Goal: Task Accomplishment & Management: Manage account settings

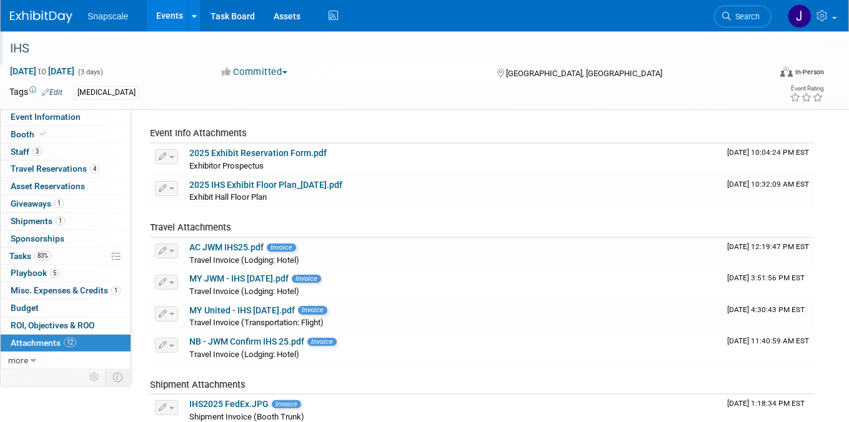
click at [24, 49] on div "IHS" at bounding box center [380, 48] width 749 height 22
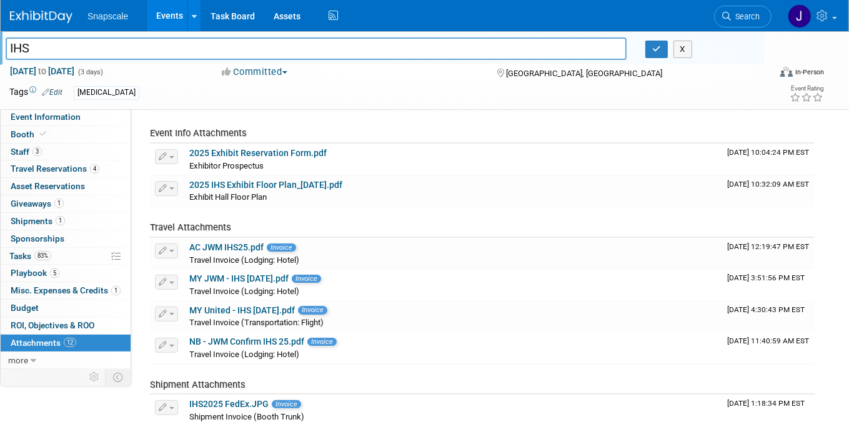
click at [39, 18] on img at bounding box center [41, 17] width 62 height 12
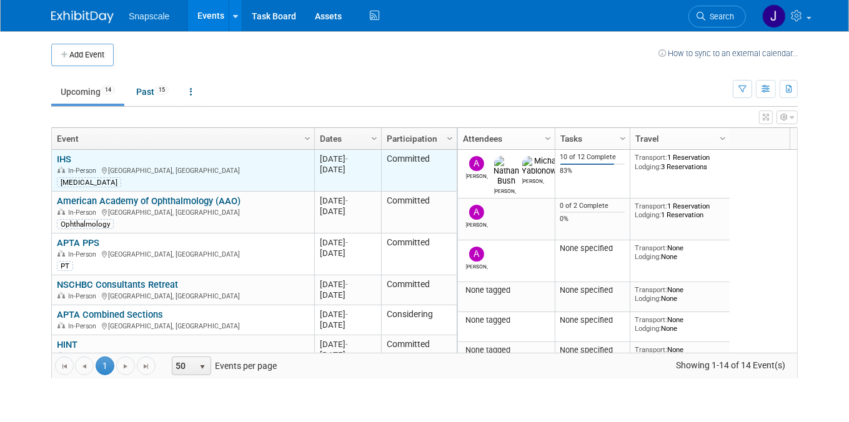
click at [68, 157] on link "IHS" at bounding box center [64, 159] width 14 height 11
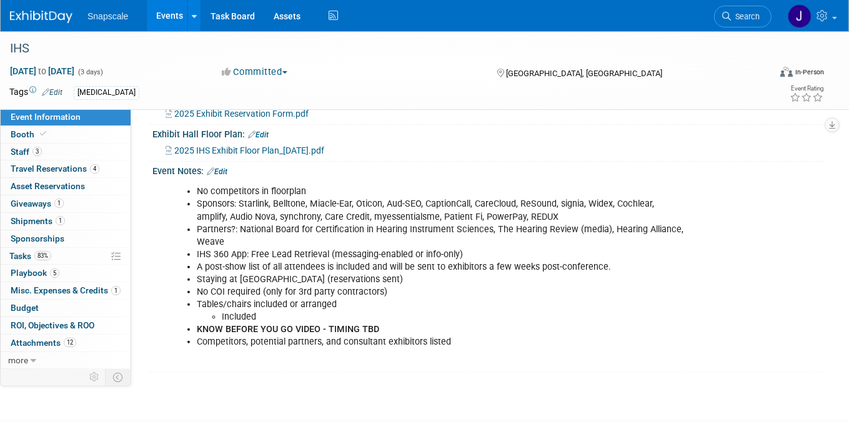
scroll to position [284, 0]
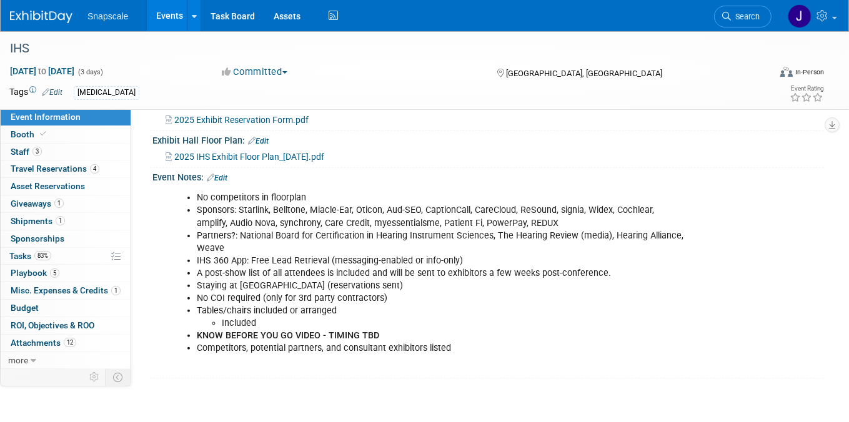
click at [226, 182] on link "Edit" at bounding box center [217, 178] width 21 height 9
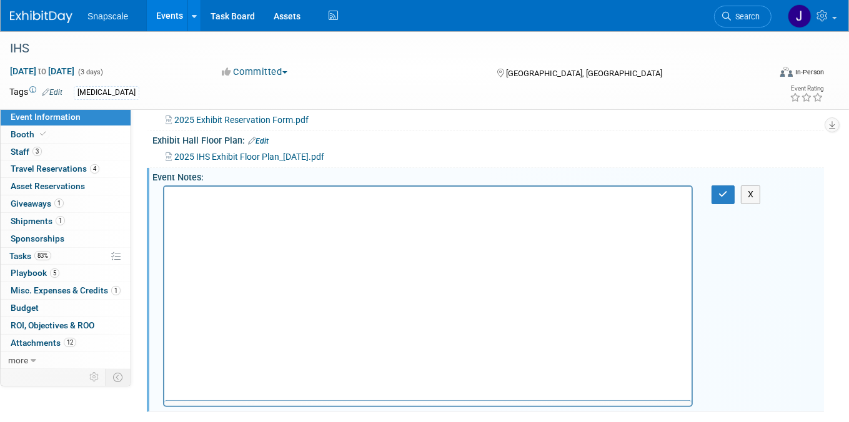
scroll to position [0, 0]
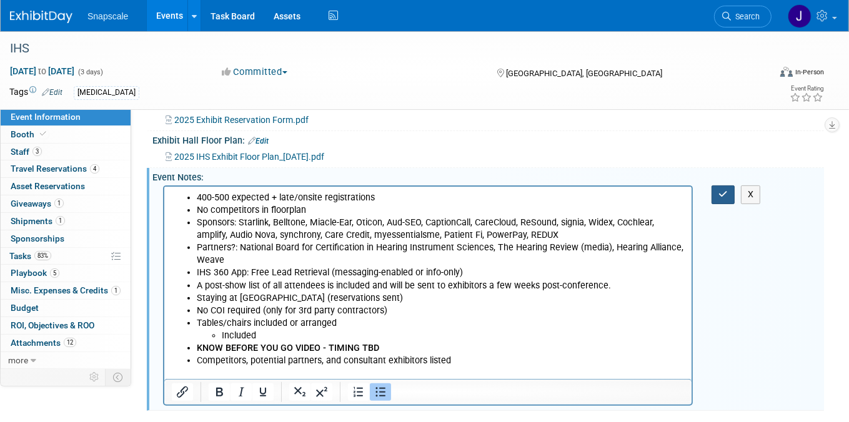
click at [725, 199] on icon "button" at bounding box center [722, 194] width 9 height 9
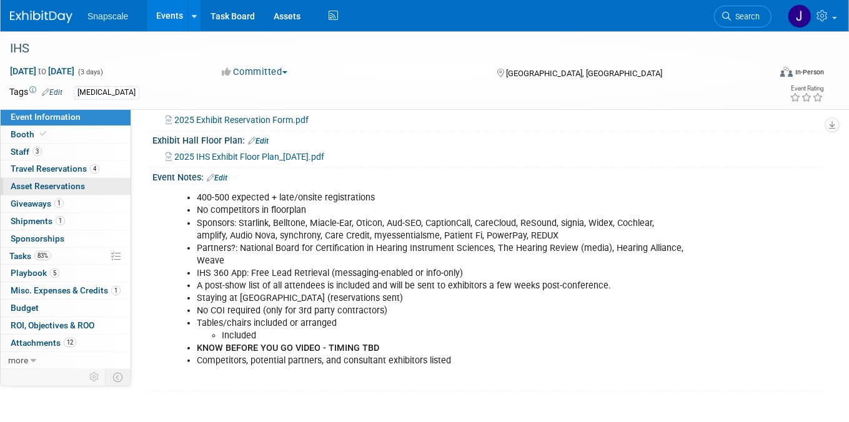
click at [53, 188] on span "Asset Reservations 0" at bounding box center [48, 186] width 74 height 10
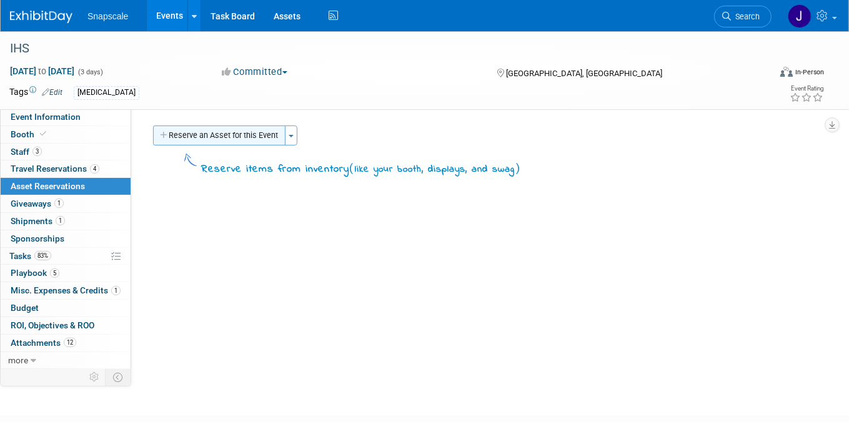
click at [213, 140] on button "Reserve an Asset for this Event" at bounding box center [219, 136] width 132 height 20
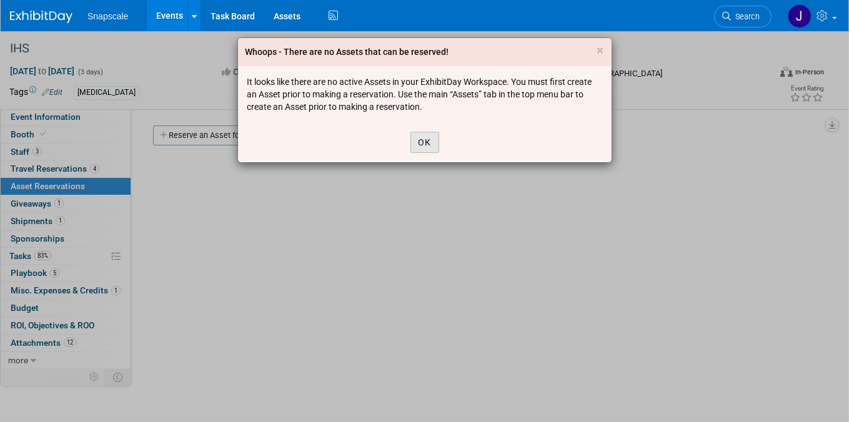
click at [420, 143] on button "OK" at bounding box center [424, 142] width 29 height 21
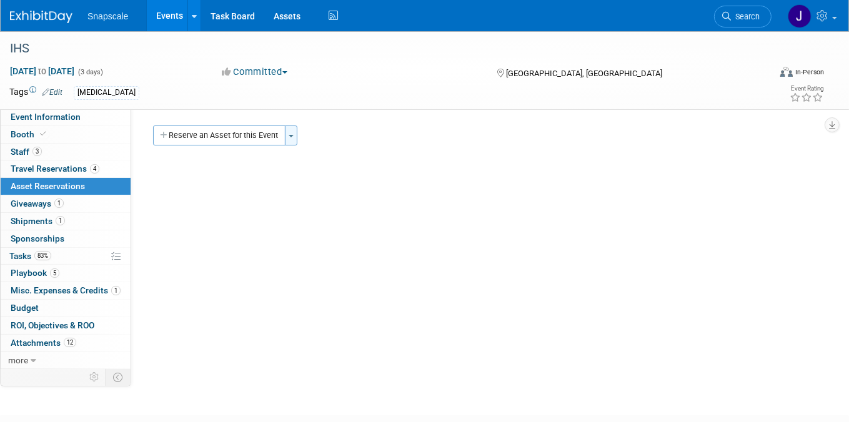
click at [289, 139] on button "Toggle Dropdown" at bounding box center [291, 136] width 12 height 20
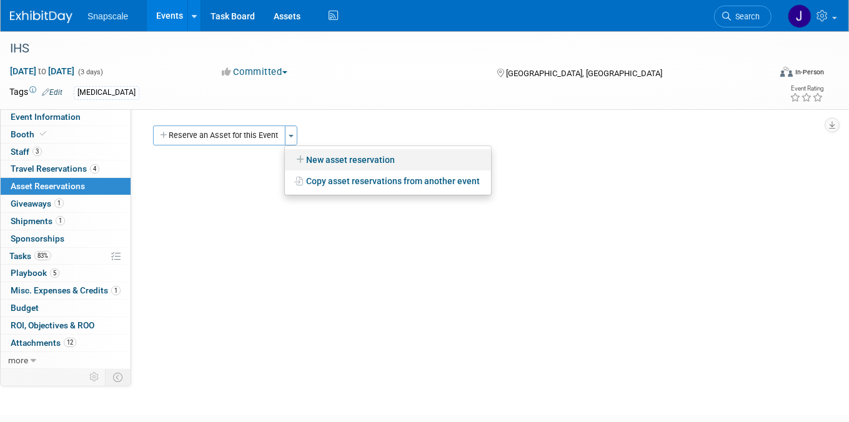
click at [323, 160] on link "New asset reservation" at bounding box center [388, 159] width 206 height 21
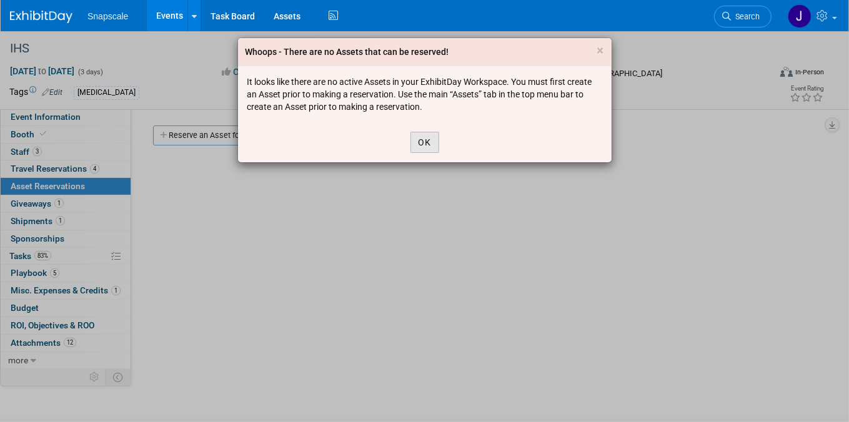
click at [425, 147] on button "OK" at bounding box center [424, 142] width 29 height 21
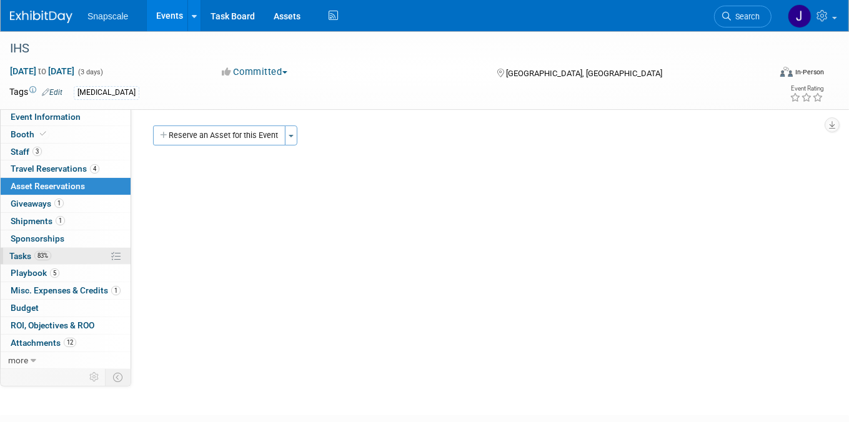
click at [14, 257] on span "Tasks 83%" at bounding box center [30, 256] width 42 height 10
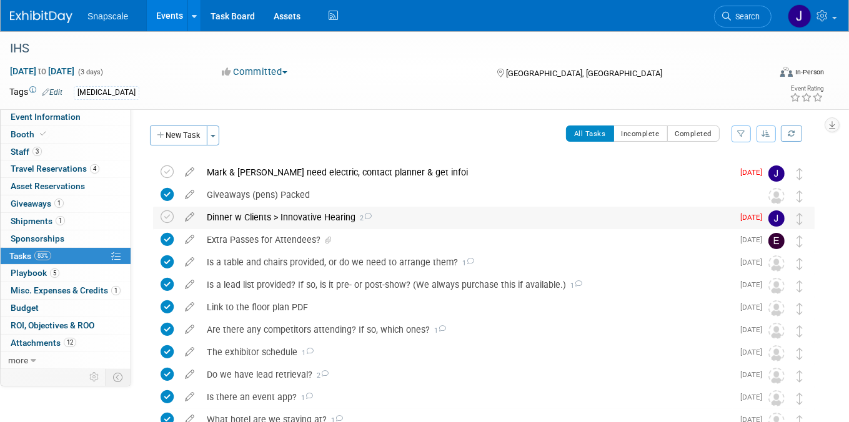
click at [375, 221] on div "Dinner w Clients > Innovative Hearing 2" at bounding box center [467, 217] width 532 height 21
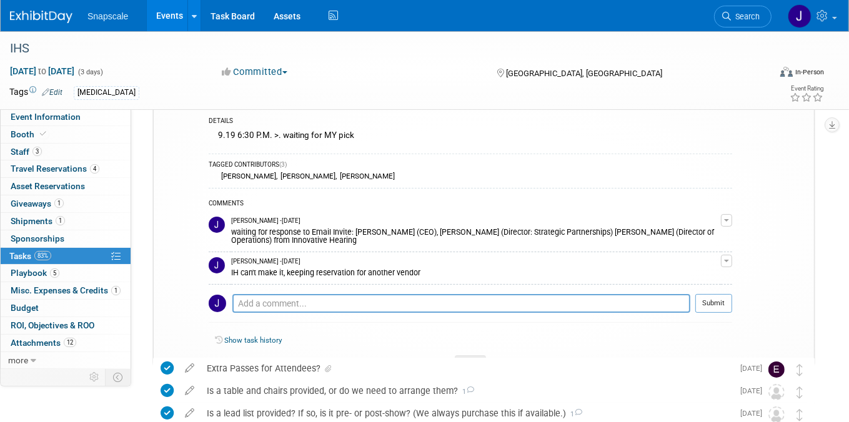
scroll to position [122, 0]
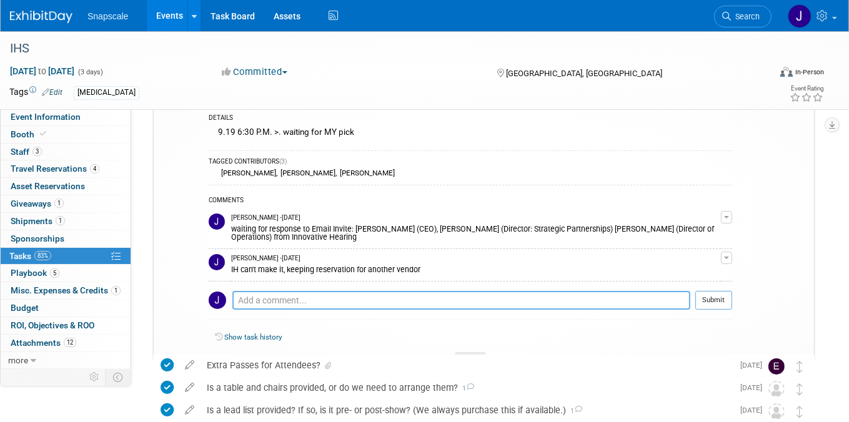
click at [257, 293] on textarea at bounding box center [461, 300] width 458 height 19
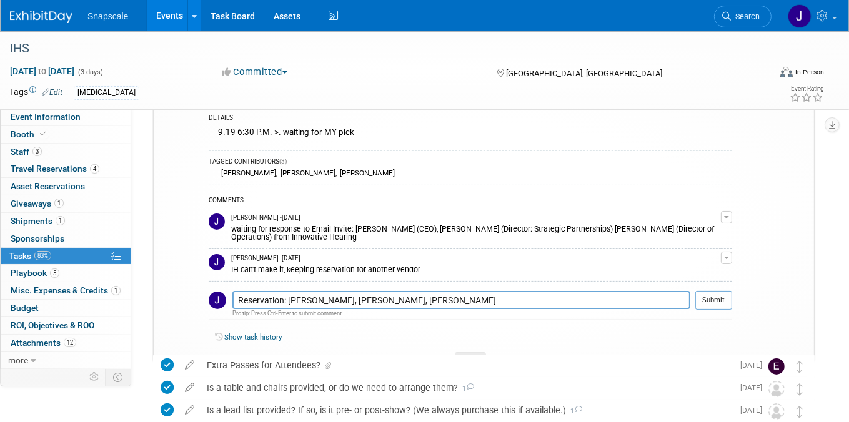
click at [297, 56] on div "IHS" at bounding box center [380, 48] width 749 height 22
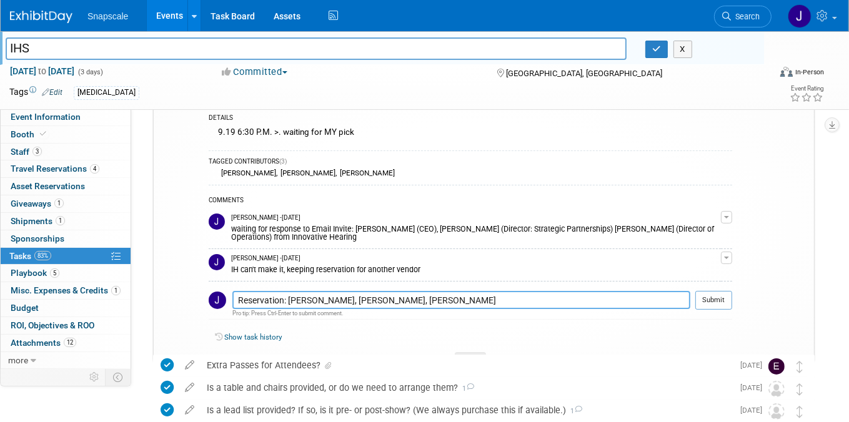
drag, startPoint x: 360, startPoint y: 291, endPoint x: 367, endPoint y: 268, distance: 23.9
click at [361, 291] on textarea "Reservation: Mike, Nathan, Alex" at bounding box center [461, 300] width 458 height 18
paste textarea "Tony's of Indianapolis for Fri Sept 19@6:30...table for 6"
drag, startPoint x: 400, startPoint y: 290, endPoint x: 411, endPoint y: 285, distance: 12.3
click at [401, 291] on textarea "Reservation: Mike, Nathan, Alex, VS, Ryan. Tony's of Indianapolis for Fri Sept …" at bounding box center [461, 300] width 458 height 18
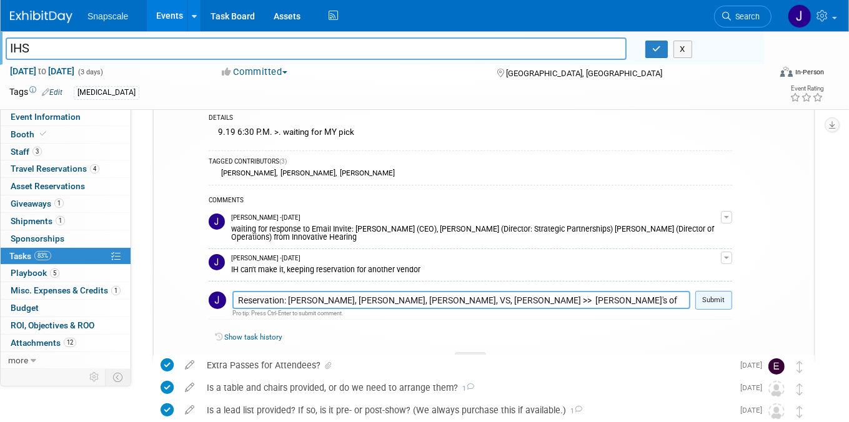
type textarea "Reservation: Mike, Nathan, Alex, VS, Ryan. >> Tony's of Indianapolis for Fri Se…"
click at [722, 291] on button "Submit" at bounding box center [713, 300] width 37 height 19
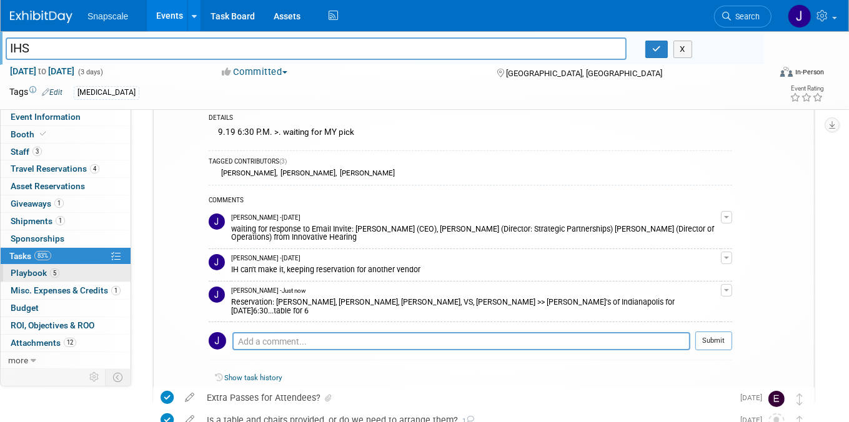
click at [27, 272] on span "Playbook 5" at bounding box center [35, 273] width 49 height 10
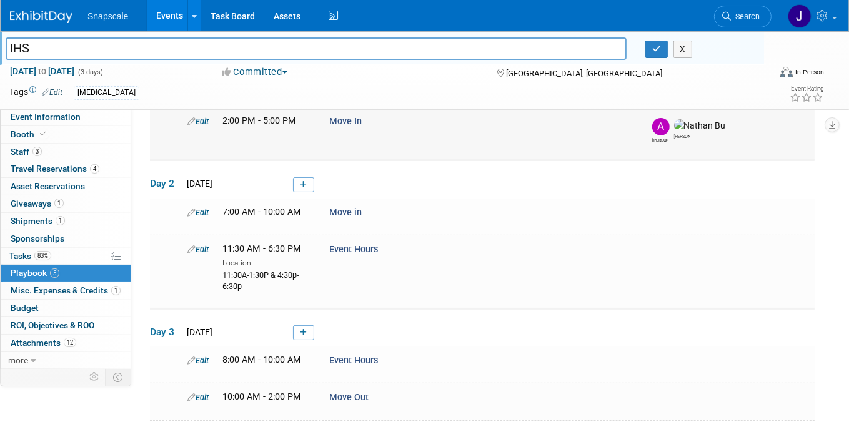
scroll to position [101, 0]
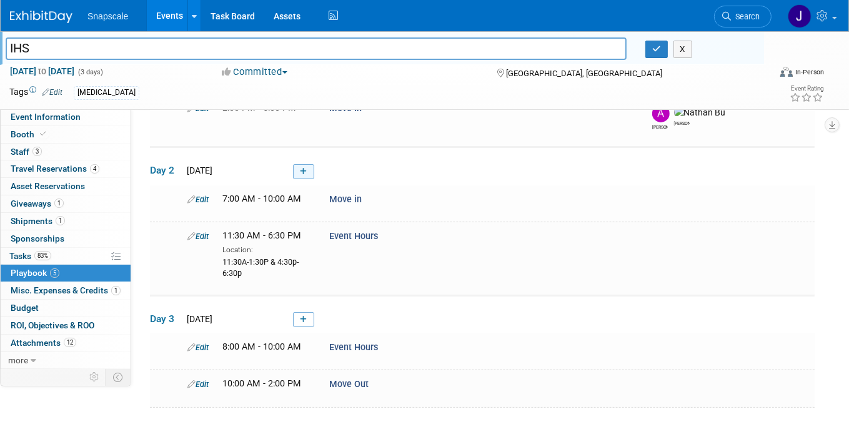
click at [300, 169] on icon at bounding box center [303, 171] width 7 height 7
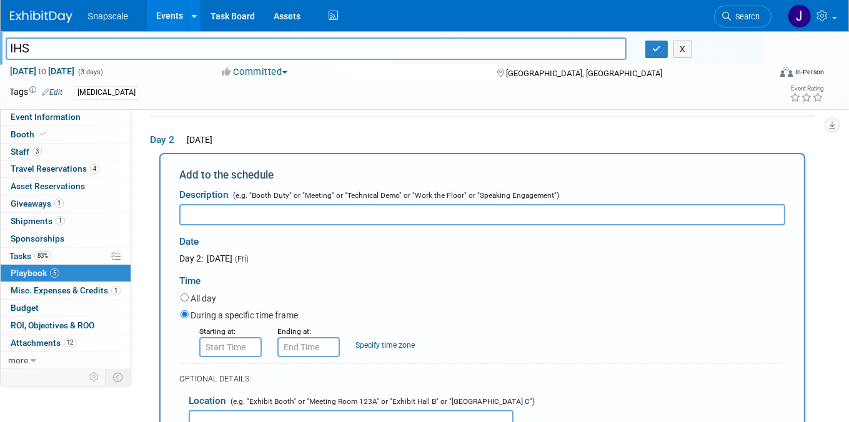
scroll to position [0, 0]
type input "Dinner w VS & Jeff/OnSpire"
click at [220, 342] on input "8:00 AM" at bounding box center [230, 347] width 62 height 20
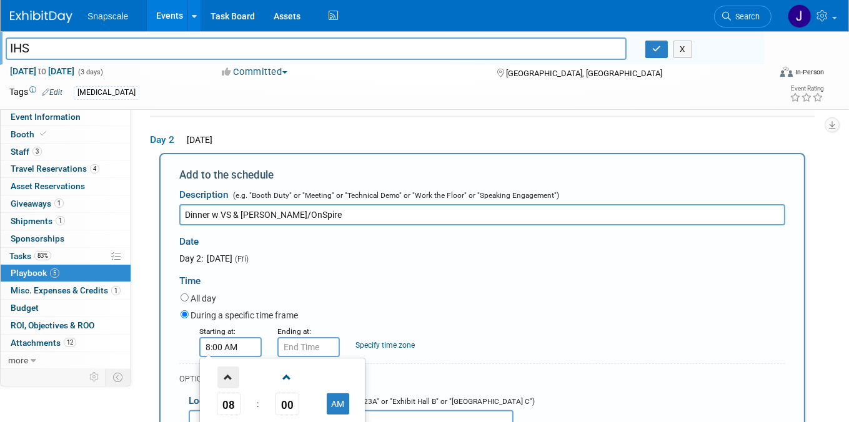
click at [229, 380] on span at bounding box center [228, 378] width 22 height 22
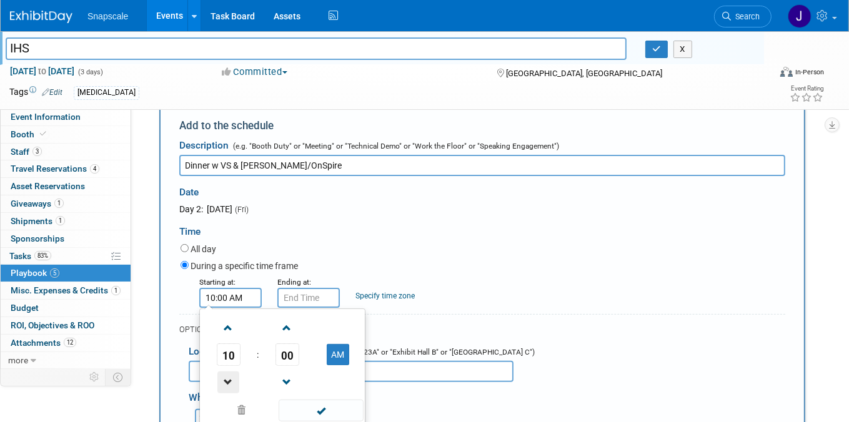
scroll to position [186, 0]
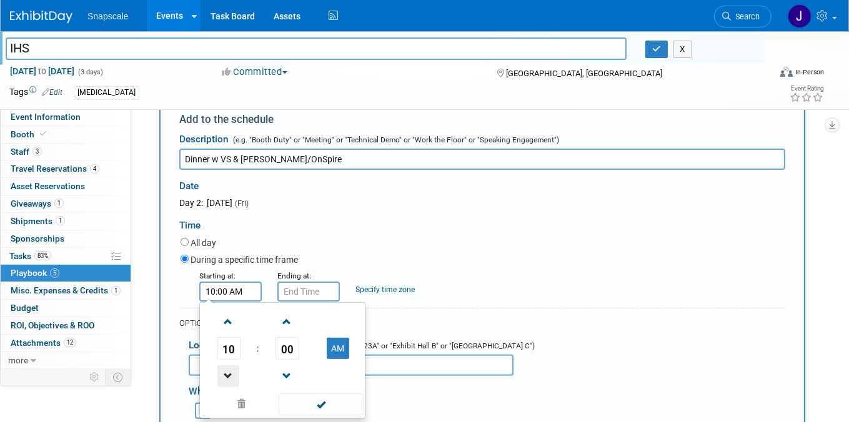
click at [227, 376] on span at bounding box center [228, 376] width 22 height 22
click at [287, 321] on span at bounding box center [287, 322] width 22 height 22
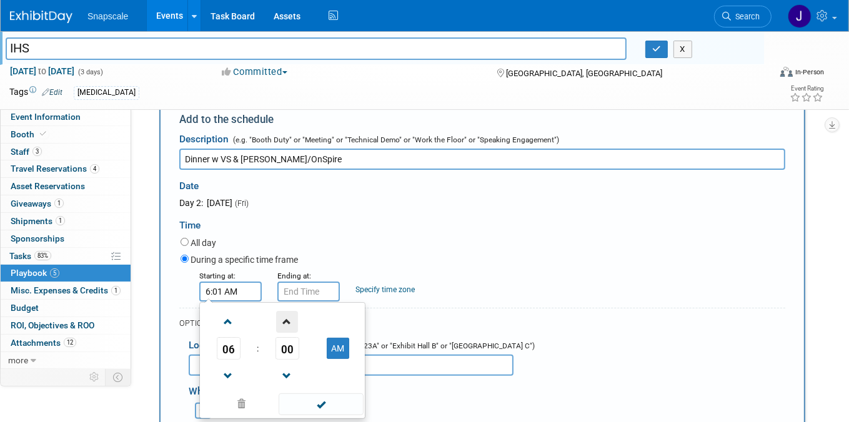
click at [287, 322] on span at bounding box center [287, 322] width 22 height 22
click at [286, 322] on span at bounding box center [287, 322] width 22 height 22
click at [285, 322] on span at bounding box center [287, 322] width 22 height 22
click at [284, 323] on span at bounding box center [287, 322] width 22 height 22
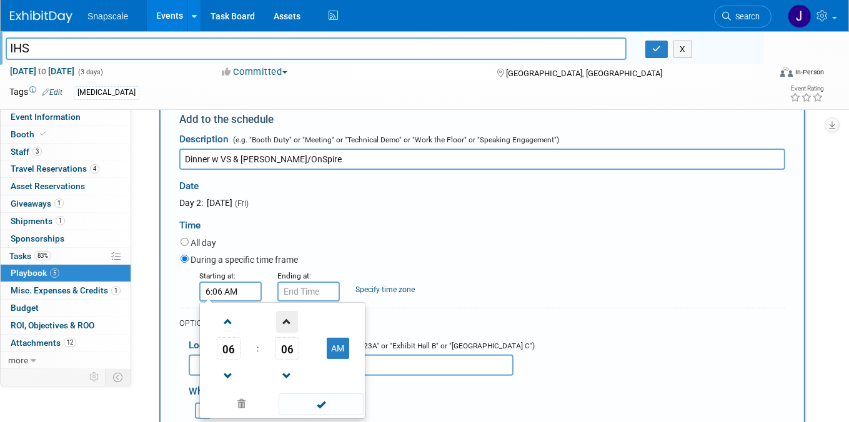
drag, startPoint x: 283, startPoint y: 324, endPoint x: 285, endPoint y: 330, distance: 7.3
click at [284, 324] on span at bounding box center [287, 322] width 22 height 22
click at [286, 324] on span at bounding box center [287, 322] width 22 height 22
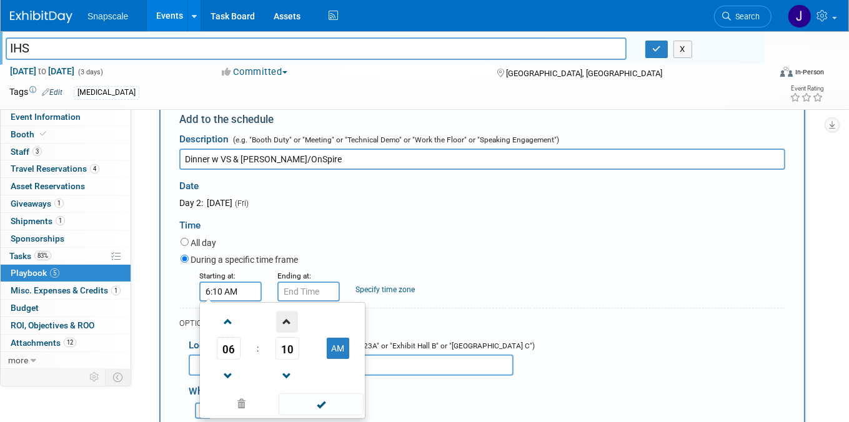
click at [286, 324] on span at bounding box center [287, 322] width 22 height 22
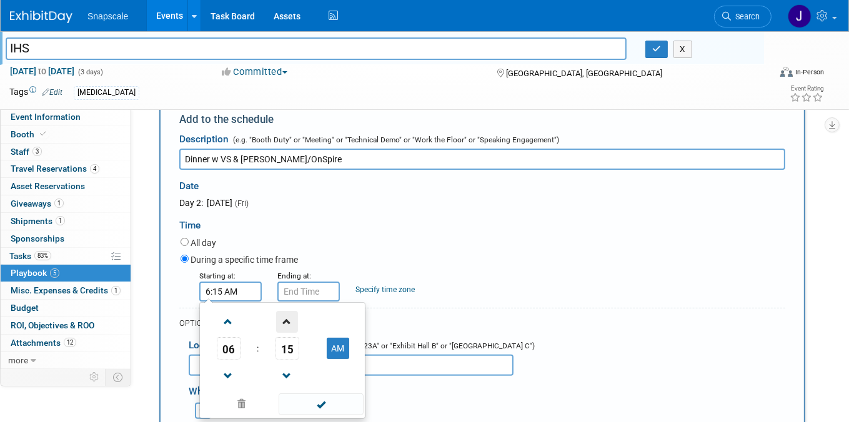
click at [285, 324] on span at bounding box center [287, 322] width 22 height 22
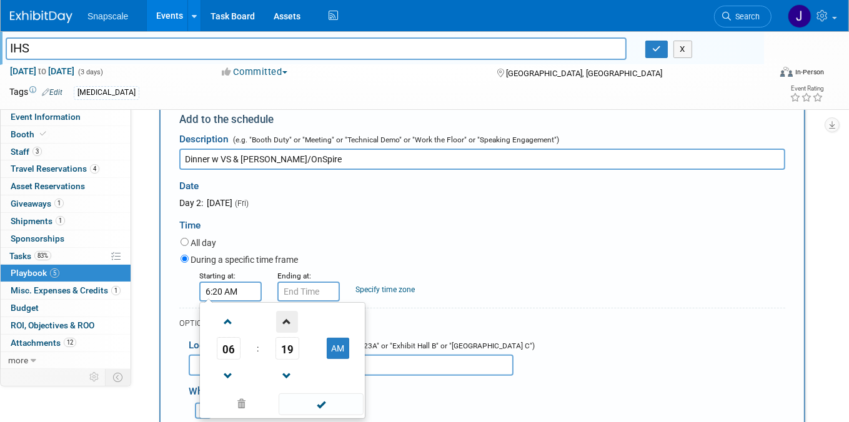
click at [285, 324] on span at bounding box center [287, 322] width 22 height 22
click at [284, 324] on span at bounding box center [287, 322] width 22 height 22
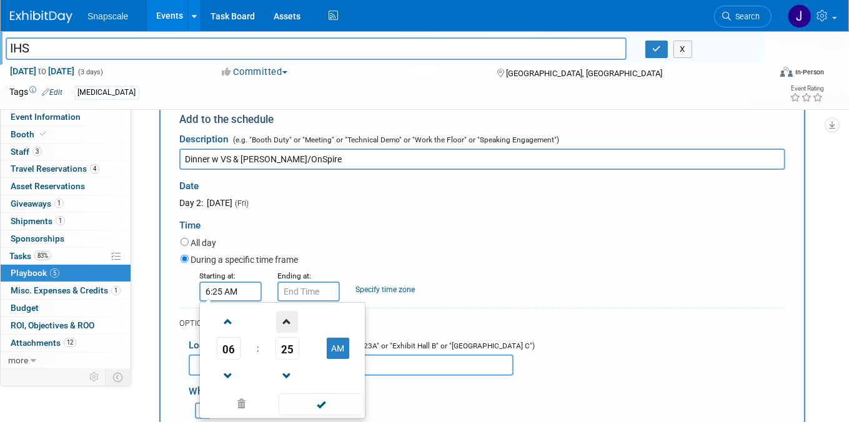
click at [284, 324] on span at bounding box center [287, 322] width 22 height 22
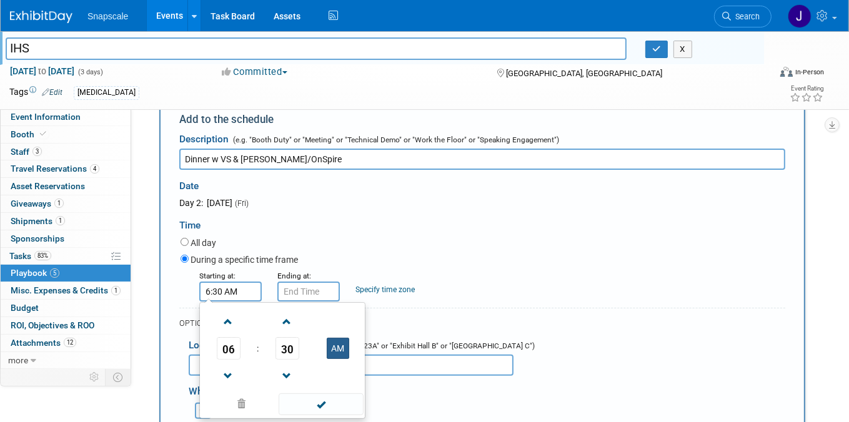
click at [338, 350] on button "AM" at bounding box center [338, 348] width 22 height 21
type input "6:30 PM"
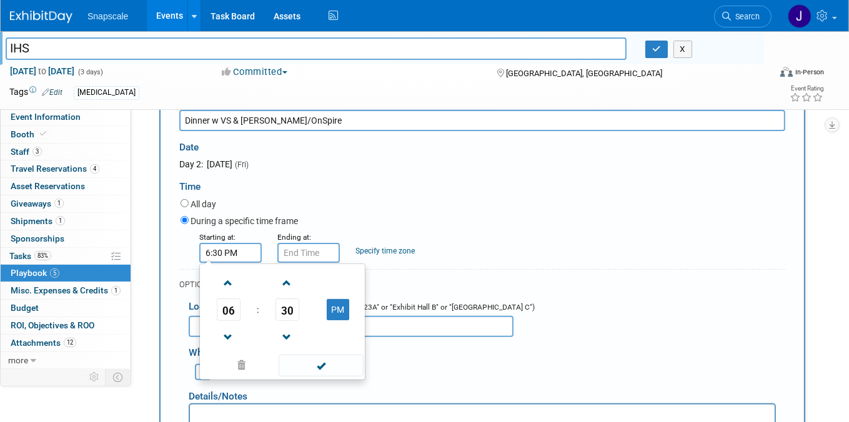
scroll to position [232, 0]
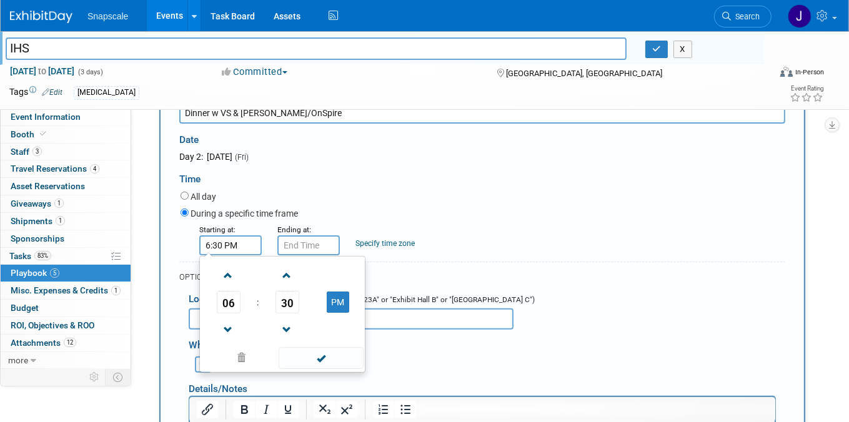
click at [320, 363] on span at bounding box center [321, 358] width 84 height 22
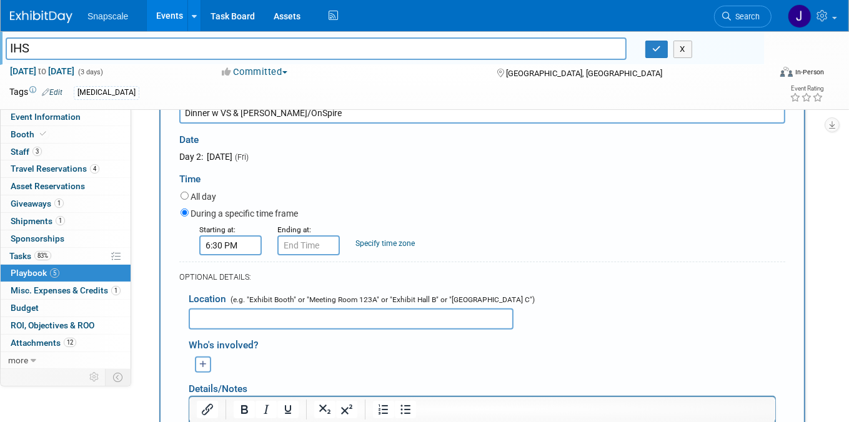
click at [236, 320] on input "text" at bounding box center [351, 319] width 325 height 21
paste input "https://tonysofindianapolis.com/"
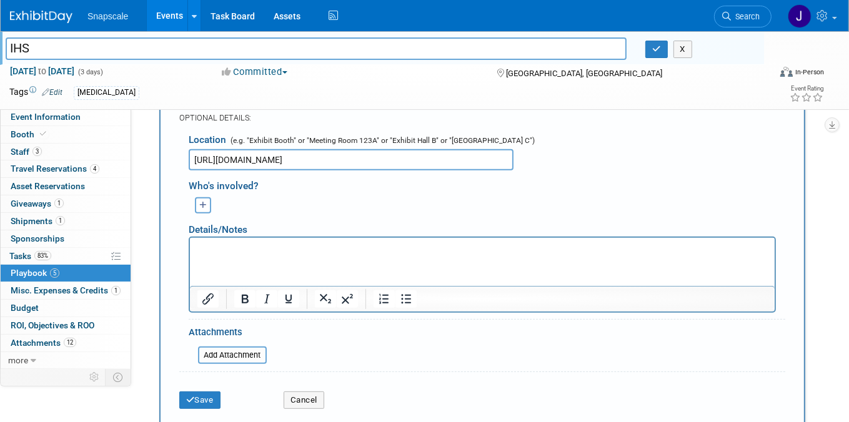
scroll to position [394, 0]
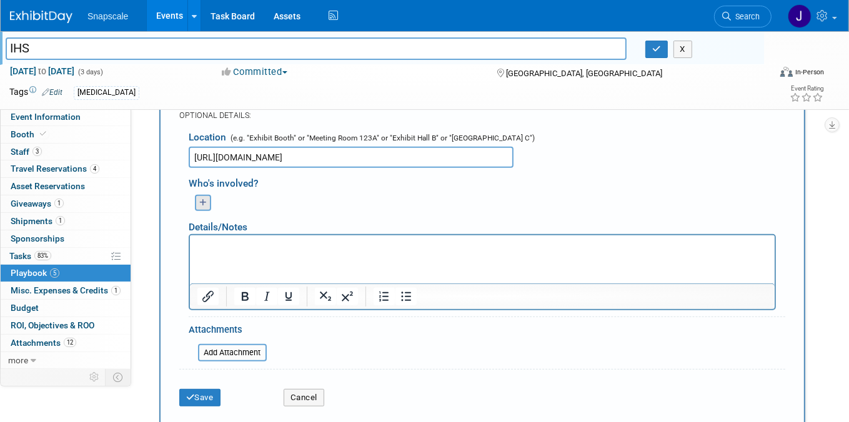
type input "https://tonysofindianapolis.com/"
click at [206, 203] on button "button" at bounding box center [203, 203] width 16 height 16
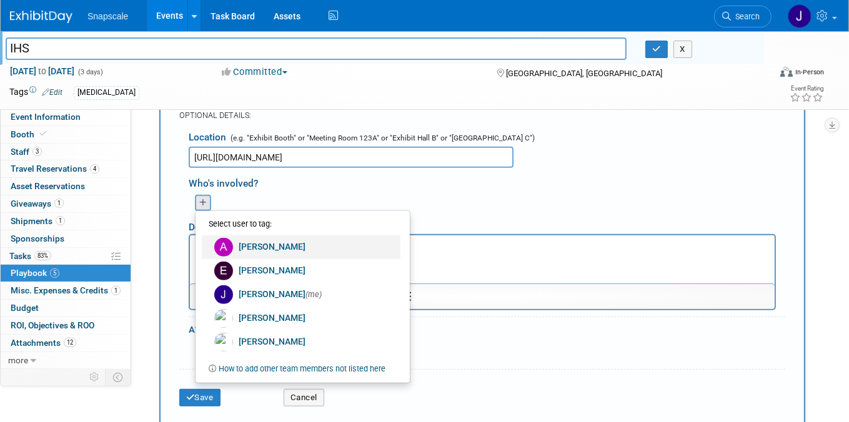
click at [249, 245] on link "Alex Corrigan" at bounding box center [301, 248] width 199 height 24
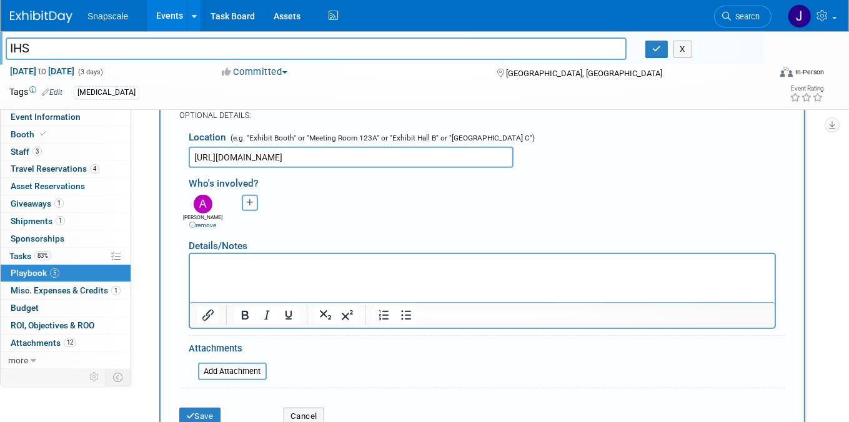
click at [250, 204] on icon "button" at bounding box center [249, 203] width 7 height 8
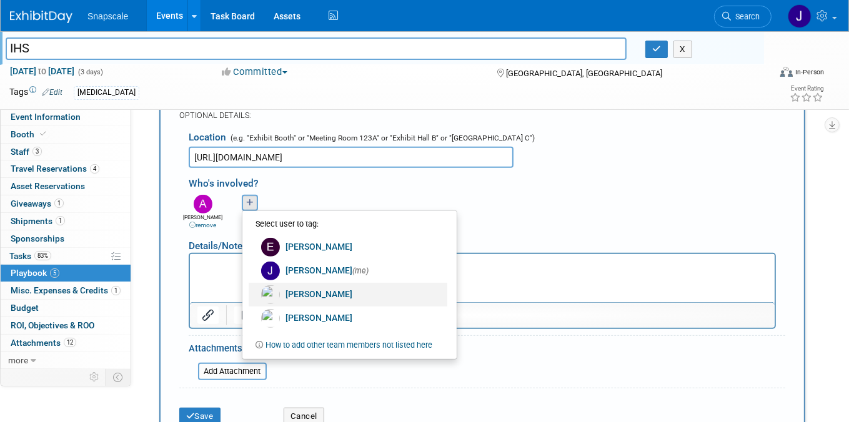
click at [296, 291] on link "Michael Yablonowitz" at bounding box center [348, 295] width 199 height 24
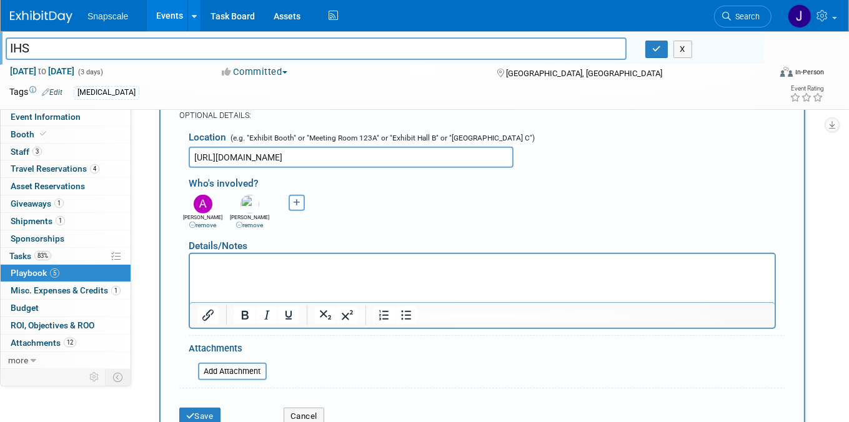
click at [296, 206] on button "button" at bounding box center [297, 203] width 16 height 16
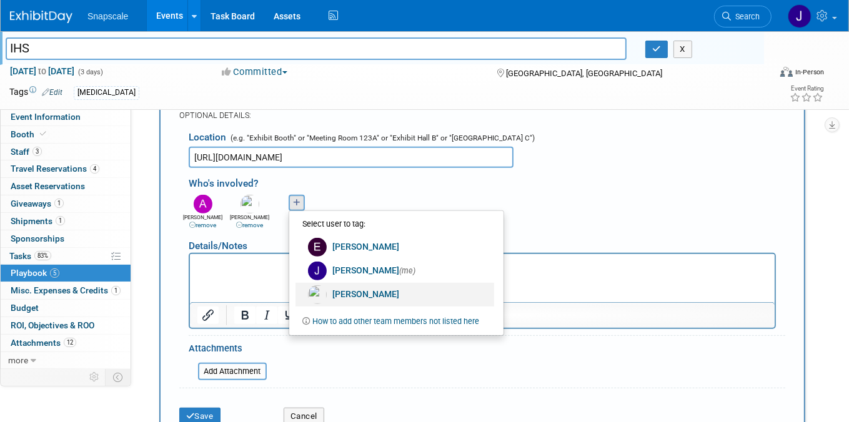
drag, startPoint x: 341, startPoint y: 295, endPoint x: 150, endPoint y: 42, distance: 317.6
click at [341, 295] on link "Nathan Bush" at bounding box center [394, 295] width 199 height 24
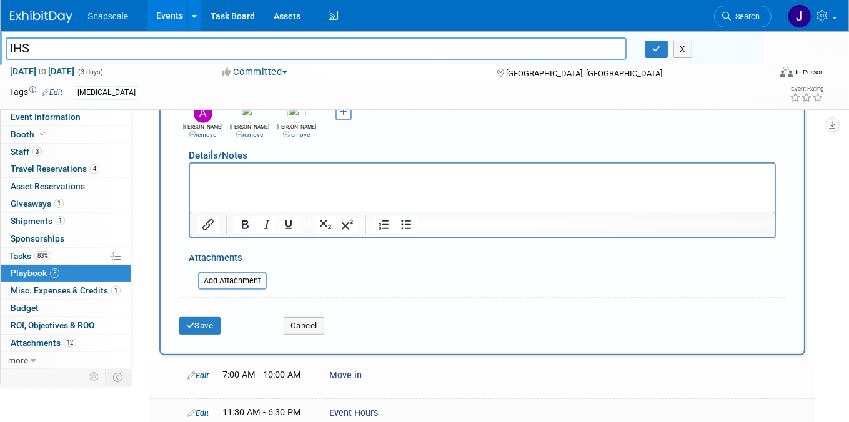
scroll to position [488, 0]
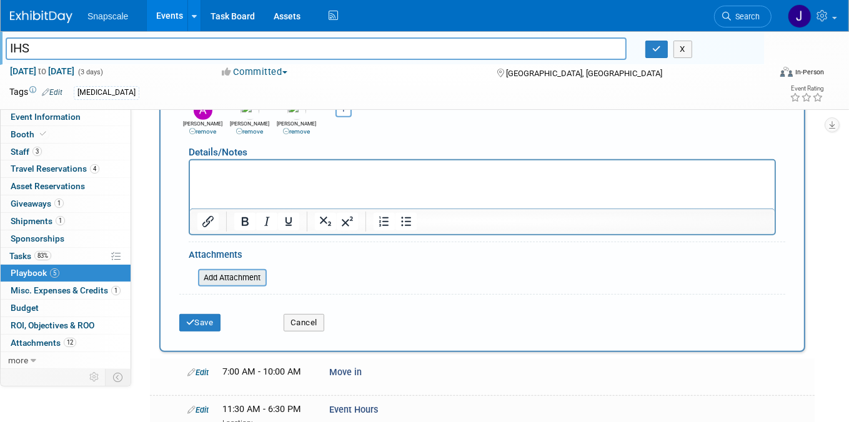
click at [230, 277] on input "file" at bounding box center [191, 277] width 149 height 15
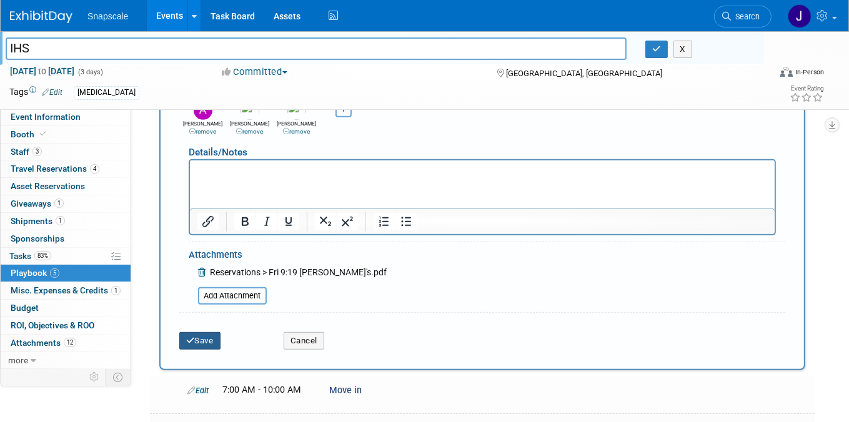
click at [212, 339] on button "Save" at bounding box center [199, 340] width 41 height 17
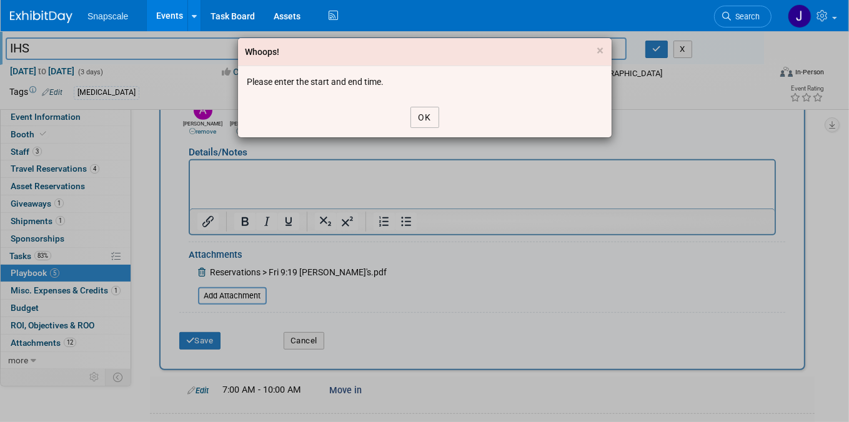
drag, startPoint x: 429, startPoint y: 114, endPoint x: 416, endPoint y: 142, distance: 30.8
click at [429, 114] on button "OK" at bounding box center [424, 117] width 29 height 21
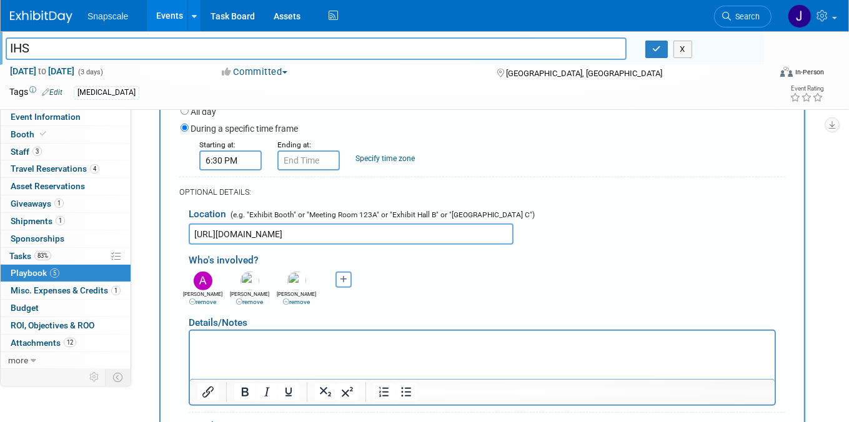
scroll to position [299, 0]
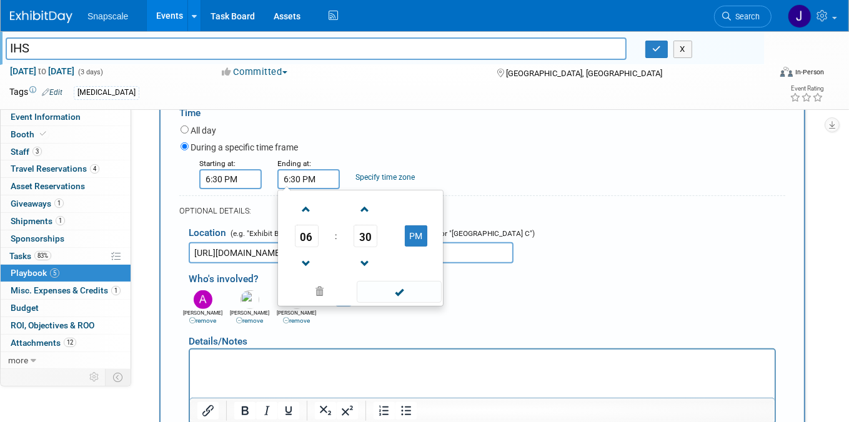
click at [317, 180] on input "6:30 PM" at bounding box center [308, 179] width 62 height 20
click at [307, 210] on span at bounding box center [306, 210] width 22 height 22
type input "8:30 PM"
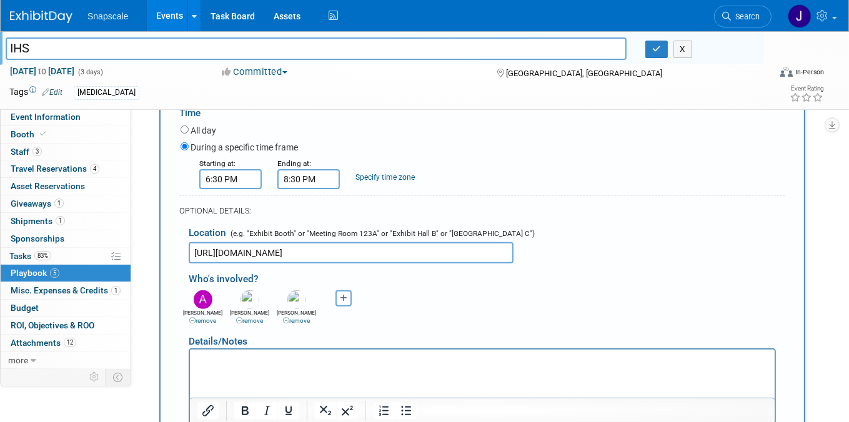
click at [477, 206] on div "OPTIONAL DETAILS:" at bounding box center [482, 211] width 606 height 11
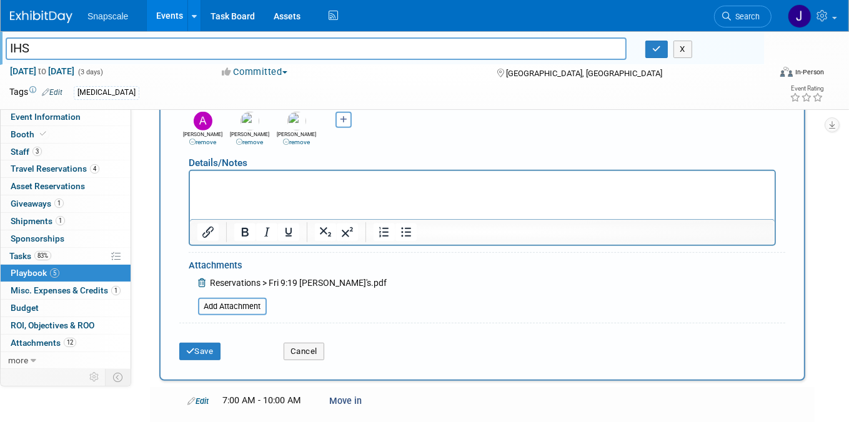
scroll to position [483, 0]
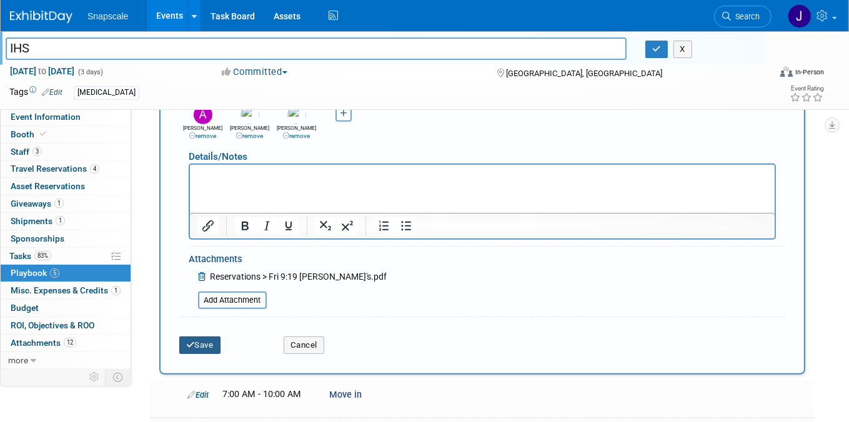
click at [205, 346] on button "Save" at bounding box center [199, 345] width 41 height 17
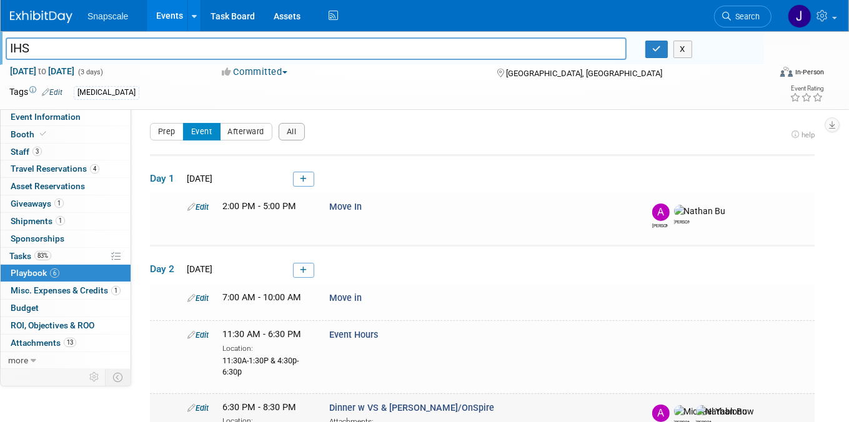
scroll to position [0, 0]
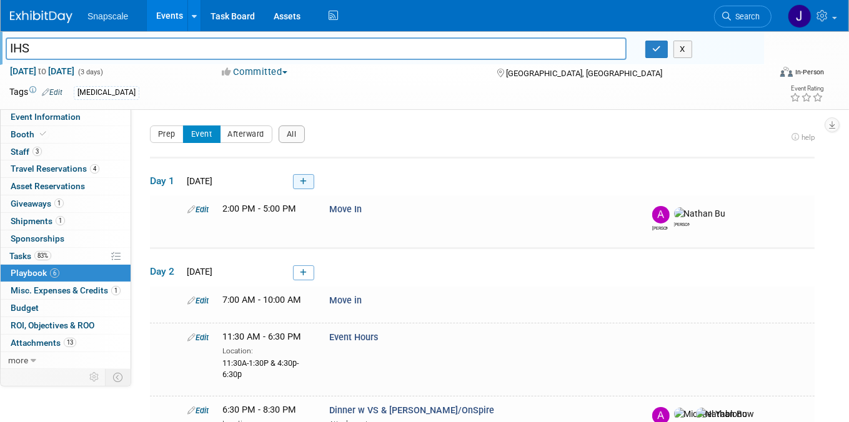
click at [303, 183] on icon at bounding box center [303, 181] width 7 height 7
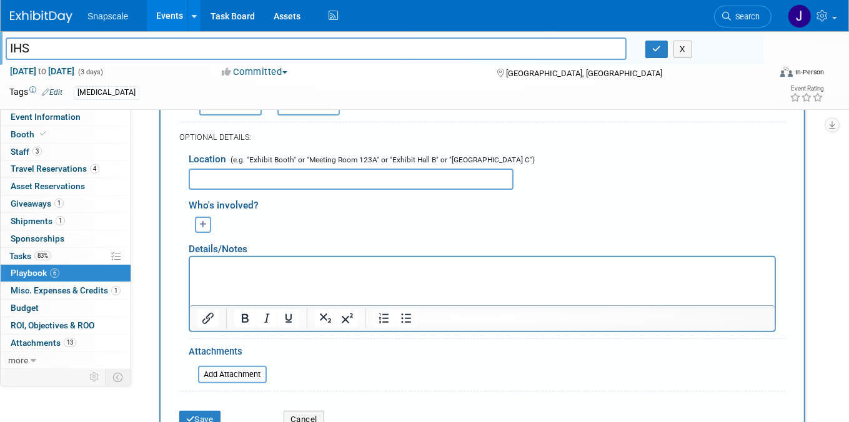
scroll to position [295, 0]
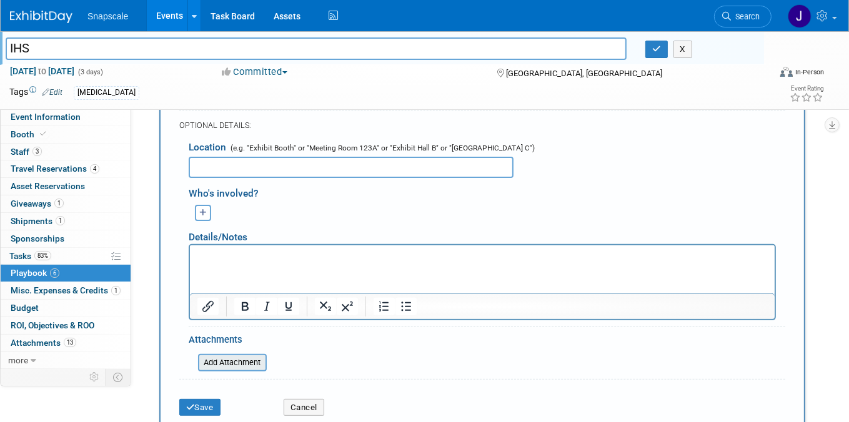
click at [239, 356] on input "file" at bounding box center [191, 362] width 149 height 15
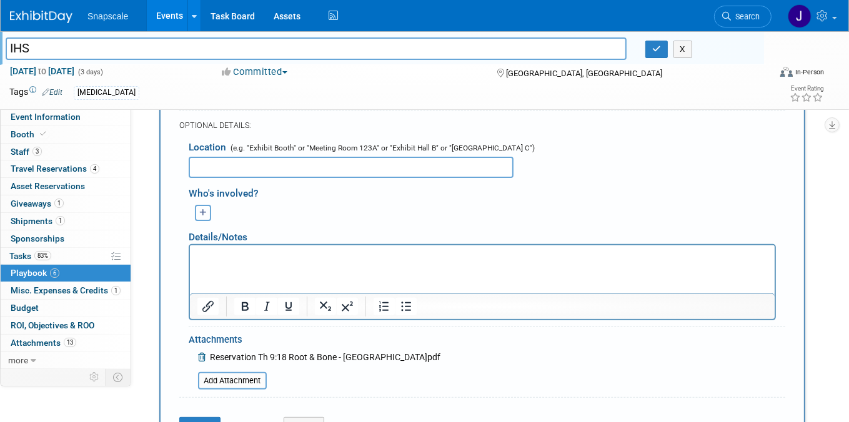
click at [201, 211] on icon "button" at bounding box center [202, 213] width 7 height 8
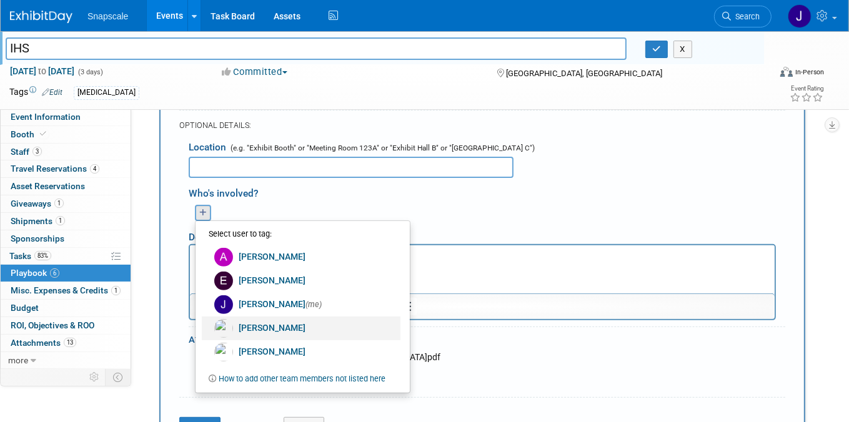
click at [273, 321] on link "Michael Yablonowitz" at bounding box center [301, 329] width 199 height 24
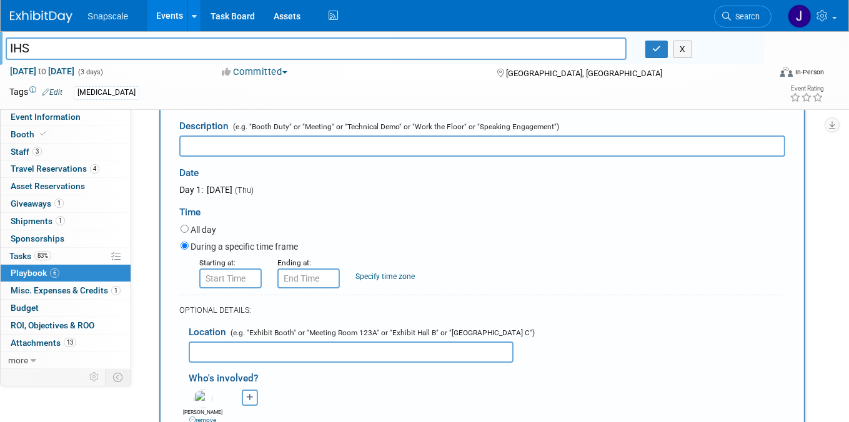
scroll to position [97, 0]
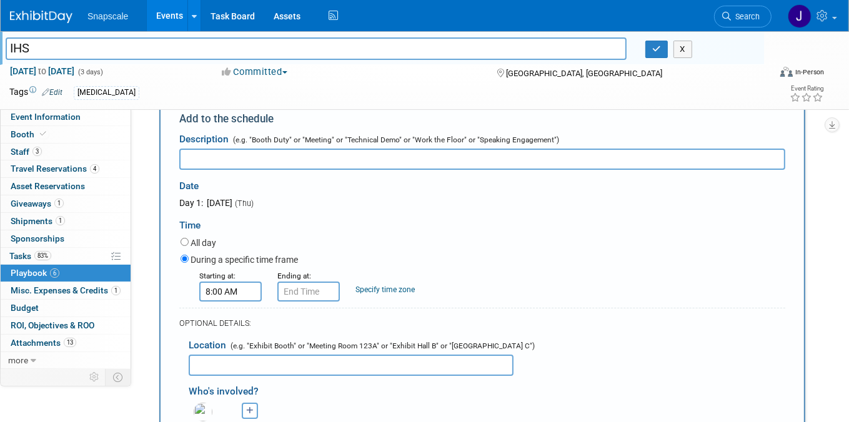
click at [213, 292] on input "8:00 AM" at bounding box center [230, 292] width 62 height 20
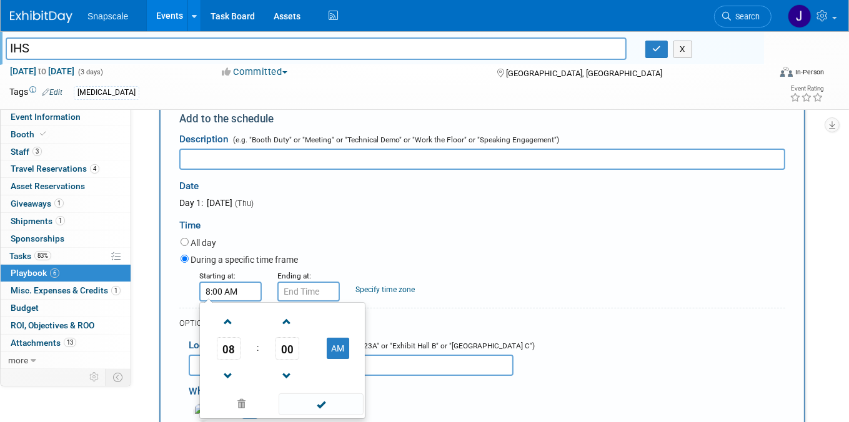
drag, startPoint x: 223, startPoint y: 290, endPoint x: 191, endPoint y: 287, distance: 32.6
click at [191, 288] on div "Starting at: 8:00 AM 08 : 00 AM 12 01 02 03 04 05 06 07 08 09 10 11 00 05 10 15…" at bounding box center [229, 285] width 78 height 32
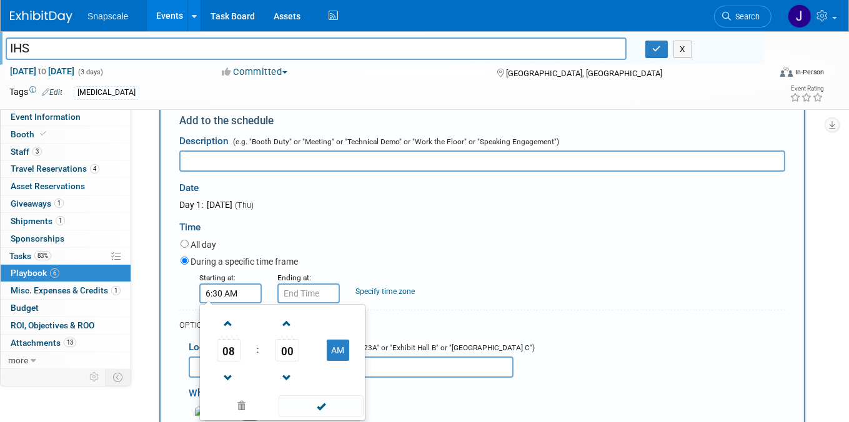
click at [231, 292] on input "6:30 AM" at bounding box center [230, 294] width 62 height 20
type input "6:30 PM"
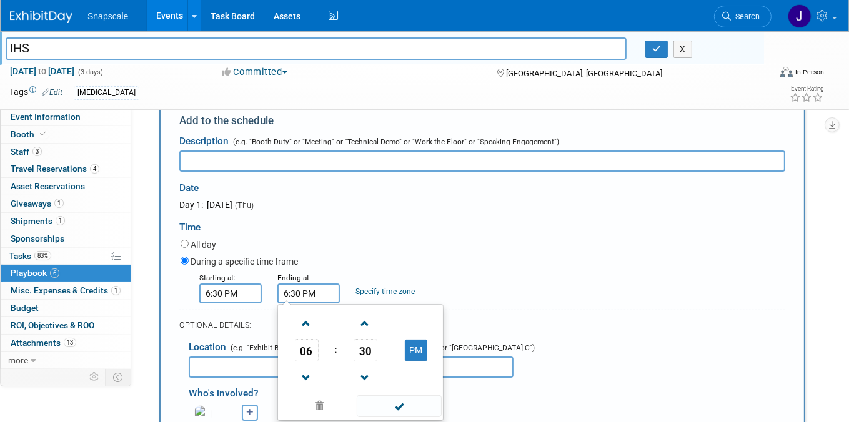
click at [291, 295] on input "6:30 PM" at bounding box center [308, 294] width 62 height 20
click at [308, 320] on span at bounding box center [306, 324] width 22 height 22
click at [307, 320] on span at bounding box center [306, 324] width 22 height 22
type input "8:30 PM"
click at [415, 244] on div "All day" at bounding box center [483, 245] width 605 height 17
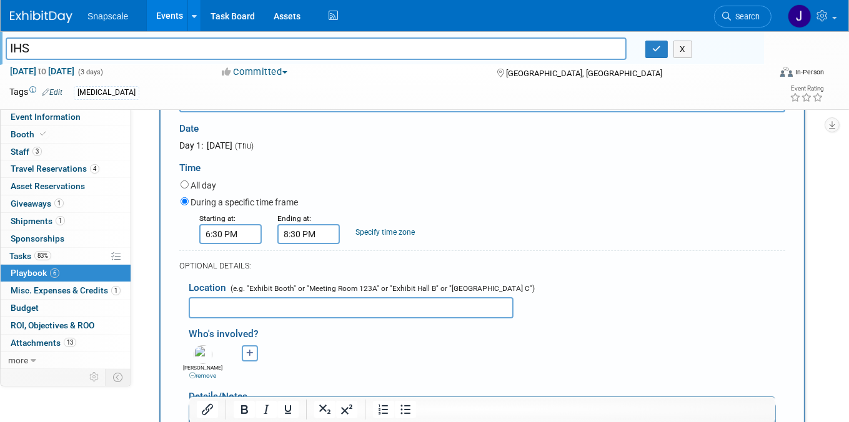
scroll to position [172, 0]
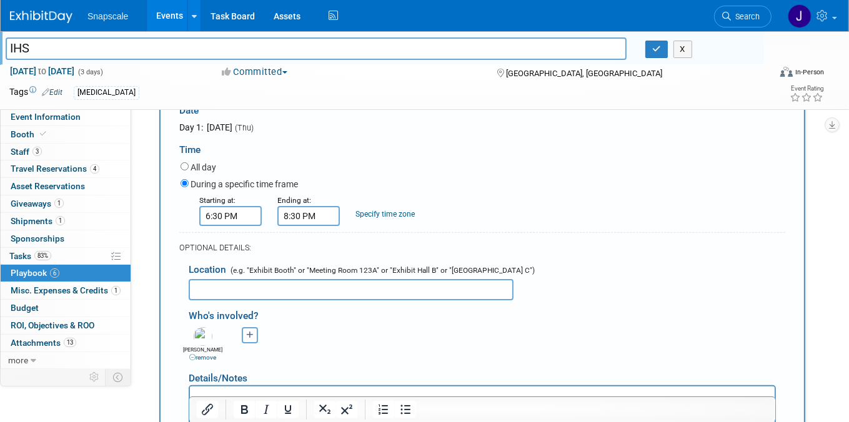
click at [215, 290] on input "text" at bounding box center [351, 289] width 325 height 21
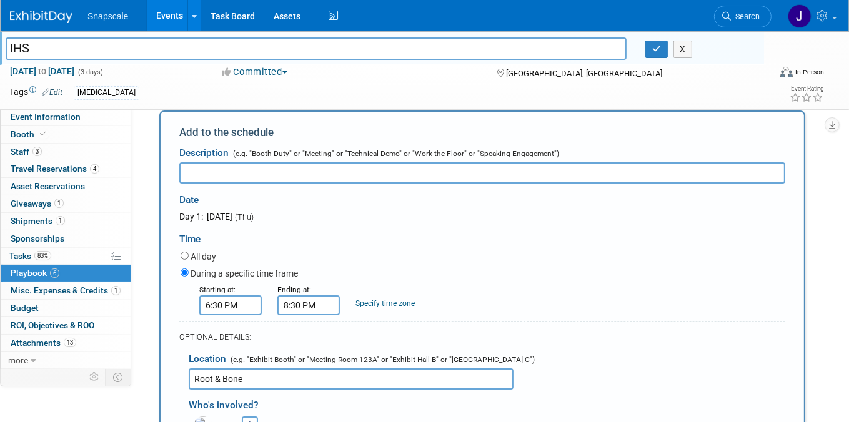
scroll to position [82, 0]
type input "Root & Bone"
click at [218, 174] on input "text" at bounding box center [482, 173] width 606 height 21
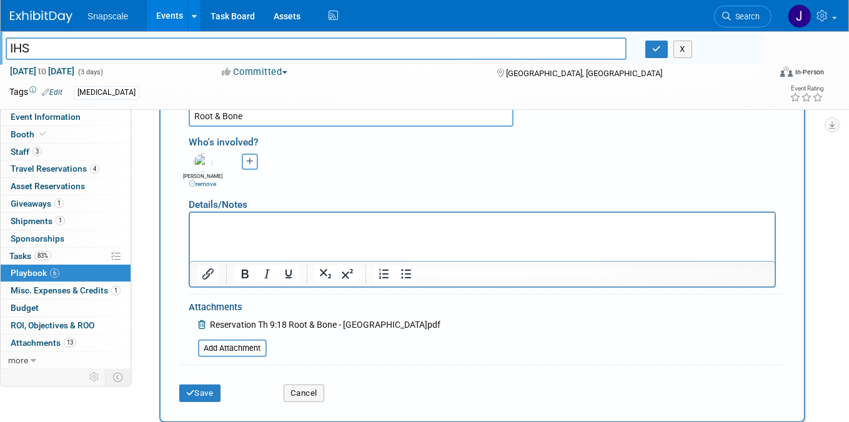
scroll to position [366, 0]
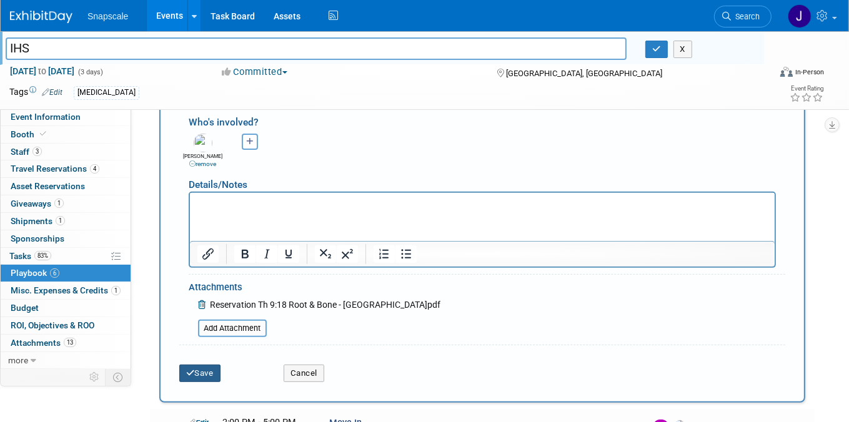
type input "Dinner w Chris Habig"
click at [206, 374] on button "Save" at bounding box center [199, 373] width 41 height 17
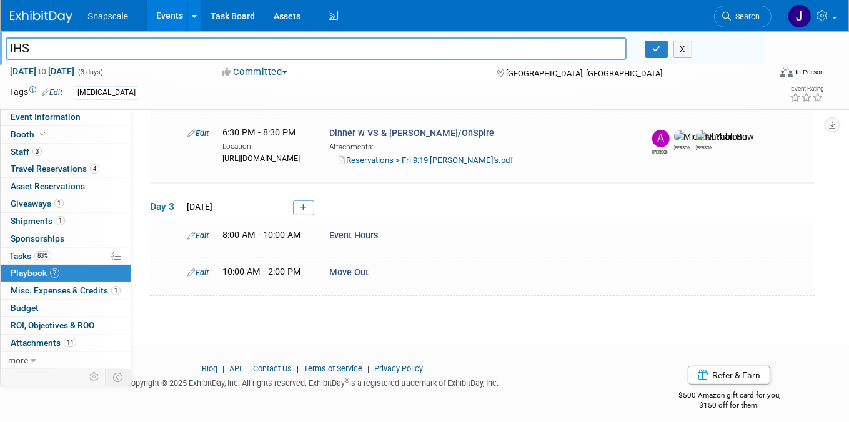
scroll to position [342, 0]
click at [62, 289] on span "Misc. Expenses & Credits 1" at bounding box center [66, 290] width 110 height 10
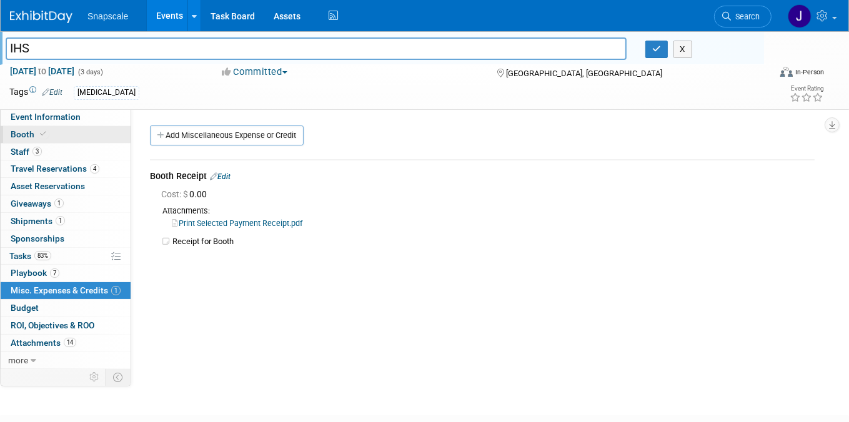
click at [18, 135] on span "Booth" at bounding box center [30, 134] width 38 height 10
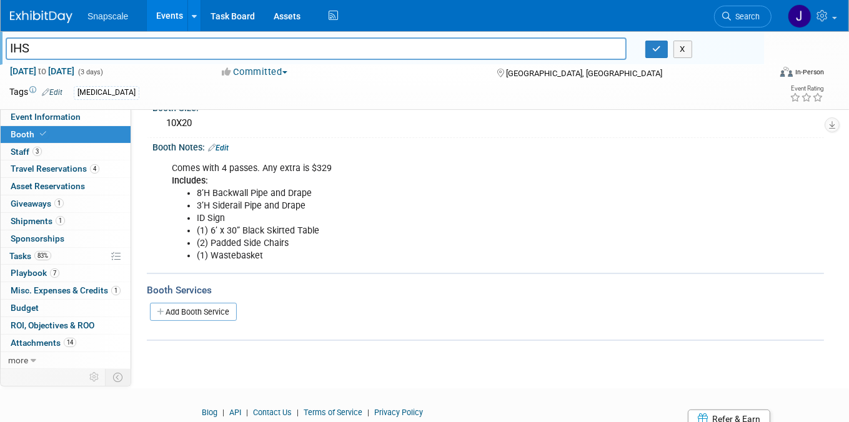
scroll to position [151, 0]
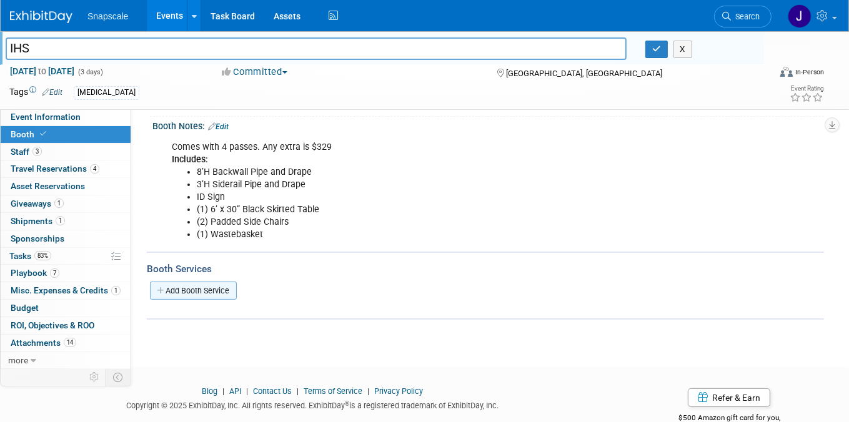
click at [228, 287] on link "Add Booth Service" at bounding box center [193, 291] width 87 height 18
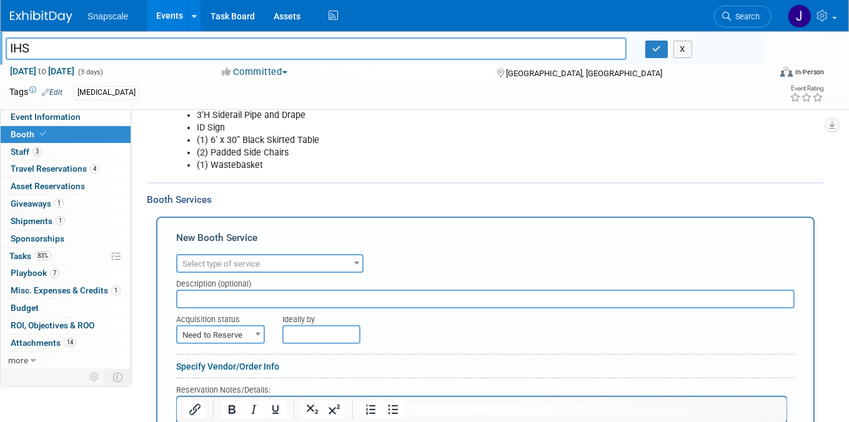
scroll to position [269, 0]
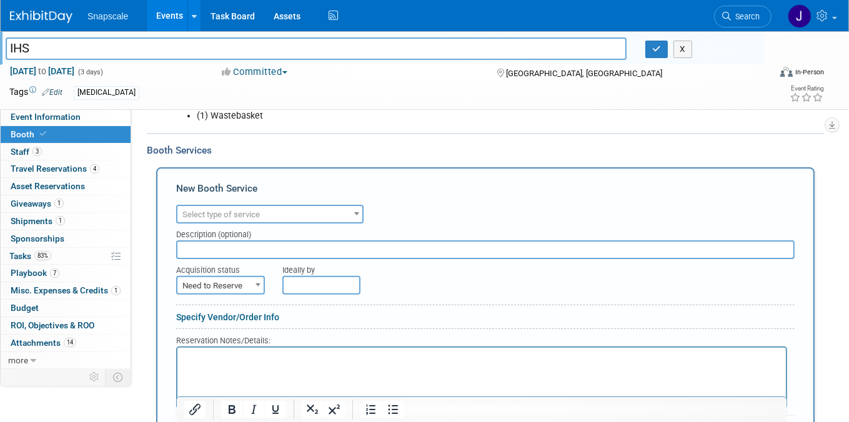
click at [358, 214] on span at bounding box center [356, 214] width 12 height 16
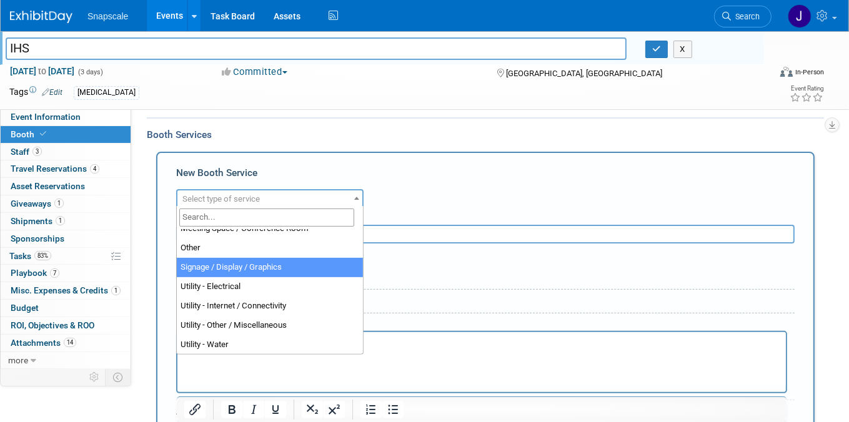
scroll to position [293, 0]
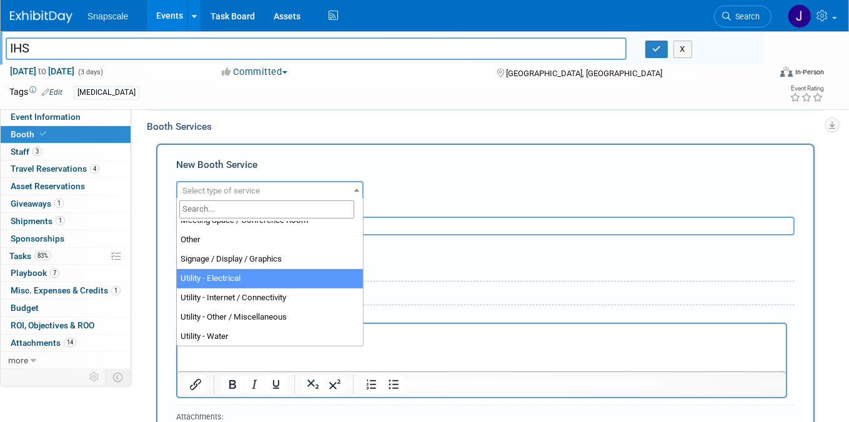
select select "8"
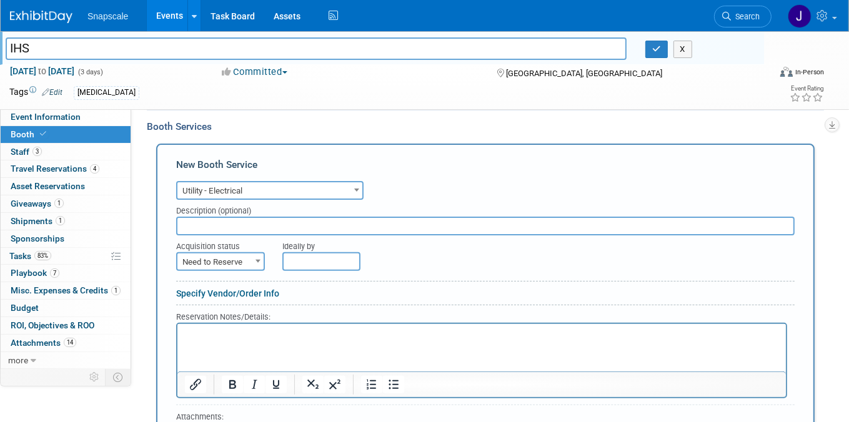
click at [201, 224] on input "text" at bounding box center [485, 226] width 618 height 19
type input "Virtual Sally request"
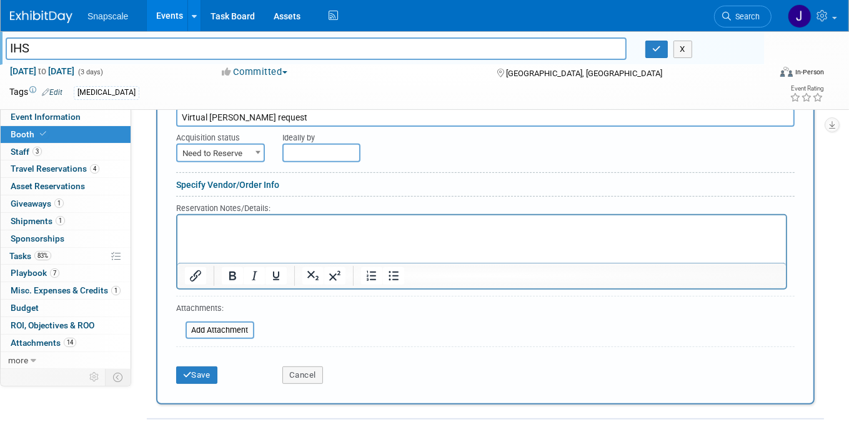
scroll to position [390, 0]
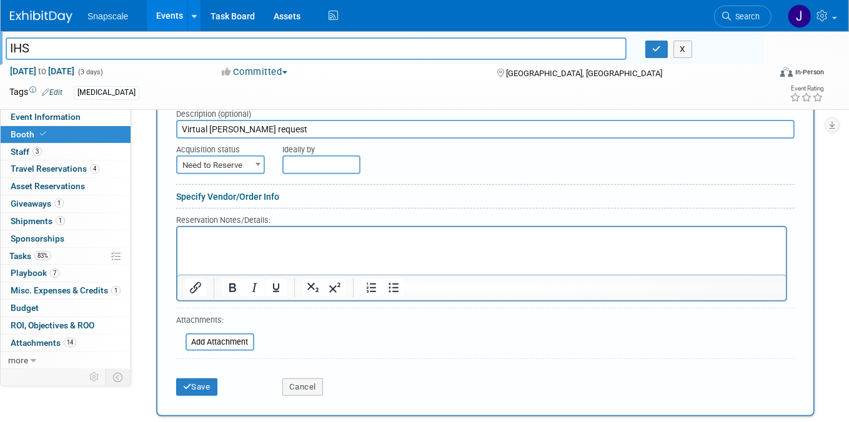
click at [204, 236] on p "Rich Text Area. Press ALT-0 for help." at bounding box center [481, 238] width 594 height 12
click at [194, 385] on button "Save" at bounding box center [196, 387] width 41 height 17
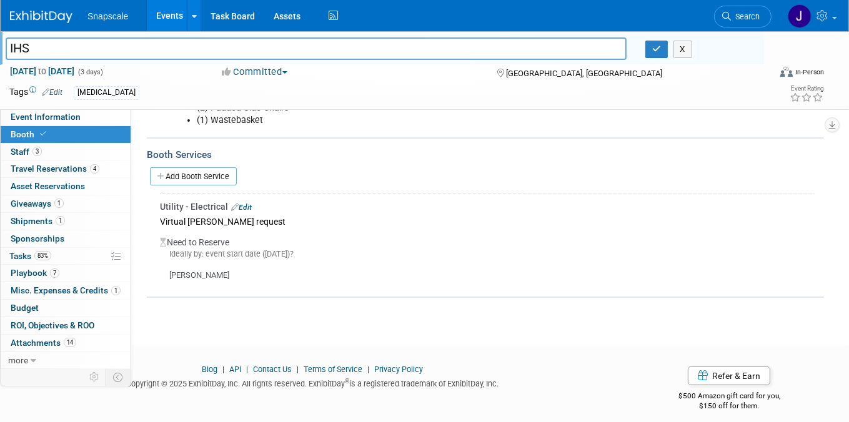
scroll to position [273, 0]
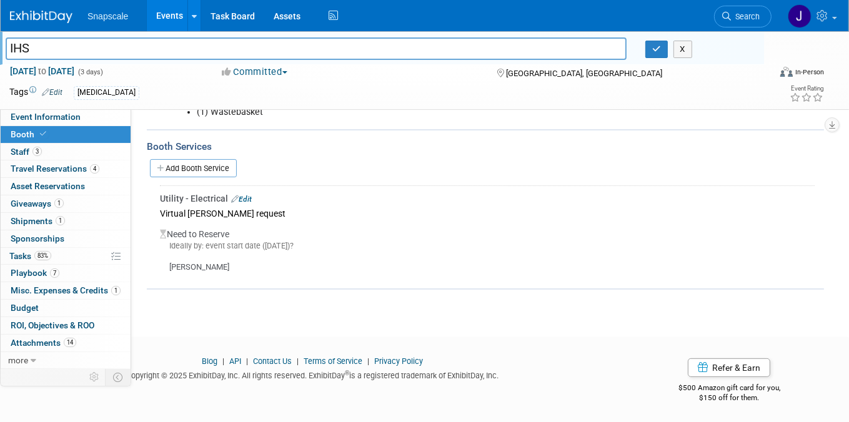
click at [245, 196] on link "Edit" at bounding box center [241, 199] width 21 height 9
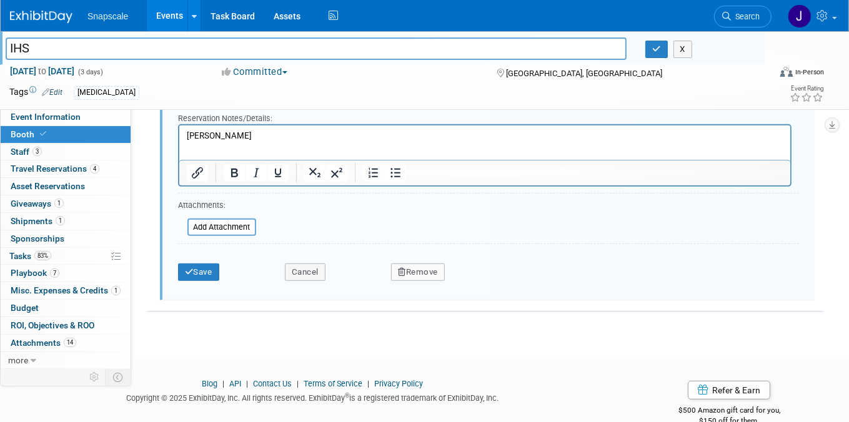
scroll to position [500, 0]
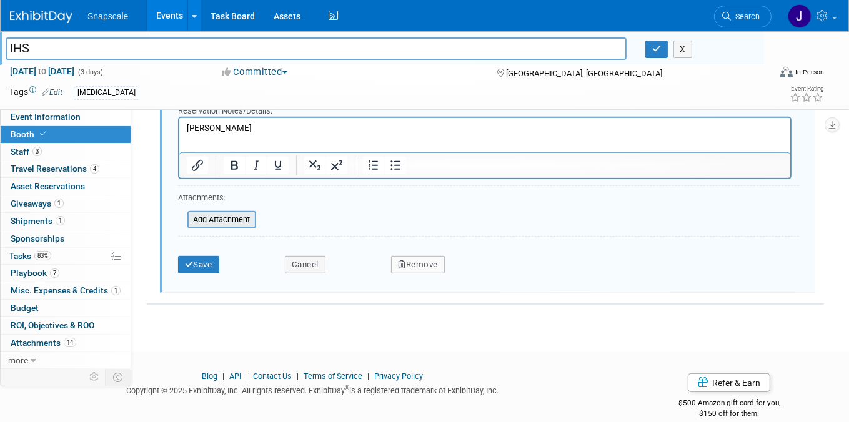
click at [236, 217] on input "file" at bounding box center [180, 219] width 149 height 15
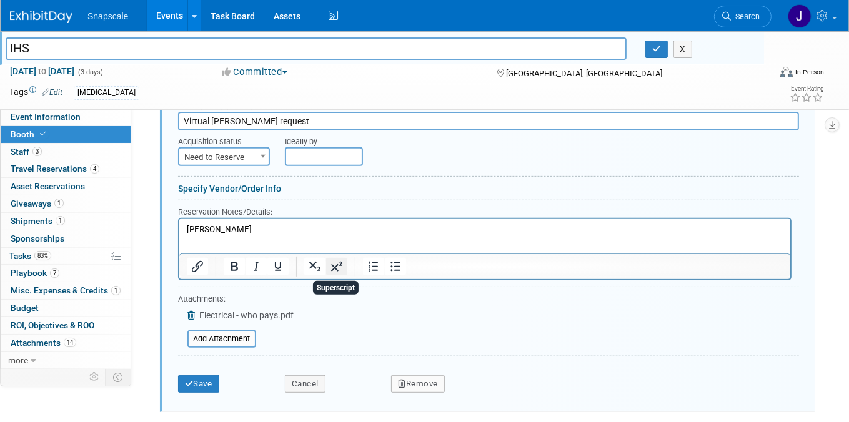
scroll to position [394, 0]
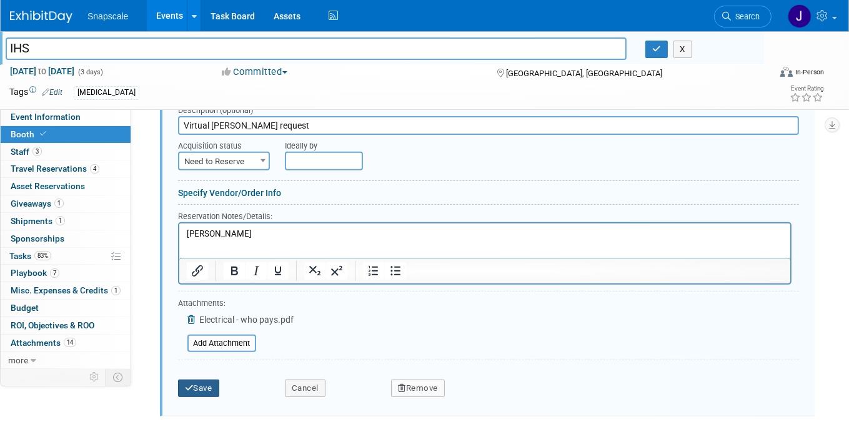
click at [209, 386] on button "Save" at bounding box center [198, 388] width 41 height 17
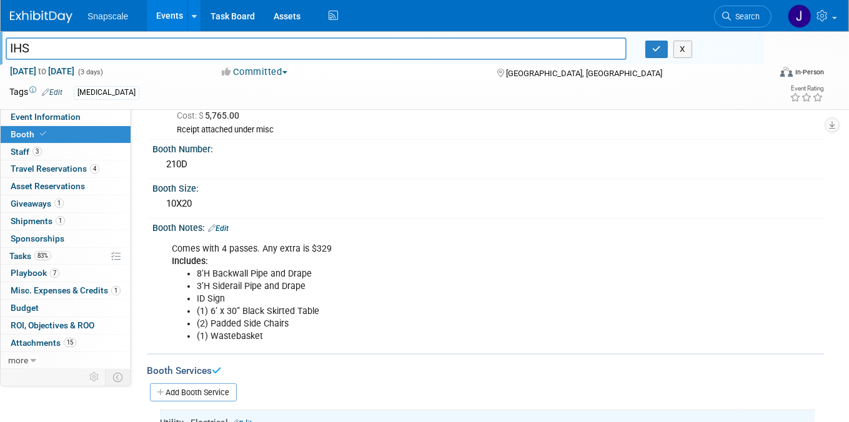
scroll to position [0, 0]
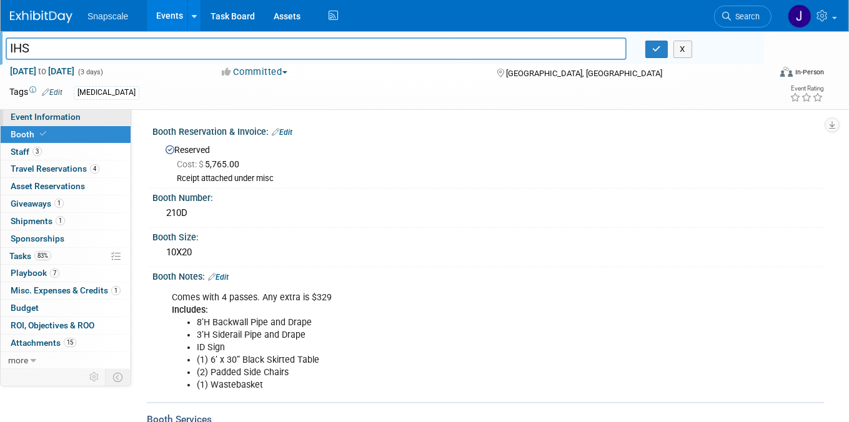
click at [31, 117] on span "Event Information" at bounding box center [46, 117] width 70 height 10
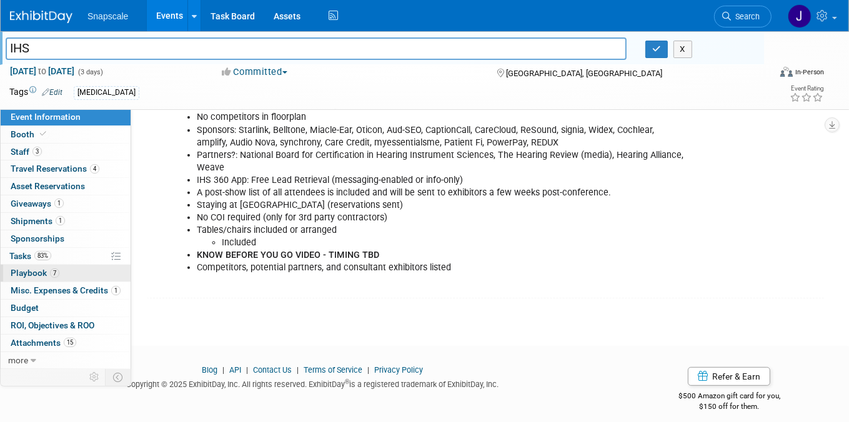
scroll to position [380, 0]
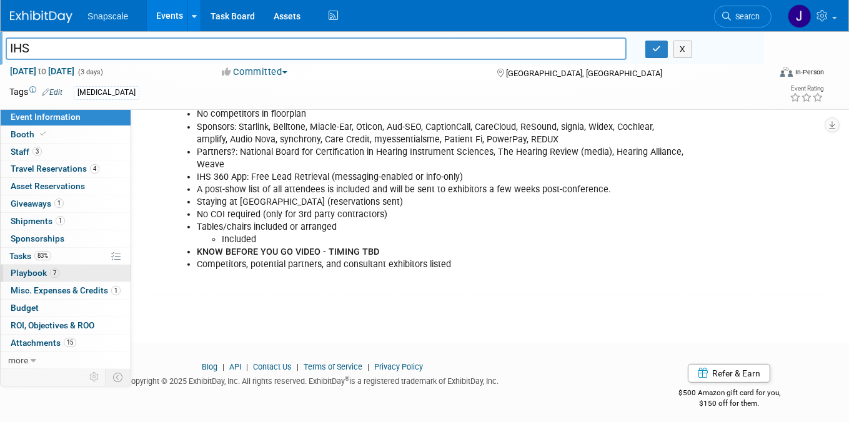
click at [28, 271] on span "Playbook 7" at bounding box center [35, 273] width 49 height 10
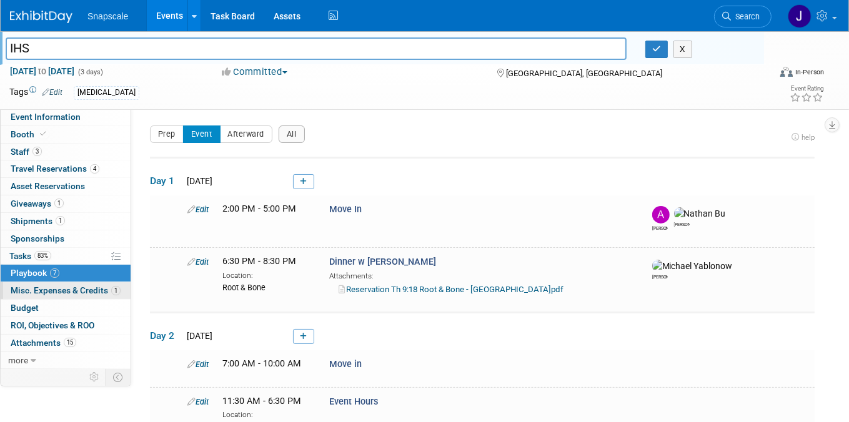
click at [36, 292] on span "Misc. Expenses & Credits 1" at bounding box center [66, 290] width 110 height 10
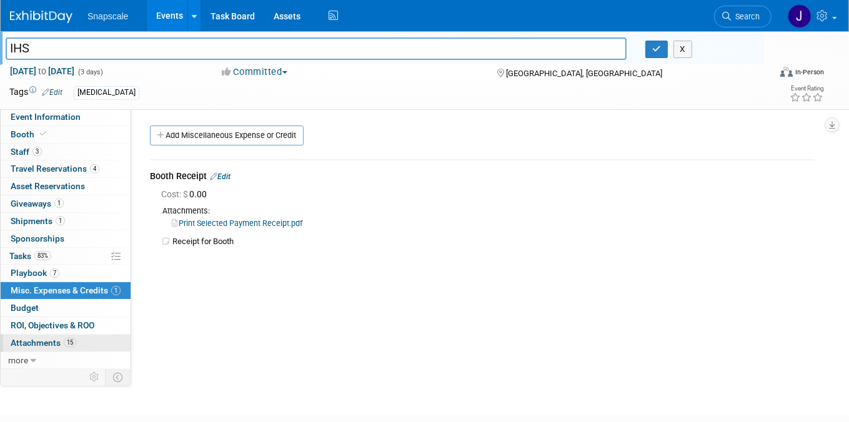
click at [45, 344] on span "Attachments 15" at bounding box center [44, 343] width 66 height 10
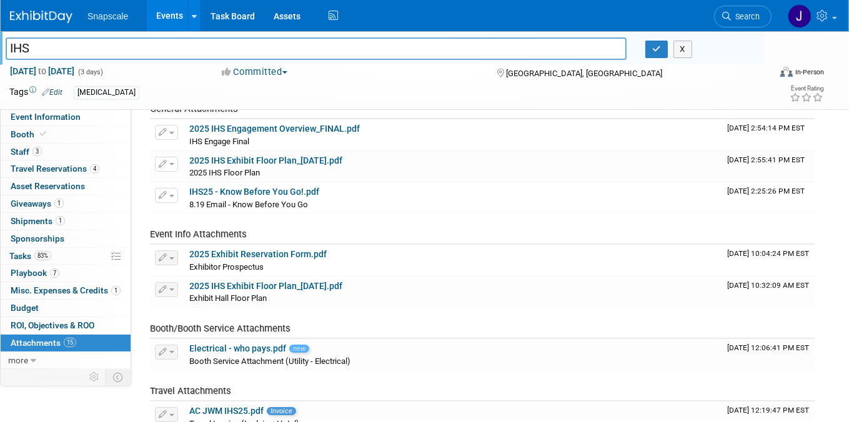
scroll to position [62, 0]
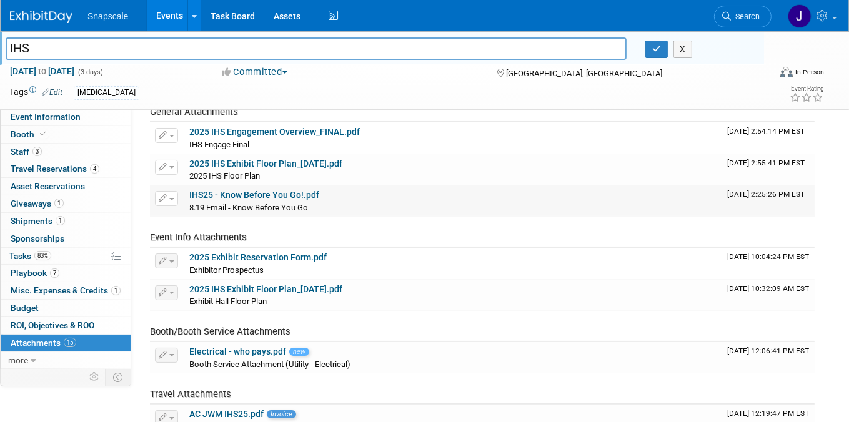
click at [248, 195] on link "IHS25 - Know Before You Go!.pdf" at bounding box center [254, 195] width 130 height 10
click at [47, 115] on span "Event Information" at bounding box center [46, 117] width 70 height 10
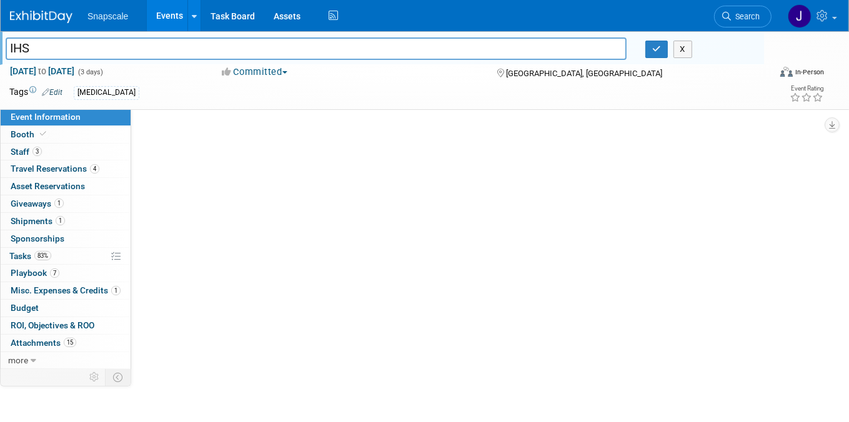
scroll to position [0, 0]
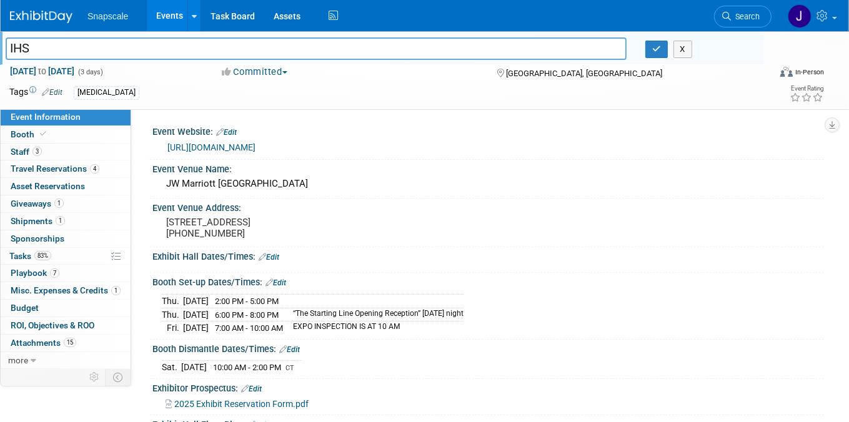
click at [245, 144] on link "https://www.ihsinfo.org/conference" at bounding box center [211, 147] width 88 height 10
click at [41, 131] on icon at bounding box center [43, 134] width 6 height 7
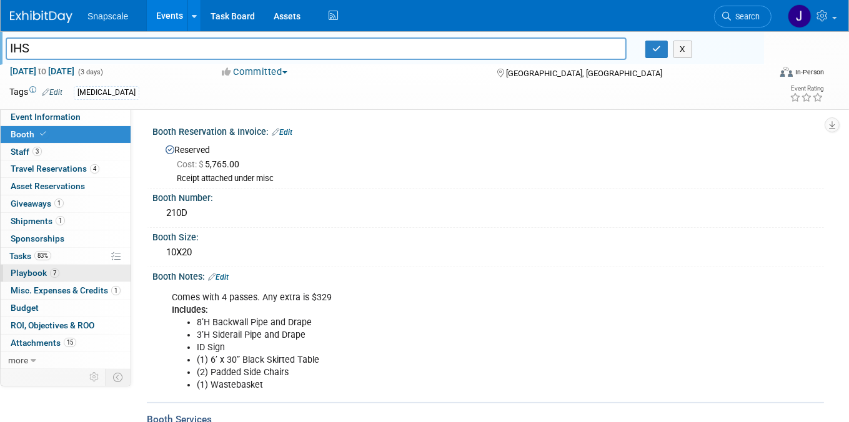
click at [42, 275] on span "Playbook 7" at bounding box center [35, 273] width 49 height 10
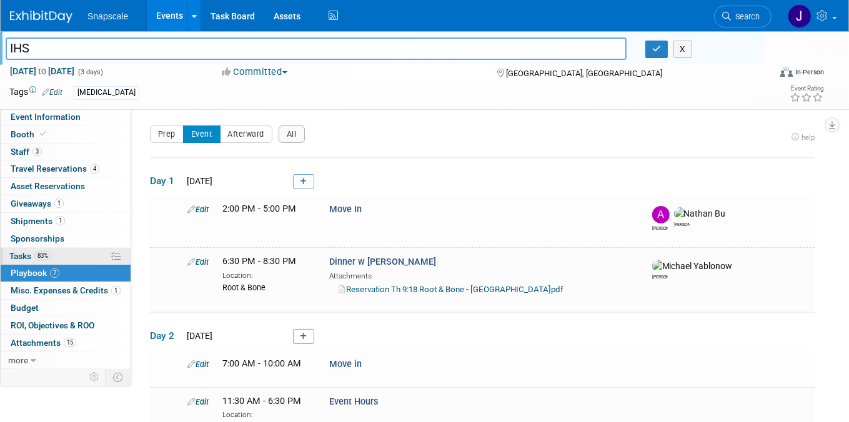
click at [22, 256] on span "Tasks 83%" at bounding box center [30, 256] width 42 height 10
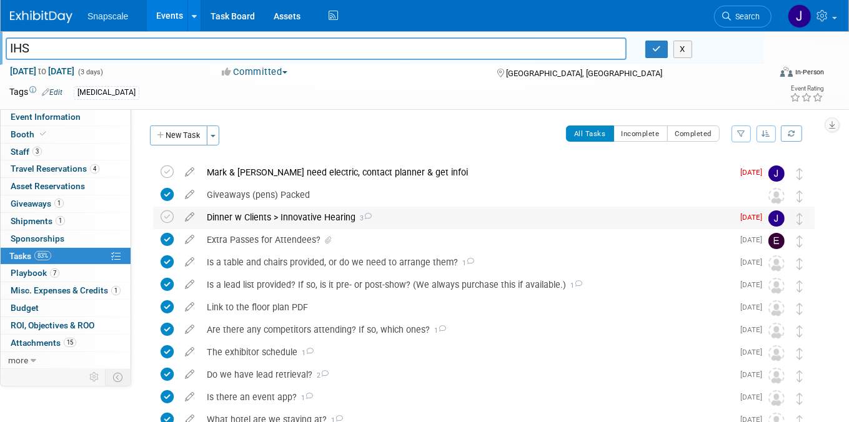
click at [331, 221] on div "Dinner w Clients > Innovative Hearing 3" at bounding box center [467, 217] width 532 height 21
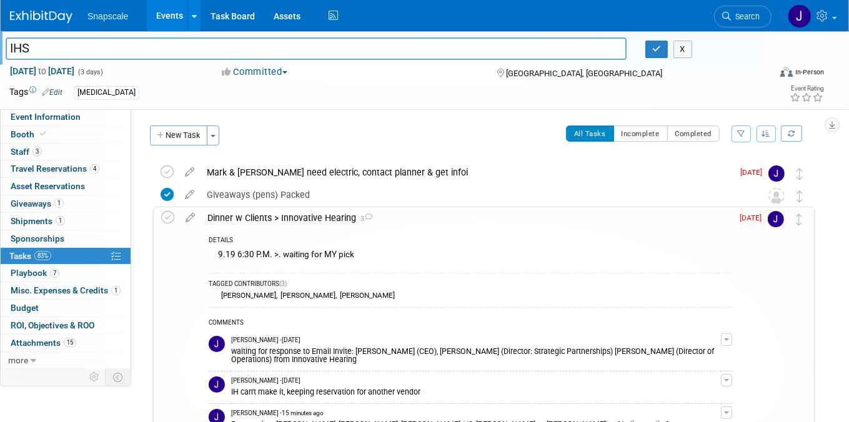
drag, startPoint x: 280, startPoint y: 217, endPoint x: 353, endPoint y: 219, distance: 73.1
click at [353, 219] on div "Dinner w Clients > Innovative Hearing 3" at bounding box center [466, 217] width 531 height 21
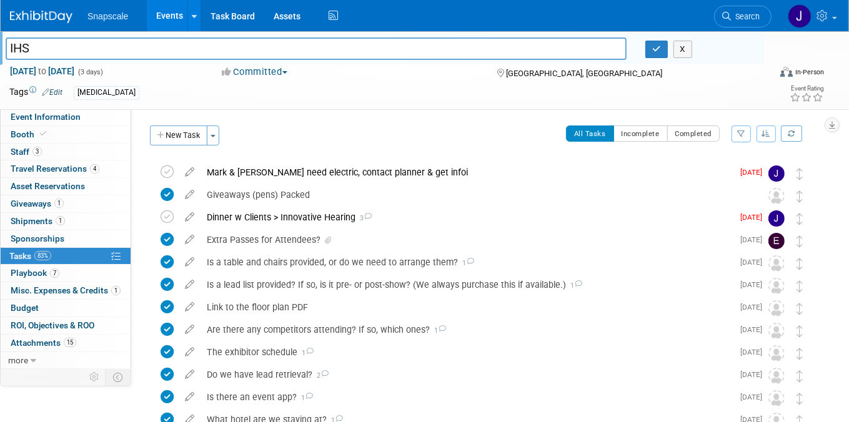
click at [189, 214] on icon at bounding box center [190, 215] width 22 height 16
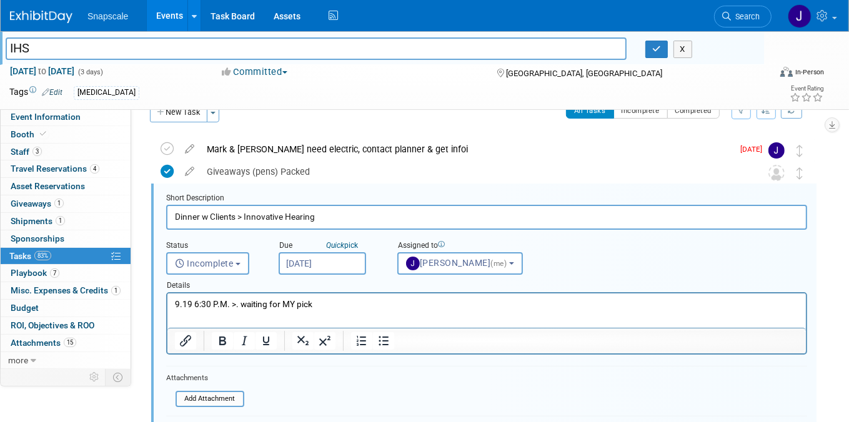
scroll to position [24, 0]
drag, startPoint x: 318, startPoint y: 217, endPoint x: 242, endPoint y: 214, distance: 76.3
click at [242, 214] on input "Dinner w Clients > Innovative Hearing" at bounding box center [486, 216] width 641 height 24
click at [243, 216] on input "Dinner w Clients >Innovative Hearing" at bounding box center [486, 216] width 641 height 24
drag, startPoint x: 313, startPoint y: 215, endPoint x: 245, endPoint y: 215, distance: 68.1
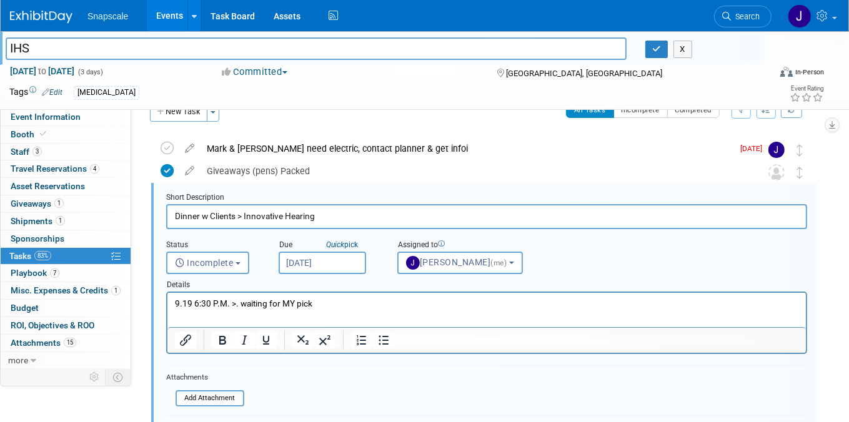
click at [245, 215] on input "Dinner w Clients > Innovative Hearing" at bounding box center [486, 216] width 641 height 24
click at [324, 217] on input "Dinner w Clients > Innovative Hearing" at bounding box center [486, 216] width 641 height 24
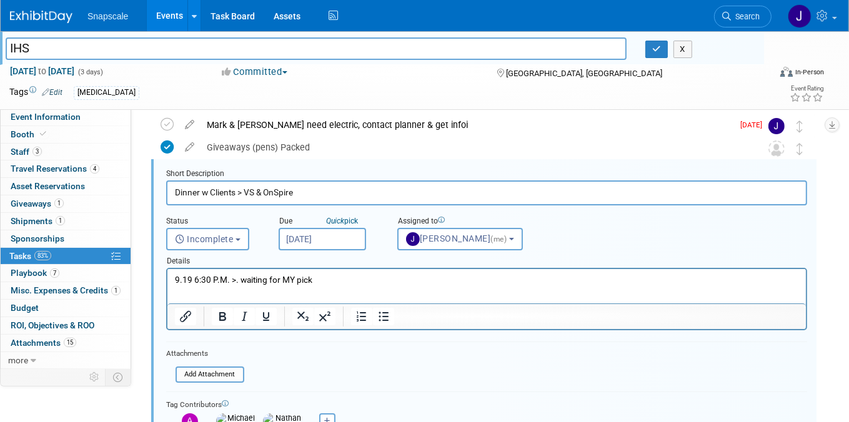
scroll to position [49, 0]
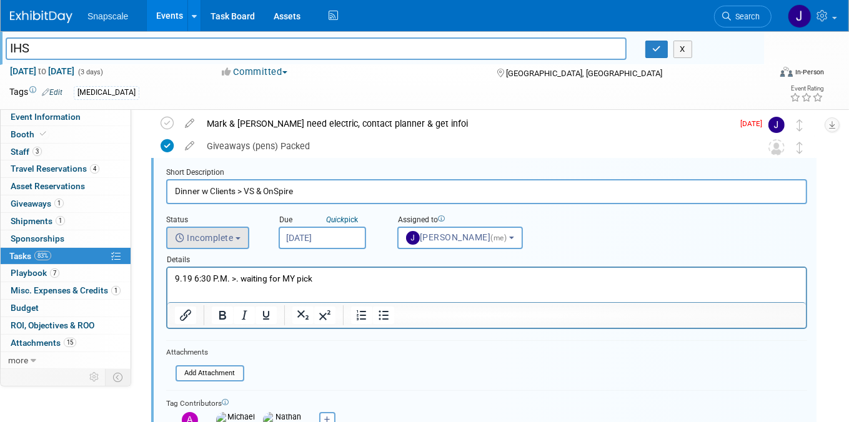
type input "Dinner w Clients > VS & OnSpire"
click at [240, 237] on b "button" at bounding box center [238, 238] width 5 height 2
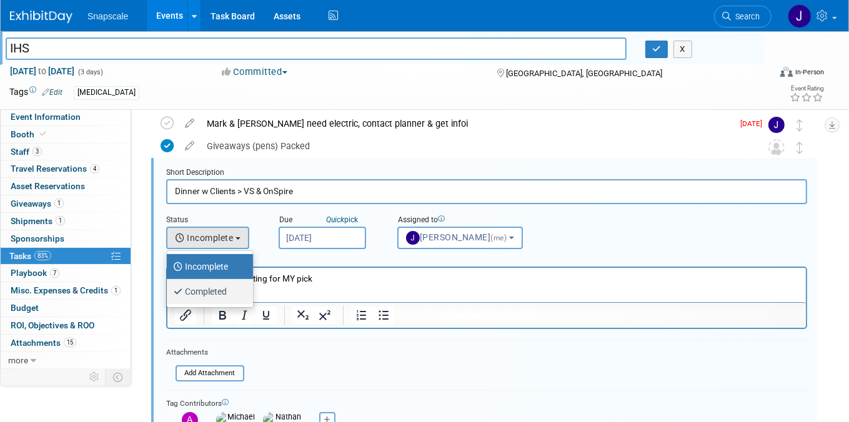
click at [205, 286] on label "Completed" at bounding box center [206, 292] width 67 height 20
click at [169, 286] on input "Completed" at bounding box center [165, 290] width 8 height 8
select select "3"
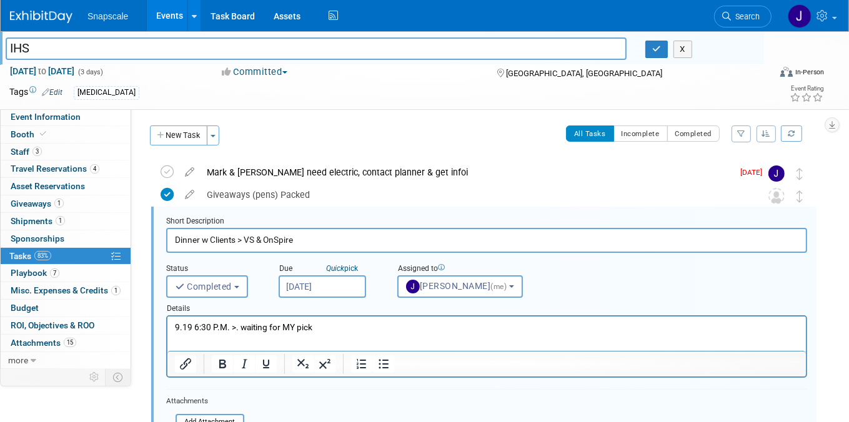
scroll to position [9, 0]
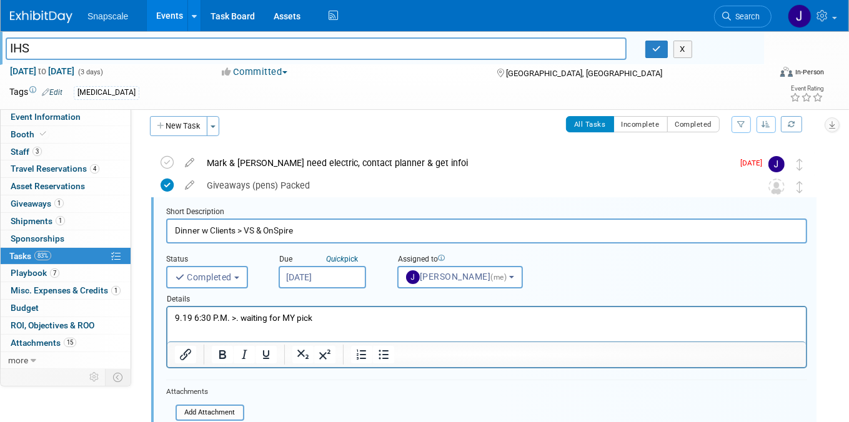
click at [237, 315] on p "9.19 6:30 P.M. >. waiting for MY pick" at bounding box center [486, 318] width 624 height 12
click at [249, 316] on p "9.19 6:30 P.M. >." at bounding box center [486, 318] width 624 height 12
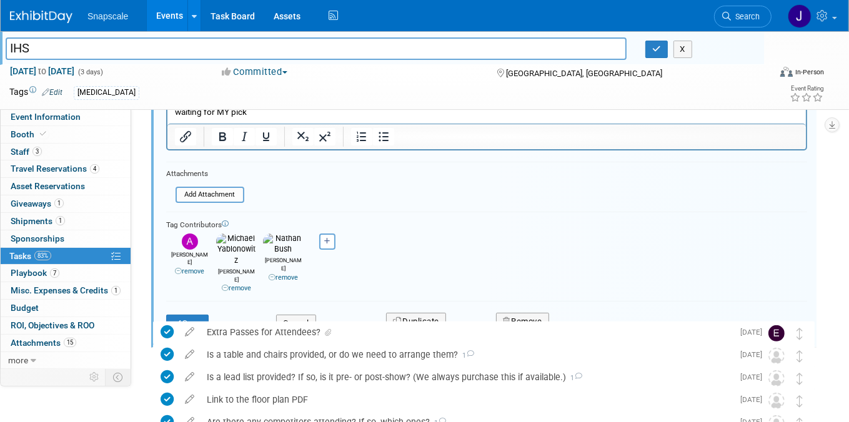
scroll to position [204, 0]
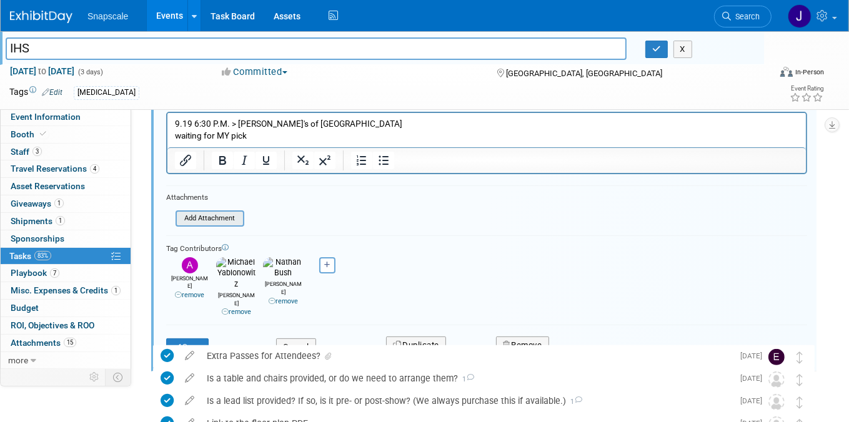
click at [214, 212] on input "file" at bounding box center [179, 219] width 127 height 14
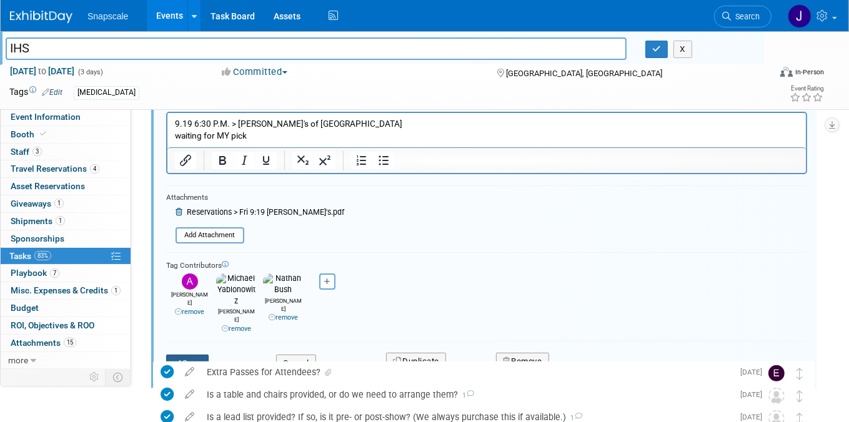
click at [191, 355] on button "Save" at bounding box center [187, 363] width 42 height 17
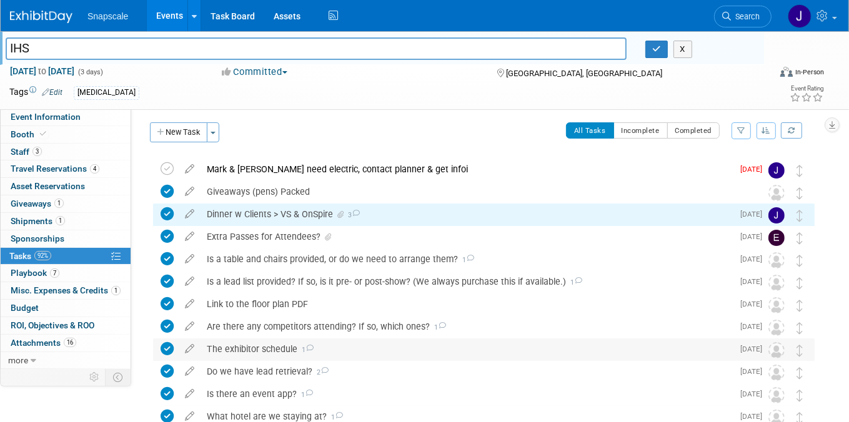
scroll to position [0, 0]
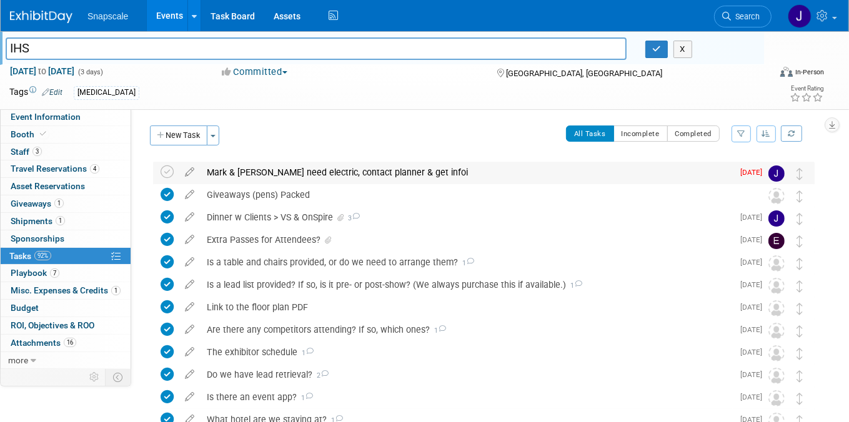
click at [400, 172] on div "Mark & Wendy need electric, contact planner & get infoi" at bounding box center [467, 172] width 532 height 21
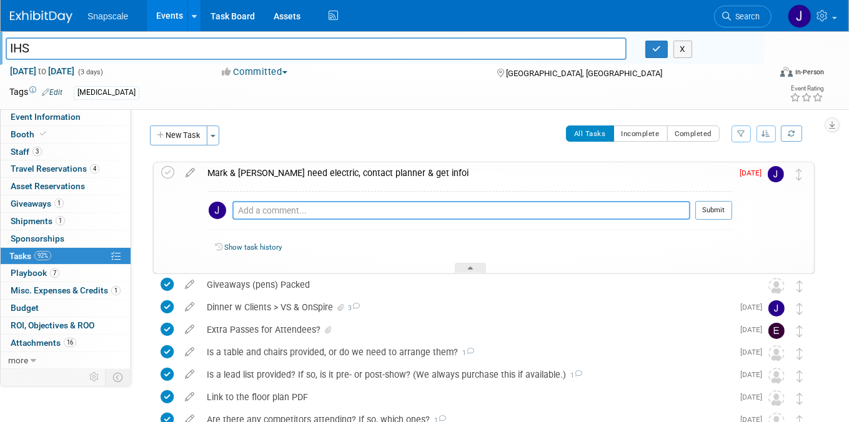
click at [315, 212] on textarea at bounding box center [461, 210] width 458 height 19
click at [444, 212] on textarea "9.17 emailed Markey's direct per IHS organizers" at bounding box center [461, 211] width 458 height 18
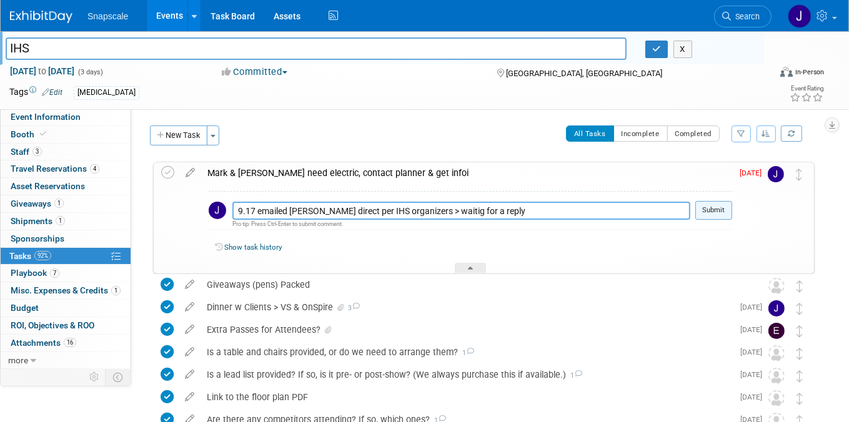
type textarea "9.17 emailed Markey's direct per IHS organizers > waitig for a reply"
click at [721, 211] on button "Submit" at bounding box center [713, 210] width 37 height 19
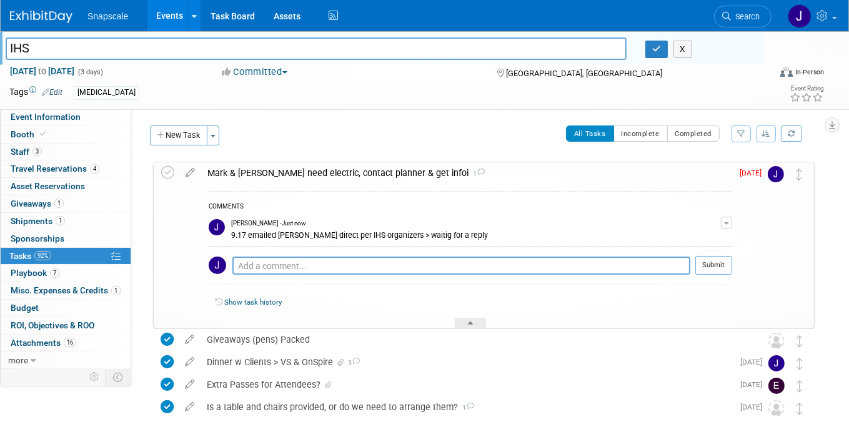
click at [192, 136] on button "New Task" at bounding box center [178, 136] width 57 height 20
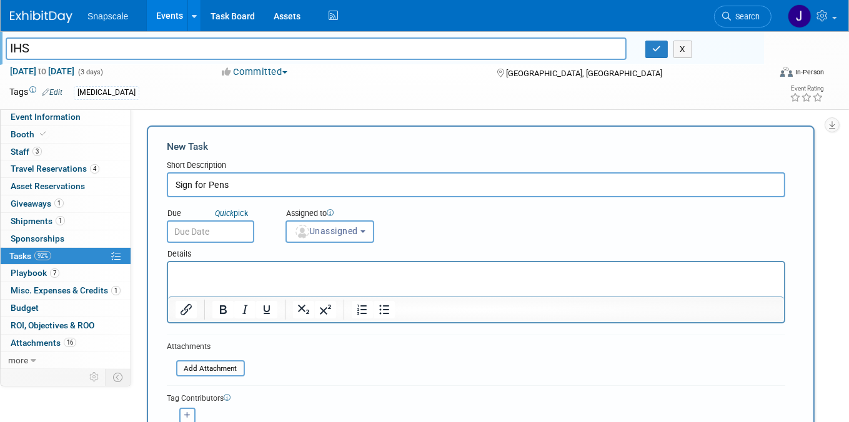
type input "Sign for Pens"
click at [191, 225] on input "text" at bounding box center [210, 232] width 87 height 22
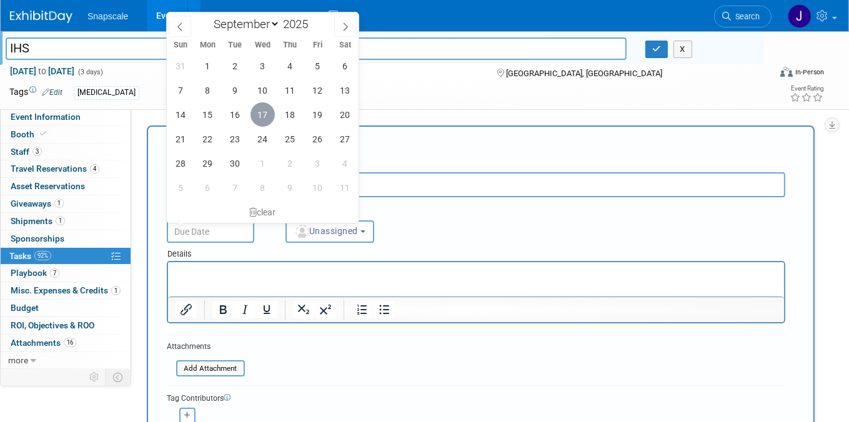
click at [262, 120] on span "17" at bounding box center [262, 114] width 24 height 24
type input "Sep 17, 2025"
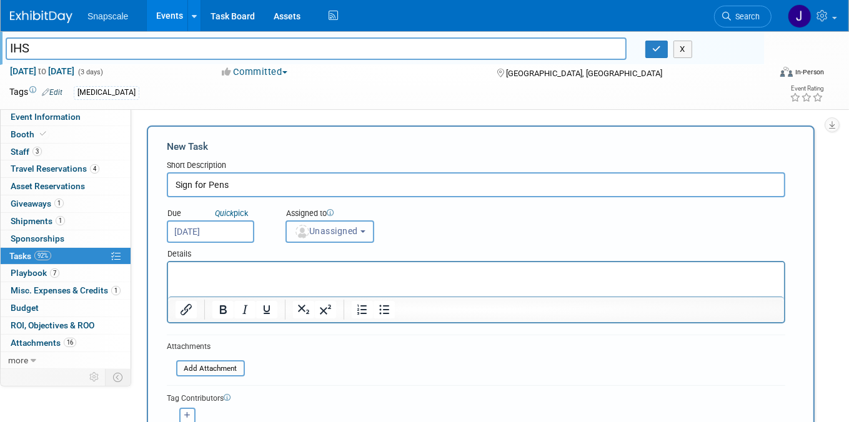
click at [352, 232] on span "Unassigned" at bounding box center [326, 231] width 64 height 10
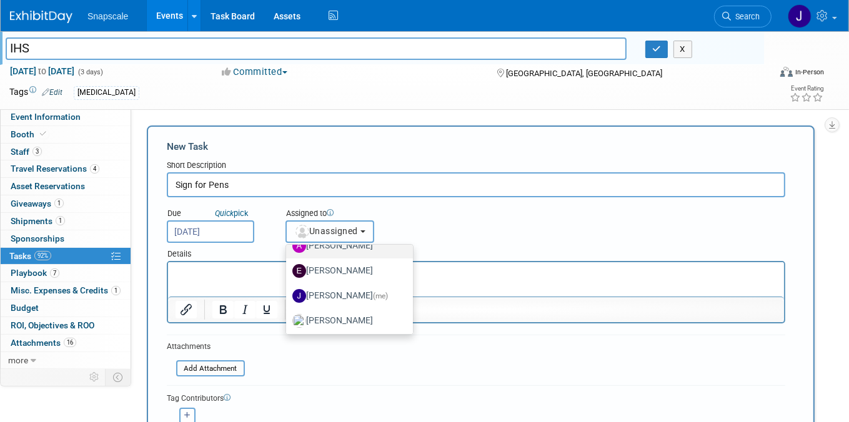
scroll to position [46, 0]
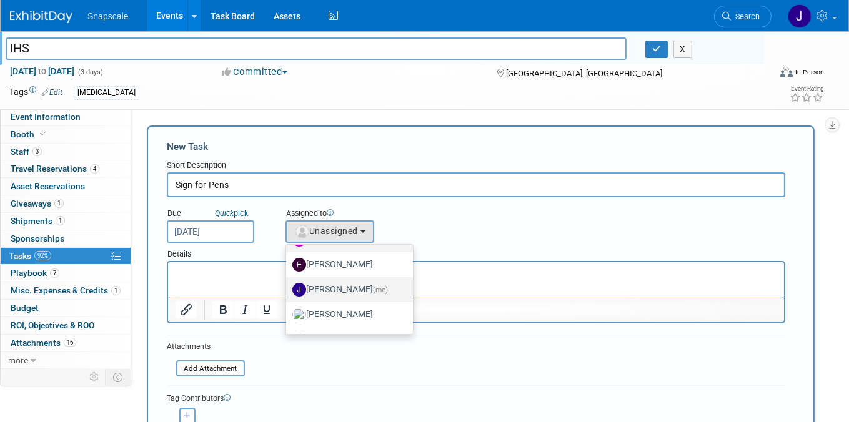
click at [331, 287] on label "Jennifer Benedict (me)" at bounding box center [346, 290] width 108 height 20
click at [288, 287] on input "Jennifer Benedict (me)" at bounding box center [284, 288] width 8 height 8
select select "ff8e83e6-6ab1-4fe0-a632-643b0aac2113"
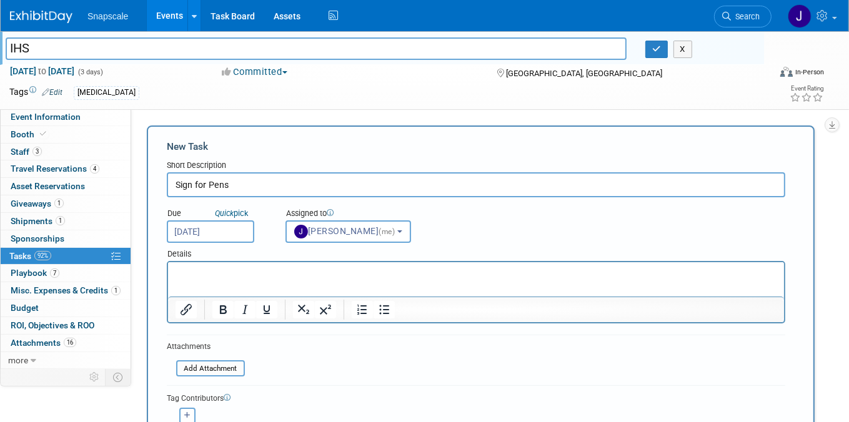
click at [210, 280] on html at bounding box center [475, 270] width 616 height 17
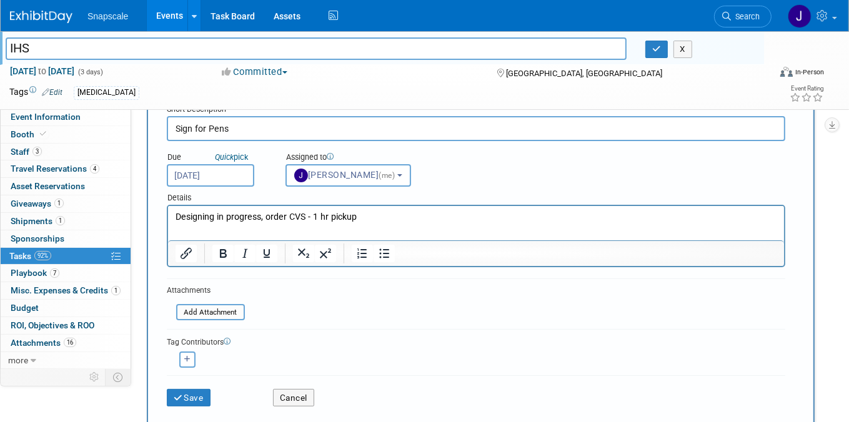
scroll to position [58, 0]
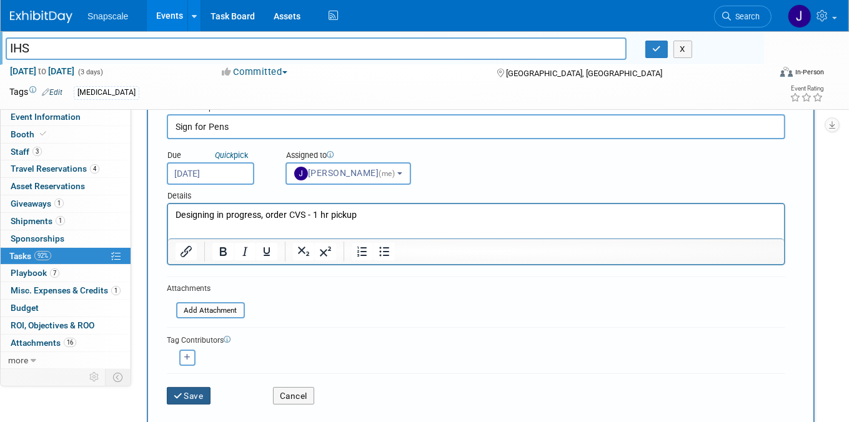
click at [191, 390] on button "Save" at bounding box center [189, 395] width 44 height 17
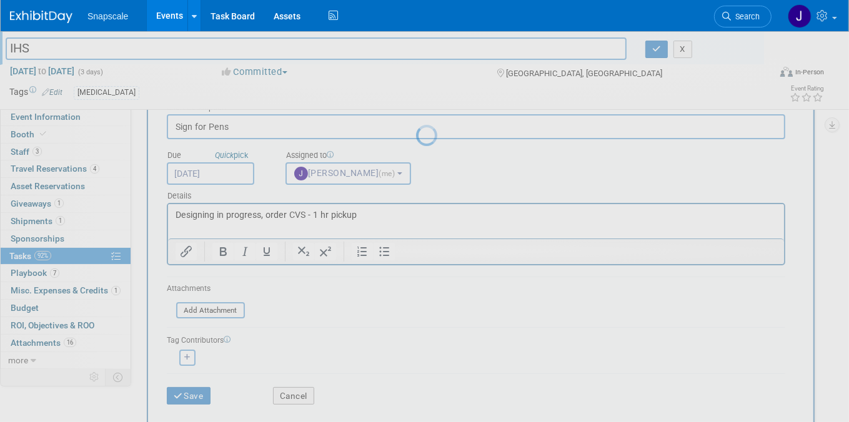
scroll to position [0, 0]
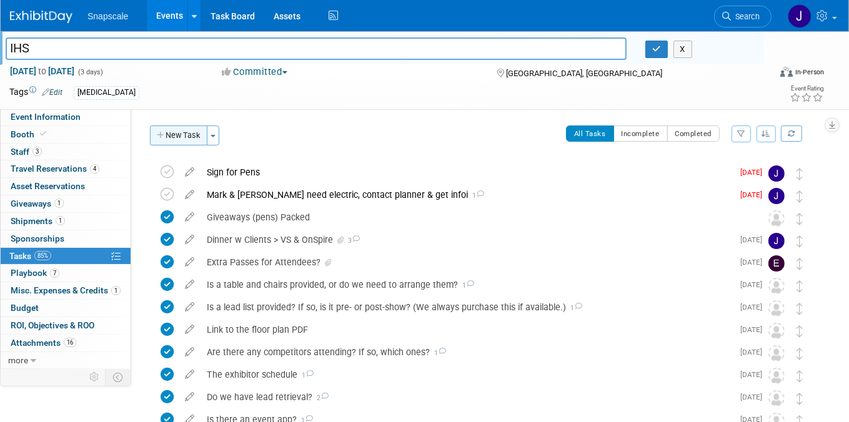
click at [177, 139] on button "New Task" at bounding box center [178, 136] width 57 height 20
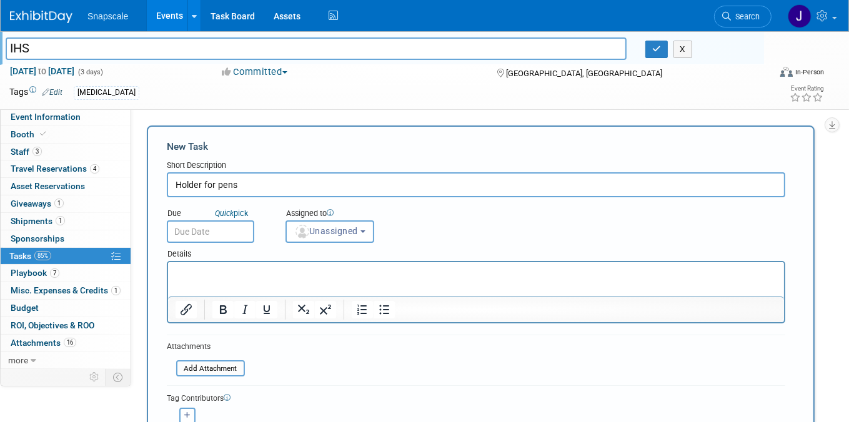
type input "Holder for pens"
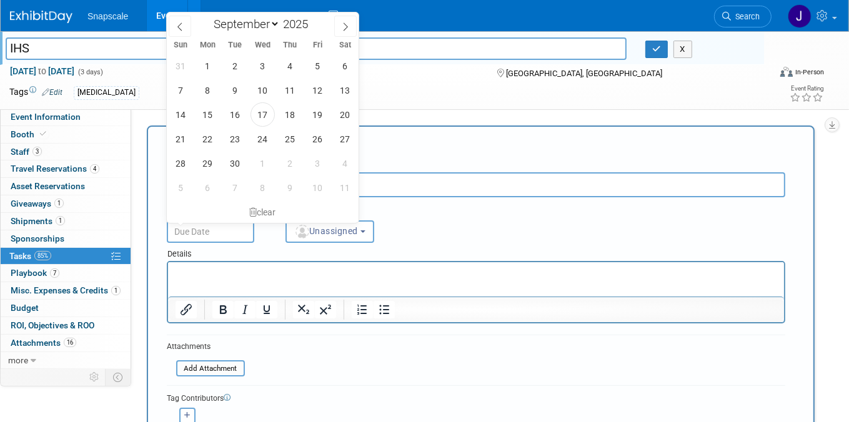
click at [194, 227] on input "text" at bounding box center [210, 232] width 87 height 22
drag, startPoint x: 264, startPoint y: 119, endPoint x: 261, endPoint y: 127, distance: 8.7
click at [264, 119] on span "17" at bounding box center [262, 114] width 24 height 24
type input "Sep 17, 2025"
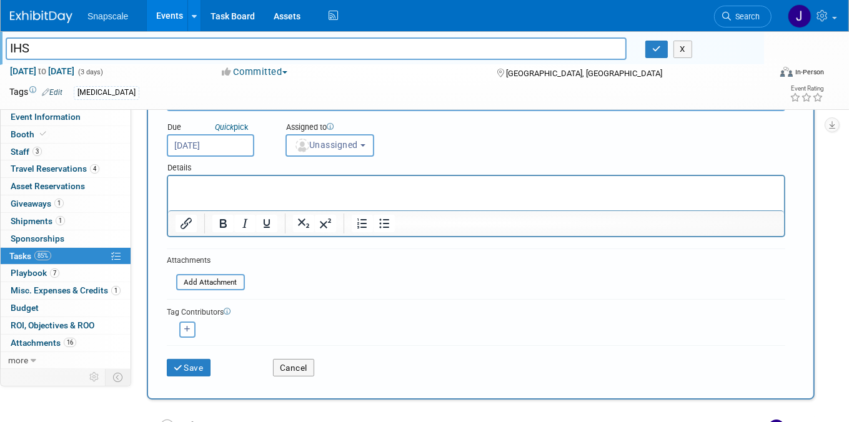
scroll to position [95, 0]
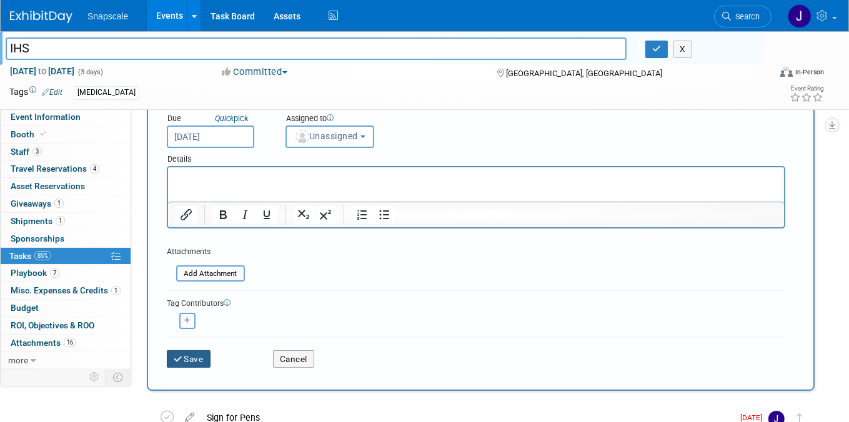
click at [197, 360] on button "Save" at bounding box center [189, 358] width 44 height 17
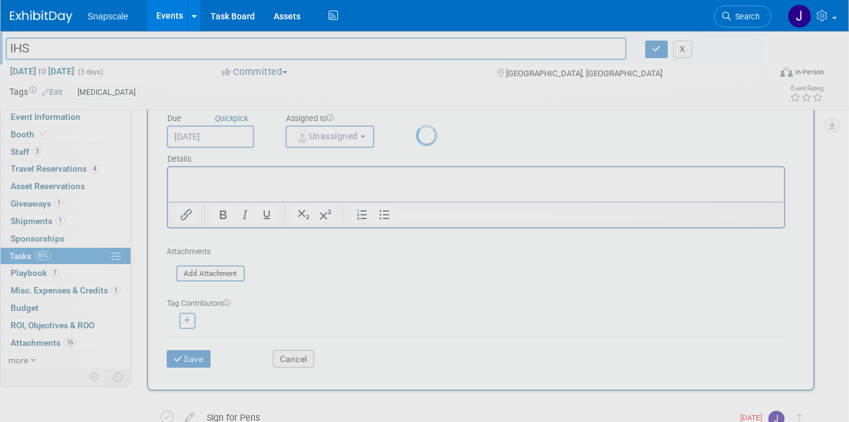
scroll to position [0, 0]
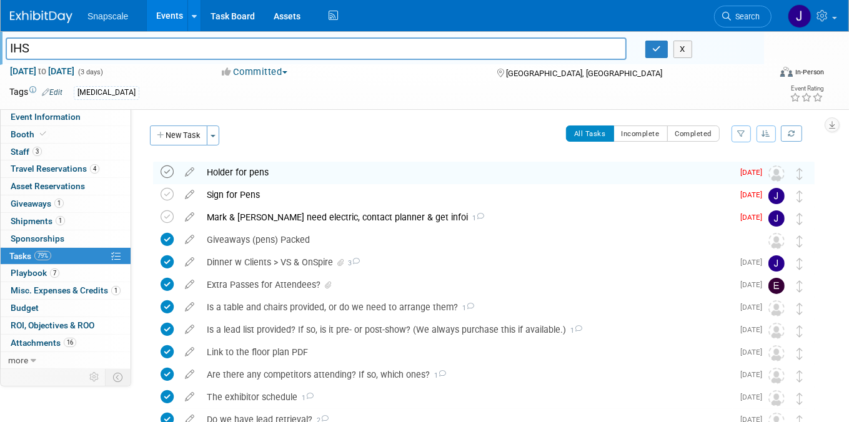
click at [167, 174] on icon at bounding box center [167, 172] width 13 height 13
click at [277, 176] on div "Holder for pens" at bounding box center [467, 172] width 532 height 21
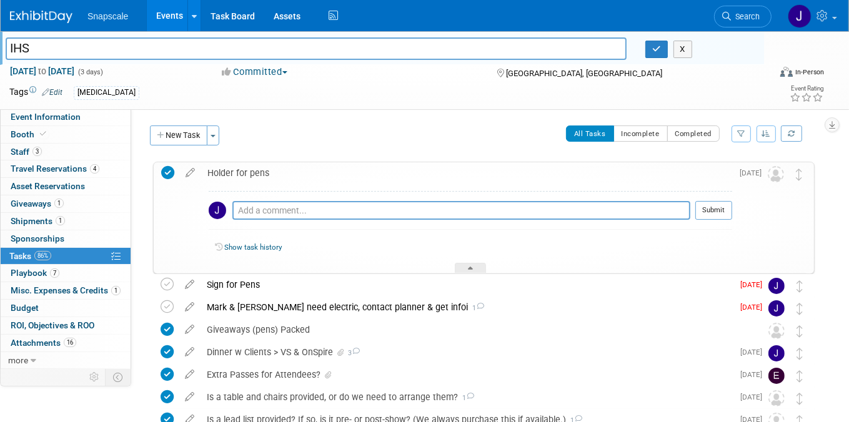
click at [773, 174] on img at bounding box center [776, 174] width 16 height 16
click at [188, 171] on icon at bounding box center [190, 170] width 22 height 16
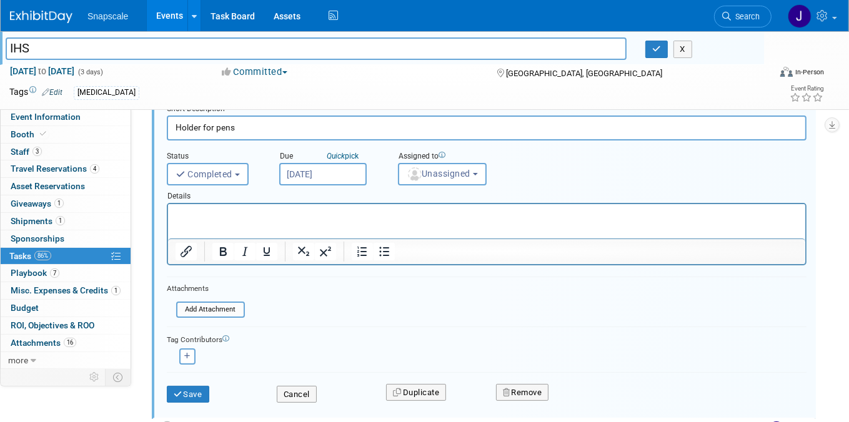
scroll to position [76, 0]
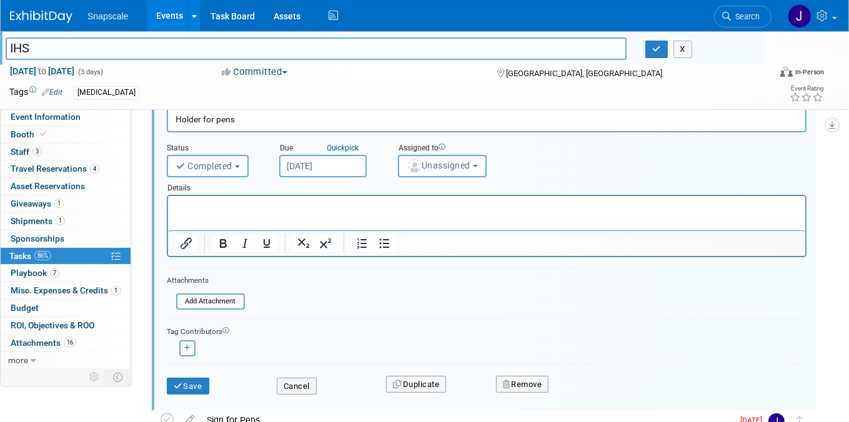
click at [189, 346] on icon "button" at bounding box center [187, 348] width 6 height 7
select select
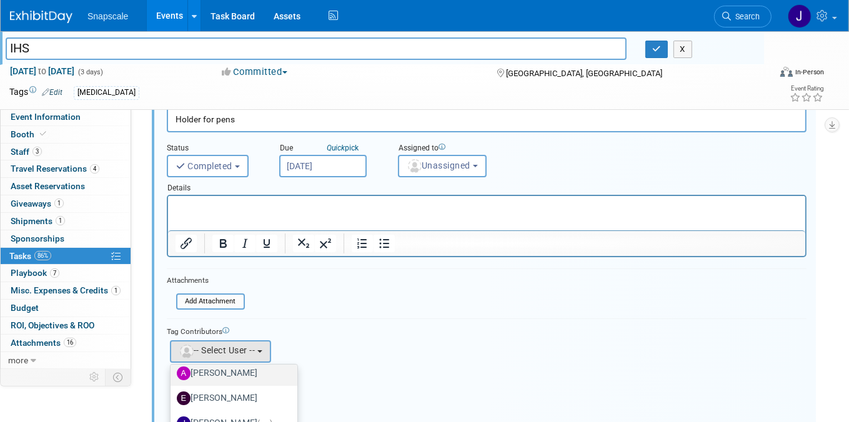
scroll to position [66, 0]
click at [221, 379] on label "Jennifer Benedict (me)" at bounding box center [231, 389] width 108 height 20
click at [172, 384] on input "Jennifer Benedict (me)" at bounding box center [168, 388] width 8 height 8
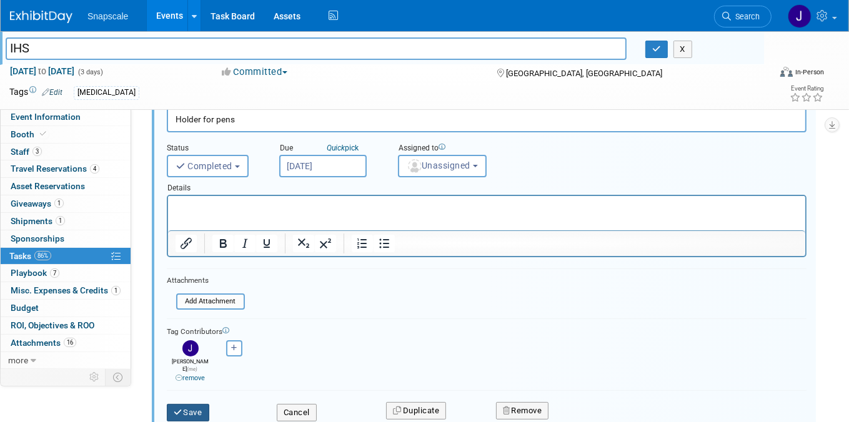
click at [186, 404] on button "Save" at bounding box center [188, 412] width 42 height 17
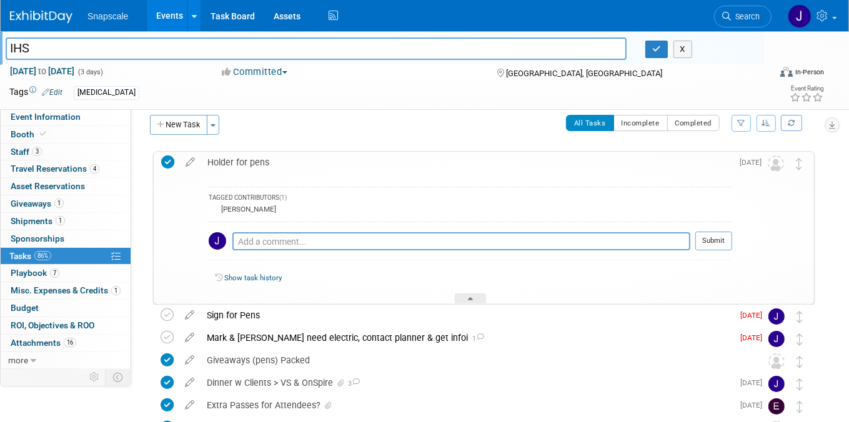
scroll to position [0, 0]
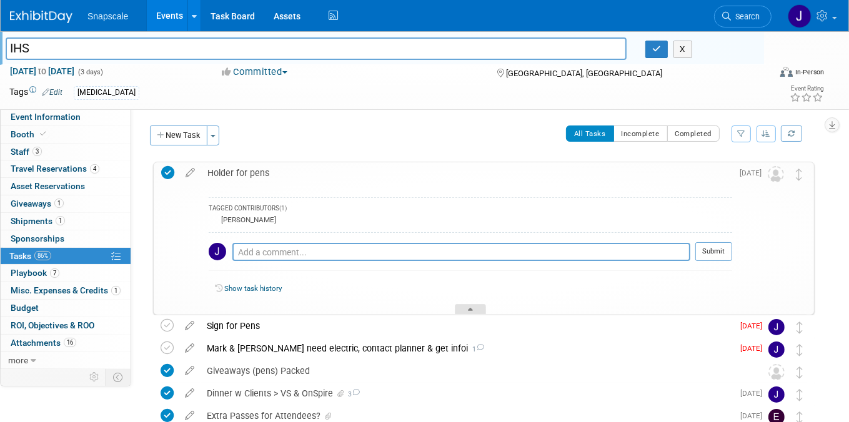
click at [477, 308] on div at bounding box center [470, 309] width 31 height 11
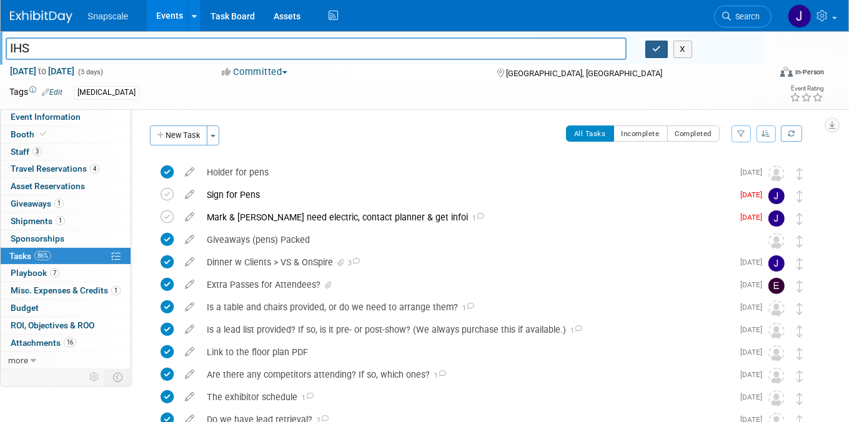
click at [649, 52] on button "button" at bounding box center [656, 49] width 22 height 17
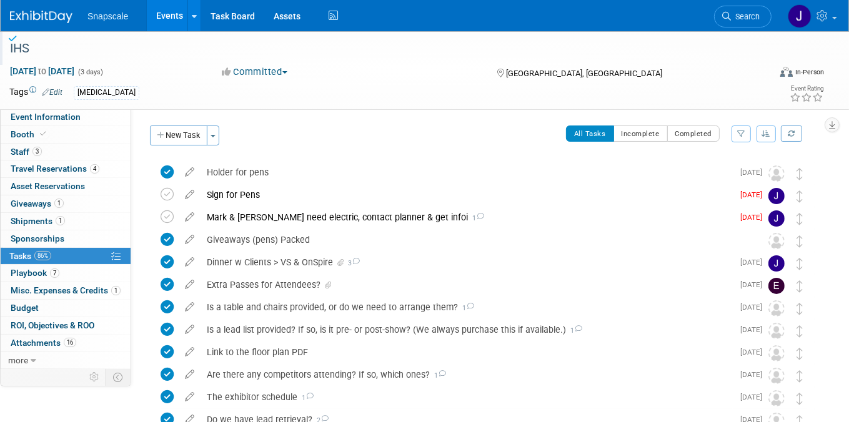
click at [26, 15] on img at bounding box center [41, 17] width 62 height 12
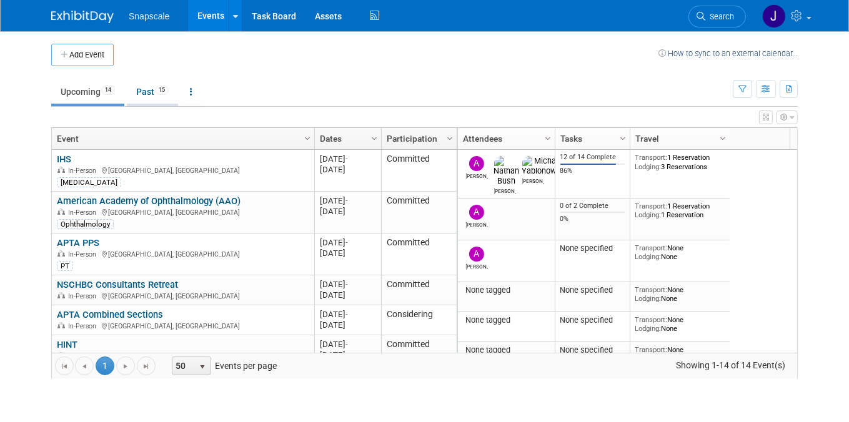
click at [147, 87] on link "Past 15" at bounding box center [152, 92] width 51 height 24
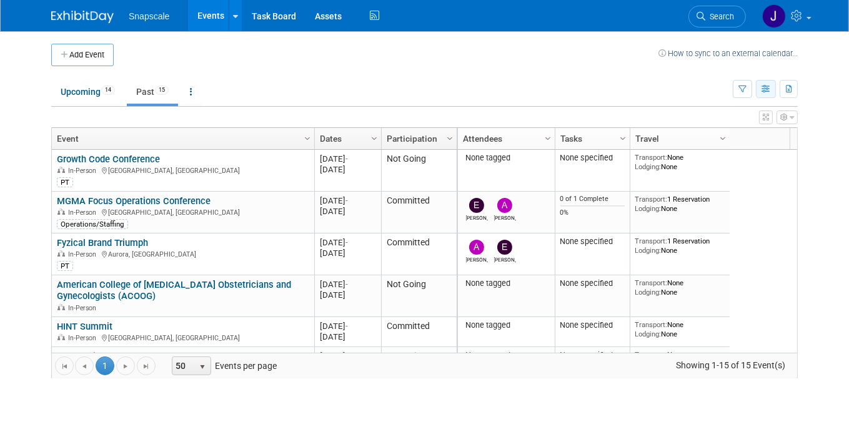
click at [764, 89] on icon "button" at bounding box center [765, 90] width 9 height 8
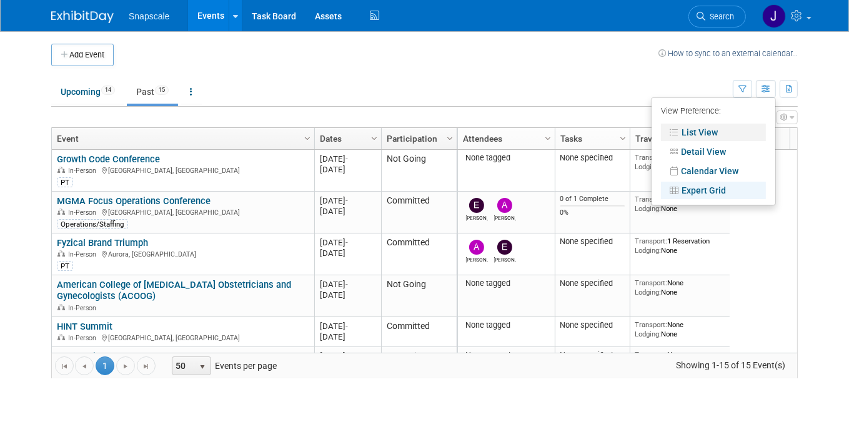
click at [705, 134] on link "List View" at bounding box center [713, 132] width 105 height 17
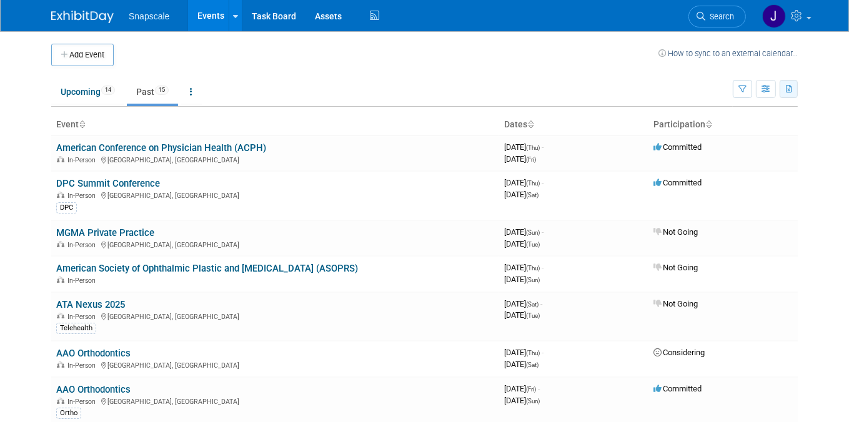
click at [792, 89] on icon "button" at bounding box center [789, 90] width 7 height 8
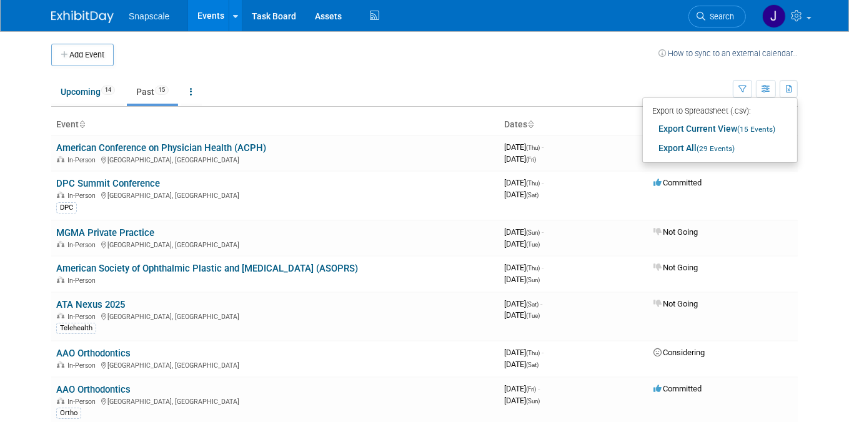
drag, startPoint x: 672, startPoint y: 87, endPoint x: 697, endPoint y: 86, distance: 25.0
click at [672, 87] on ul "Upcoming 14 Past 15 All Events 29 Past and Upcoming Grouped Annually Events gro…" at bounding box center [392, 93] width 682 height 28
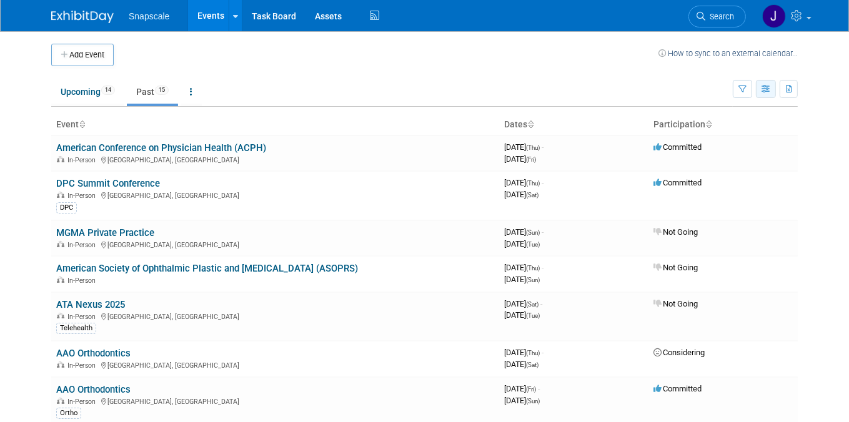
click at [761, 89] on icon "button" at bounding box center [765, 90] width 9 height 8
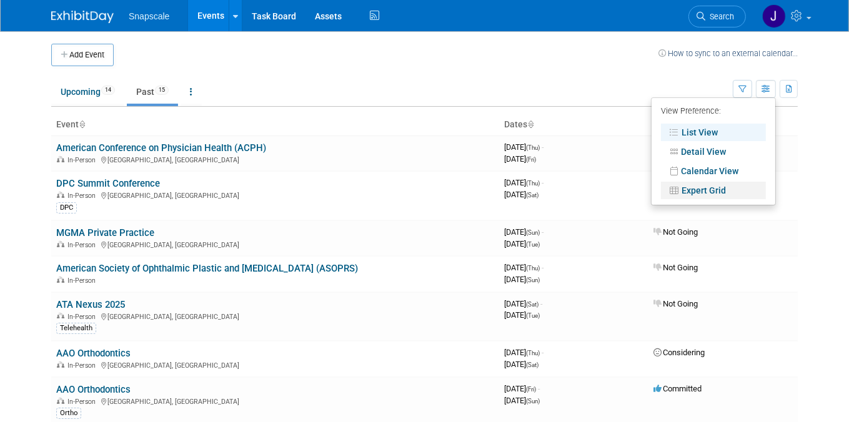
click at [719, 188] on link "Expert Grid" at bounding box center [713, 190] width 105 height 17
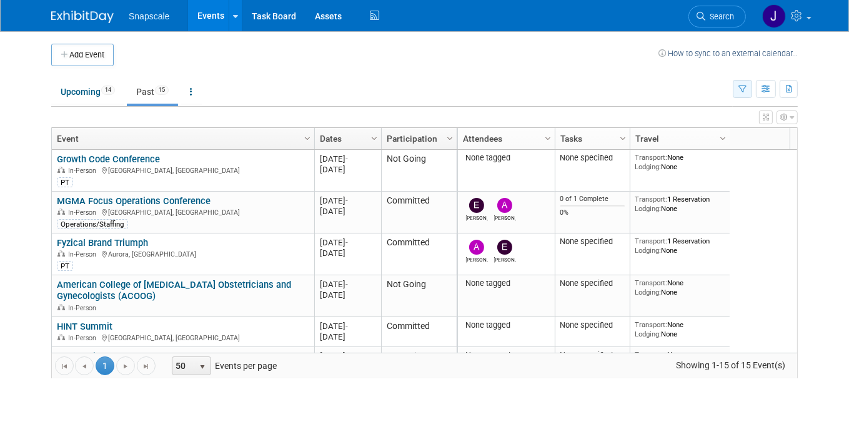
click at [745, 89] on icon "button" at bounding box center [742, 90] width 8 height 8
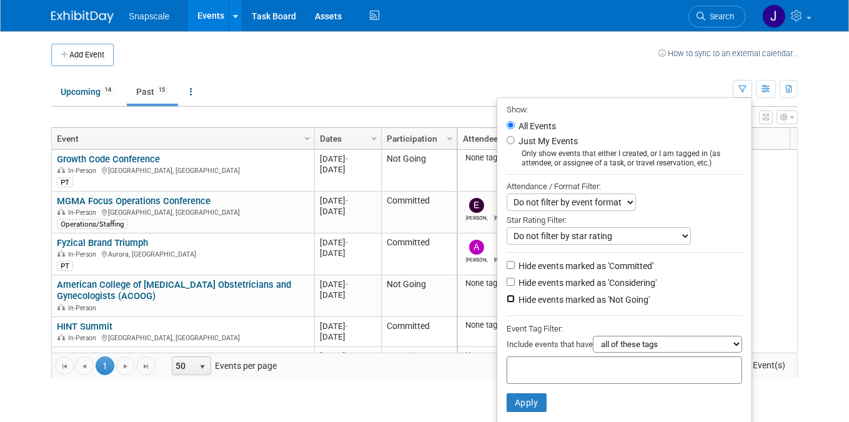
click at [507, 299] on input "Hide events marked as 'Not Going'" at bounding box center [511, 299] width 8 height 8
checkbox input "true"
click at [523, 403] on button "Apply" at bounding box center [527, 403] width 40 height 19
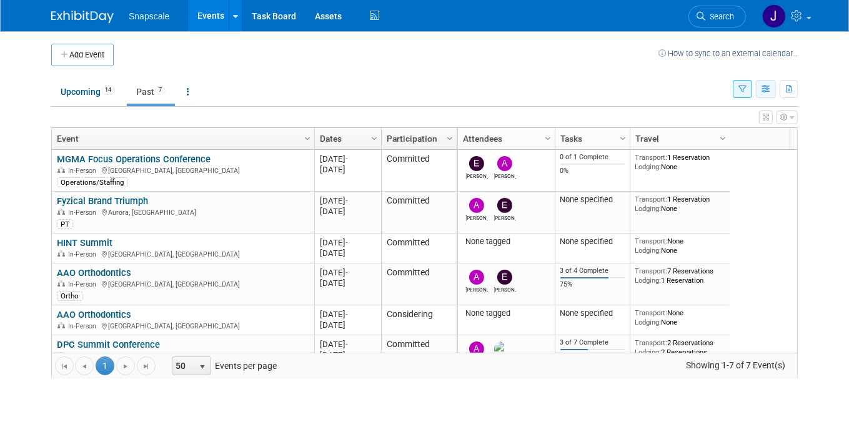
click at [766, 89] on icon "button" at bounding box center [765, 90] width 9 height 8
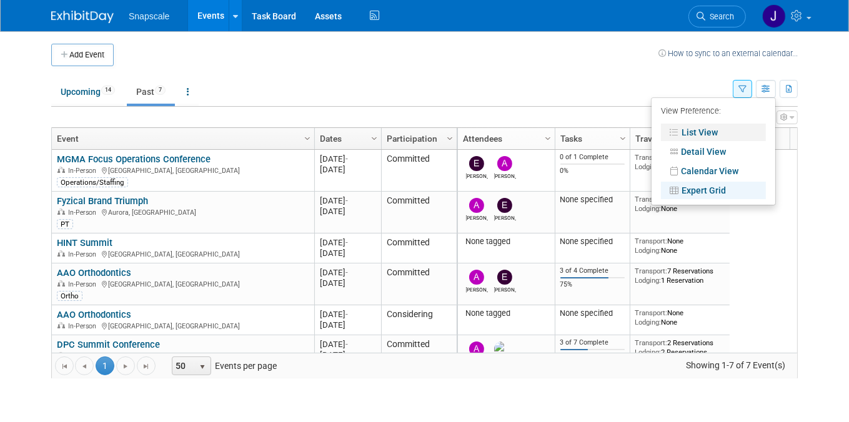
click at [707, 129] on link "List View" at bounding box center [713, 132] width 105 height 17
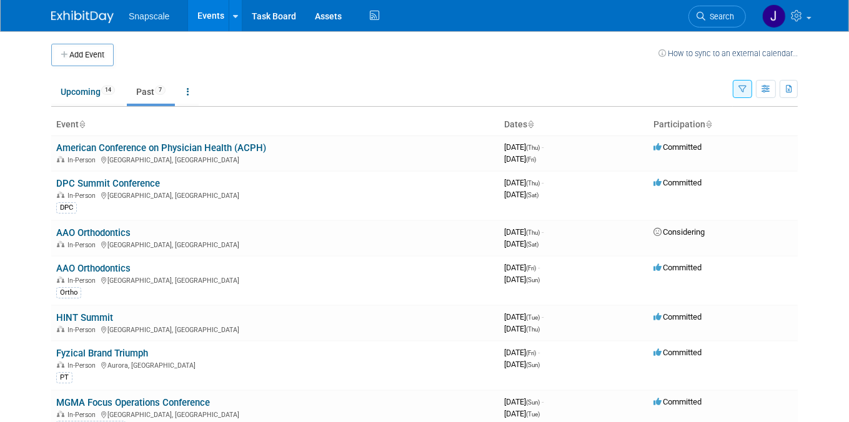
click at [149, 88] on link "Past 7" at bounding box center [151, 92] width 48 height 24
click at [148, 92] on link "Past 7" at bounding box center [151, 92] width 48 height 24
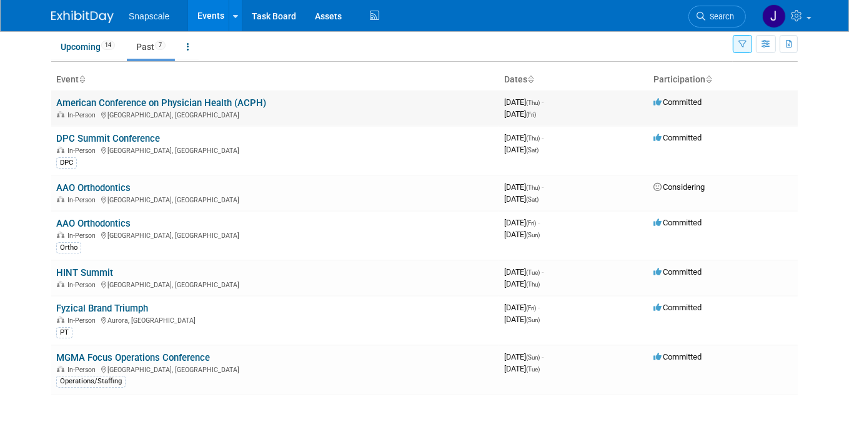
scroll to position [34, 0]
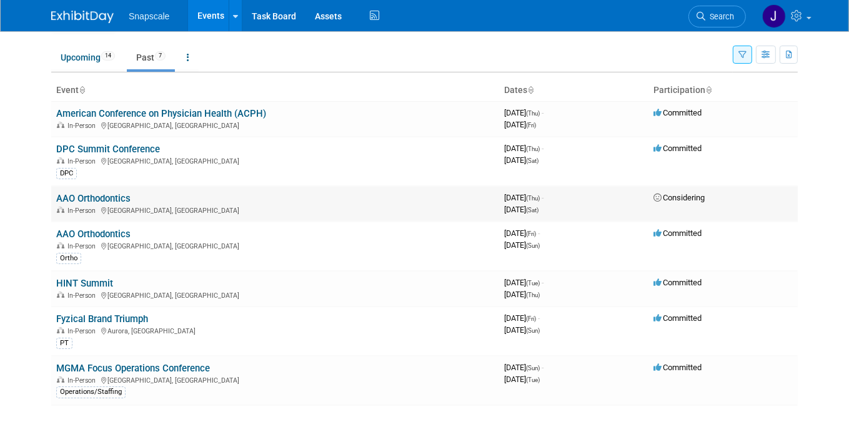
click at [118, 195] on link "AAO Orthodontics" at bounding box center [93, 198] width 74 height 11
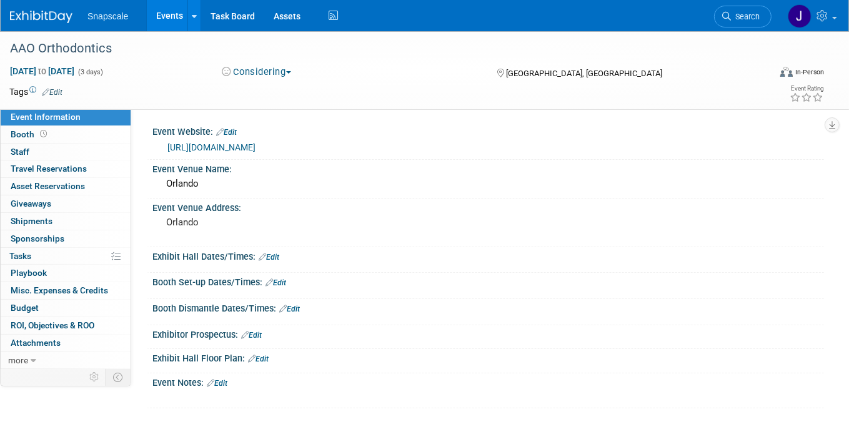
click at [56, 11] on img at bounding box center [41, 17] width 62 height 12
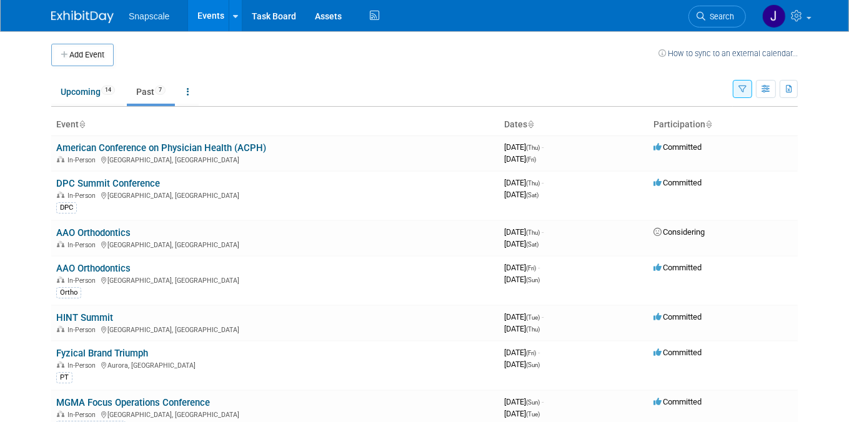
click at [741, 91] on icon "button" at bounding box center [742, 90] width 8 height 8
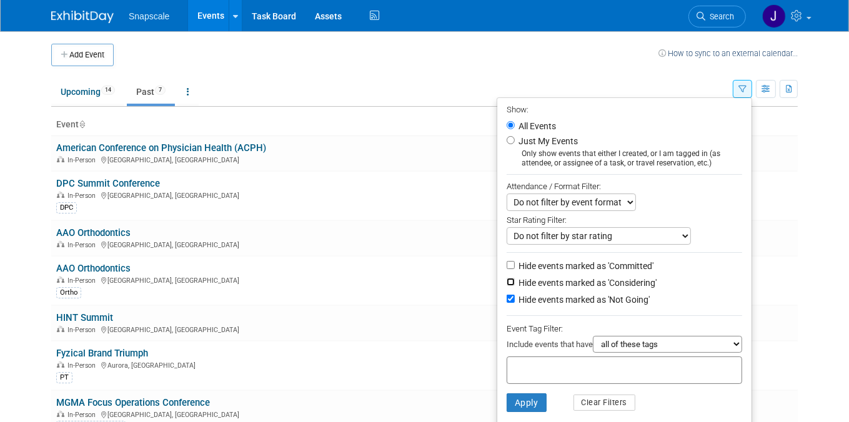
click at [507, 283] on input "Hide events marked as 'Considering'" at bounding box center [511, 282] width 8 height 8
checkbox input "true"
click at [518, 404] on button "Apply" at bounding box center [527, 403] width 40 height 19
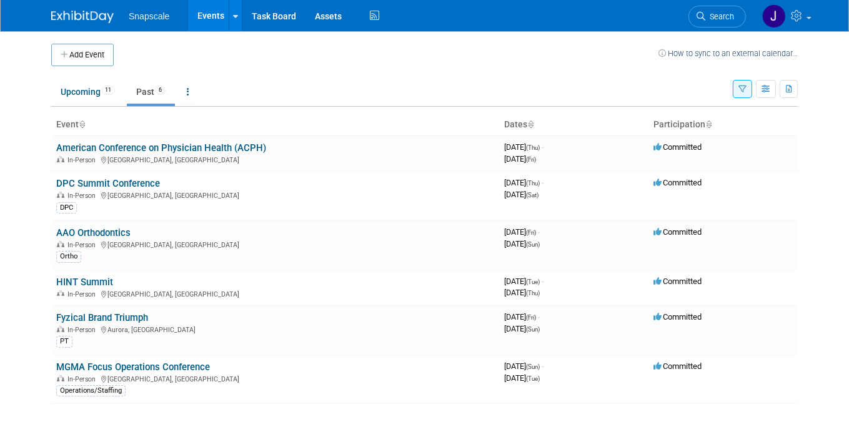
click at [146, 92] on link "Past 6" at bounding box center [151, 92] width 48 height 24
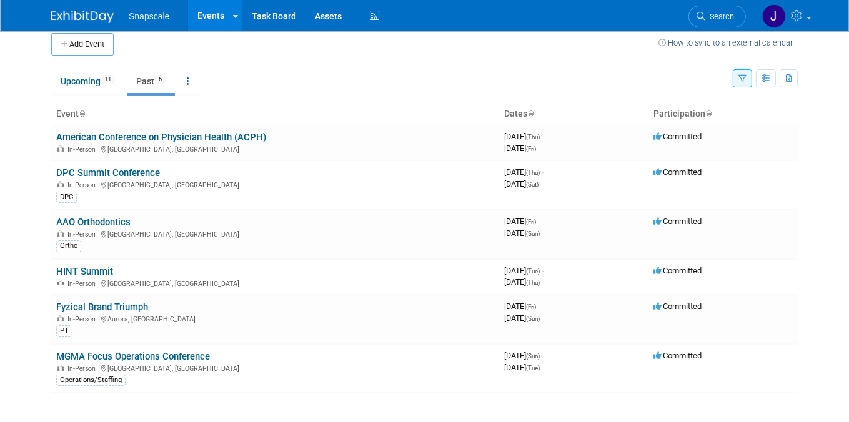
scroll to position [7, 0]
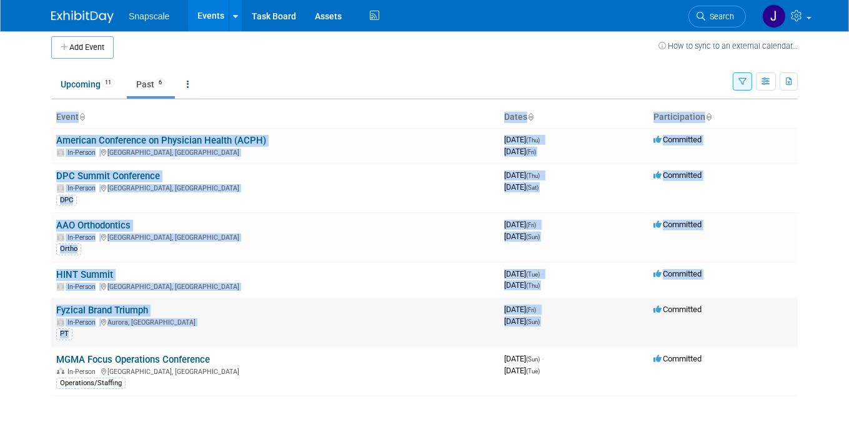
drag, startPoint x: 27, startPoint y: 125, endPoint x: 741, endPoint y: 299, distance: 735.4
click at [739, 300] on body "Snapscale Events Add Event Bulk Upload Events Shareable Event Boards Recently V…" at bounding box center [424, 204] width 849 height 422
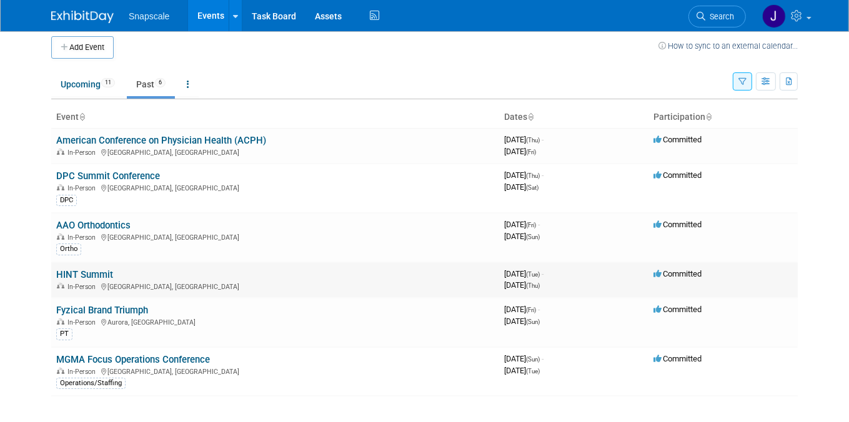
click at [776, 267] on td "Committed" at bounding box center [722, 280] width 149 height 36
drag, startPoint x: 46, startPoint y: 100, endPoint x: 455, endPoint y: 239, distance: 432.6
click at [467, 271] on div "Add Event How to sync to an external calendar... New Event Duplicate Event Warn…" at bounding box center [424, 229] width 765 height 410
click at [401, 77] on ul "Upcoming 11 Past 6 All Events 17 Past and Upcoming Grouped Annually Events grou…" at bounding box center [392, 85] width 682 height 28
click at [328, 128] on td "American Conference on Physician Health (ACPH) In-Person Boston, MA" at bounding box center [275, 146] width 448 height 36
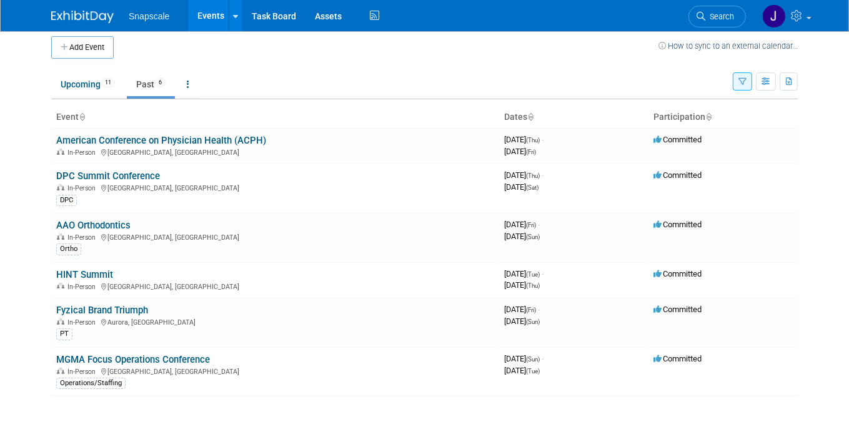
scroll to position [11, 0]
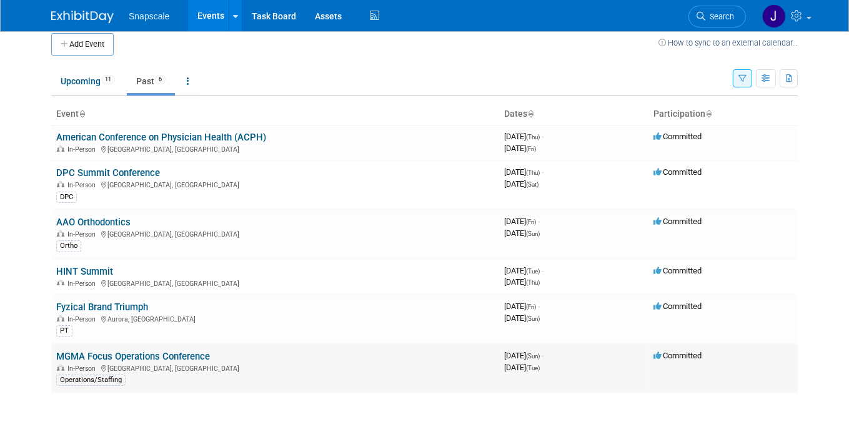
drag, startPoint x: 41, startPoint y: 99, endPoint x: 734, endPoint y: 372, distance: 744.6
click at [738, 375] on div "Add Event How to sync to an external calendar... New Event Duplicate Event Warn…" at bounding box center [424, 226] width 765 height 410
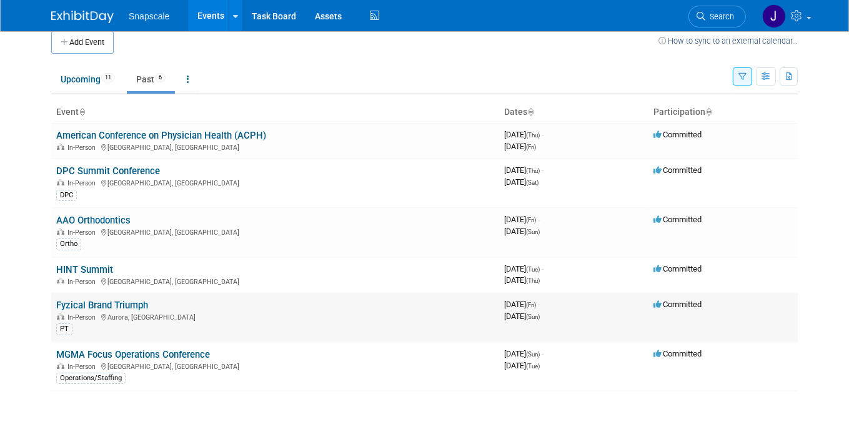
copy div "Event Dates Participation American Conference on Physician Health (ACPH) In-Per…"
click at [465, 77] on ul "Upcoming 11 Past 6 All Events 17 Past and Upcoming Grouped Annually Events grou…" at bounding box center [392, 80] width 682 height 28
click at [745, 81] on button "button" at bounding box center [742, 76] width 19 height 18
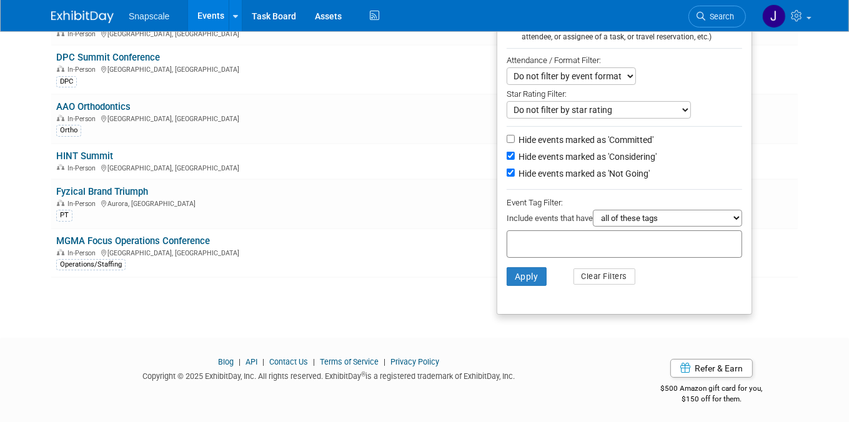
scroll to position [0, 0]
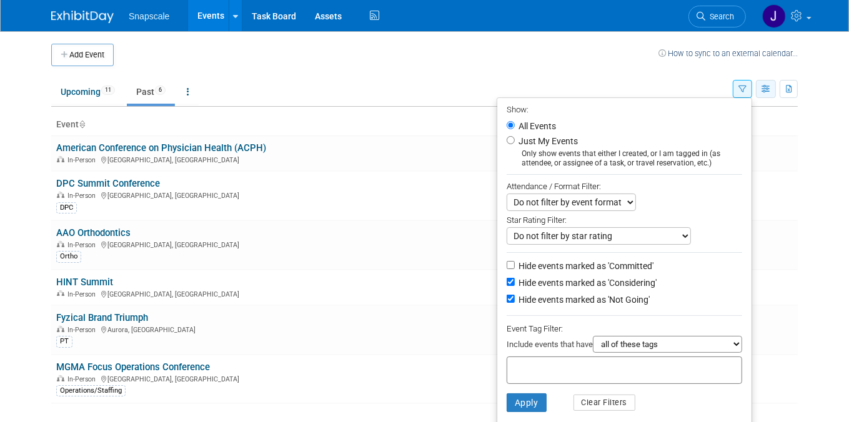
click at [763, 92] on icon "button" at bounding box center [765, 90] width 9 height 8
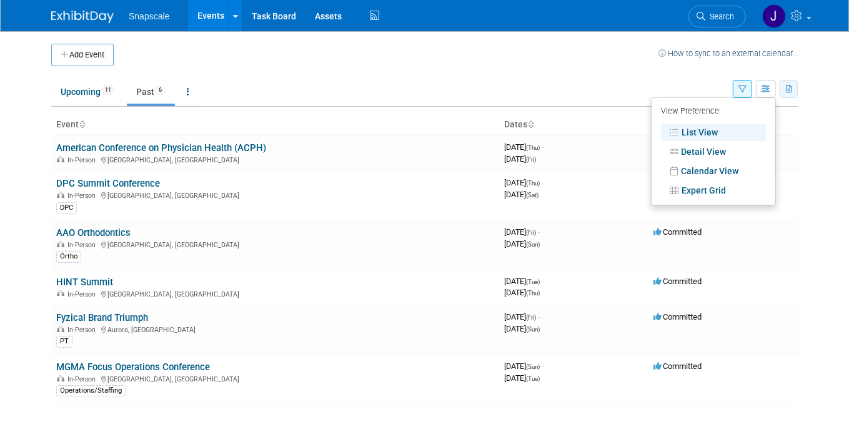
click at [785, 89] on button "button" at bounding box center [789, 89] width 18 height 18
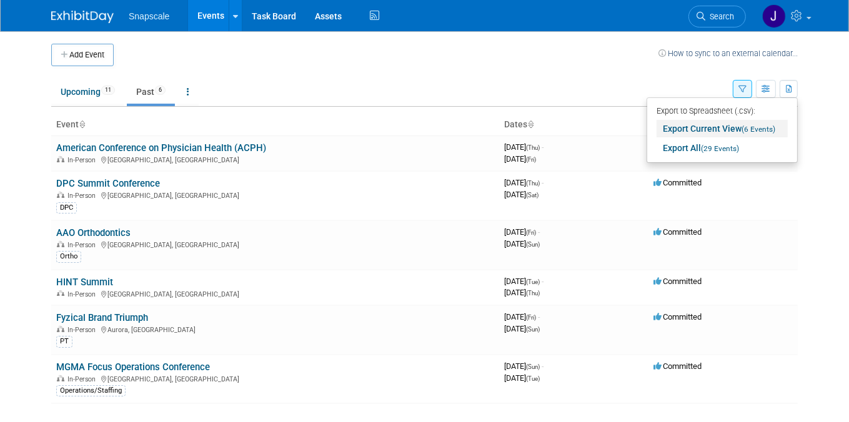
click at [673, 132] on link "Export Current View (6 Events)" at bounding box center [722, 128] width 131 height 17
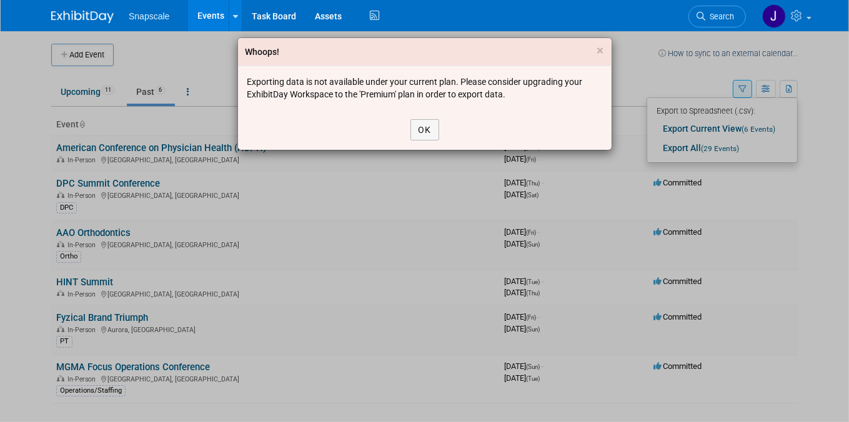
click at [771, 166] on div "Whoops! × Exporting data is not available under your current plan. Please consi…" at bounding box center [424, 211] width 849 height 422
click at [432, 133] on button "OK" at bounding box center [424, 129] width 29 height 21
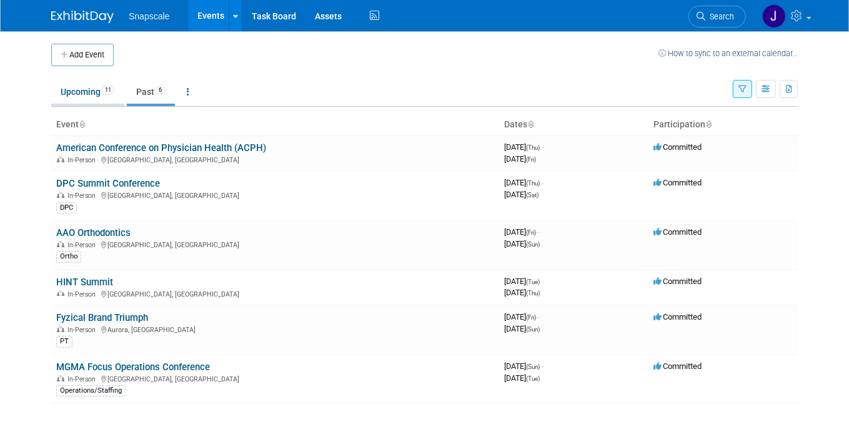
click at [88, 96] on link "Upcoming 11" at bounding box center [87, 92] width 73 height 24
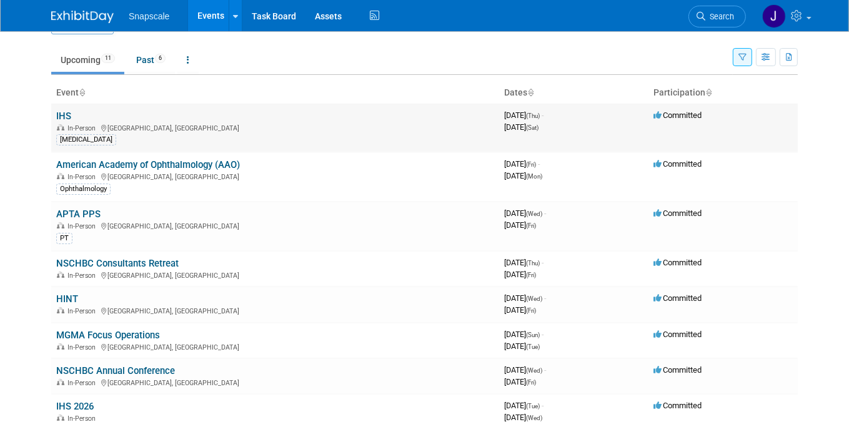
scroll to position [32, 0]
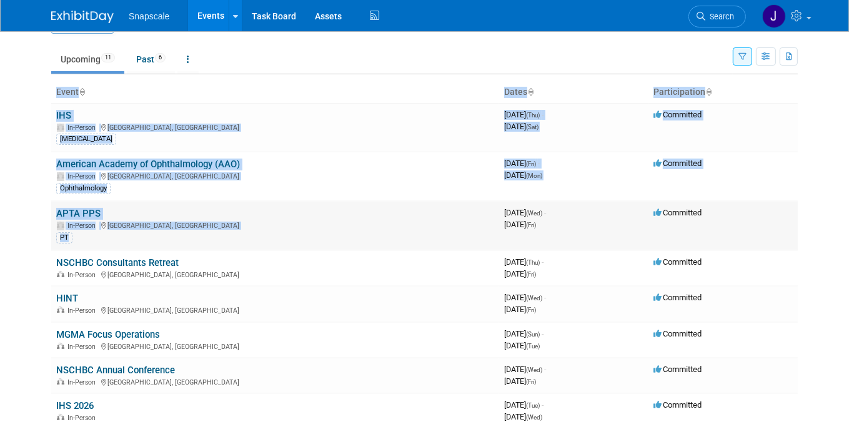
drag, startPoint x: 41, startPoint y: 111, endPoint x: 394, endPoint y: 238, distance: 374.7
click at [371, 242] on div "Add Event How to sync to an external calendar... New Event Duplicate Event Warn…" at bounding box center [424, 287] width 765 height 577
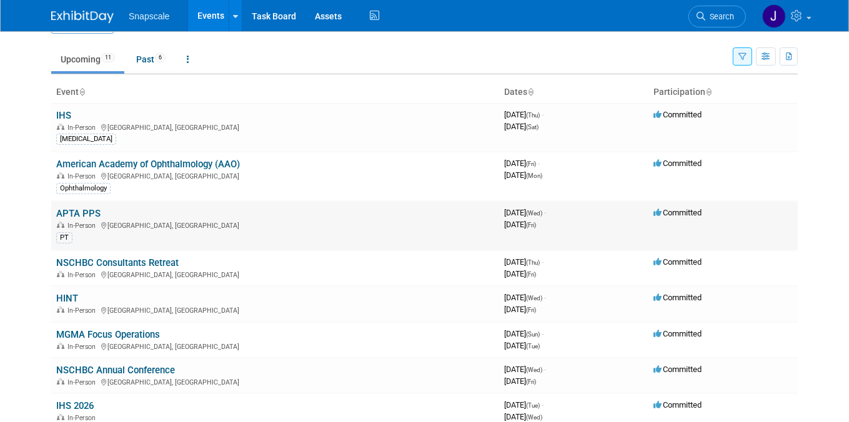
click at [788, 219] on td "Committed" at bounding box center [722, 225] width 149 height 49
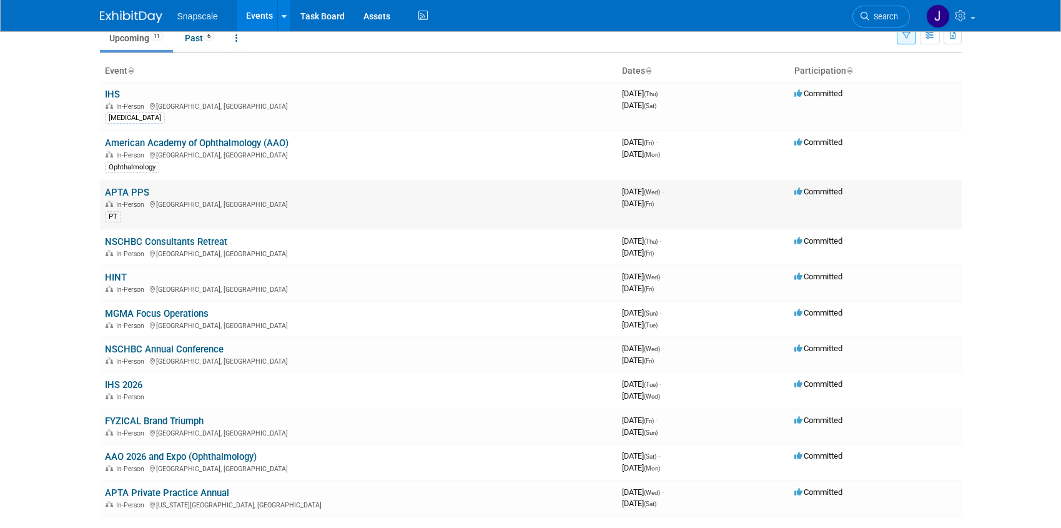
scroll to position [49, 0]
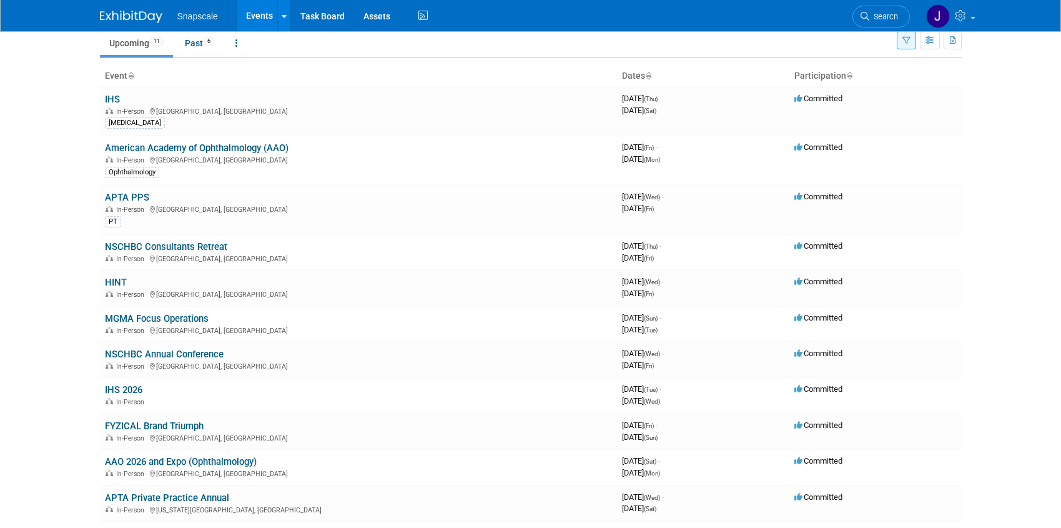
click at [848, 42] on icon "button" at bounding box center [907, 41] width 8 height 8
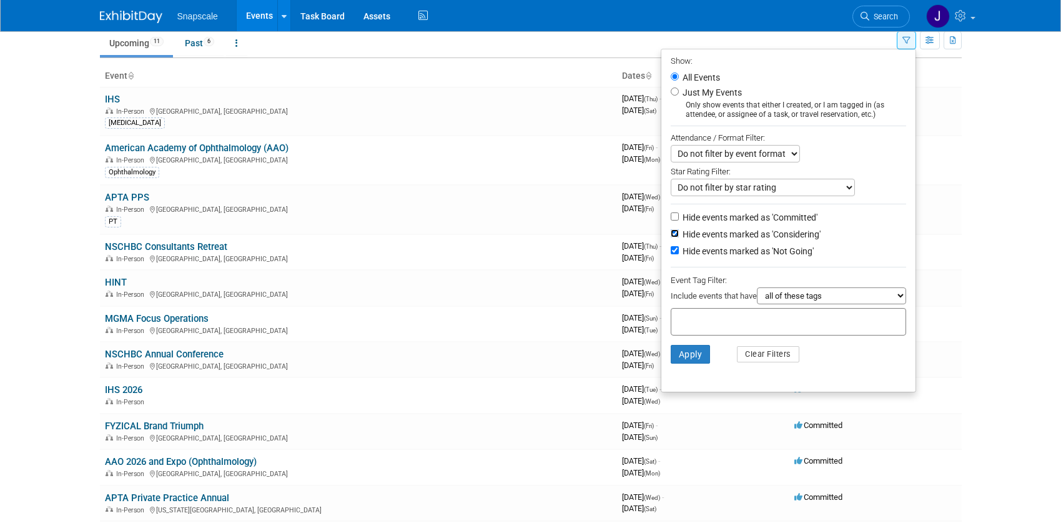
click at [671, 234] on input "Hide events marked as 'Considering'" at bounding box center [675, 233] width 8 height 8
checkbox input "false"
click at [671, 216] on input "Hide events marked as 'Committed'" at bounding box center [675, 216] width 8 height 8
checkbox input "true"
click at [690, 352] on button "Apply" at bounding box center [691, 354] width 40 height 19
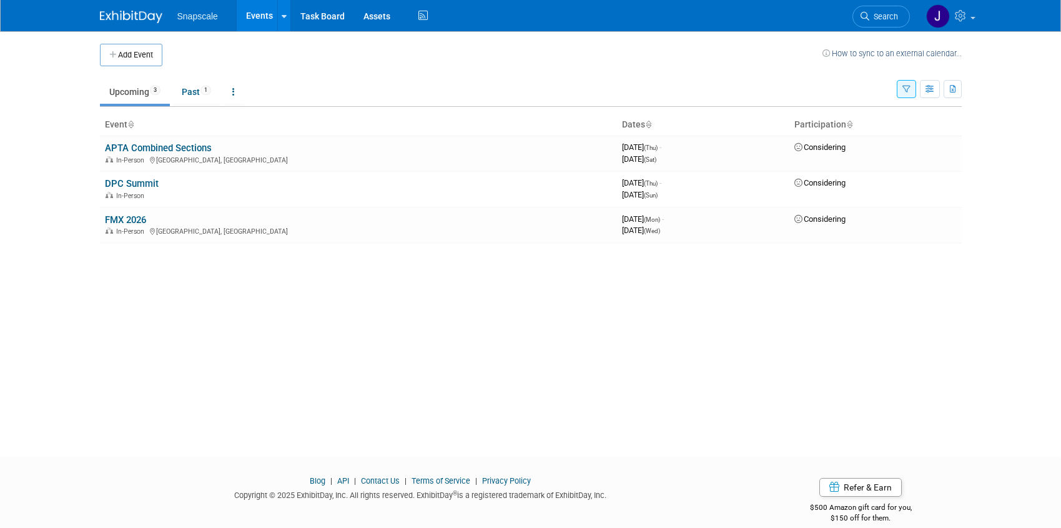
click at [909, 92] on icon "button" at bounding box center [907, 90] width 8 height 8
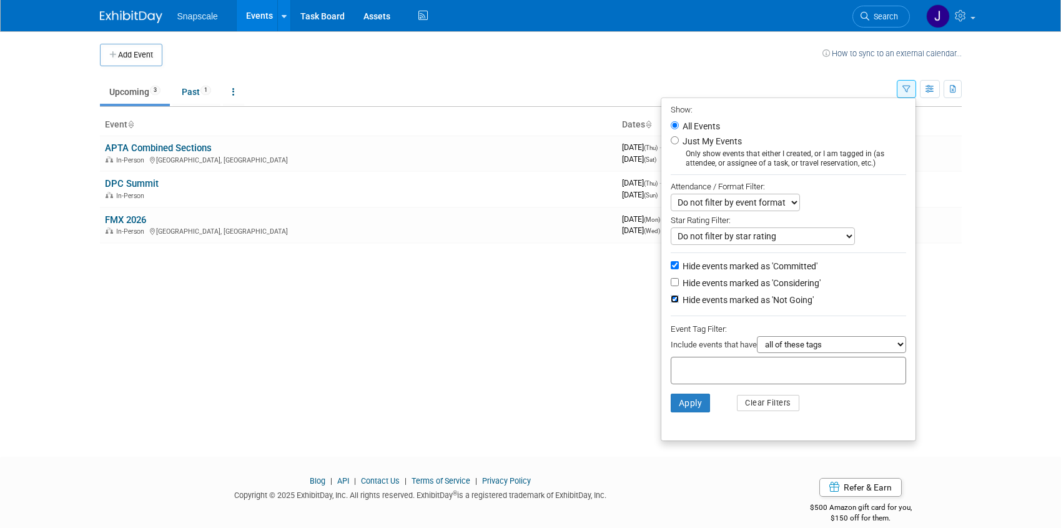
click at [671, 298] on input "Hide events marked as 'Not Going'" at bounding box center [675, 299] width 8 height 8
checkbox input "true"
click at [671, 265] on input "Hide events marked as 'Committed'" at bounding box center [675, 265] width 8 height 8
checkbox input "false"
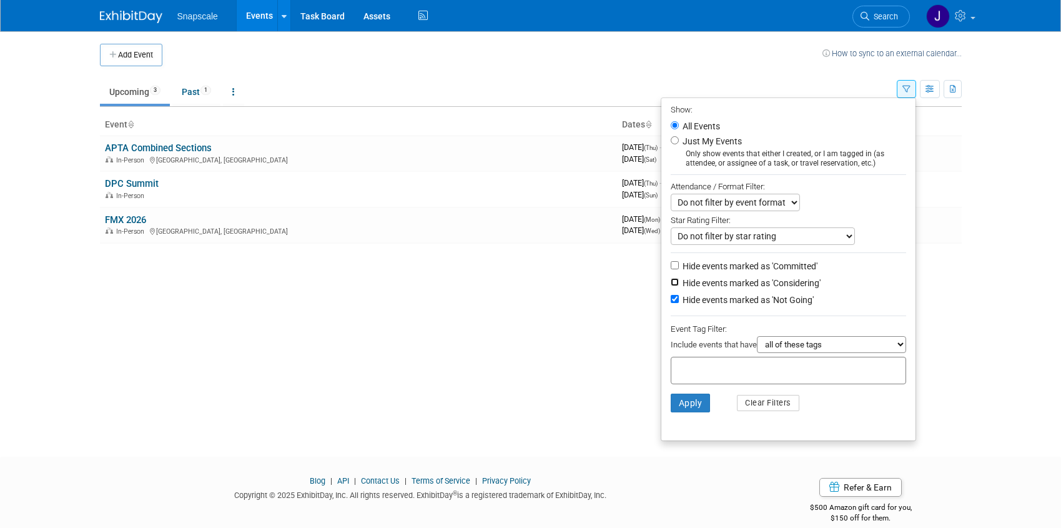
click at [671, 284] on input "Hide events marked as 'Considering'" at bounding box center [675, 282] width 8 height 8
checkbox input "true"
click at [677, 402] on button "Apply" at bounding box center [691, 403] width 40 height 19
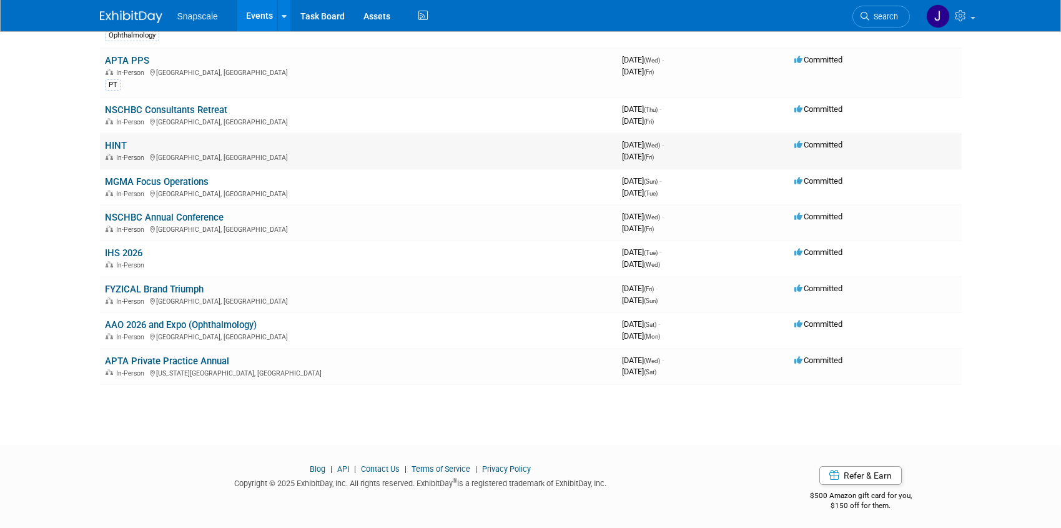
scroll to position [190, 0]
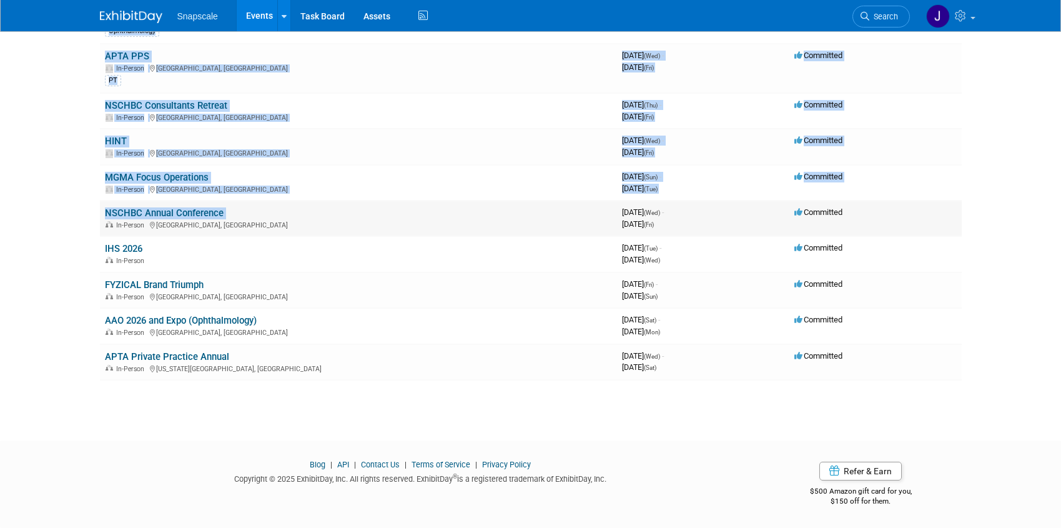
drag, startPoint x: 82, startPoint y: 92, endPoint x: 469, endPoint y: 219, distance: 406.9
click at [512, 219] on body "Snapscale Events Add Event Bulk Upload Events Shareable Event Boards Recently V…" at bounding box center [530, 74] width 1061 height 528
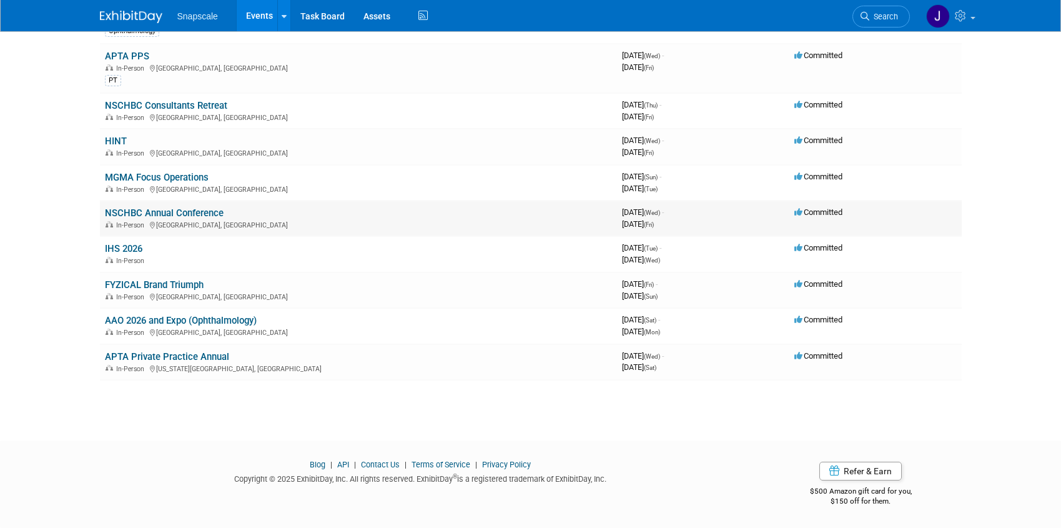
click at [340, 220] on div "In-Person Cleveland, OH" at bounding box center [358, 224] width 507 height 10
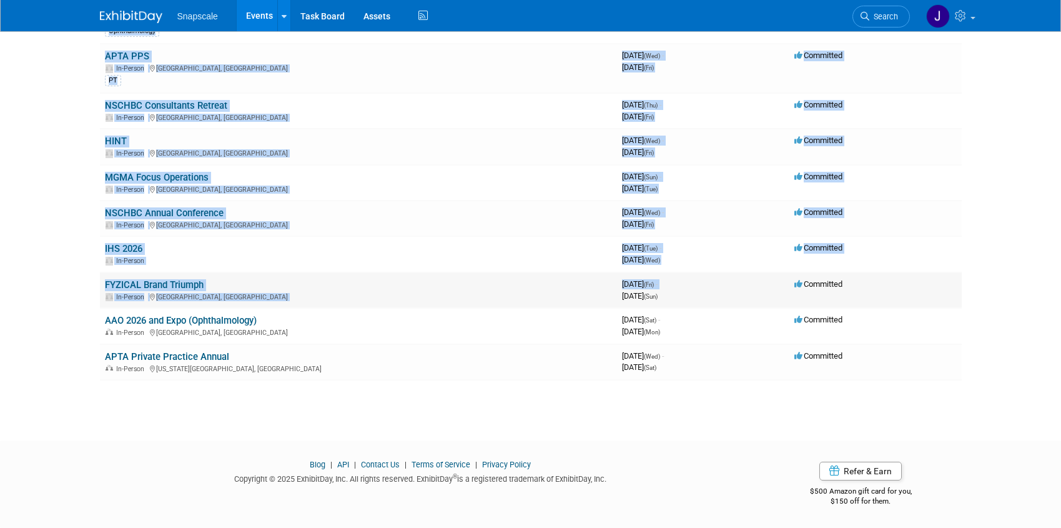
drag, startPoint x: 78, startPoint y: 91, endPoint x: 626, endPoint y: 287, distance: 581.9
click at [634, 289] on body "Snapscale Events Add Event Bulk Upload Events Shareable Event Boards Recently V…" at bounding box center [530, 74] width 1061 height 528
click at [434, 264] on div "In-Person" at bounding box center [358, 260] width 507 height 10
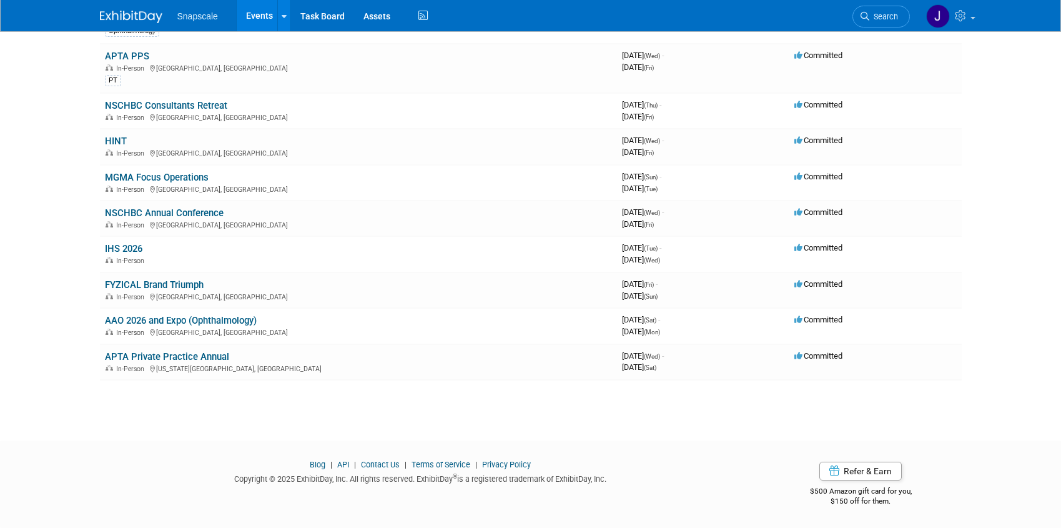
click at [105, 105] on link "NSCHBC Consultants Retreat" at bounding box center [166, 105] width 122 height 11
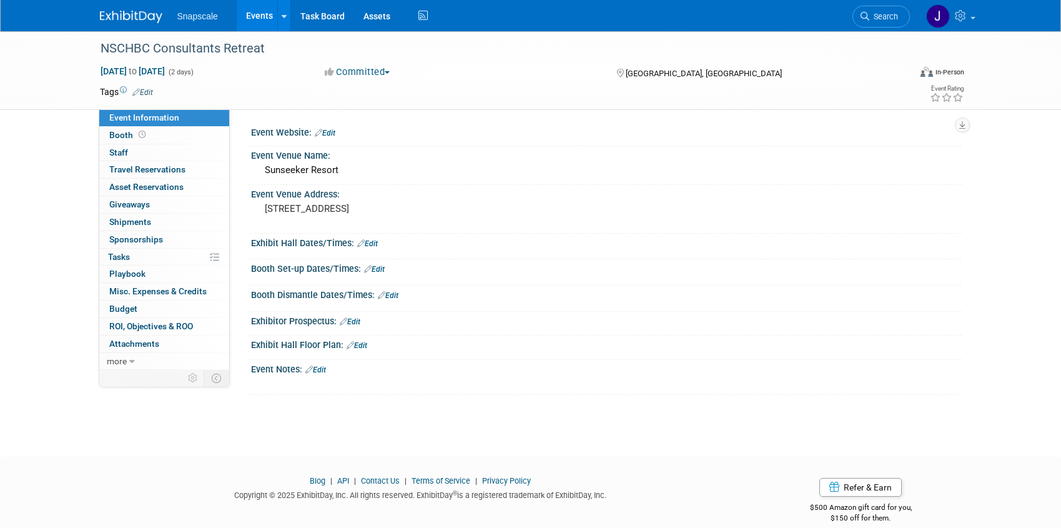
click at [112, 17] on img at bounding box center [131, 17] width 62 height 12
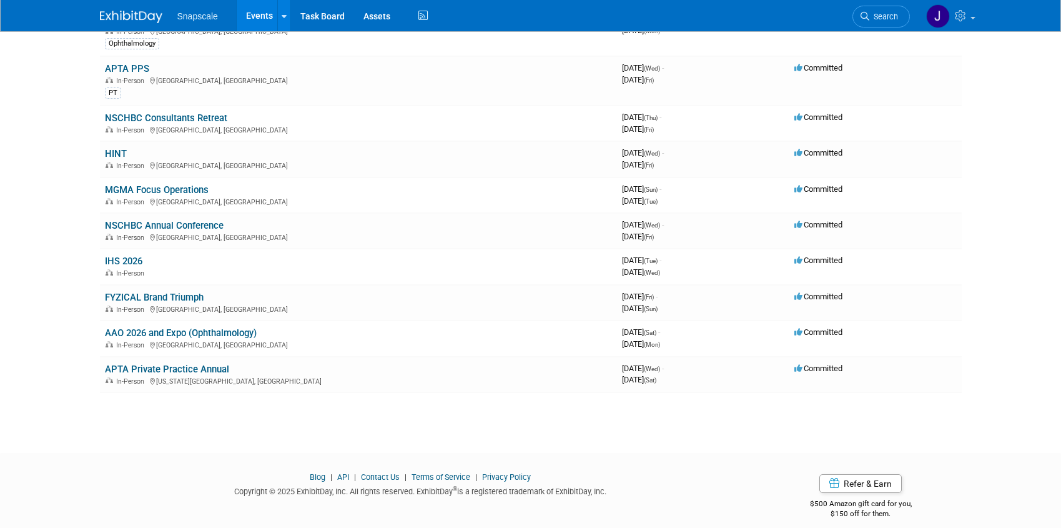
scroll to position [190, 0]
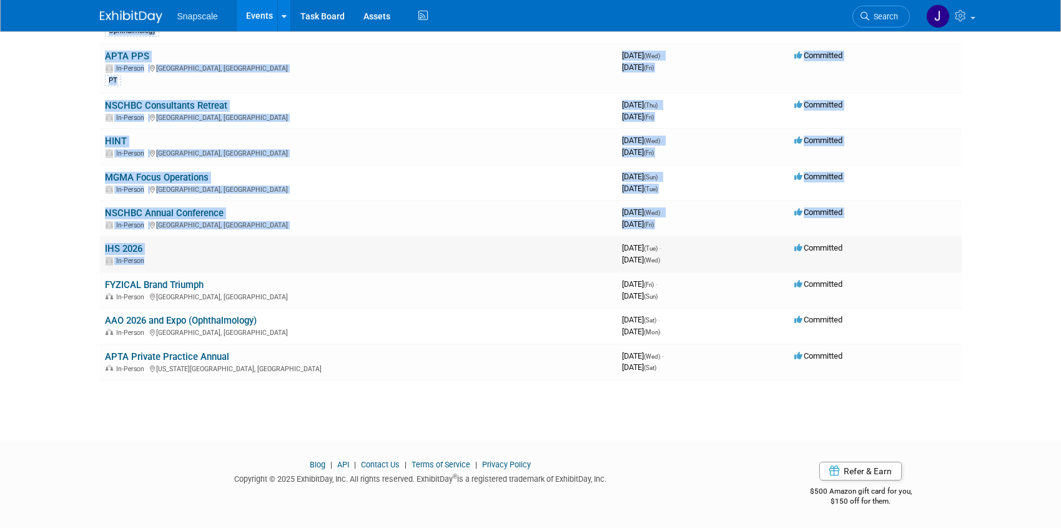
drag, startPoint x: 94, startPoint y: 92, endPoint x: 471, endPoint y: 261, distance: 413.0
click at [473, 261] on div "Add Event How to sync to an external calendar... New Event Duplicate Event Warn…" at bounding box center [531, 129] width 881 height 577
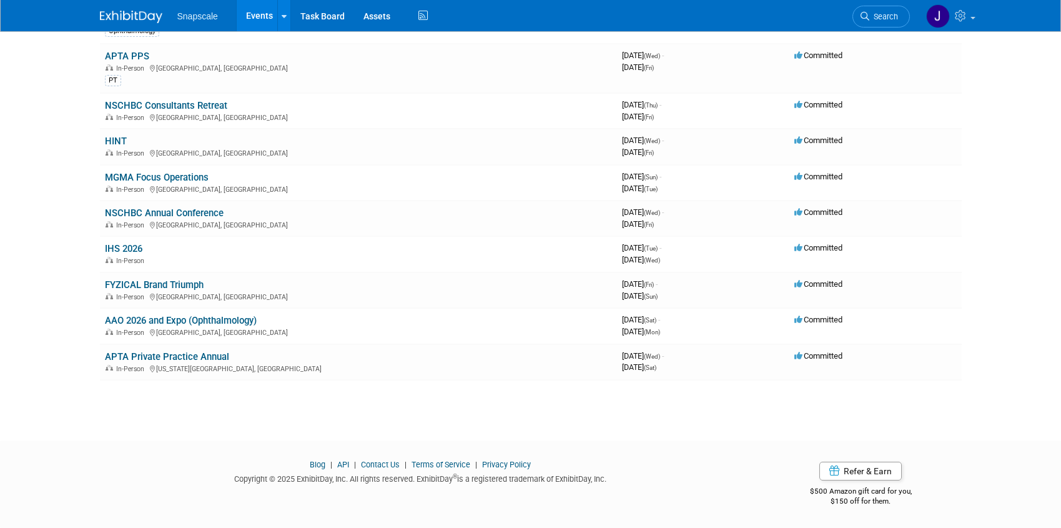
click at [969, 304] on div "Add Event How to sync to an external calendar... New Event Duplicate Event Warn…" at bounding box center [531, 129] width 881 height 577
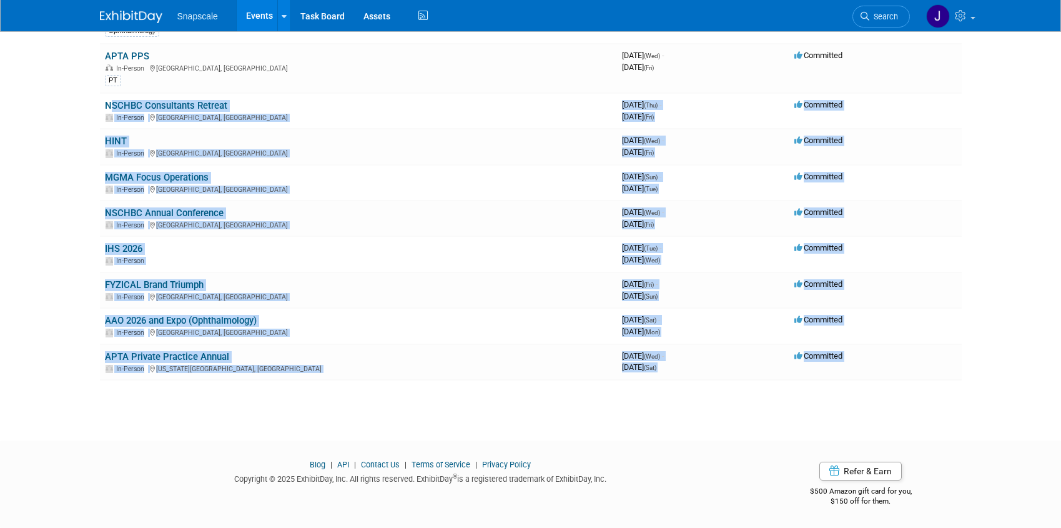
drag, startPoint x: 103, startPoint y: 106, endPoint x: 790, endPoint y: 389, distance: 743.1
click at [791, 389] on div "Add Event How to sync to an external calendar... New Event Duplicate Event Warn…" at bounding box center [531, 129] width 881 height 577
copy div "NSCHBC Consultants Retreat In-Person [GEOGRAPHIC_DATA], [GEOGRAPHIC_DATA] 39768…"
click at [501, 127] on td "NSCHBC Consultants Retreat In-Person [GEOGRAPHIC_DATA], [GEOGRAPHIC_DATA]" at bounding box center [358, 111] width 517 height 36
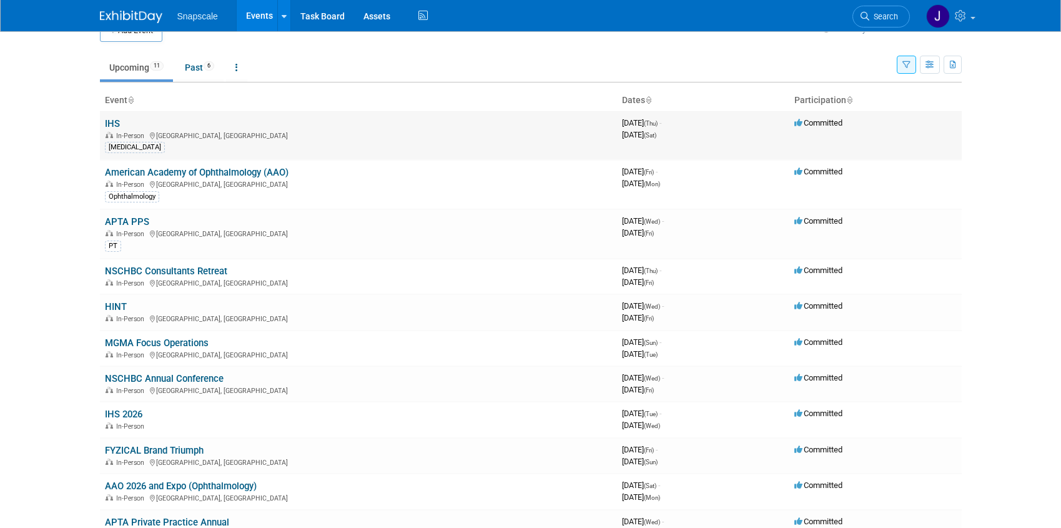
scroll to position [0, 0]
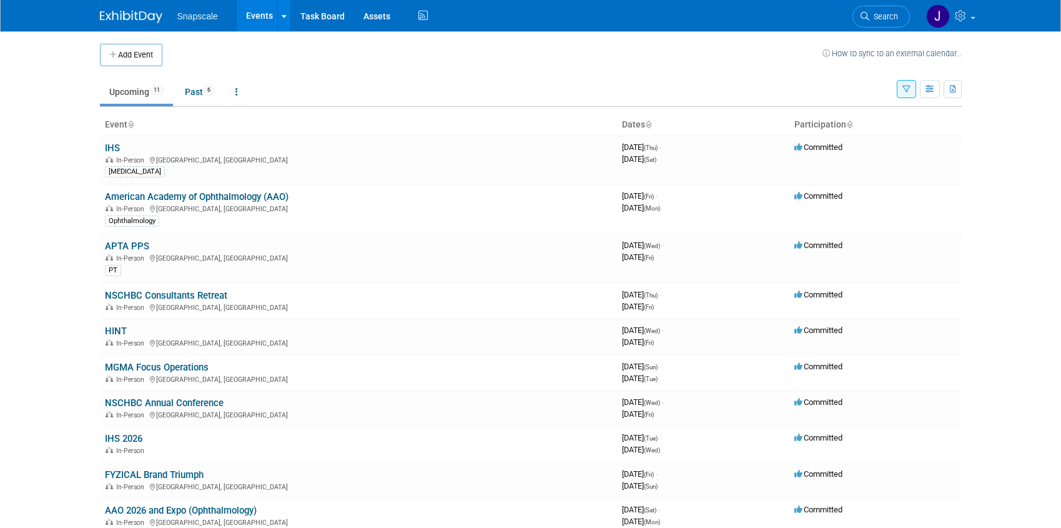
click at [906, 88] on icon "button" at bounding box center [907, 90] width 8 height 8
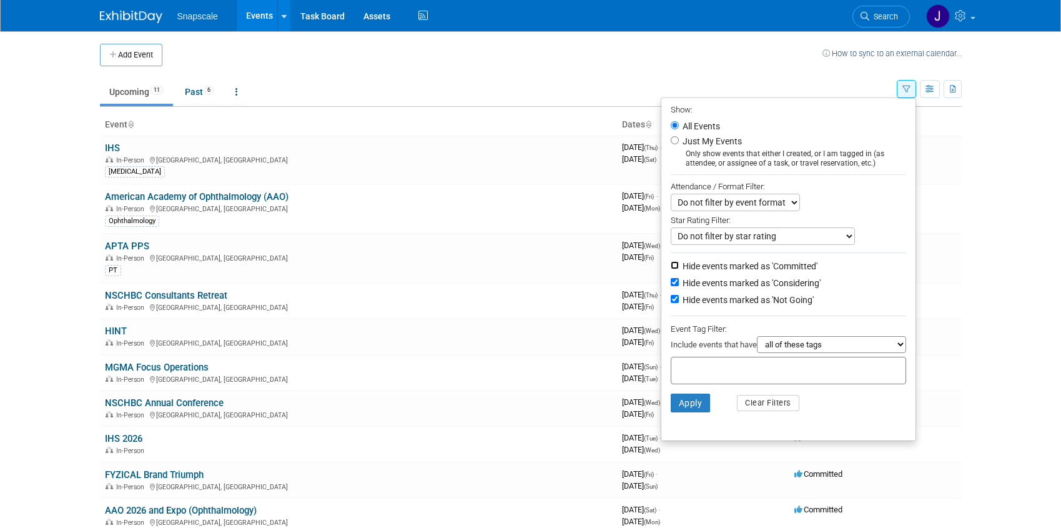
click at [672, 265] on input "Hide events marked as 'Committed'" at bounding box center [675, 265] width 8 height 8
checkbox input "true"
click at [671, 283] on input "Hide events marked as 'Considering'" at bounding box center [675, 282] width 8 height 8
checkbox input "false"
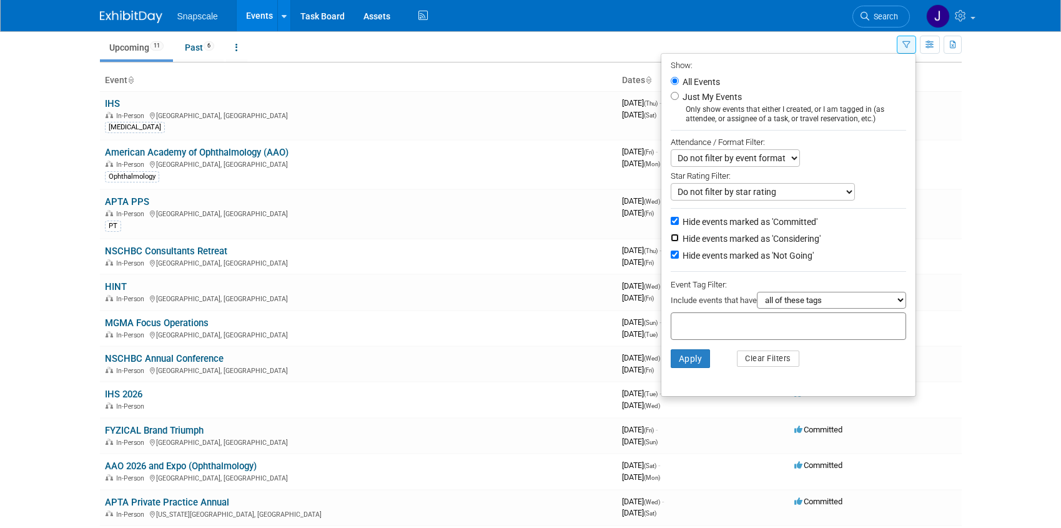
scroll to position [57, 0]
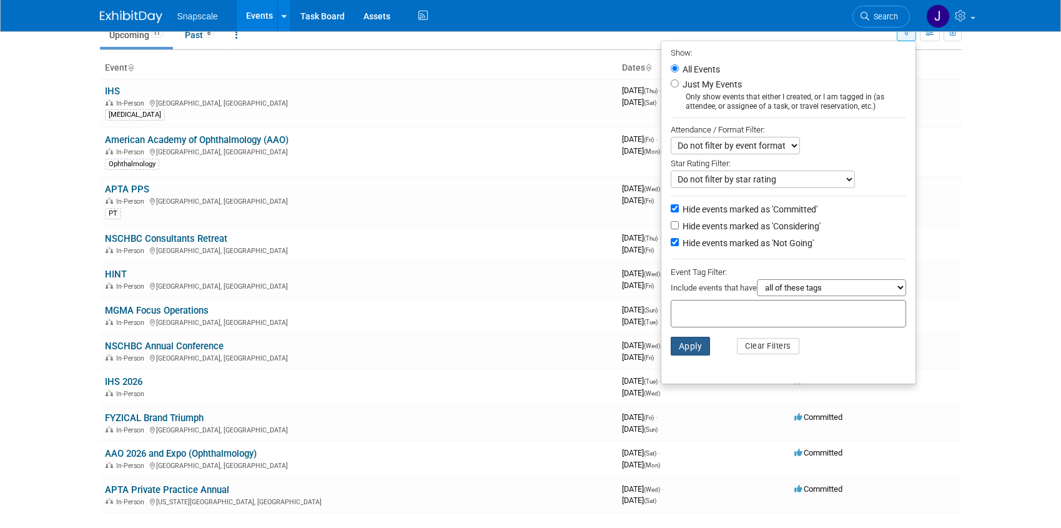
click at [690, 345] on button "Apply" at bounding box center [691, 346] width 40 height 19
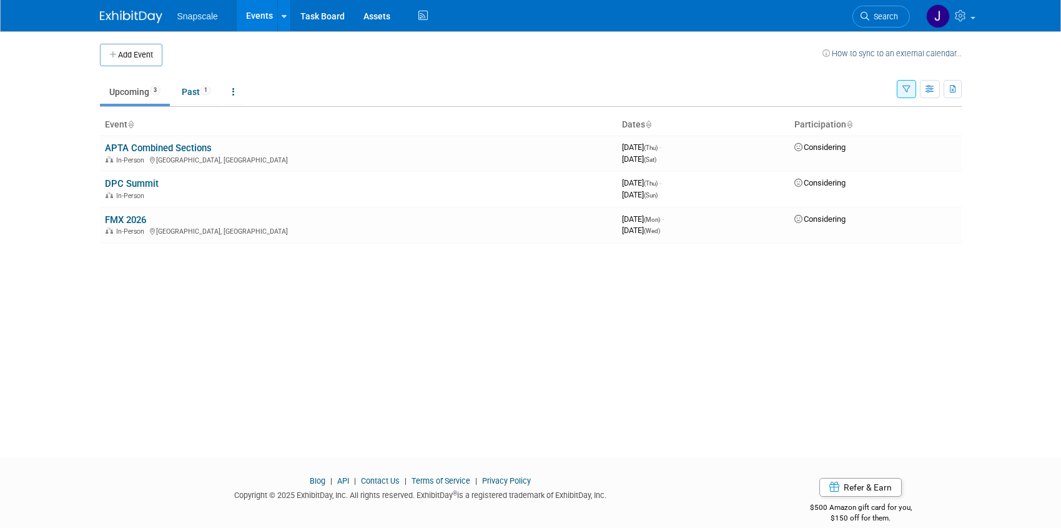
click at [139, 54] on button "Add Event" at bounding box center [131, 55] width 62 height 22
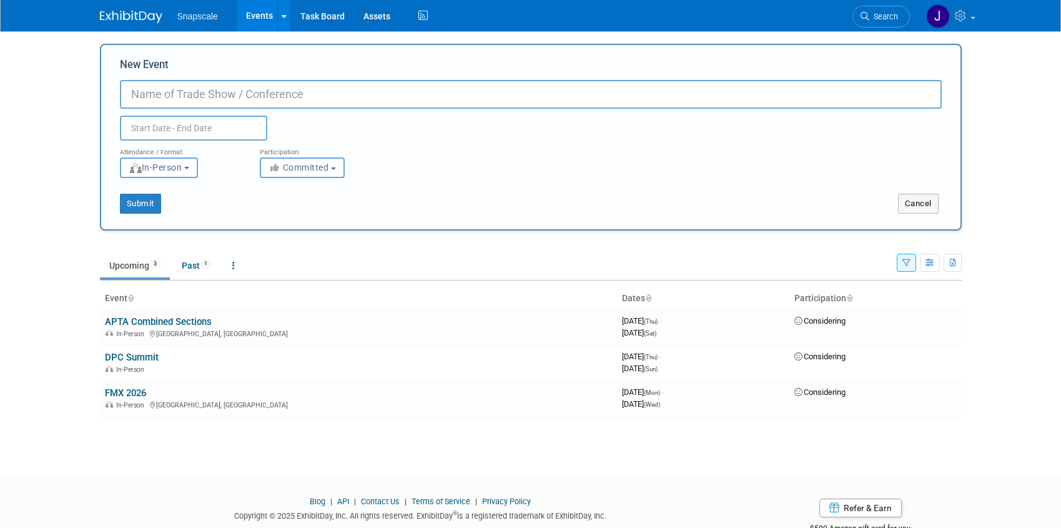
click at [179, 133] on input "text" at bounding box center [193, 128] width 147 height 25
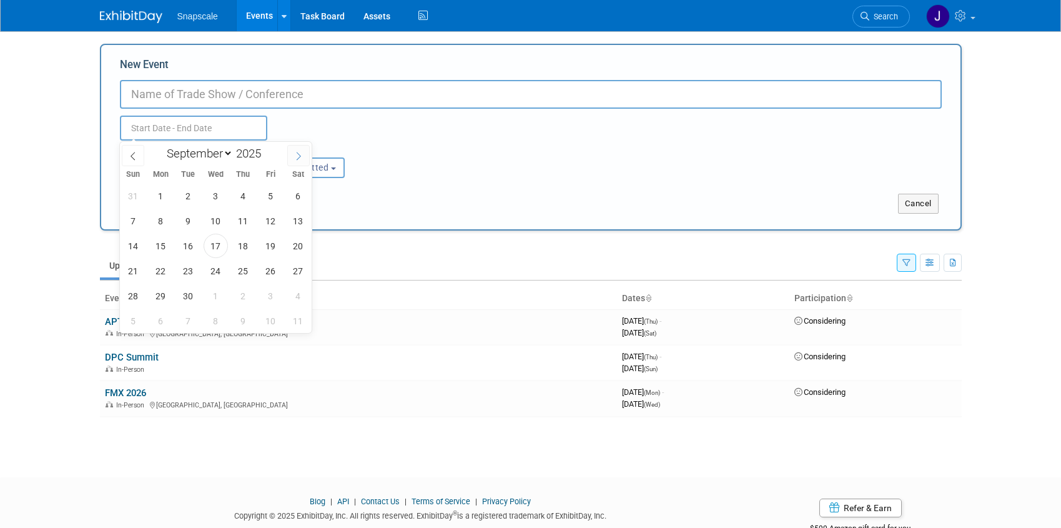
click at [297, 157] on icon at bounding box center [298, 156] width 9 height 9
select select "11"
click at [297, 157] on icon at bounding box center [298, 156] width 9 height 9
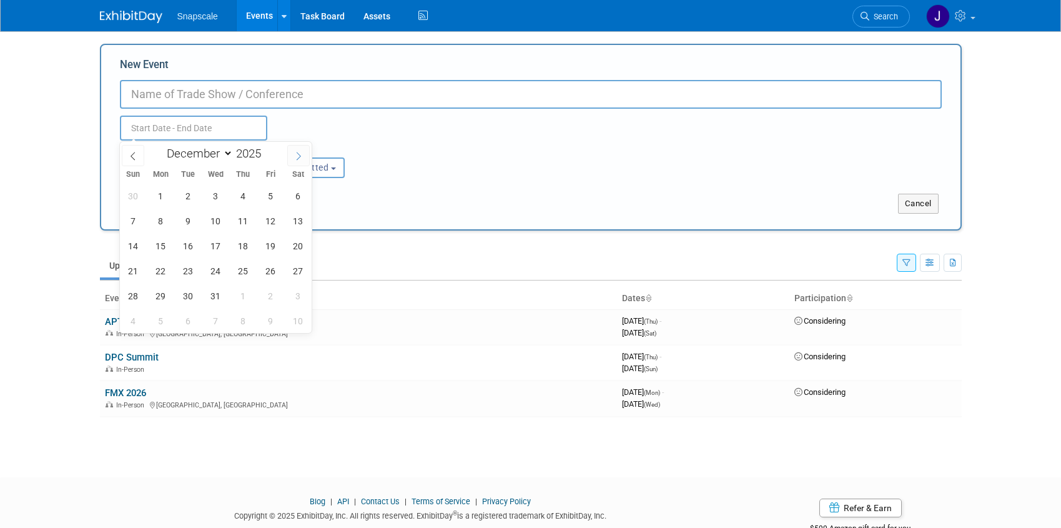
type input "2026"
select select "0"
click at [247, 216] on span "8" at bounding box center [243, 221] width 24 height 24
click at [268, 213] on span "9" at bounding box center [271, 221] width 24 height 24
type input "Jan 8, 2026 to Jan 9, 2026"
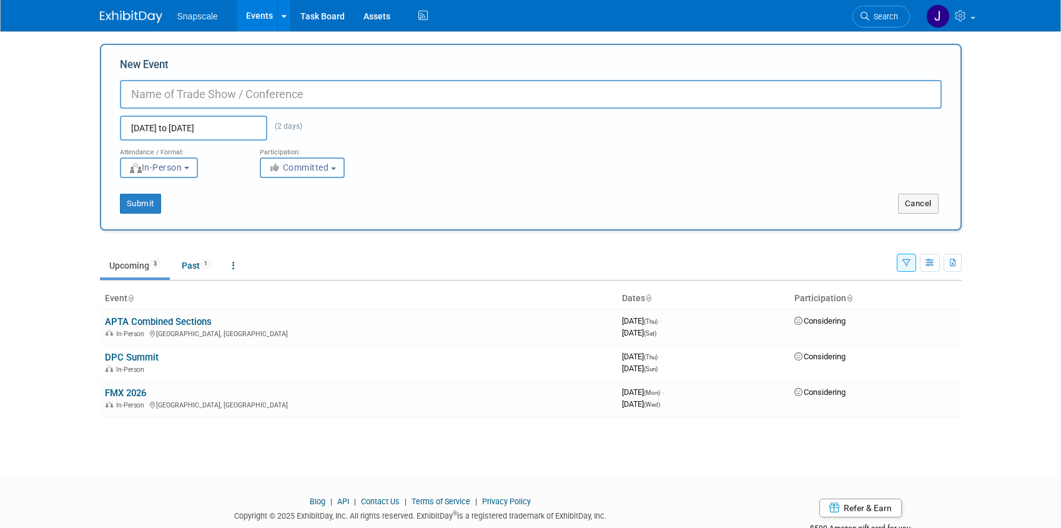
click at [336, 168] on b "button" at bounding box center [333, 168] width 5 height 2
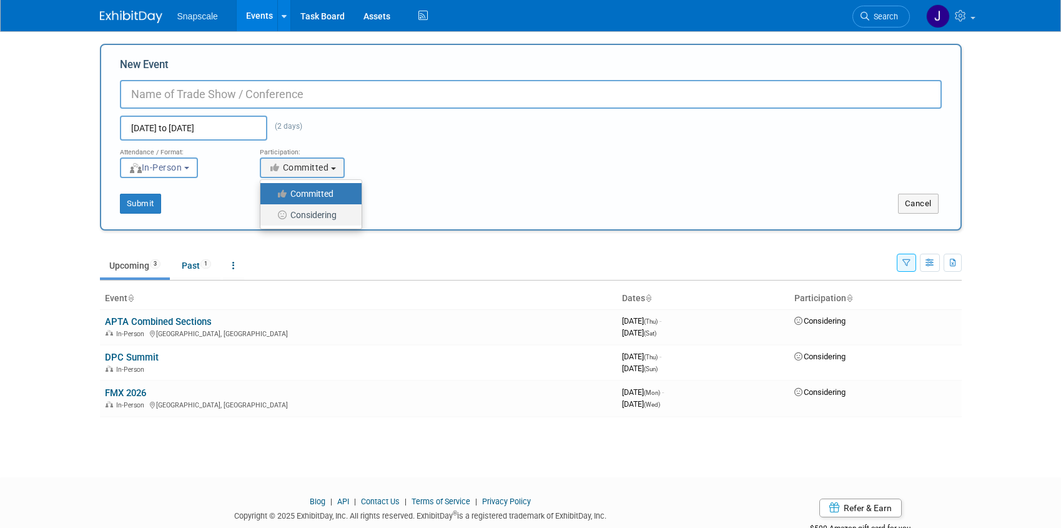
click at [315, 212] on label "Considering" at bounding box center [308, 215] width 82 height 16
click at [272, 212] on input "Considering" at bounding box center [268, 215] width 8 height 8
select select "2"
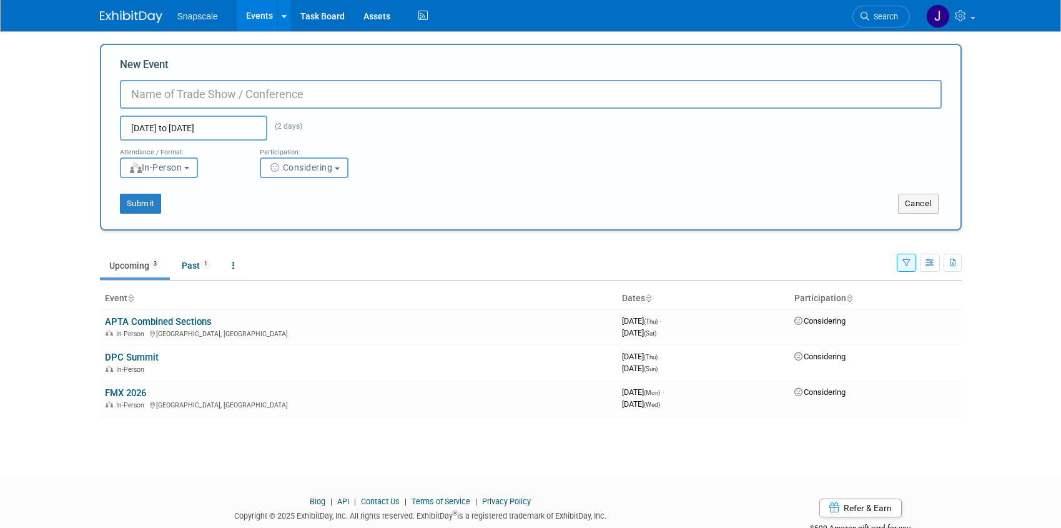
click at [188, 98] on input "New Event" at bounding box center [531, 94] width 822 height 29
paste input "2026 Consultants’ Retreat"
paste input "Sunseeker Resort, Charlotte Harbor, FL"
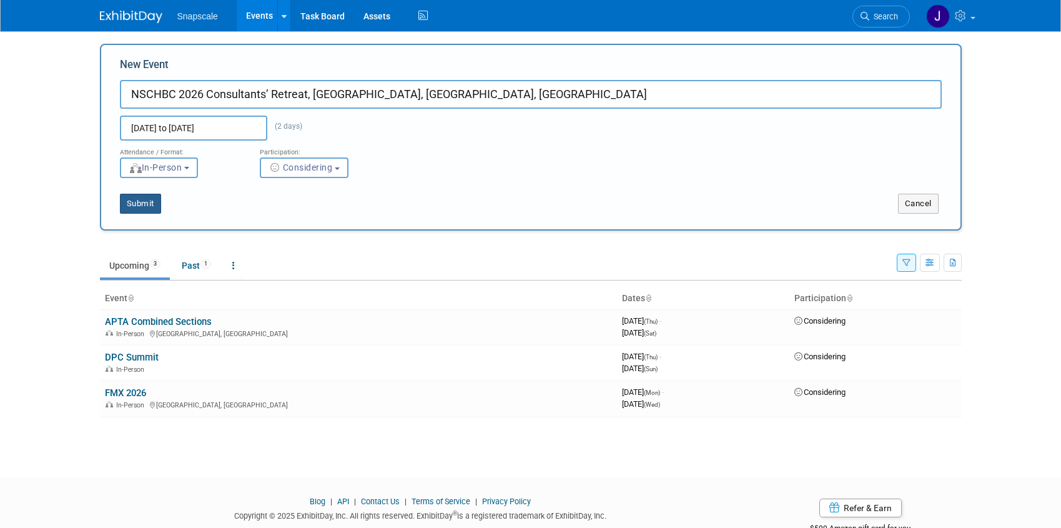
type input "NSCHBC 2026 Consultants’ Retreat, [GEOGRAPHIC_DATA], [GEOGRAPHIC_DATA], [GEOGRA…"
click at [131, 206] on button "Submit" at bounding box center [140, 204] width 41 height 20
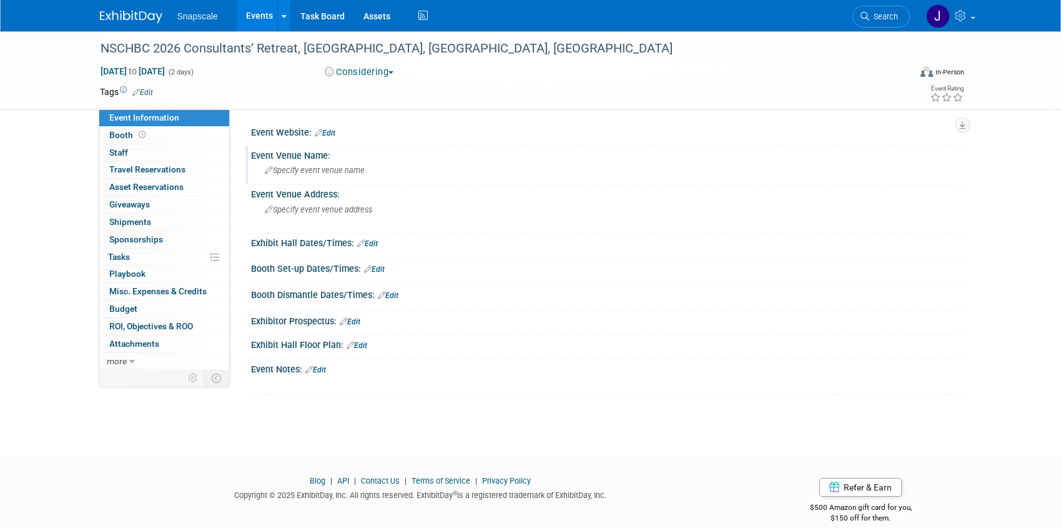
click at [332, 173] on span "Specify event venue name" at bounding box center [315, 170] width 100 height 9
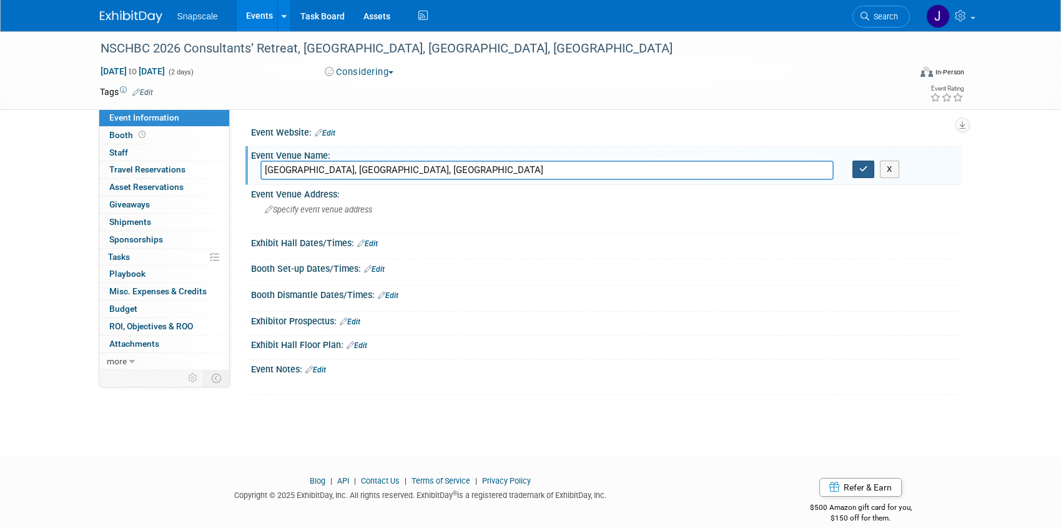
type input "Sunseeker Resort, Charlotte Harbor, FL"
click at [866, 174] on button "button" at bounding box center [864, 169] width 22 height 17
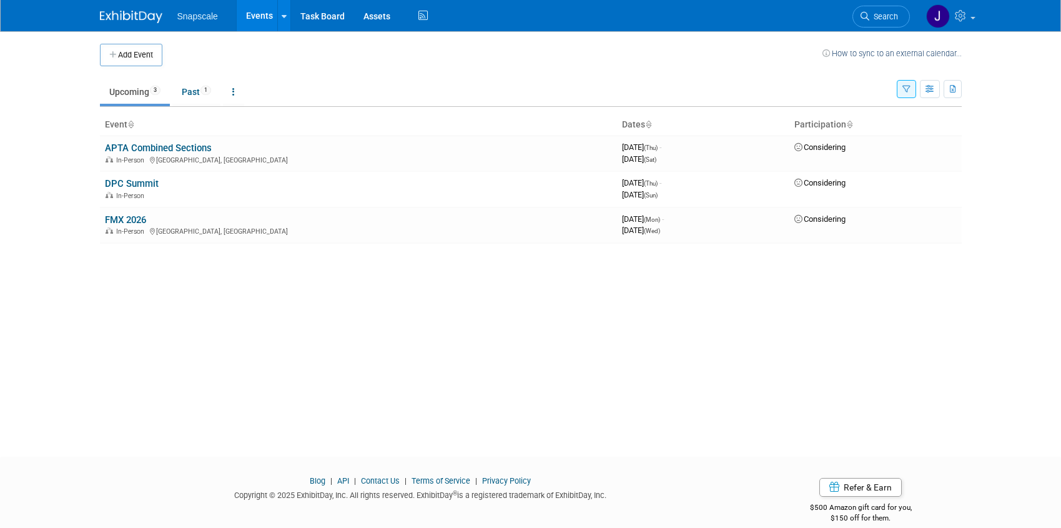
click at [134, 21] on img at bounding box center [131, 17] width 62 height 12
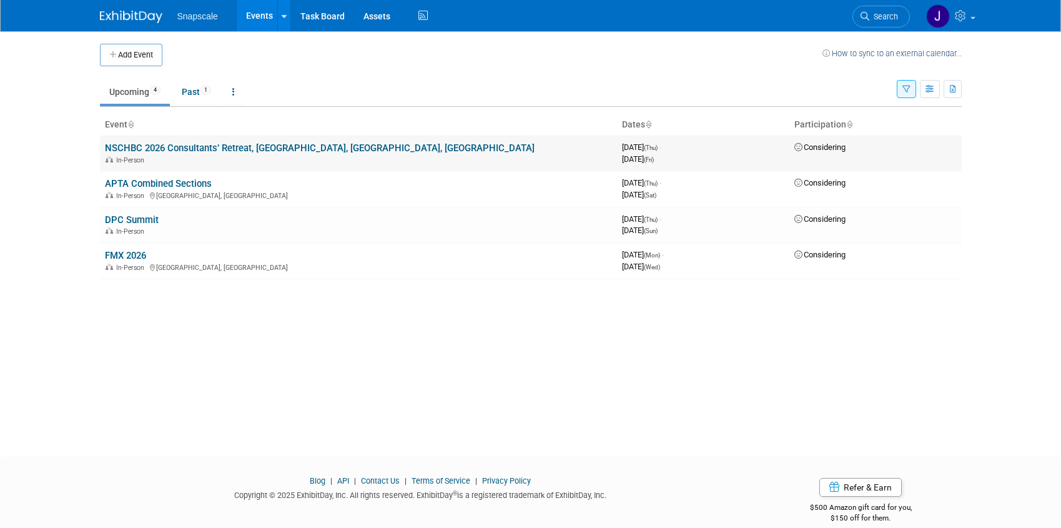
click at [288, 149] on link "NSCHBC 2026 Consultants’ Retreat, [GEOGRAPHIC_DATA], [GEOGRAPHIC_DATA], [GEOGRA…" at bounding box center [320, 147] width 430 height 11
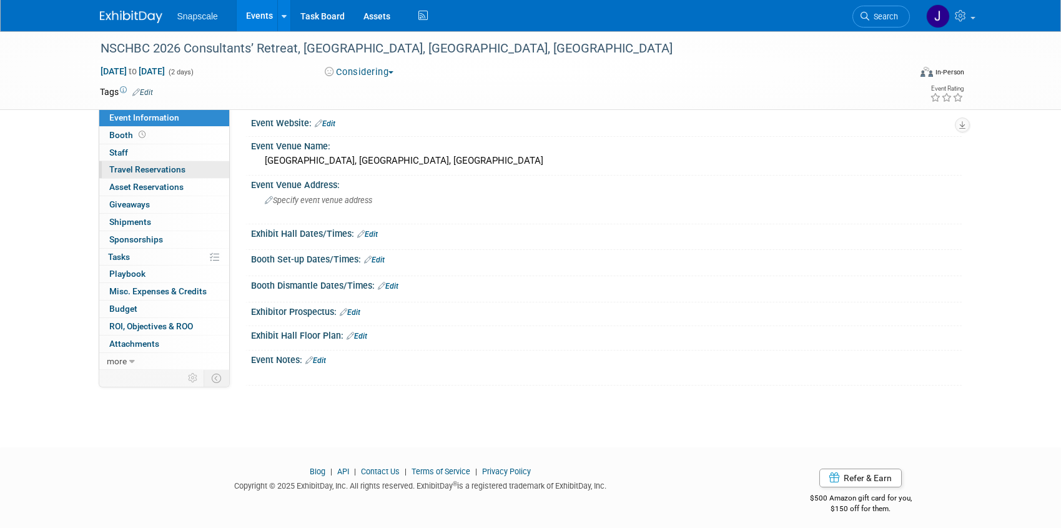
scroll to position [16, 0]
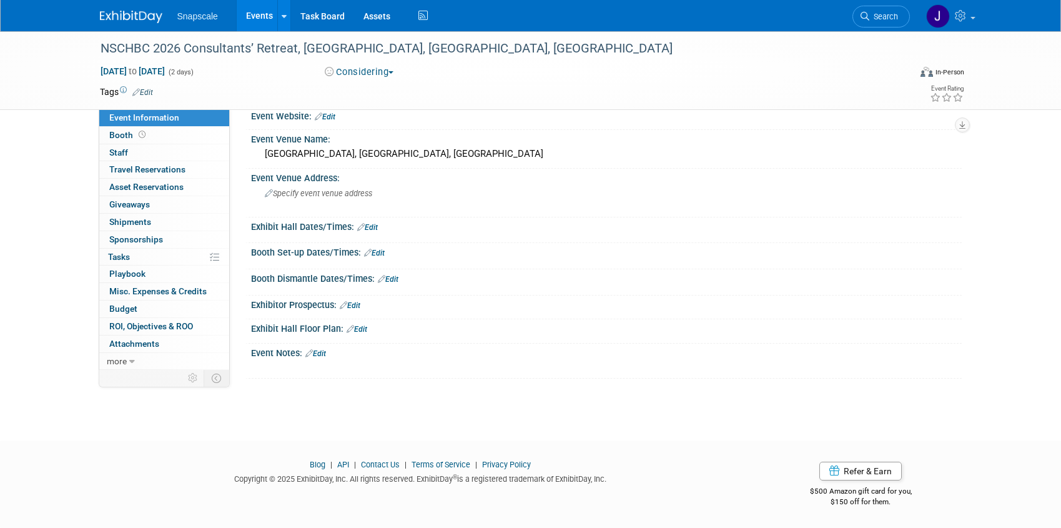
click at [372, 228] on link "Edit" at bounding box center [367, 227] width 21 height 9
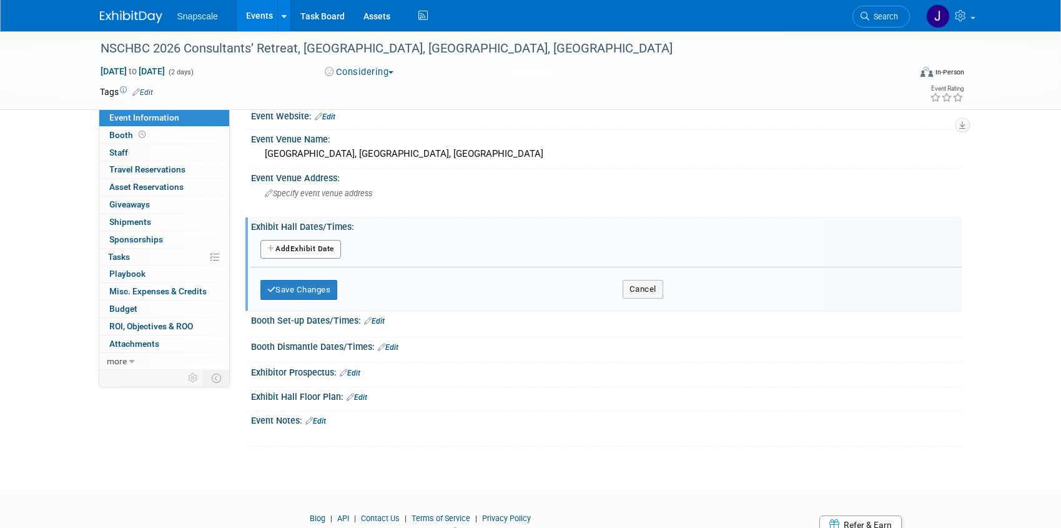
click at [331, 245] on button "Add Another Exhibit Date" at bounding box center [300, 249] width 81 height 19
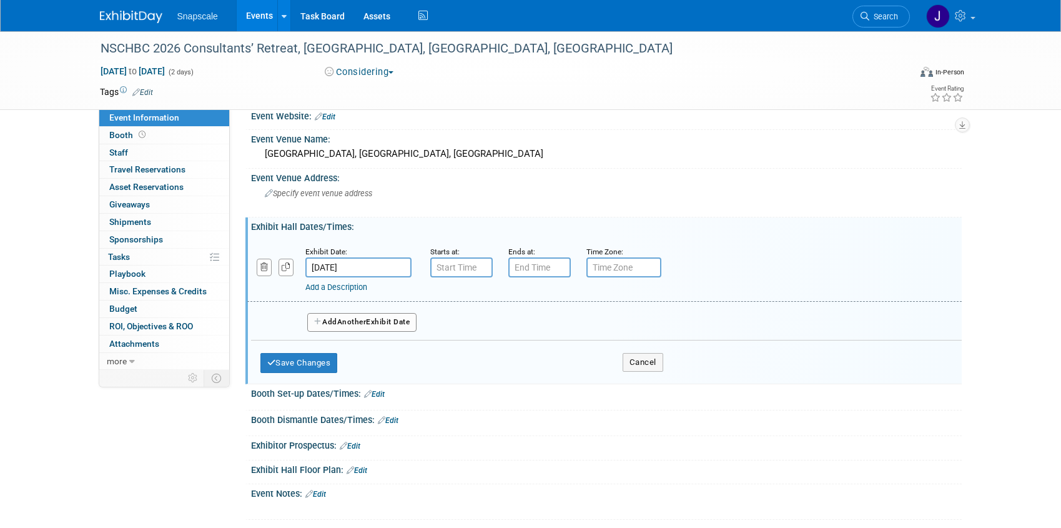
click at [338, 318] on button "Add Another Exhibit Date" at bounding box center [362, 322] width 110 height 19
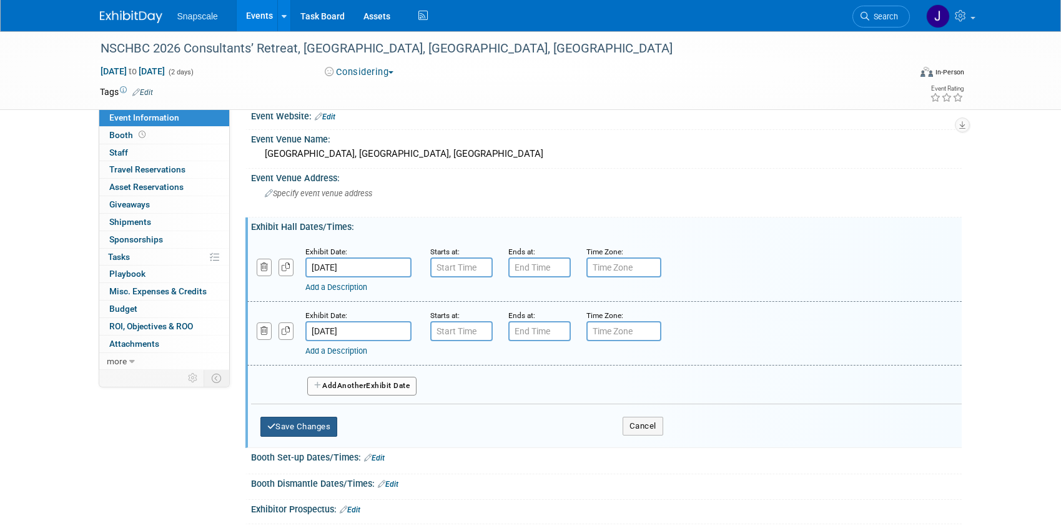
click at [308, 432] on button "Save Changes" at bounding box center [298, 427] width 77 height 20
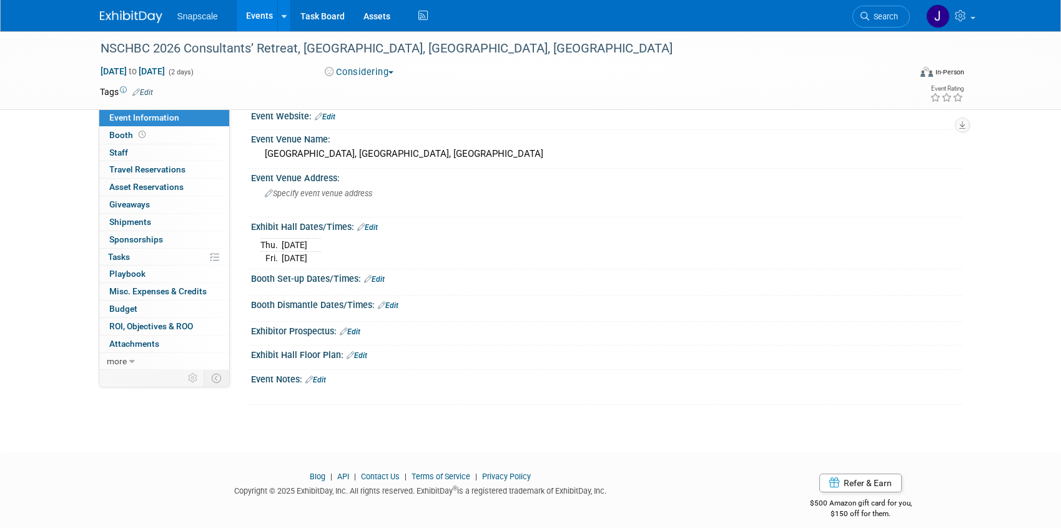
click at [141, 16] on img at bounding box center [131, 17] width 62 height 12
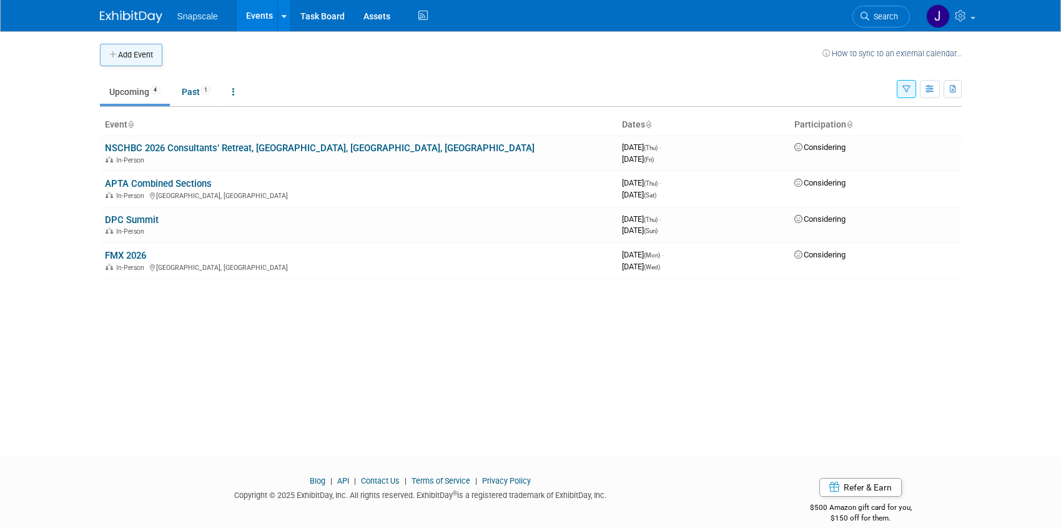
click at [149, 56] on button "Add Event" at bounding box center [131, 55] width 62 height 22
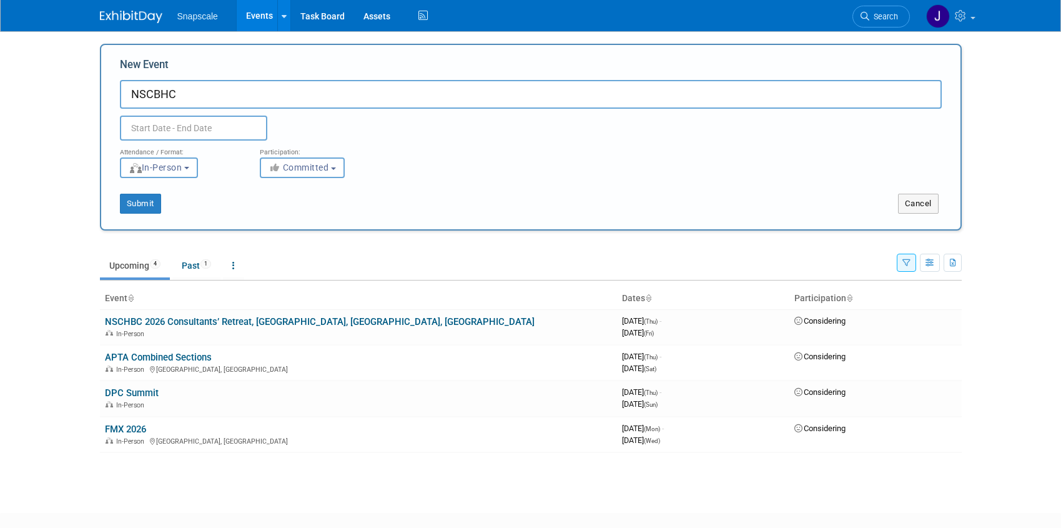
paste input "2026 Annual Conference 📍 [GEOGRAPHIC_DATA], [GEOGRAPHIC_DATA], [GEOGRAPHIC_DATA…"
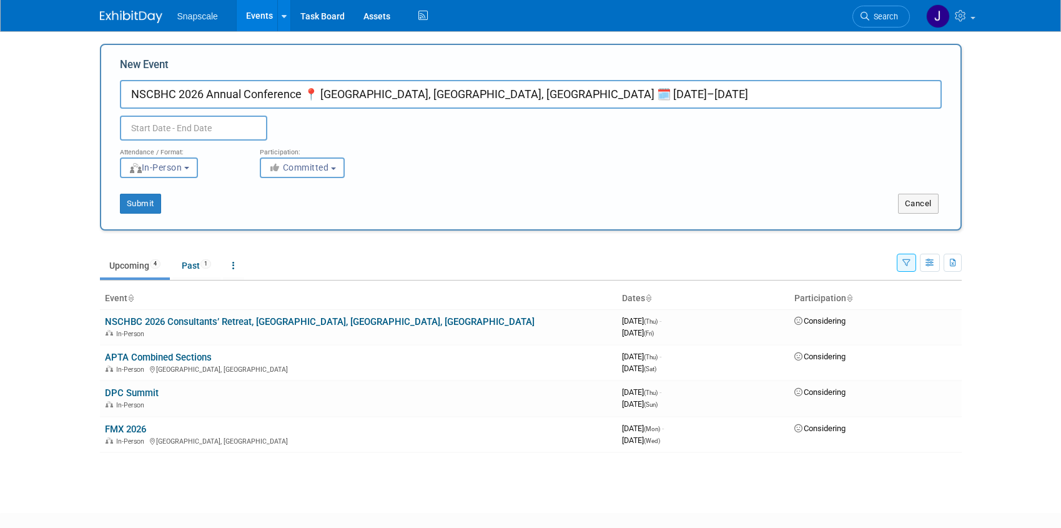
type input "NSCBHC 2026 Annual Conference 📍 [GEOGRAPHIC_DATA], [GEOGRAPHIC_DATA], [GEOGRAPH…"
click at [188, 126] on input "text" at bounding box center [193, 128] width 147 height 25
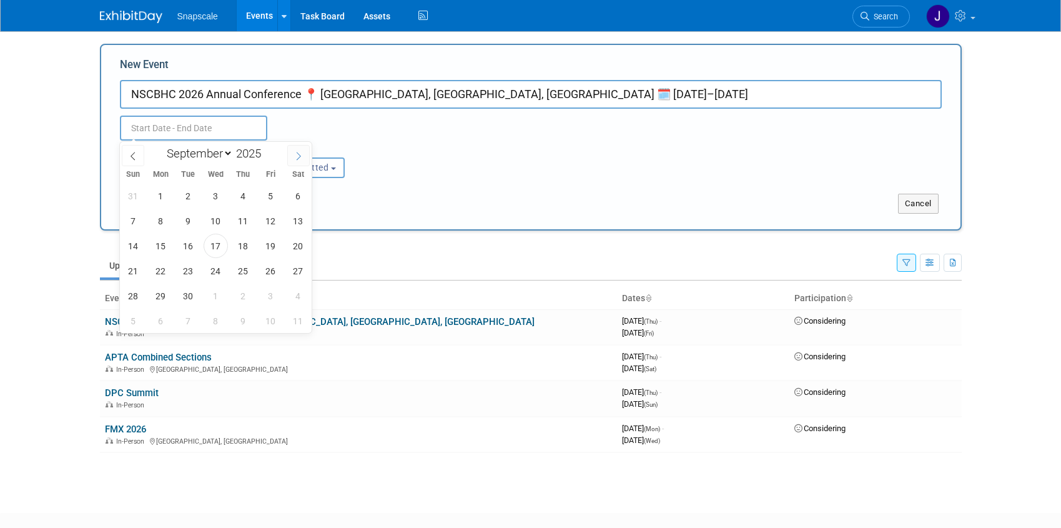
click at [299, 153] on icon at bounding box center [298, 156] width 9 height 9
select select "11"
click at [299, 153] on icon at bounding box center [298, 156] width 9 height 9
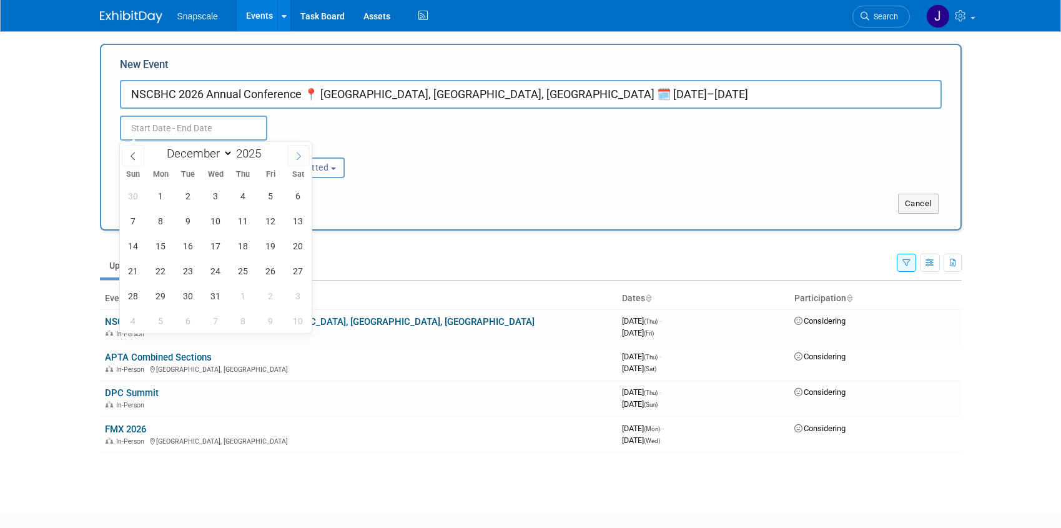
type input "2026"
click at [299, 153] on icon at bounding box center [298, 156] width 9 height 9
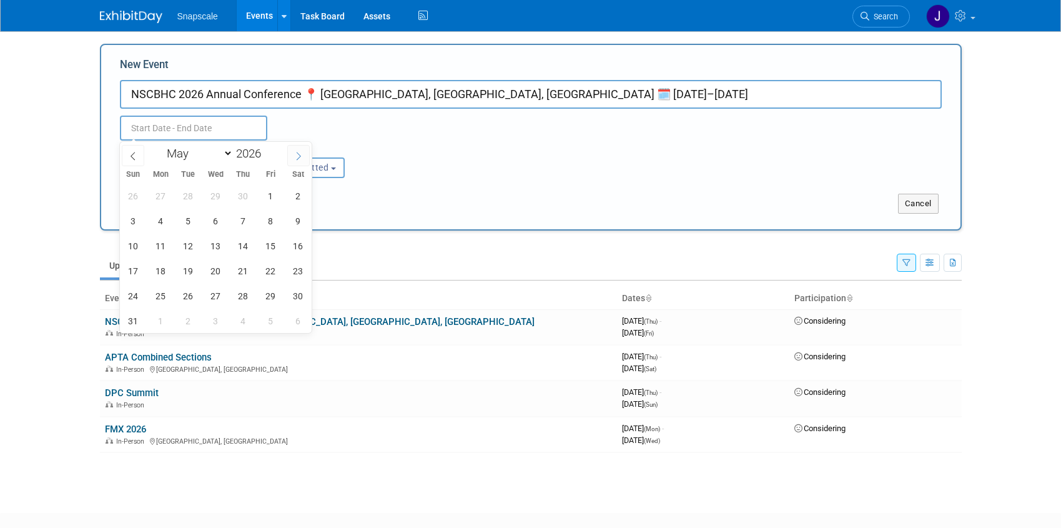
click at [299, 153] on icon at bounding box center [298, 156] width 9 height 9
select select "5"
click at [220, 202] on span "3" at bounding box center [216, 196] width 24 height 24
type input "Jun 3, 2026 to Jun 3, 2026"
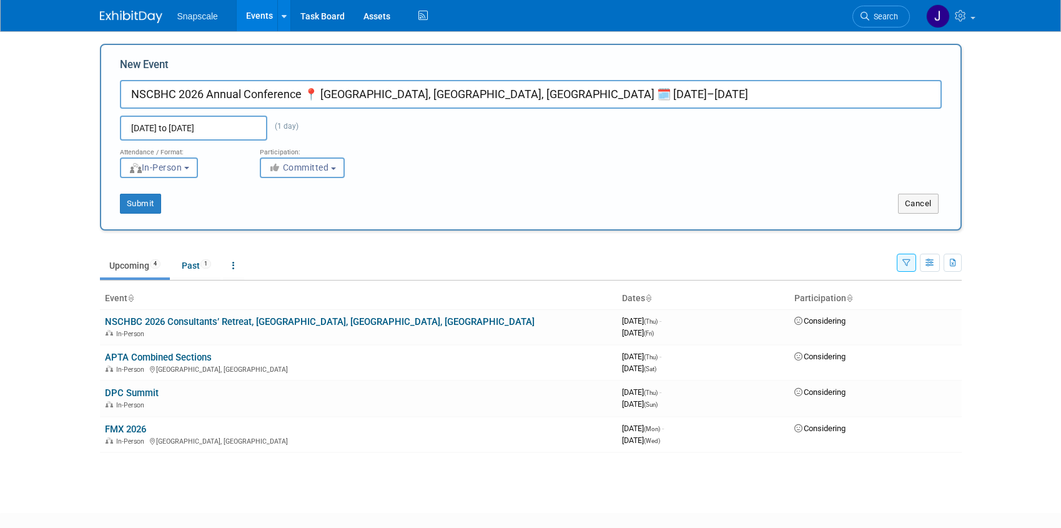
click at [327, 169] on span "Committed" at bounding box center [299, 167] width 61 height 10
click at [223, 127] on input "Jun 3, 2026 to Jun 3, 2026" at bounding box center [193, 128] width 147 height 25
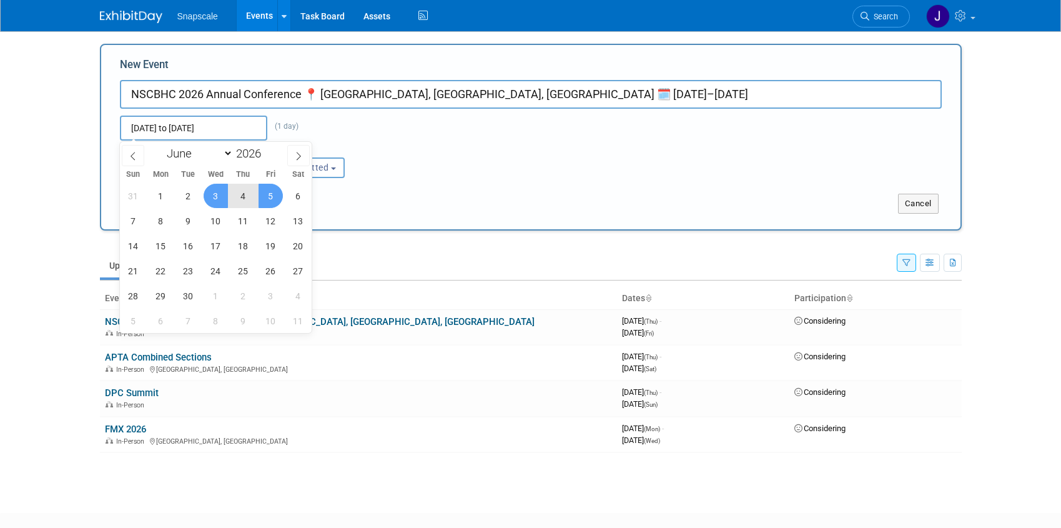
click at [269, 193] on span "5" at bounding box center [271, 196] width 24 height 24
type input "[DATE] to [DATE]"
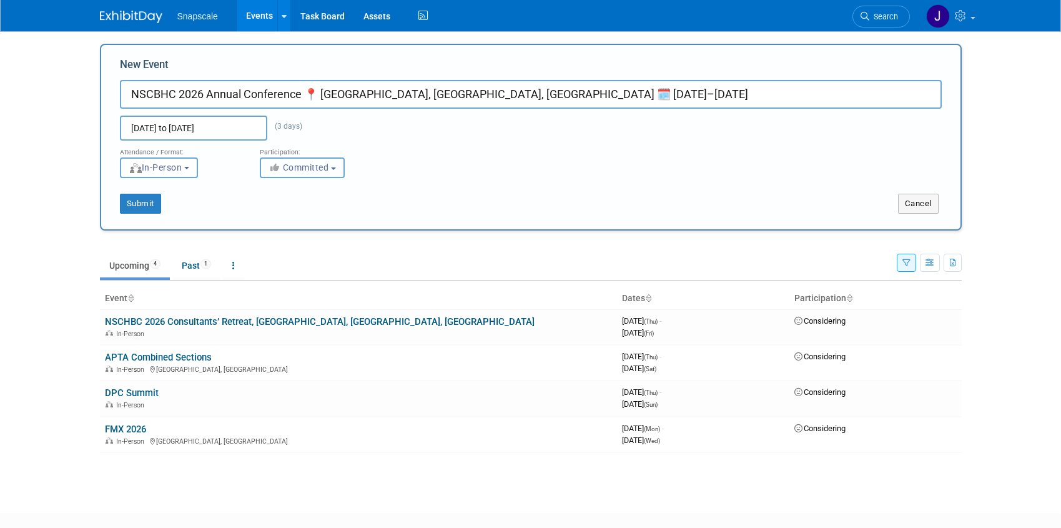
click at [316, 169] on span "Committed" at bounding box center [299, 167] width 61 height 10
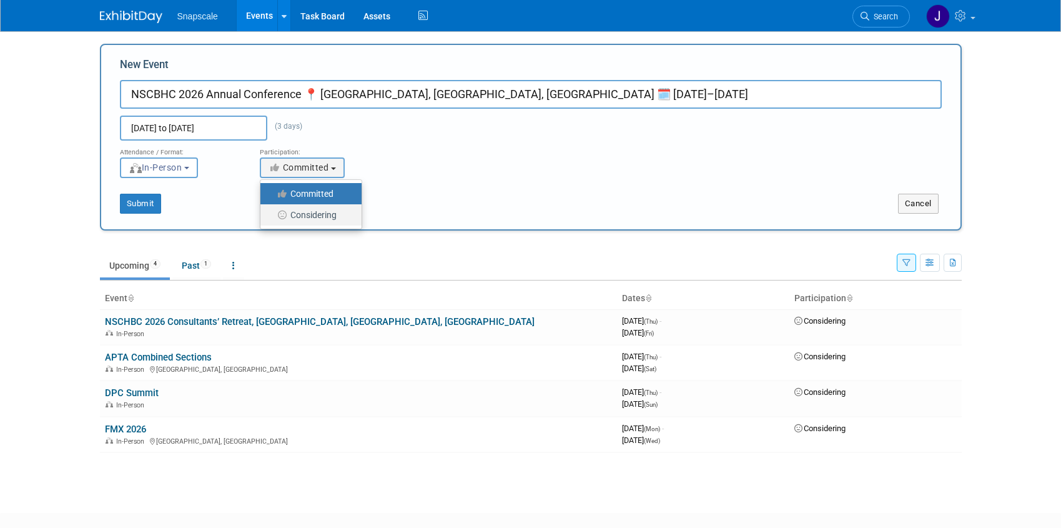
click at [308, 212] on label "Considering" at bounding box center [308, 215] width 82 height 16
click at [272, 212] on input "Considering" at bounding box center [268, 215] width 8 height 8
select select "2"
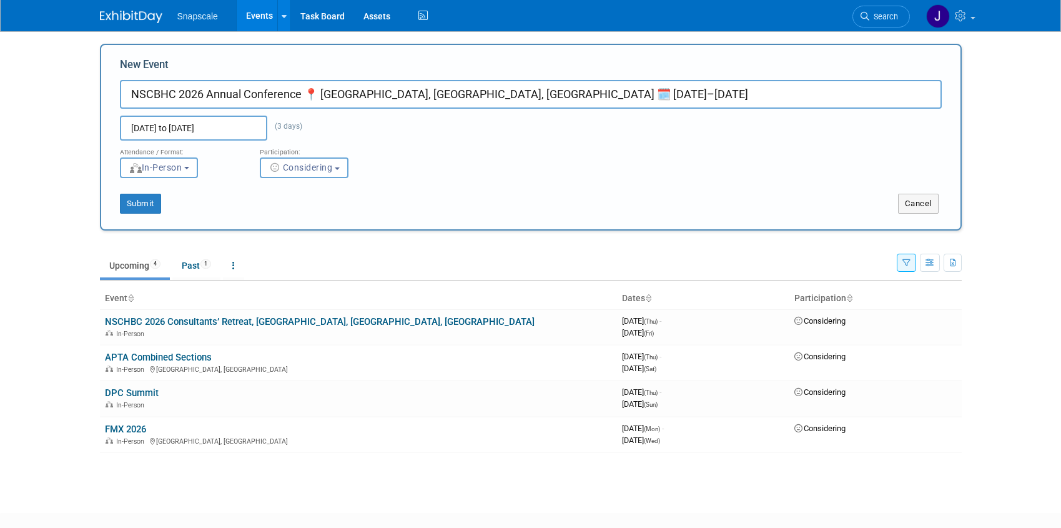
drag, startPoint x: 630, startPoint y: 92, endPoint x: 529, endPoint y: 94, distance: 101.2
click at [529, 94] on input "NSCBHC 2026 Annual Conference 📍 Hilton Cleveland Downtown, Cleveland, OH 🗓️ Jun…" at bounding box center [531, 94] width 822 height 29
drag, startPoint x: 532, startPoint y: 96, endPoint x: 542, endPoint y: 99, distance: 10.5
click at [547, 96] on input "NSCBHC 2026 Annual Conference 📍 [GEOGRAPHIC_DATA], [GEOGRAPHIC_DATA], [GEOGRAPH…" at bounding box center [531, 94] width 822 height 29
type input "NSCBHC 2026 Annual Conference 📍 [GEOGRAPHIC_DATA], [GEOGRAPHIC_DATA], [GEOGRAPH…"
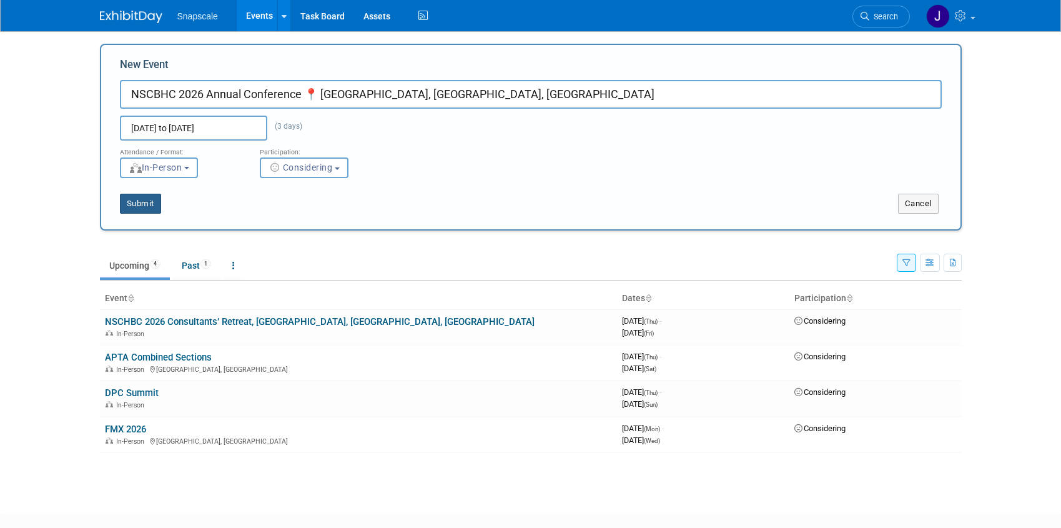
click at [145, 201] on button "Submit" at bounding box center [140, 204] width 41 height 20
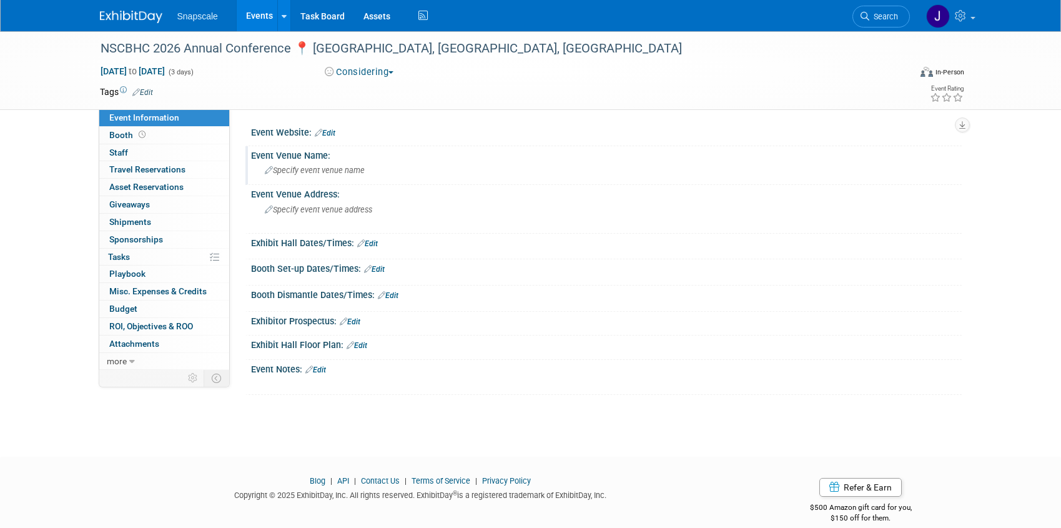
click at [286, 172] on span "Specify event venue name" at bounding box center [315, 170] width 100 height 9
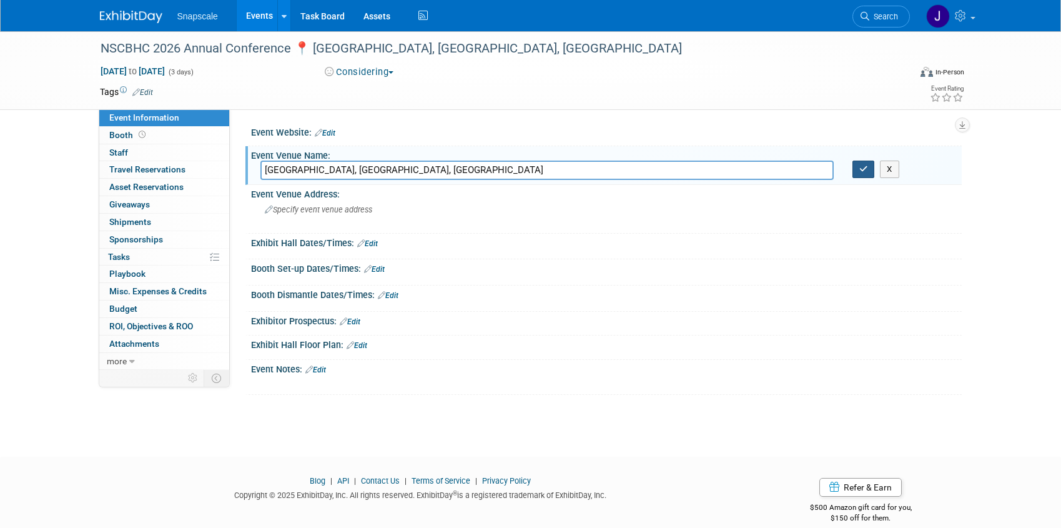
type input "[GEOGRAPHIC_DATA], [GEOGRAPHIC_DATA], [GEOGRAPHIC_DATA]"
click at [864, 167] on icon "button" at bounding box center [864, 169] width 9 height 8
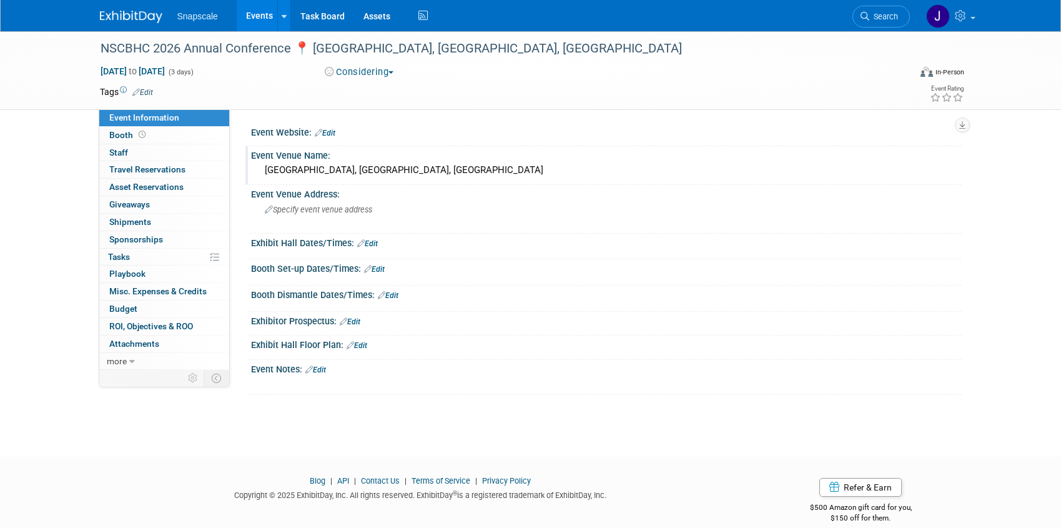
click at [375, 243] on link "Edit" at bounding box center [367, 243] width 21 height 9
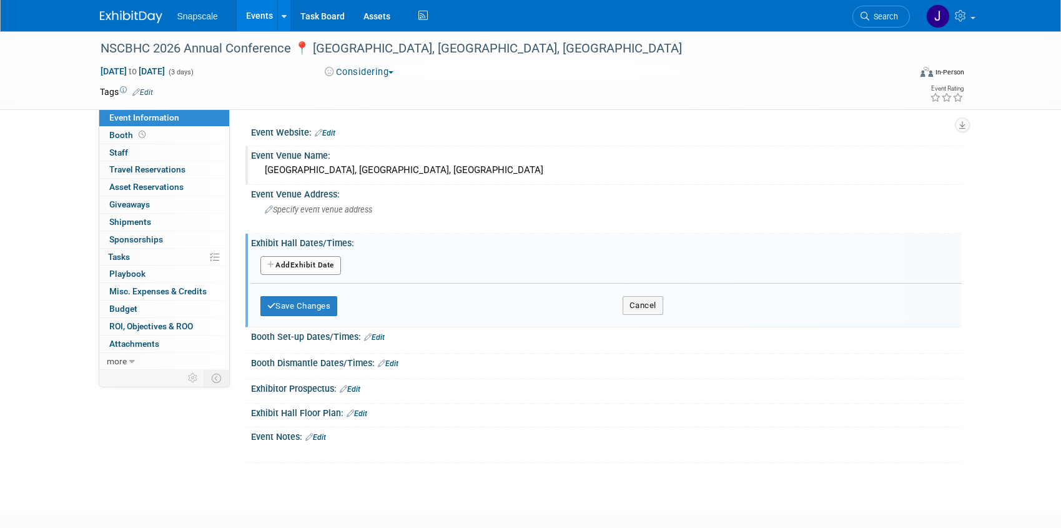
click at [321, 262] on button "Add Another Exhibit Date" at bounding box center [300, 265] width 81 height 19
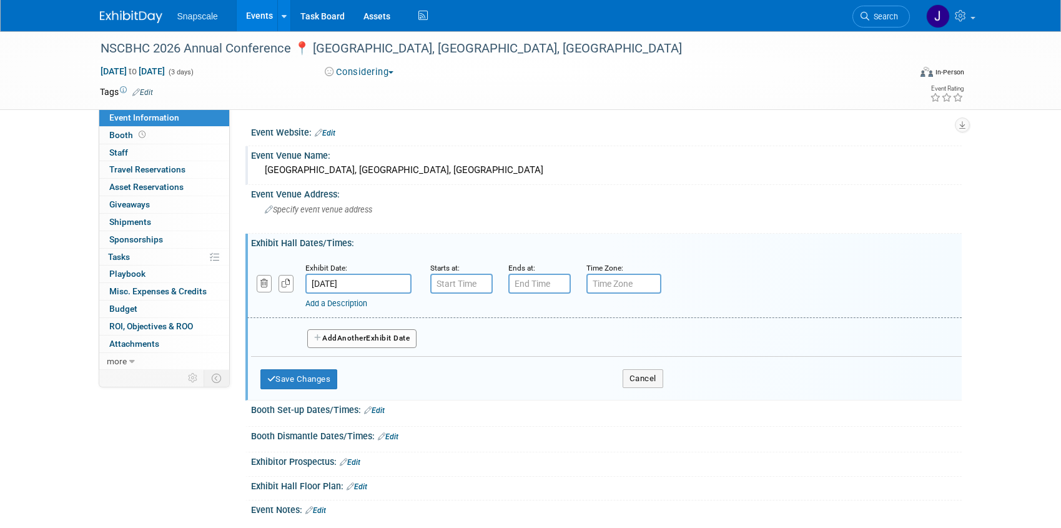
click at [385, 337] on button "Add Another Exhibit Date" at bounding box center [362, 338] width 110 height 19
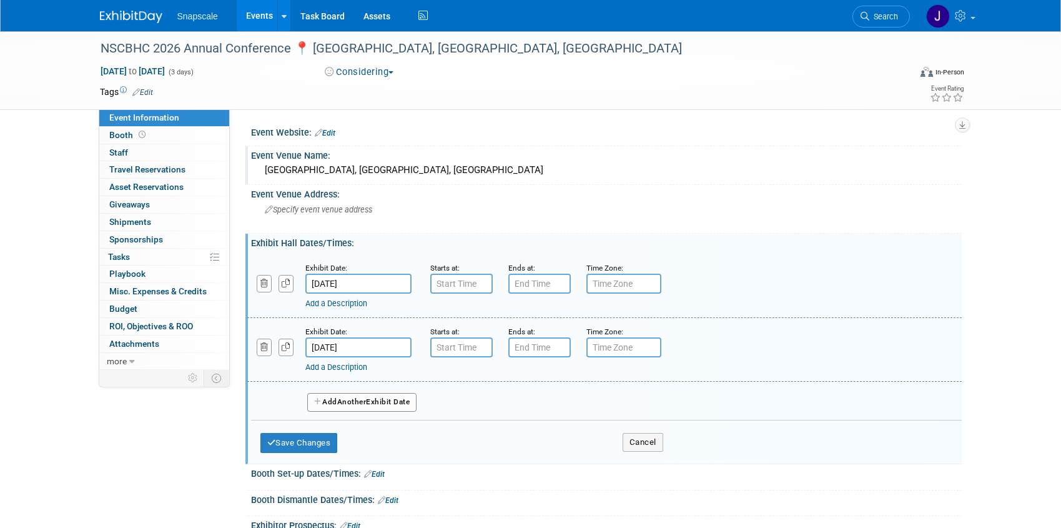
click at [352, 397] on span "Another" at bounding box center [351, 401] width 29 height 9
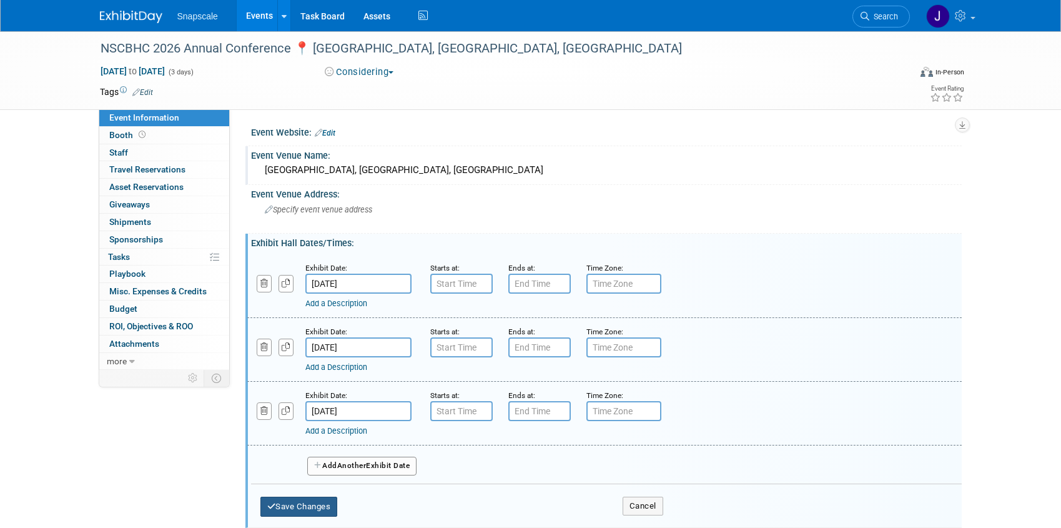
click at [292, 507] on button "Save Changes" at bounding box center [298, 507] width 77 height 20
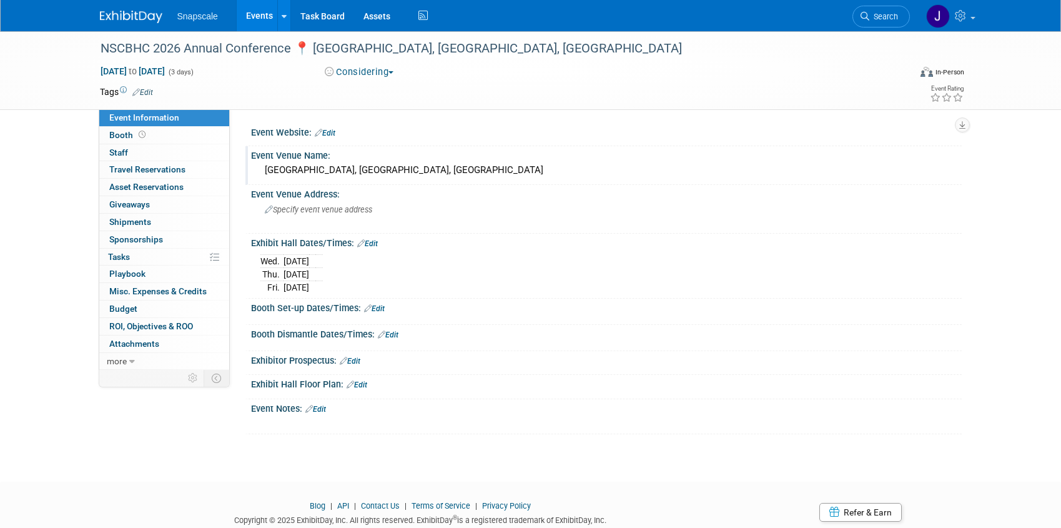
click at [124, 20] on img at bounding box center [131, 17] width 62 height 12
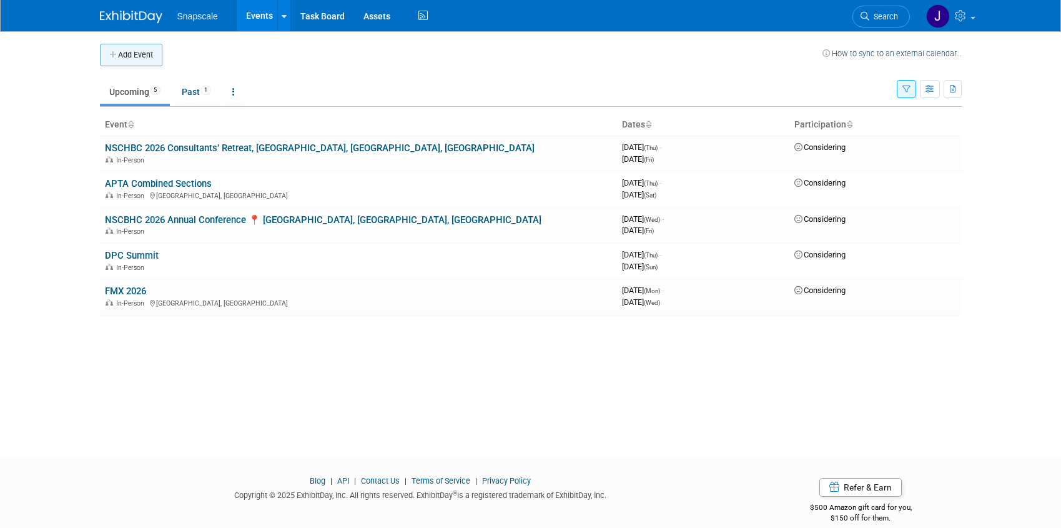
click at [129, 59] on button "Add Event" at bounding box center [131, 55] width 62 height 22
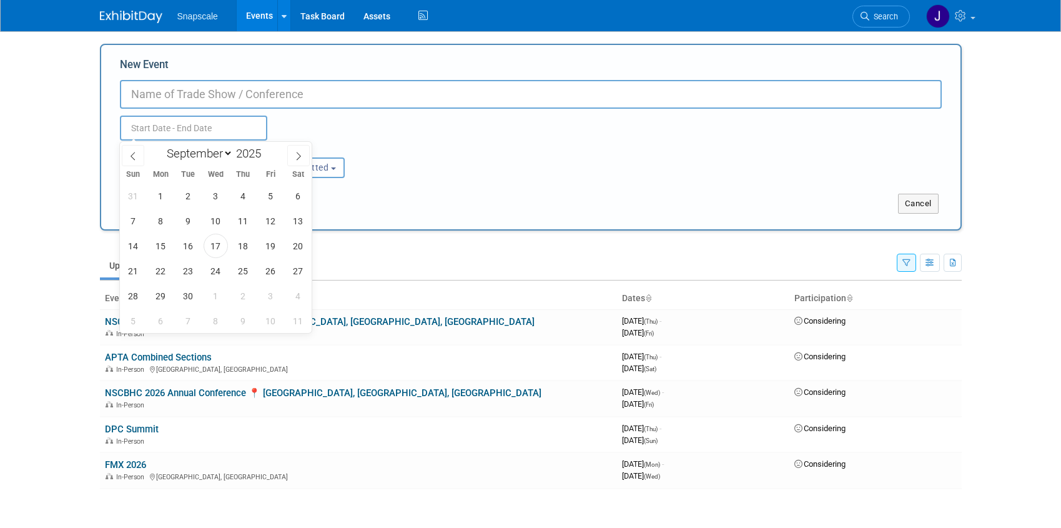
click at [197, 134] on input "text" at bounding box center [193, 128] width 147 height 25
click at [297, 157] on icon at bounding box center [298, 156] width 9 height 9
select select "9"
click at [213, 265] on span "22" at bounding box center [216, 271] width 24 height 24
type input "Oct 22, 2025 to Oct 22, 2025"
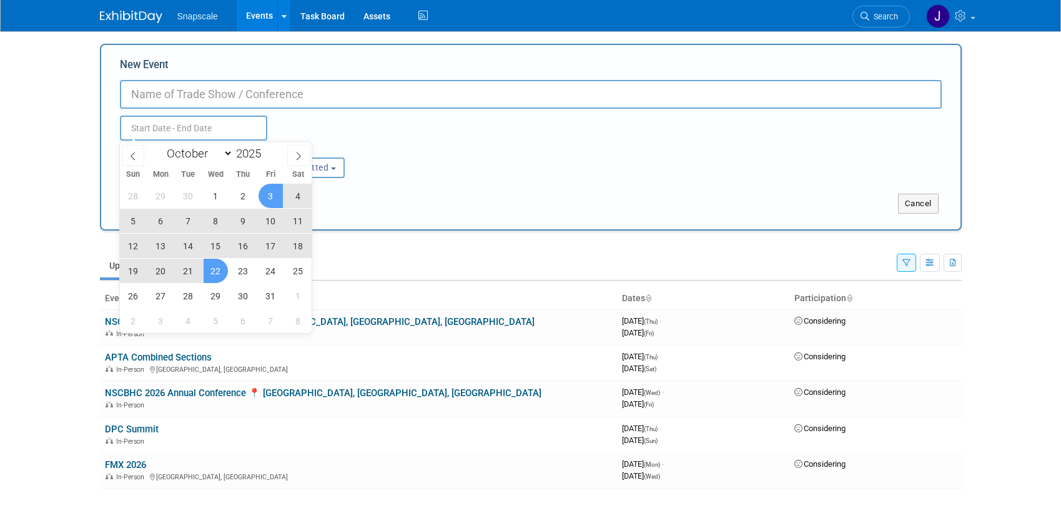
type input "Oct 22, 2025 to Oct 22, 2025"
click at [382, 143] on div "Participation: <i class="fas fa-thumbs-up" style="color: #a5a5a5; padding-right…" at bounding box center [320, 159] width 140 height 37
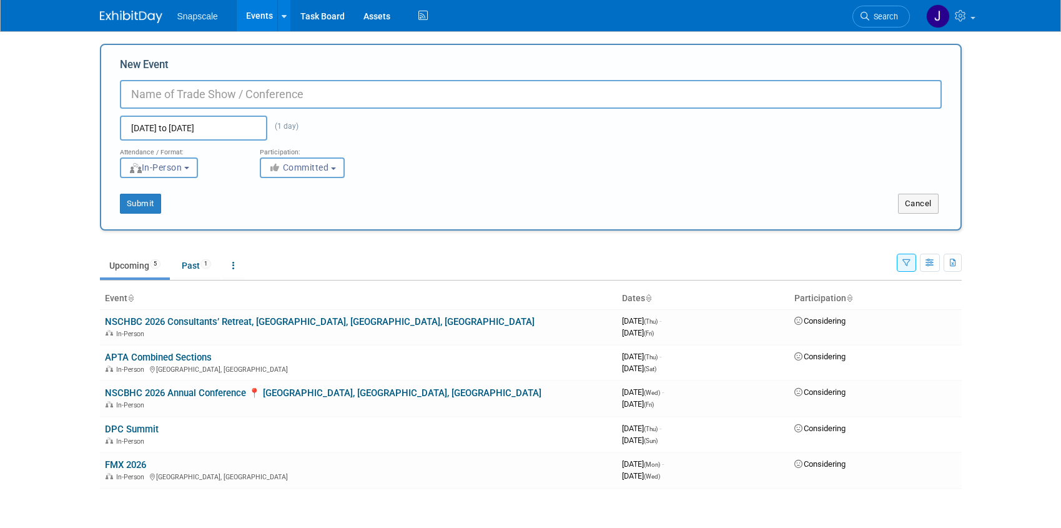
click at [182, 169] on span "In-Person" at bounding box center [156, 167] width 54 height 10
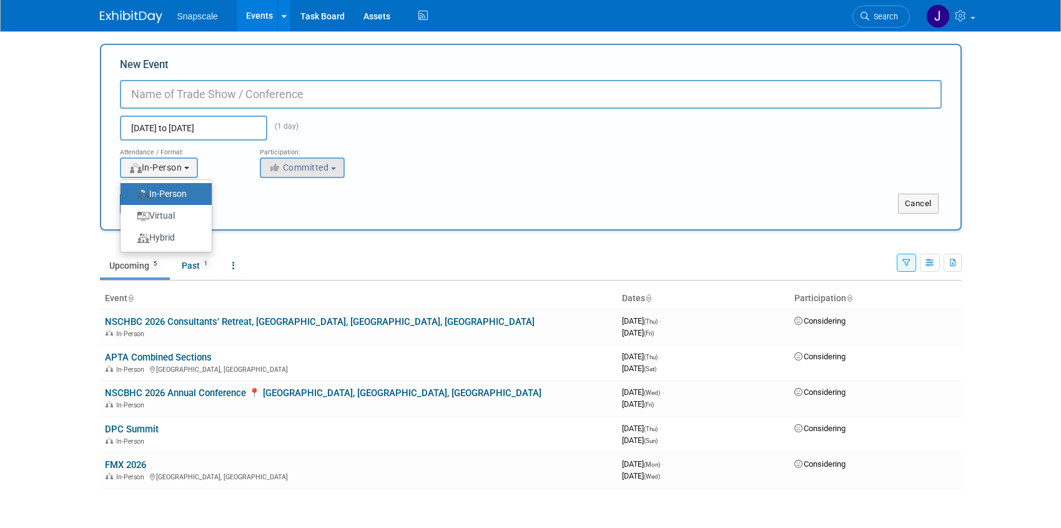
drag, startPoint x: 231, startPoint y: 184, endPoint x: 260, endPoint y: 176, distance: 30.3
click at [232, 183] on div "Submit Cancel" at bounding box center [531, 196] width 841 height 36
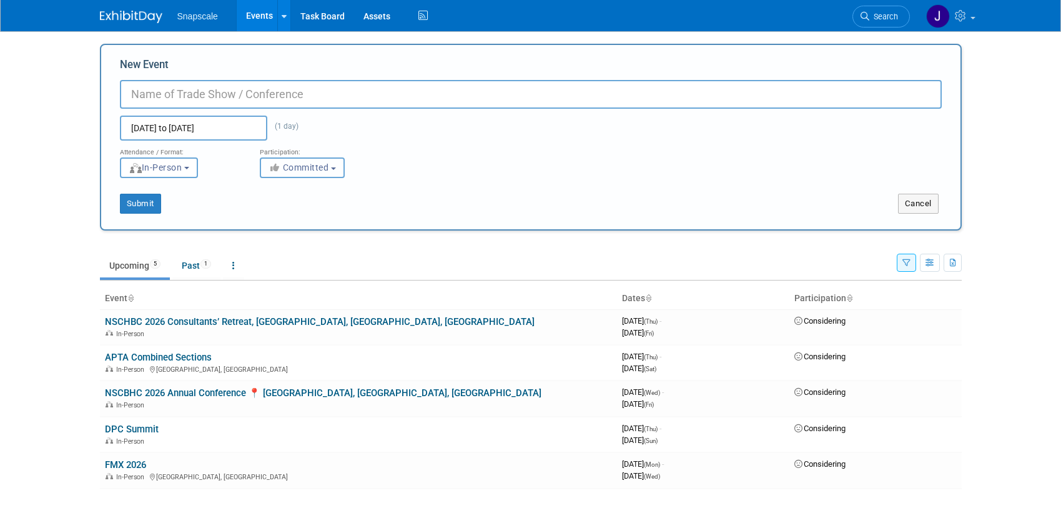
click at [330, 172] on button "Committed" at bounding box center [302, 167] width 85 height 21
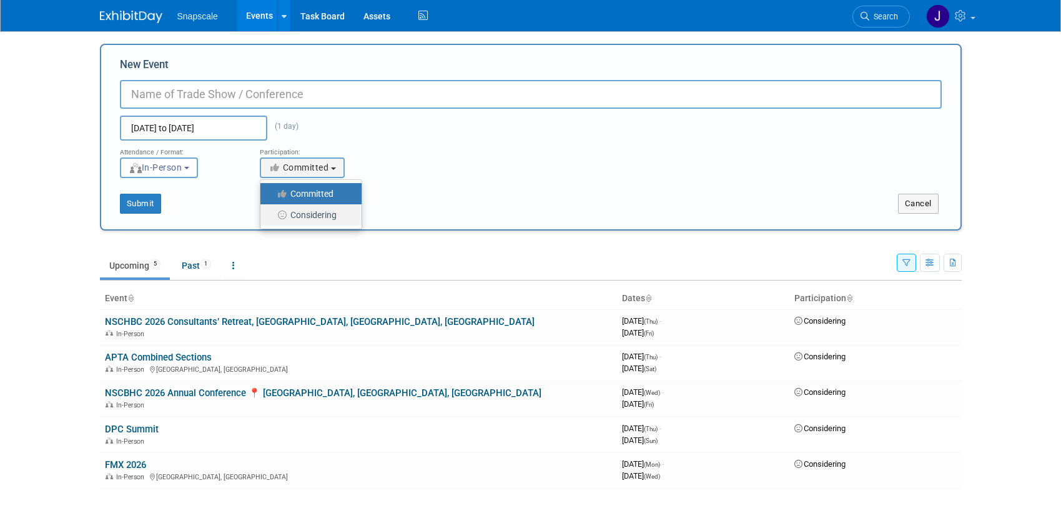
click at [307, 212] on label "Considering" at bounding box center [308, 215] width 82 height 16
click at [272, 212] on input "Considering" at bounding box center [268, 215] width 8 height 8
select select "2"
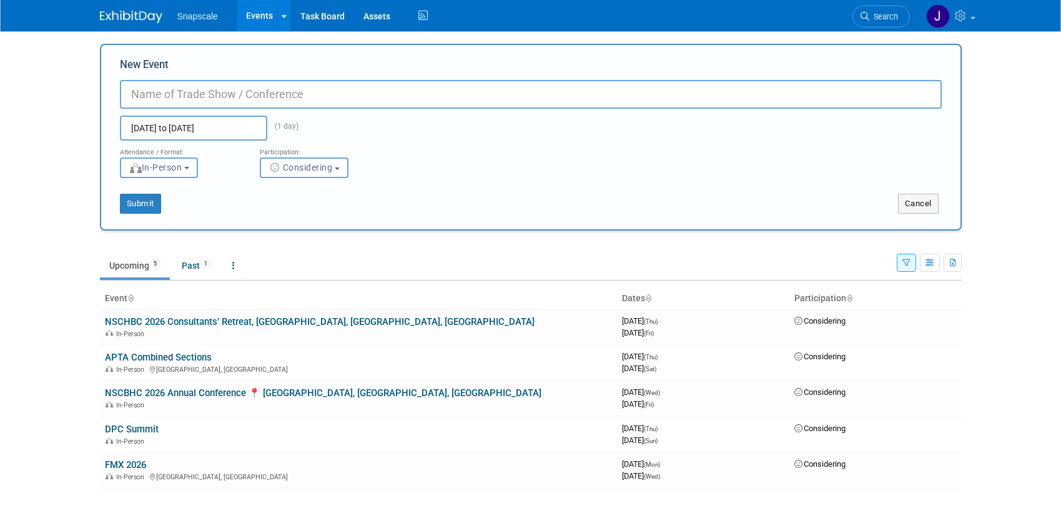
click at [192, 96] on input "New Event" at bounding box center [531, 94] width 822 height 29
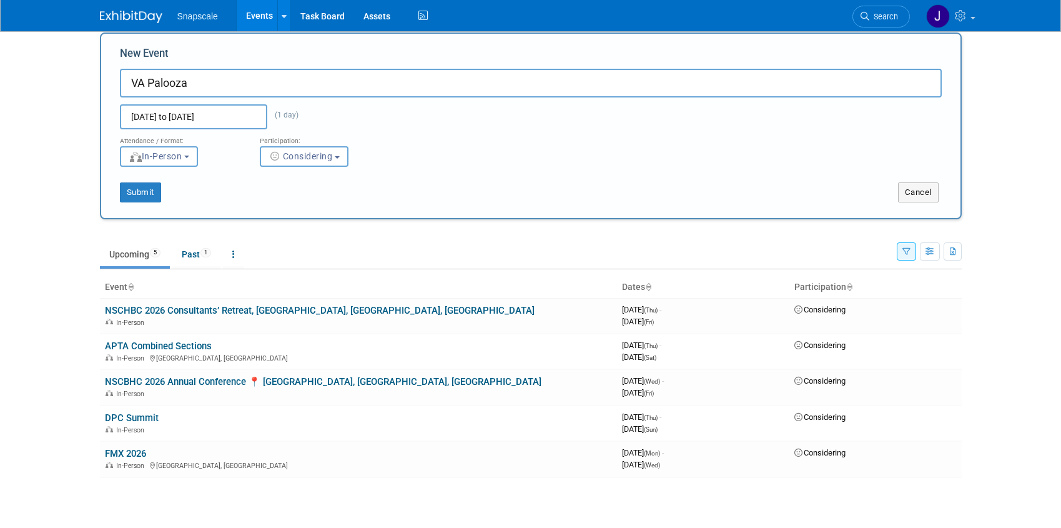
scroll to position [51, 0]
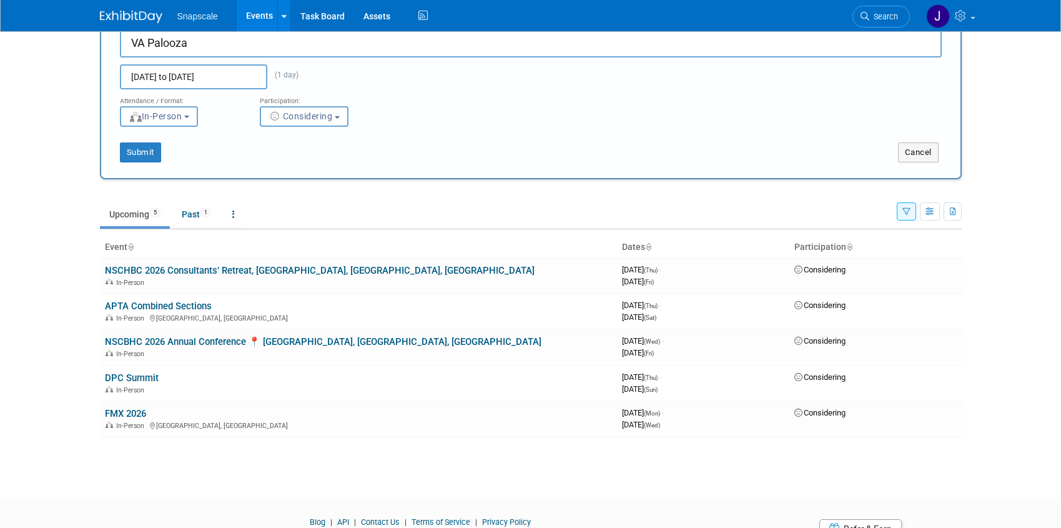
type input "VA Palooza"
click at [169, 118] on span "In-Person" at bounding box center [156, 116] width 54 height 10
click at [172, 168] on label "Virtual" at bounding box center [163, 164] width 72 height 17
click at [132, 168] on input "Virtual" at bounding box center [128, 165] width 8 height 8
select select "2"
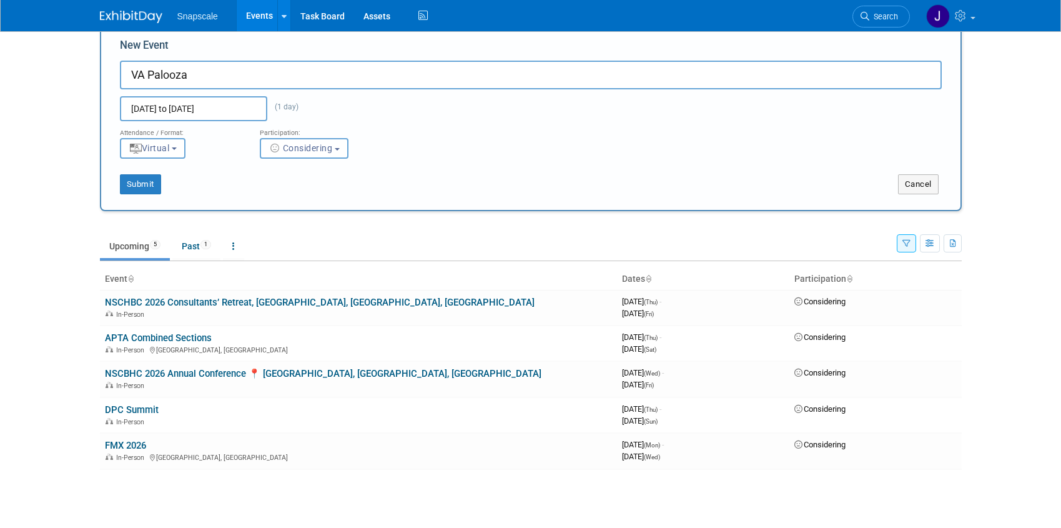
scroll to position [0, 0]
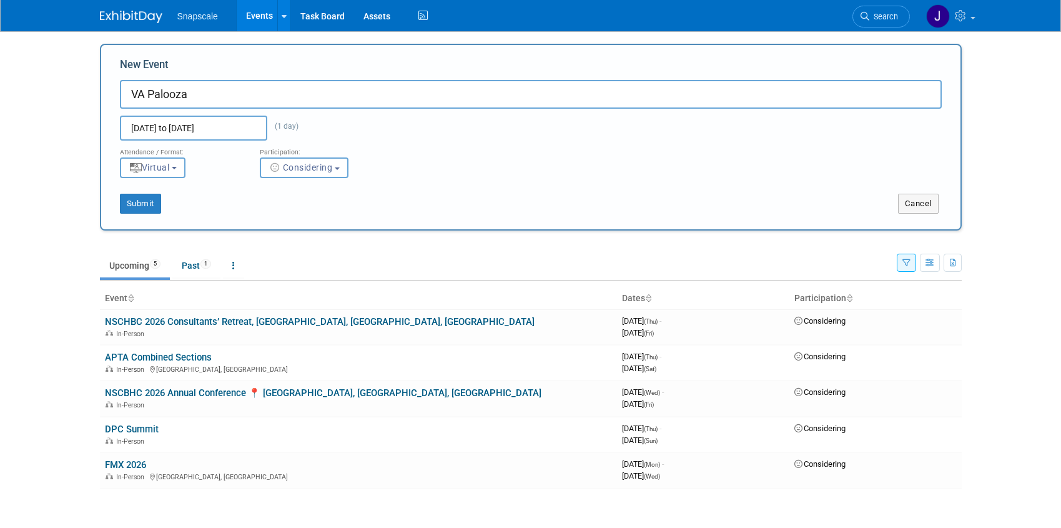
click at [204, 98] on input "VA Palooza" at bounding box center [531, 94] width 822 height 29
type input "VA Palooza - Spruce"
click at [144, 207] on button "Submit" at bounding box center [140, 204] width 41 height 20
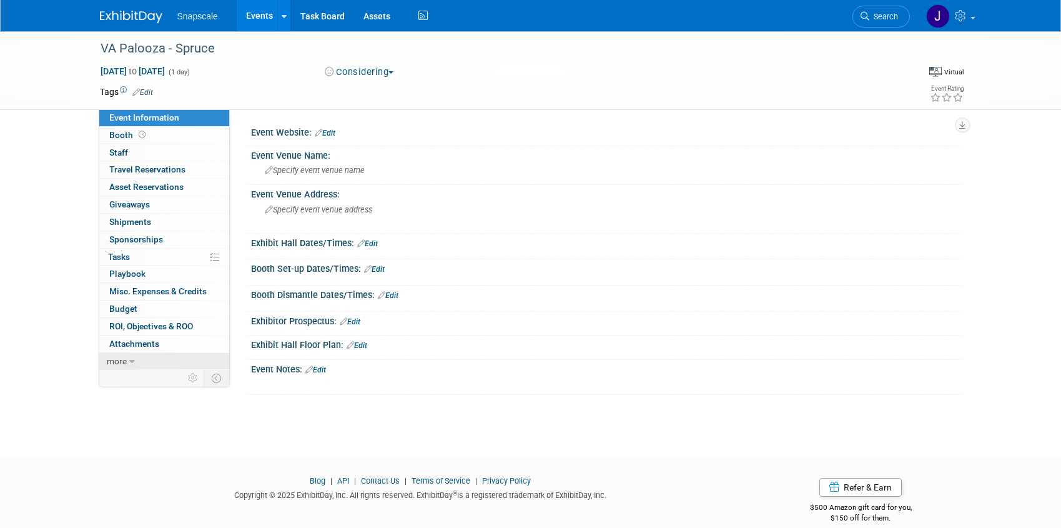
click at [126, 359] on span "more" at bounding box center [117, 361] width 20 height 10
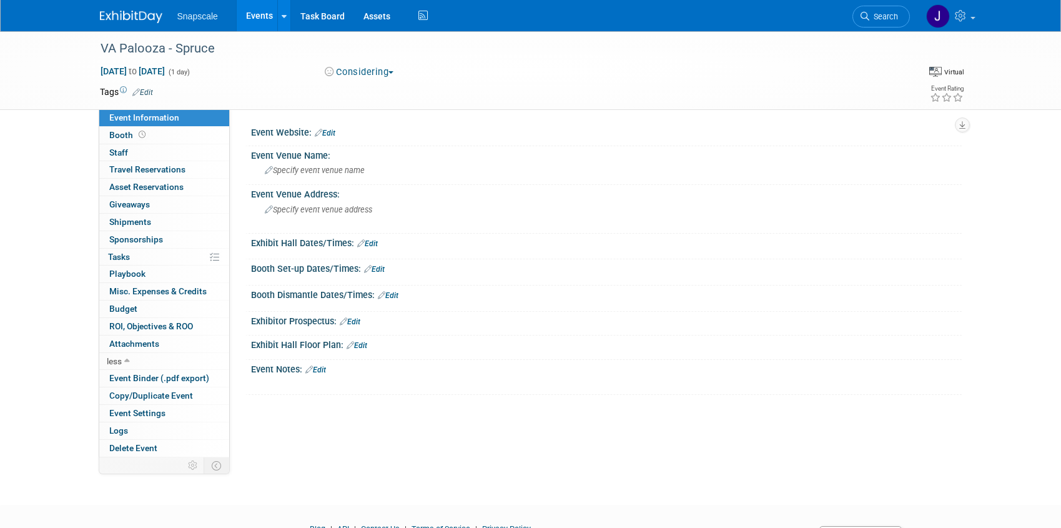
drag, startPoint x: 577, startPoint y: 86, endPoint x: 570, endPoint y: 73, distance: 14.3
click at [577, 84] on div "Tags Edit" at bounding box center [459, 92] width 718 height 17
click at [132, 14] on img at bounding box center [131, 17] width 62 height 12
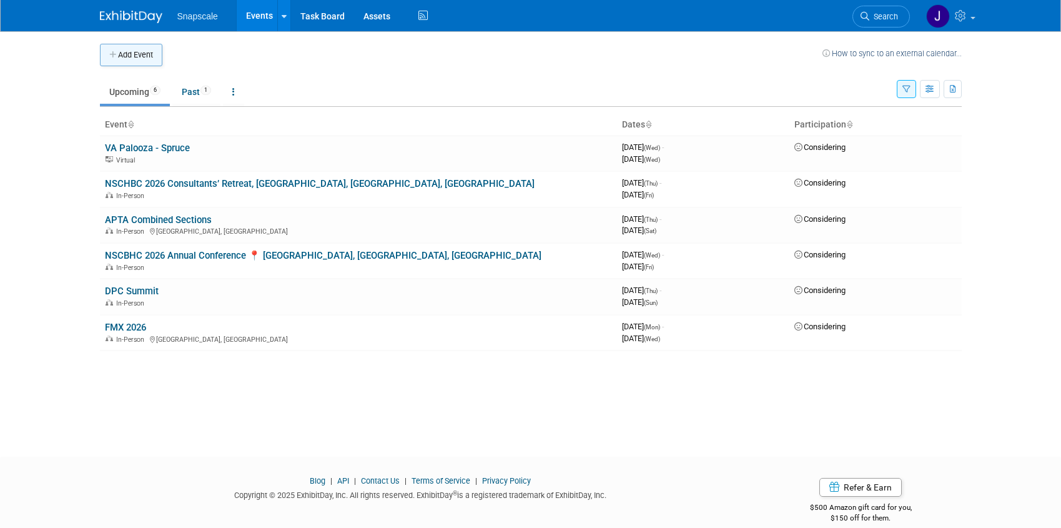
click at [132, 58] on button "Add Event" at bounding box center [131, 55] width 62 height 22
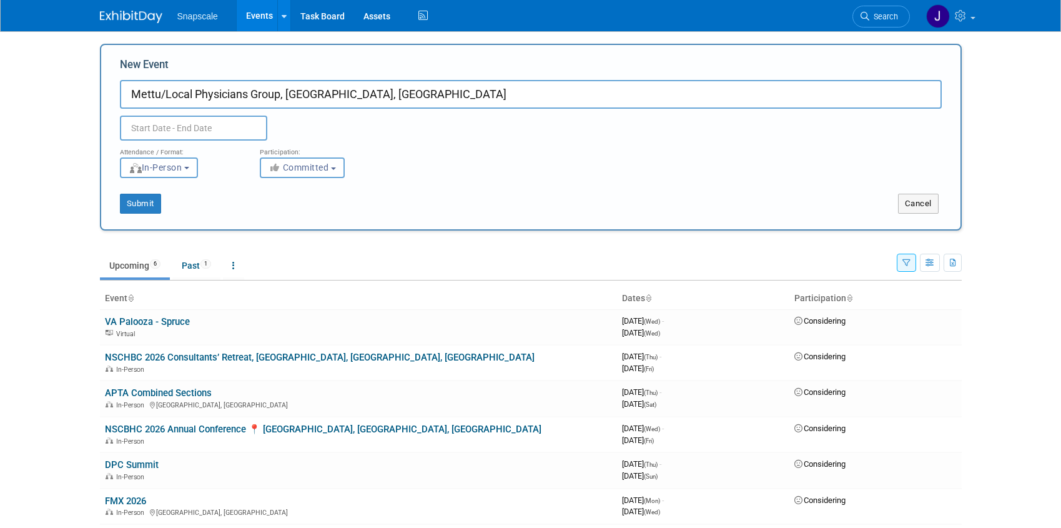
type input "Mettu/Local Physicians Group, Raleigh, NC"
click at [181, 121] on input "text" at bounding box center [193, 128] width 147 height 25
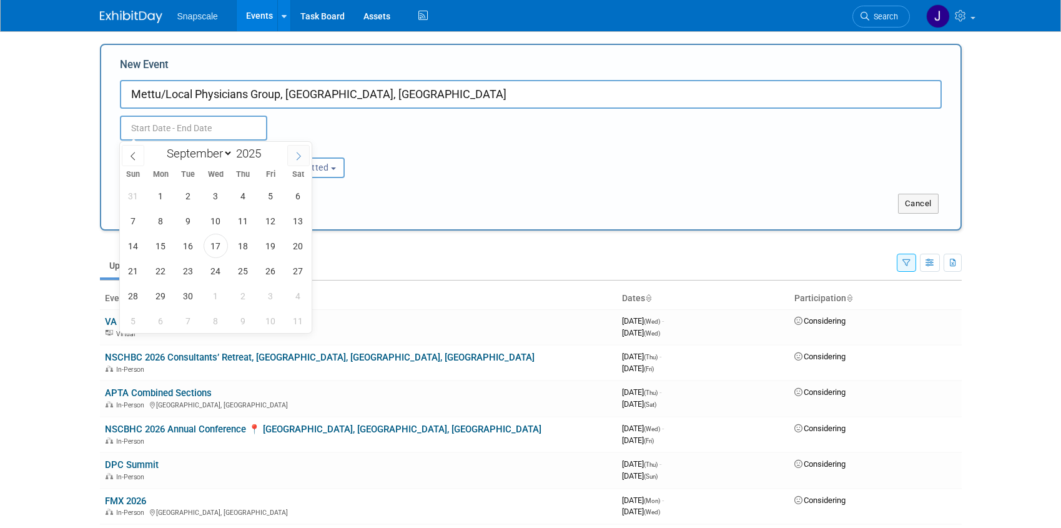
click at [296, 154] on icon at bounding box center [298, 156] width 9 height 9
select select "11"
click at [295, 154] on icon at bounding box center [298, 156] width 9 height 9
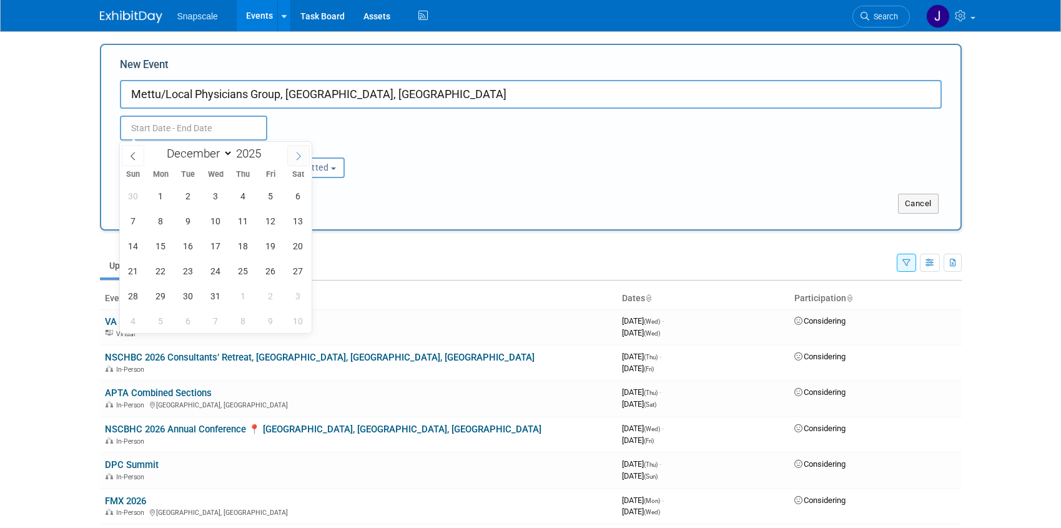
type input "2026"
select select "0"
click at [162, 297] on span "26" at bounding box center [161, 296] width 24 height 24
type input "Jan 26, 2026 to Jan 26, 2026"
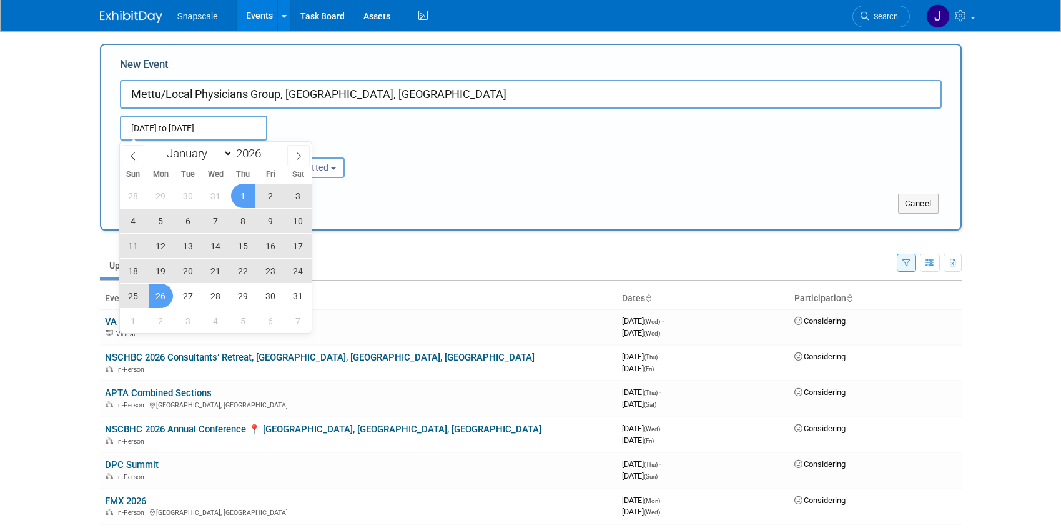
click at [253, 127] on input "Jan 26, 2026 to Jan 26, 2026" at bounding box center [193, 128] width 147 height 25
click at [299, 156] on icon at bounding box center [298, 156] width 9 height 9
select select "1"
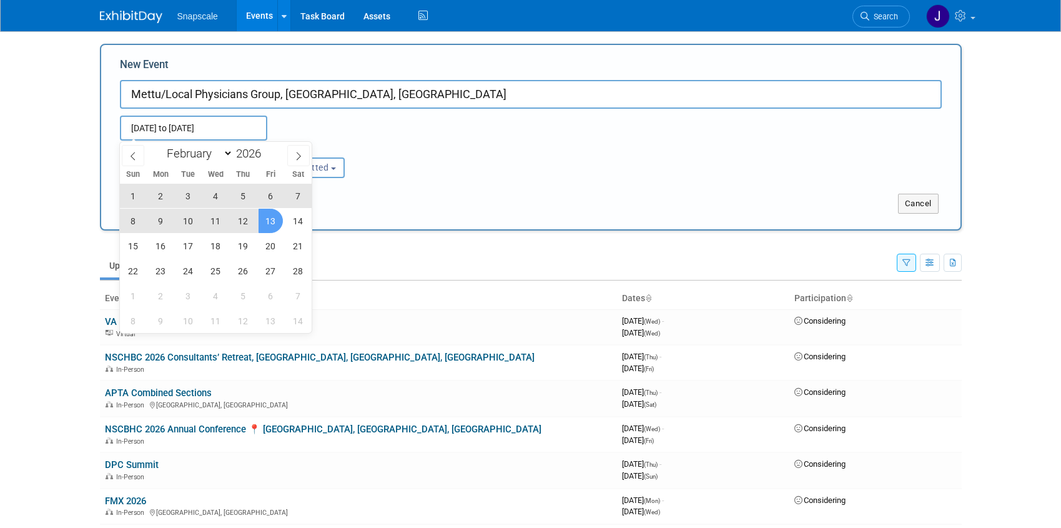
click at [274, 226] on span "13" at bounding box center [271, 221] width 24 height 24
type input "Jan 26, 2026 to Feb 13, 2026"
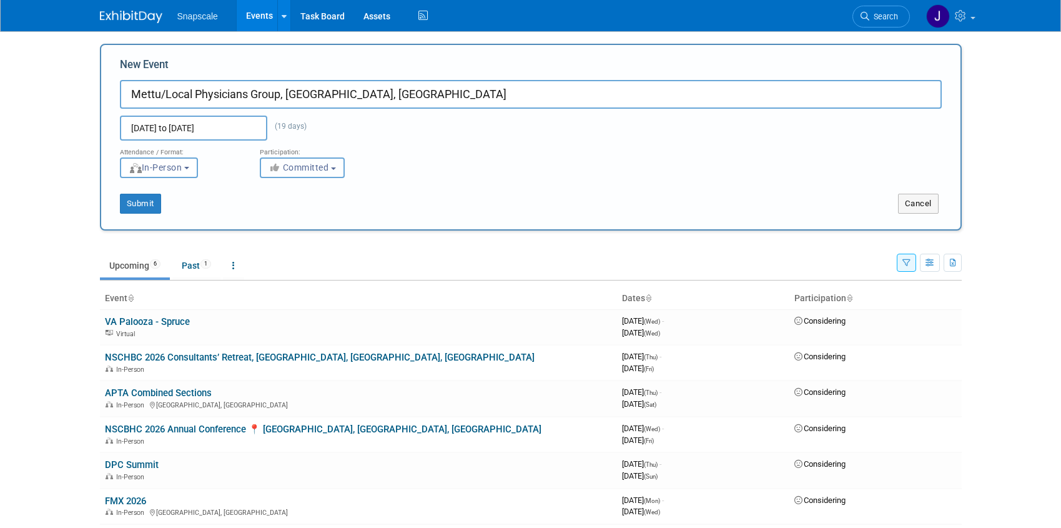
click at [332, 170] on button "Committed" at bounding box center [302, 167] width 85 height 21
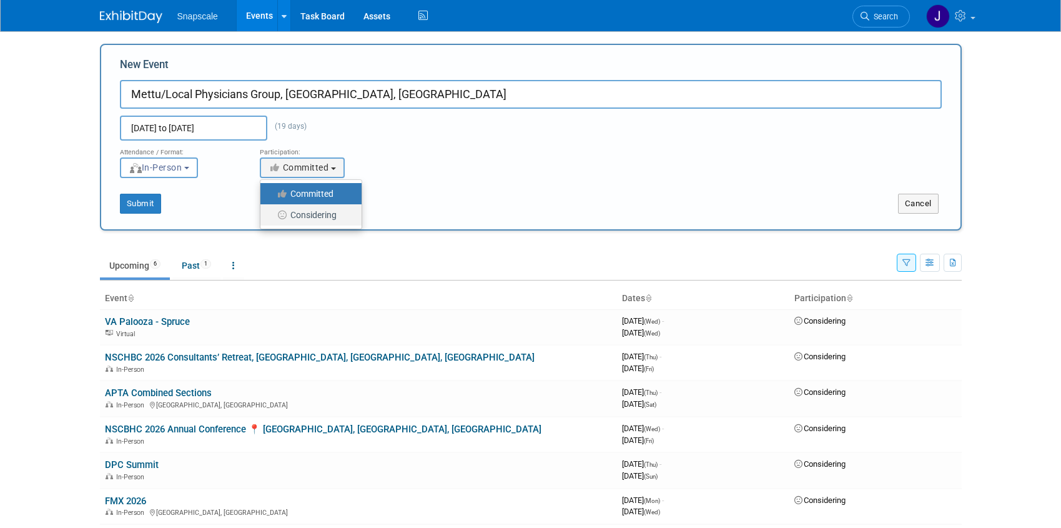
click at [320, 211] on label "Considering" at bounding box center [308, 215] width 82 height 16
click at [272, 211] on input "Considering" at bounding box center [268, 215] width 8 height 8
select select "2"
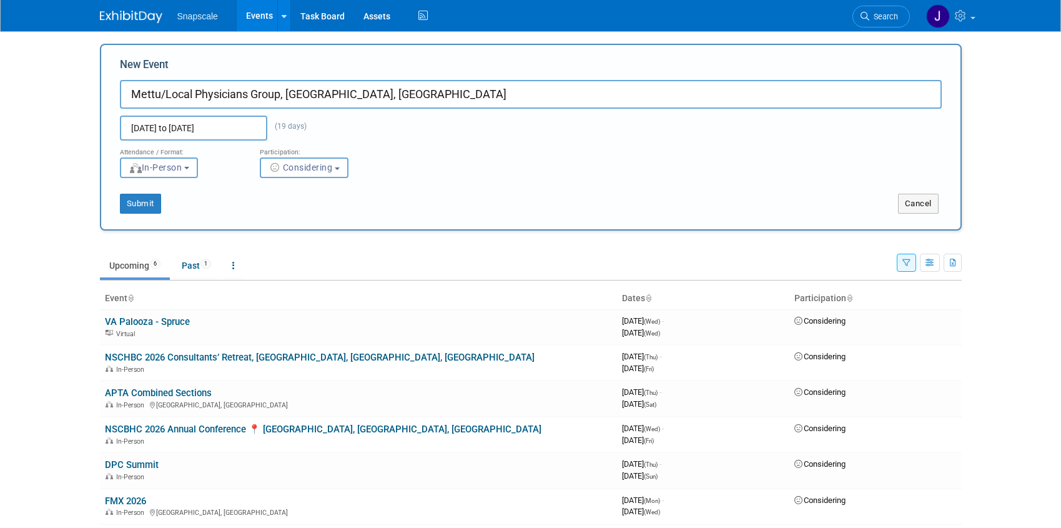
drag, startPoint x: 282, startPoint y: 93, endPoint x: 120, endPoint y: 98, distance: 162.5
click at [120, 97] on input "Mettu/Local Physicians Group, Raleigh, NC" at bounding box center [531, 94] width 822 height 29
type input "Independent Practice Association/Mettu, [GEOGRAPHIC_DATA], [GEOGRAPHIC_DATA]"
click at [142, 202] on button "Submit" at bounding box center [140, 204] width 41 height 20
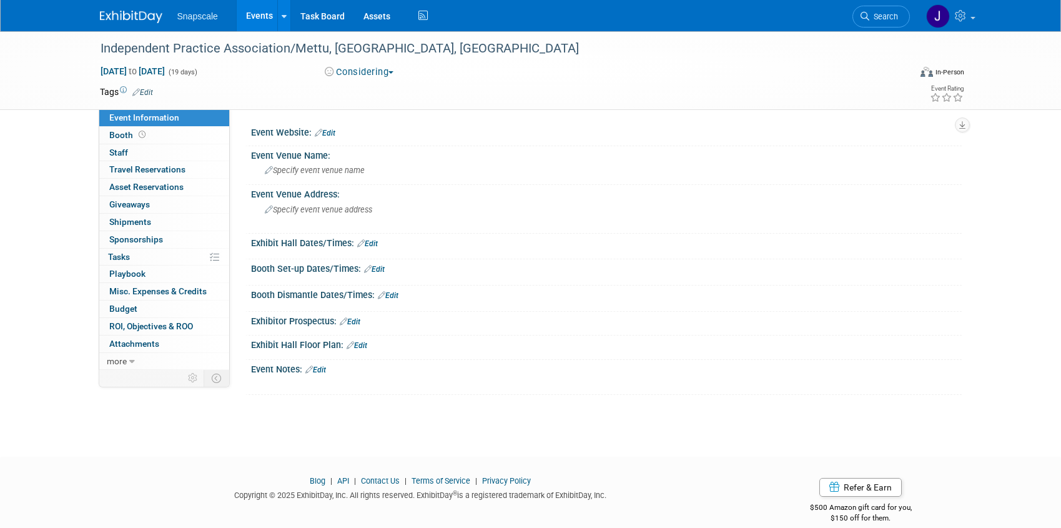
drag, startPoint x: 104, startPoint y: 12, endPoint x: 116, endPoint y: 14, distance: 12.0
click at [104, 12] on img at bounding box center [131, 17] width 62 height 12
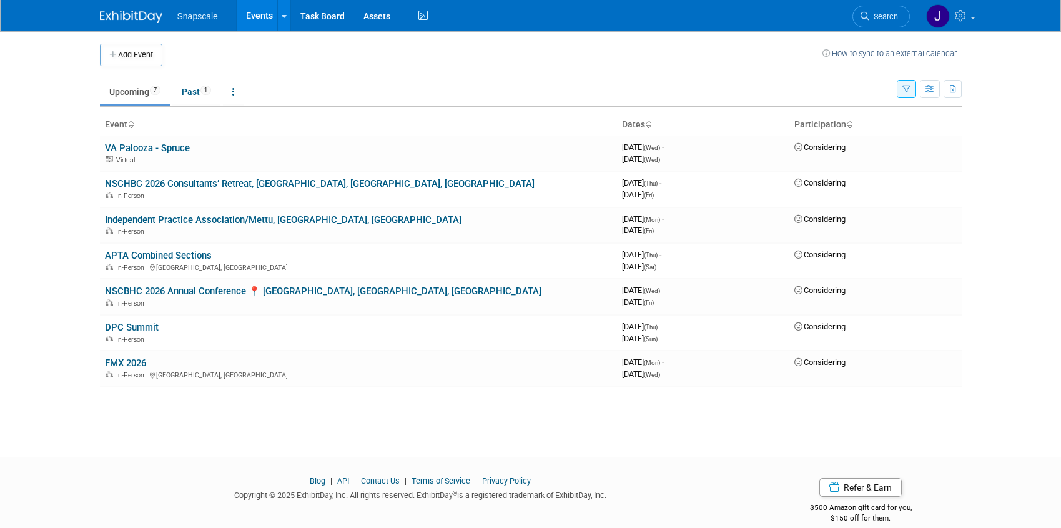
click at [137, 56] on button "Add Event" at bounding box center [131, 55] width 62 height 22
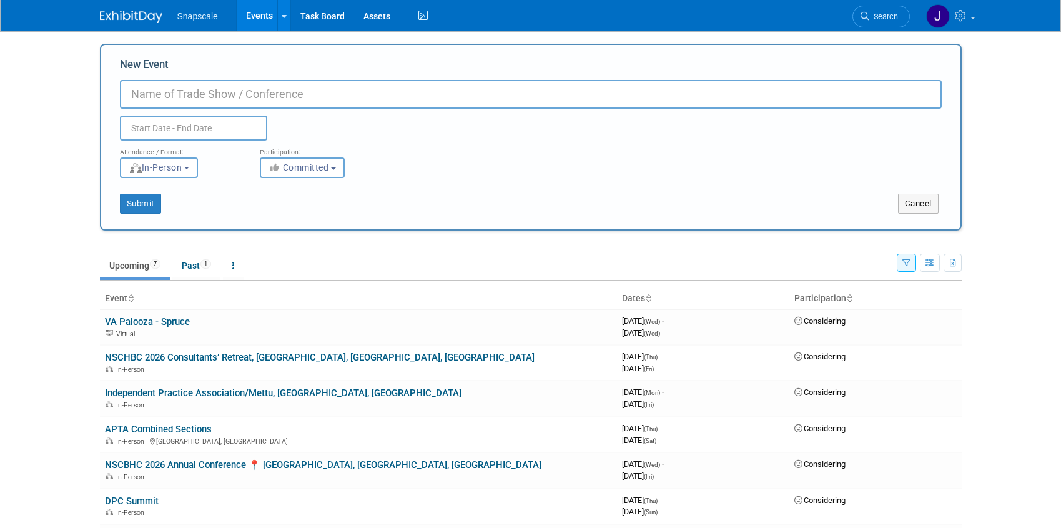
paste input "[US_STATE] Primary Care Association (MPCA) –Conference"
type input "[US_STATE] Primary Care Association (MPCA) –Conference"
click at [172, 127] on input "text" at bounding box center [193, 128] width 147 height 25
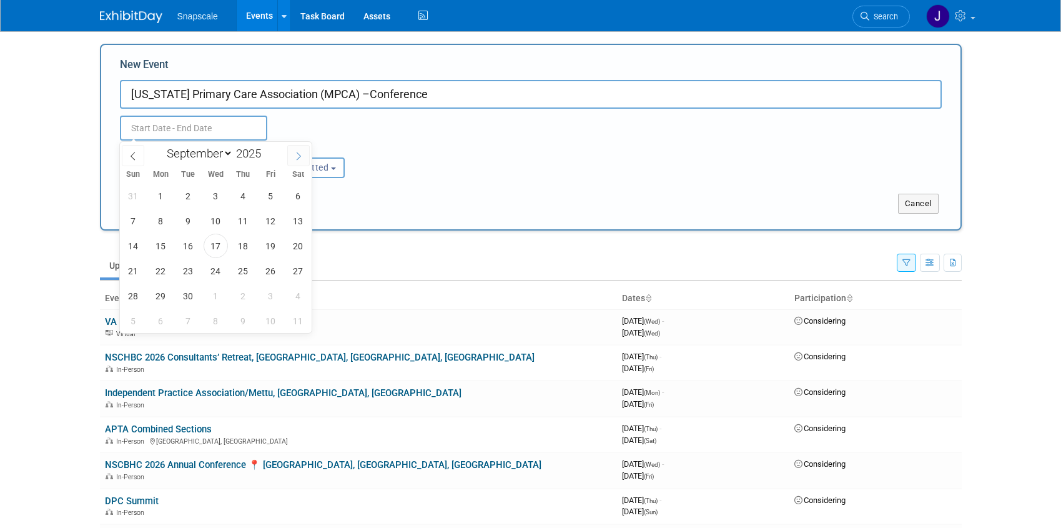
click at [294, 154] on icon at bounding box center [298, 156] width 9 height 9
select select "9"
click at [242, 272] on span "23" at bounding box center [243, 271] width 24 height 24
click at [266, 272] on span "24" at bounding box center [271, 271] width 24 height 24
type input "[DATE] to [DATE]"
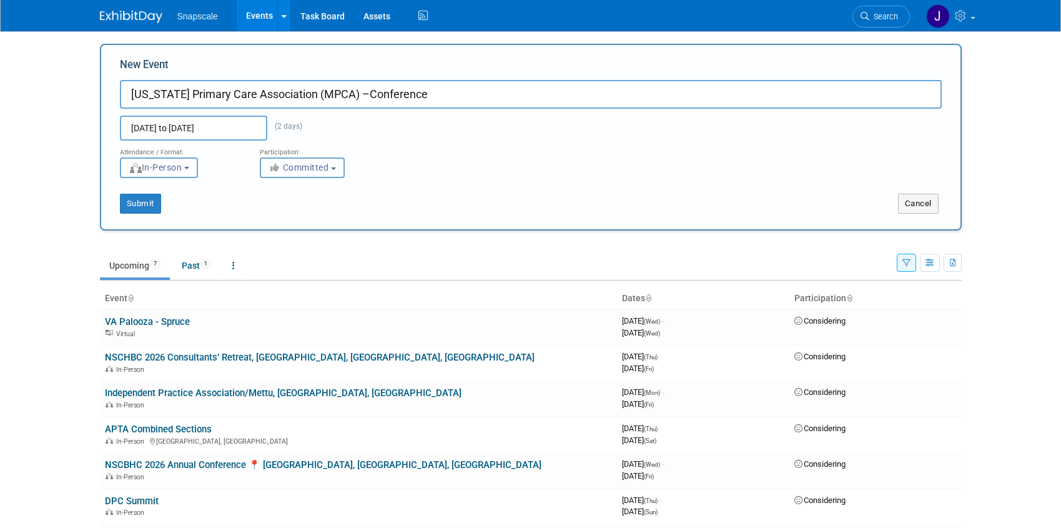
click at [326, 171] on span "Committed" at bounding box center [299, 167] width 61 height 10
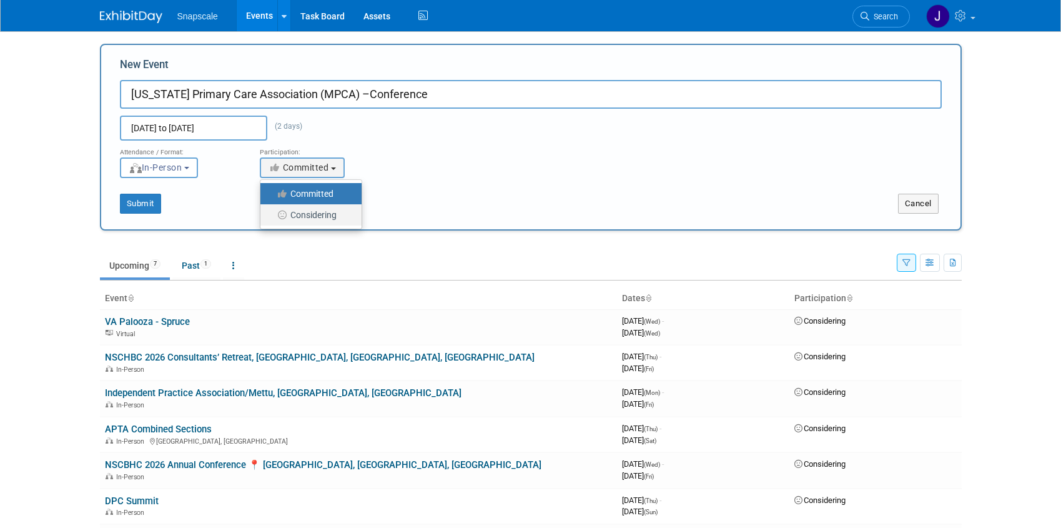
click at [322, 212] on label "Considering" at bounding box center [308, 215] width 82 height 16
click at [272, 212] on input "Considering" at bounding box center [268, 215] width 8 height 8
select select "2"
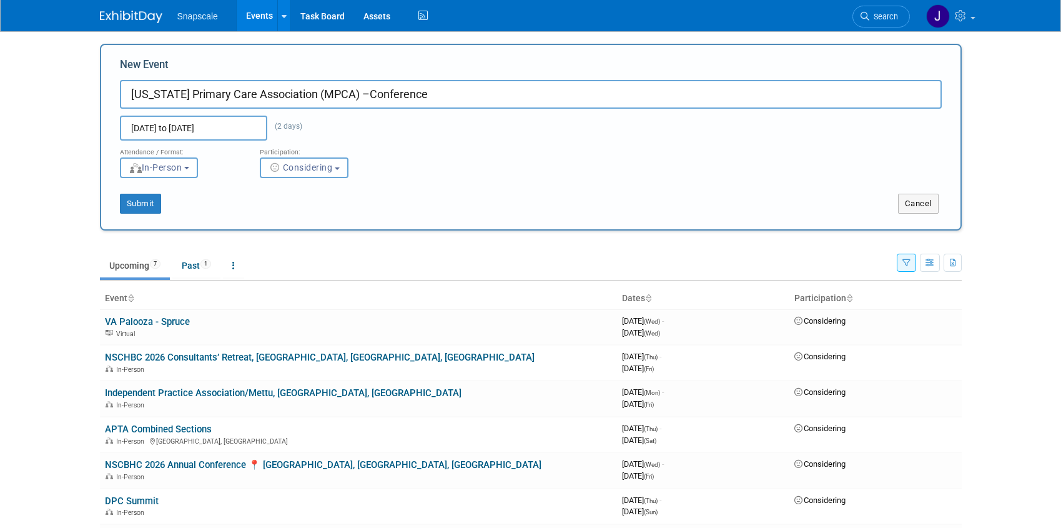
click at [355, 93] on input "[US_STATE] Primary Care Association (MPCA) –Conference" at bounding box center [531, 94] width 822 height 29
click at [438, 97] on input "[US_STATE] Primary Care Association (MPCA) 2025 Conference" at bounding box center [531, 94] width 822 height 29
paste input "Generations [GEOGRAPHIC_DATA][PERSON_NAME] [DATE] - [DATE]"
drag, startPoint x: 501, startPoint y: 96, endPoint x: 440, endPoint y: 94, distance: 61.2
click at [440, 94] on input "[US_STATE] Primary Care Association (MPCA) 2025 Conference. Generations [GEOGRA…" at bounding box center [531, 94] width 822 height 29
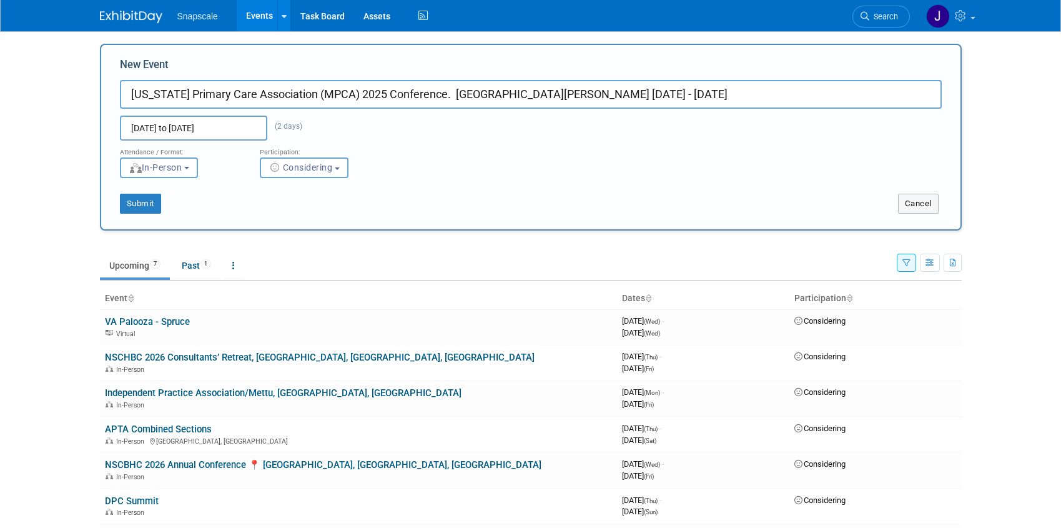
click at [302, 95] on input "[US_STATE] Primary Care Association (MPCA) 2025 Conference. [GEOGRAPHIC_DATA][P…" at bounding box center [531, 94] width 822 height 29
drag, startPoint x: 345, startPoint y: 94, endPoint x: 362, endPoint y: 97, distance: 17.1
click at [346, 94] on input "[US_STATE] Primary Care Association (MPCA) 2025 Conference. [GEOGRAPHIC_DATA][P…" at bounding box center [531, 94] width 822 height 29
drag, startPoint x: 302, startPoint y: 96, endPoint x: 124, endPoint y: 96, distance: 178.0
click at [124, 96] on input "[US_STATE] Primary Care Association (MPCA) 2025 Conference. [GEOGRAPHIC_DATA][P…" at bounding box center [531, 94] width 822 height 29
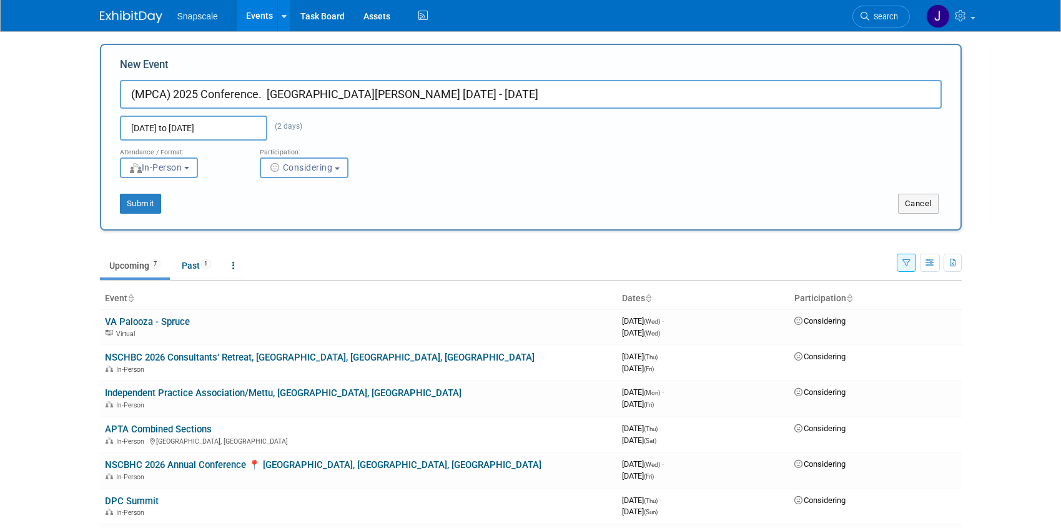
click at [172, 94] on input "(MPCA) 2025 Conference. [GEOGRAPHIC_DATA][PERSON_NAME] [DATE] - [DATE]" at bounding box center [531, 94] width 822 height 29
paste input "[US_STATE] Primary Care Association"
click at [134, 95] on input "(MPCA)[US_STATE] Primary Care Association 2025 Conference. [GEOGRAPHIC_DATA][PE…" at bounding box center [531, 94] width 822 height 29
click at [345, 96] on input "(MPCA)[US_STATE] Primary Care Association 2025 Conference. [GEOGRAPHIC_DATA][PE…" at bounding box center [531, 94] width 822 height 29
click at [349, 94] on input "(MPCA)[US_STATE] Primary Care Assoc 2025 Conference. [GEOGRAPHIC_DATA][PERSON_N…" at bounding box center [531, 94] width 822 height 29
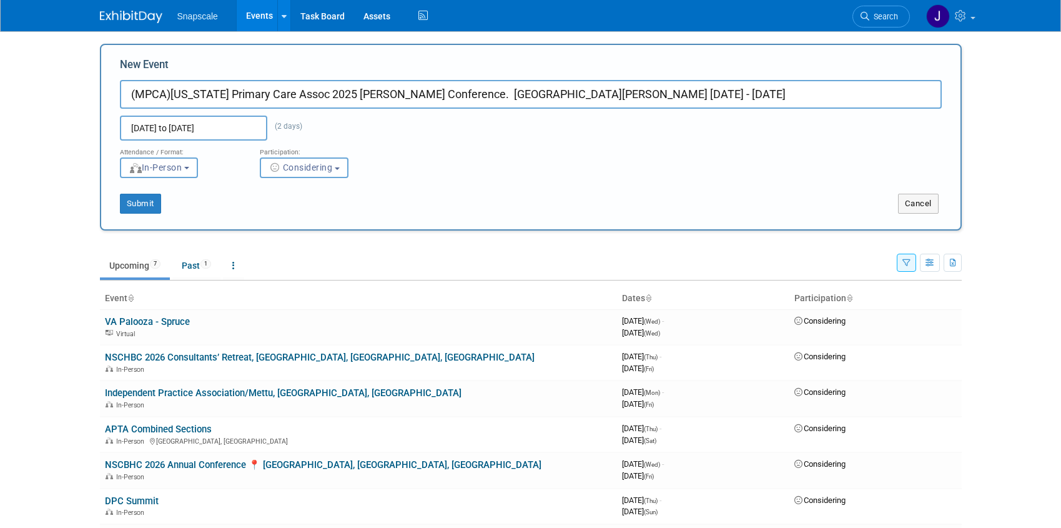
click at [490, 94] on input "(MPCA)[US_STATE] Primary Care Assoc 2025 [PERSON_NAME] Conference. [GEOGRAPHIC_…" at bounding box center [531, 94] width 822 height 29
drag, startPoint x: 709, startPoint y: 95, endPoint x: 520, endPoint y: 96, distance: 189.3
click at [520, 96] on input "(MPCA)[US_STATE] Primary Care Assoc 2025 [PERSON_NAME] Conference. [GEOGRAPHIC_…" at bounding box center [531, 94] width 822 height 29
click at [146, 212] on button "Submit" at bounding box center [140, 204] width 41 height 20
type input "(MPCA)[US_STATE] Primary Care Assoc 2025 [PERSON_NAME] Conference. [GEOGRAPHIC_…"
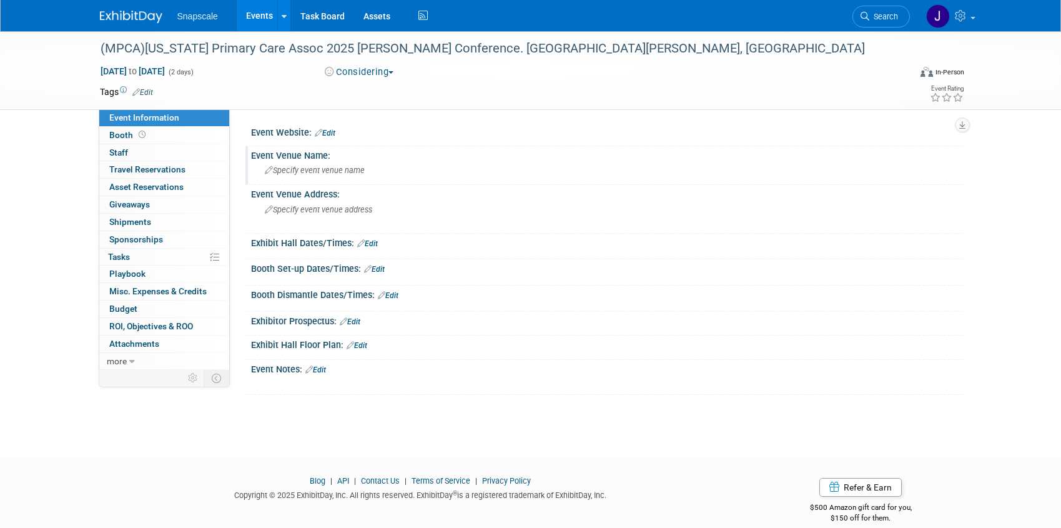
click at [298, 170] on span "Specify event venue name" at bounding box center [315, 170] width 100 height 9
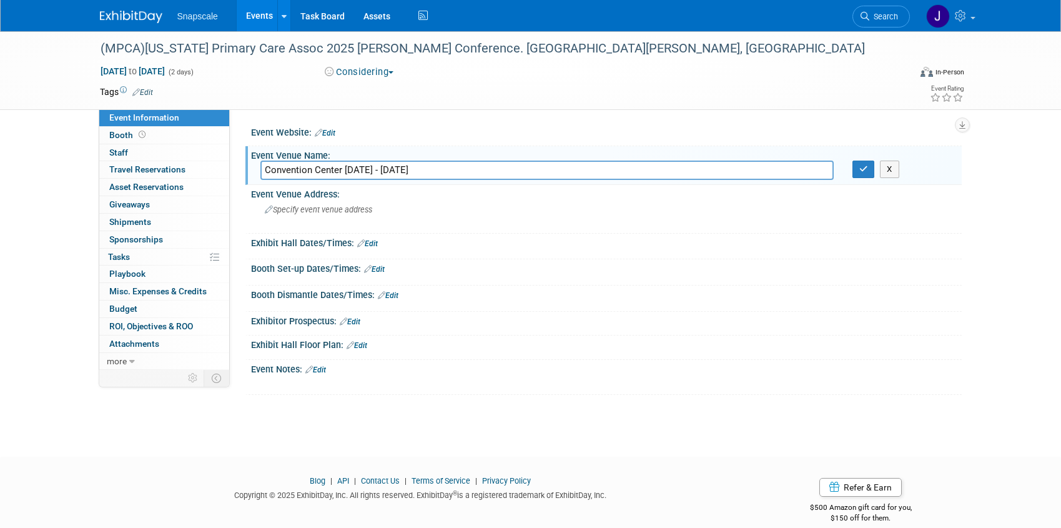
click at [266, 171] on input "Convention Center Oct 21 - 24, 2025" at bounding box center [546, 170] width 573 height 19
paste input "Generations St. Charles Convention Center Oct 21 - 24, 2025"
drag, startPoint x: 678, startPoint y: 171, endPoint x: 442, endPoint y: 170, distance: 236.1
click at [442, 170] on input "Generations St. Charles Convention Center Oct 21 - 24, 2025Convention Center Oc…" at bounding box center [546, 170] width 573 height 19
type input "Generations St. Charles Convention Center"
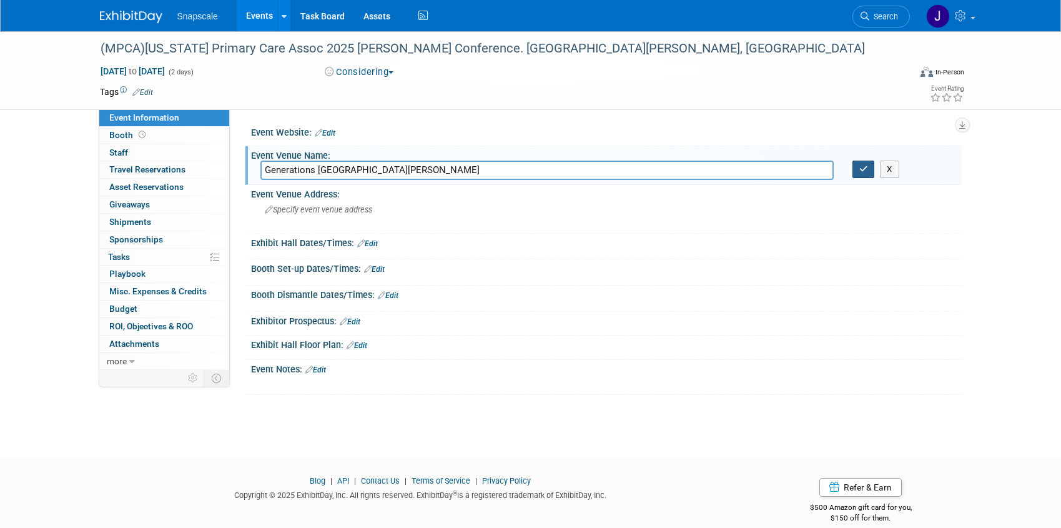
click at [856, 171] on button "button" at bounding box center [864, 169] width 22 height 17
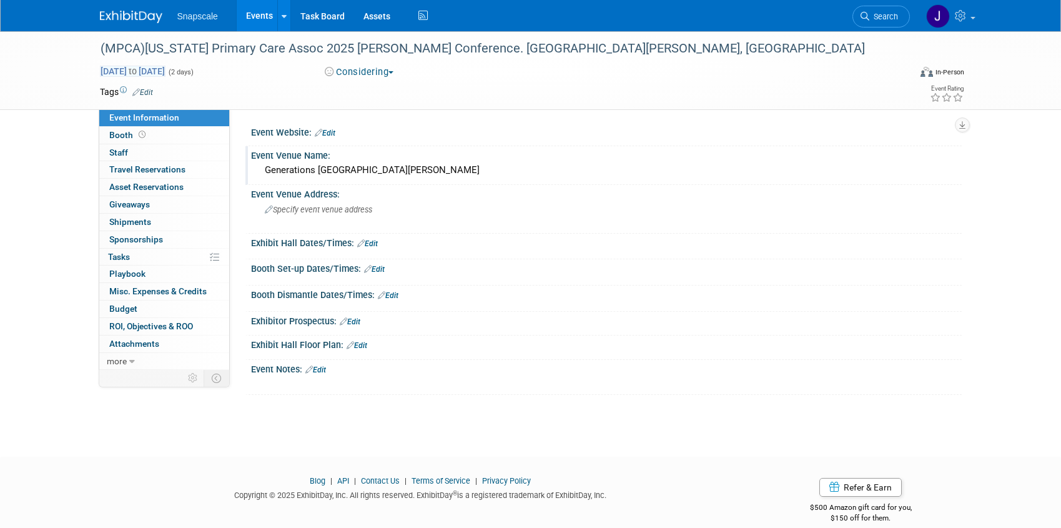
click at [166, 71] on span "Oct 23, 2025 to Oct 24, 2025" at bounding box center [133, 71] width 66 height 11
select select "9"
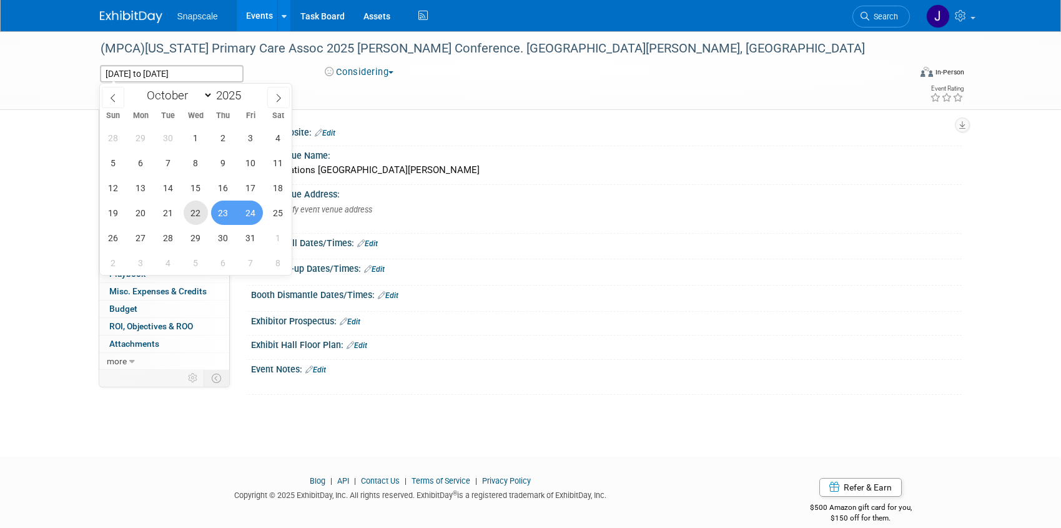
click at [194, 210] on span "22" at bounding box center [196, 213] width 24 height 24
type input "Oct 22, 2025"
click at [247, 214] on span "24" at bounding box center [251, 213] width 24 height 24
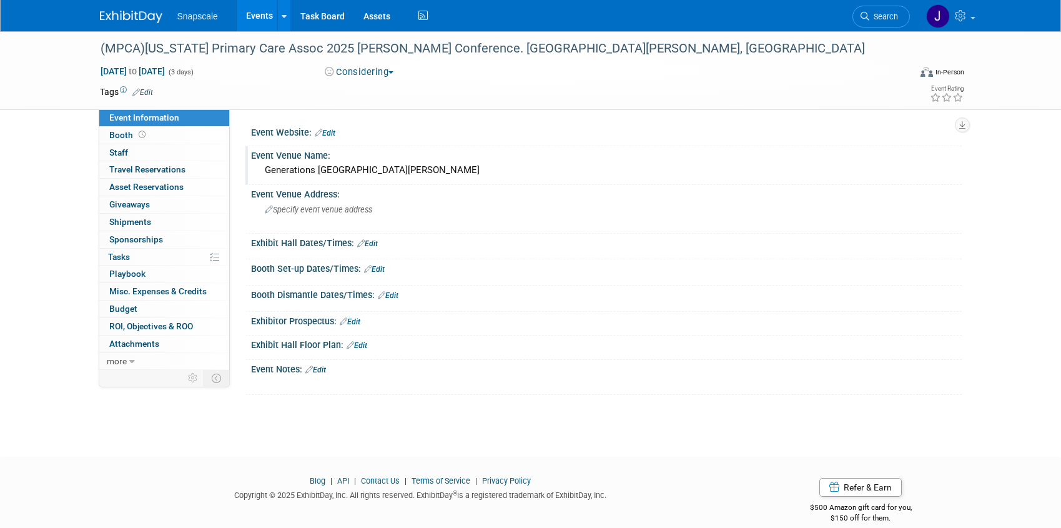
click at [375, 244] on link "Edit" at bounding box center [367, 243] width 21 height 9
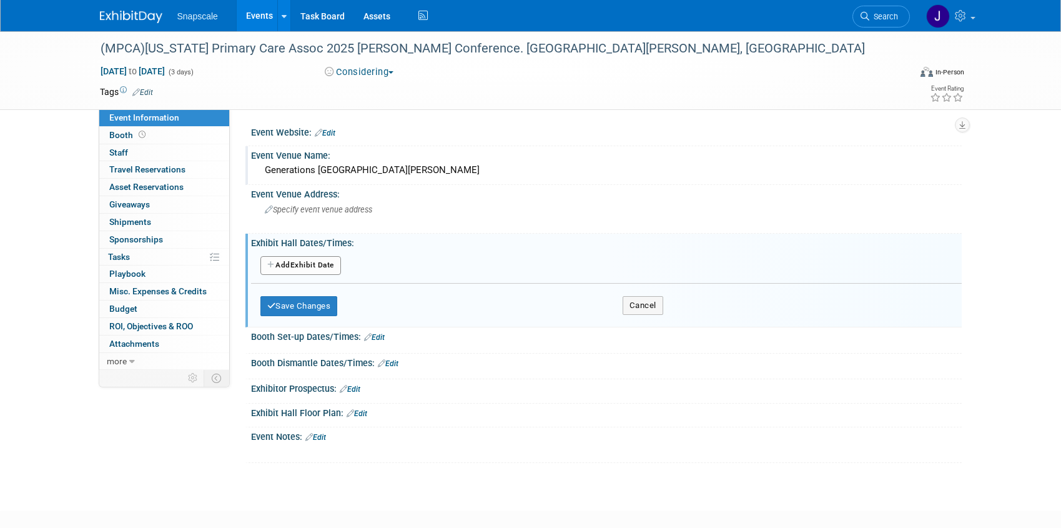
click at [320, 262] on button "Add Another Exhibit Date" at bounding box center [300, 265] width 81 height 19
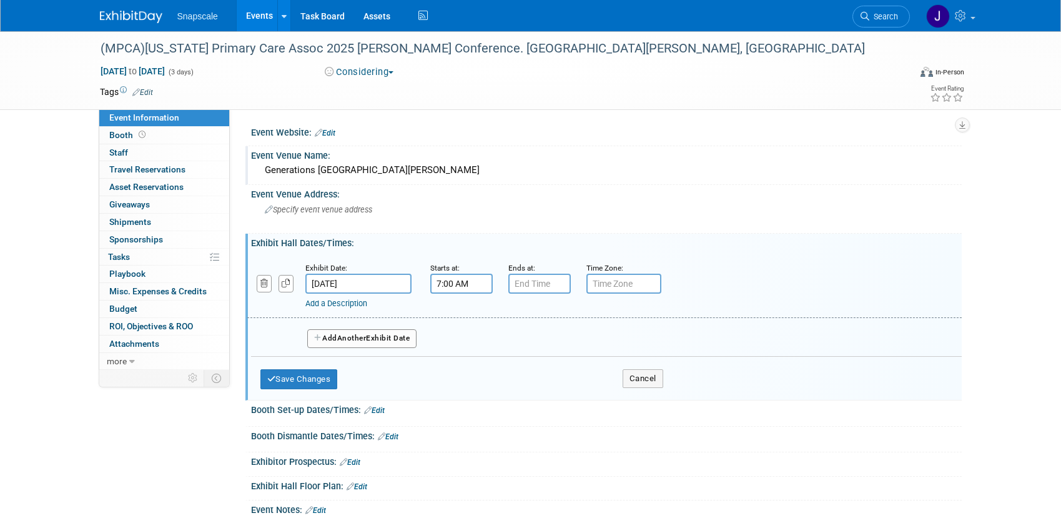
click at [442, 284] on input "7:00 AM" at bounding box center [461, 284] width 62 height 20
click at [454, 316] on span at bounding box center [460, 315] width 22 height 22
type input "8:00 AM"
click at [540, 287] on input "7:00 PM" at bounding box center [539, 284] width 62 height 20
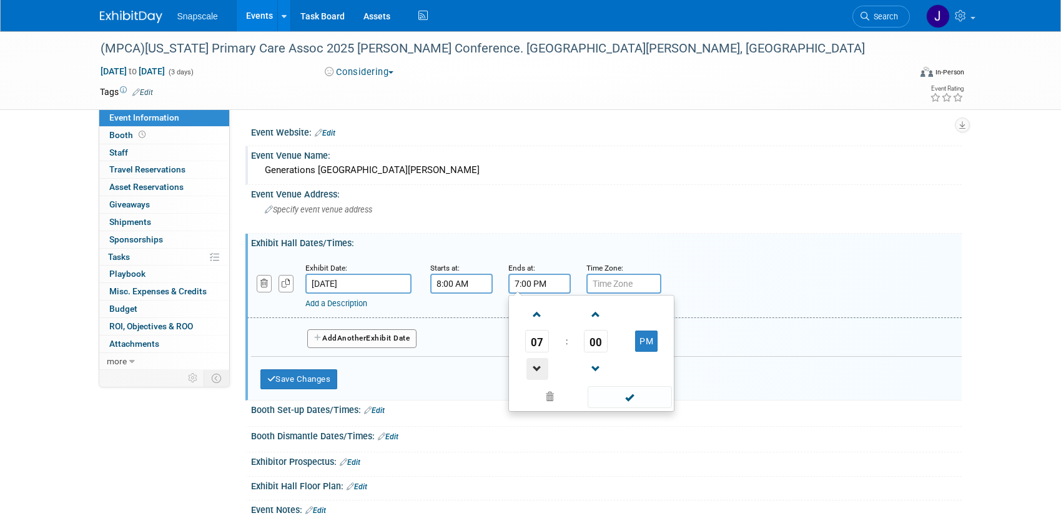
click at [537, 366] on span at bounding box center [538, 369] width 22 height 22
type input "4:00 PM"
click at [344, 304] on link "Add a Description" at bounding box center [336, 303] width 62 height 9
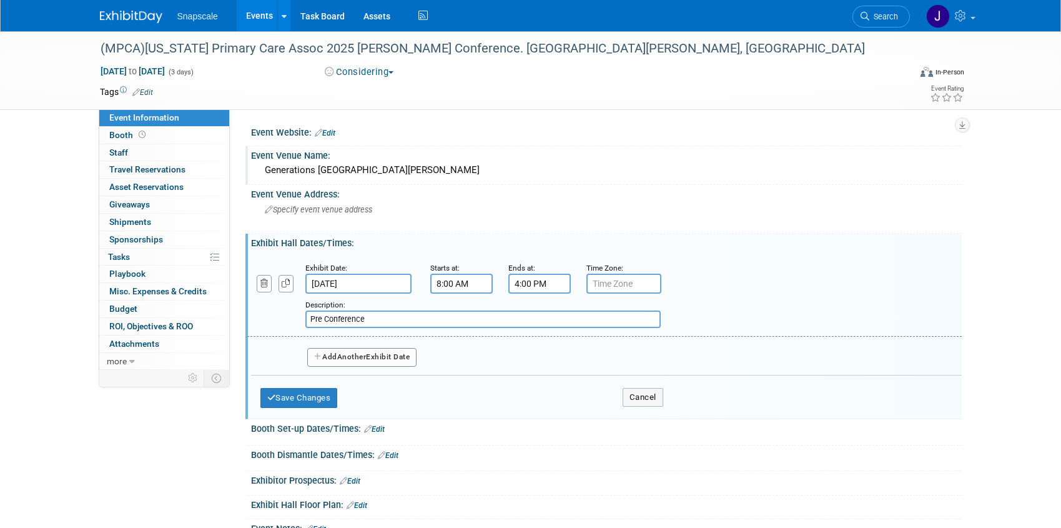
type input "Pre Conference"
click at [348, 354] on span "Another" at bounding box center [351, 356] width 29 height 9
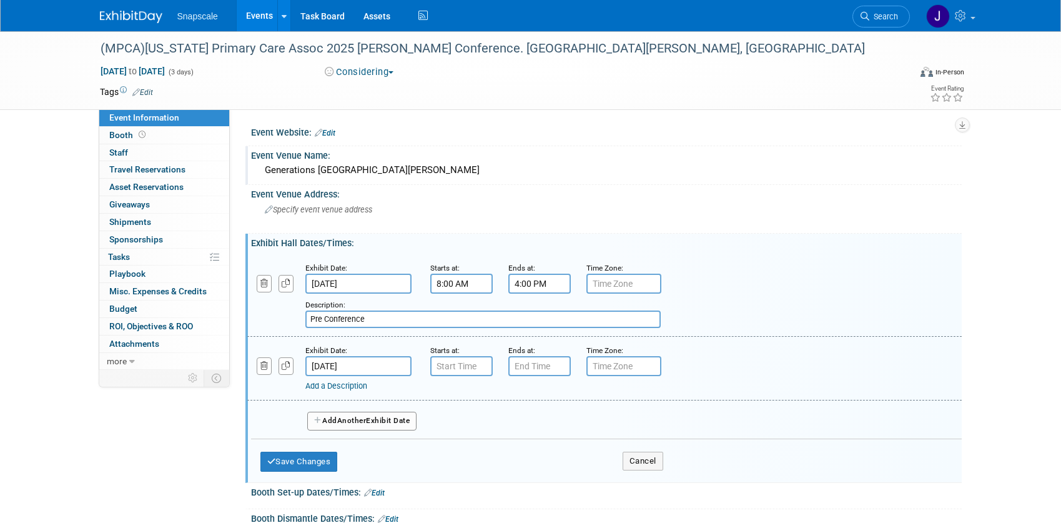
click at [325, 383] on link "Add a Description" at bounding box center [336, 385] width 62 height 9
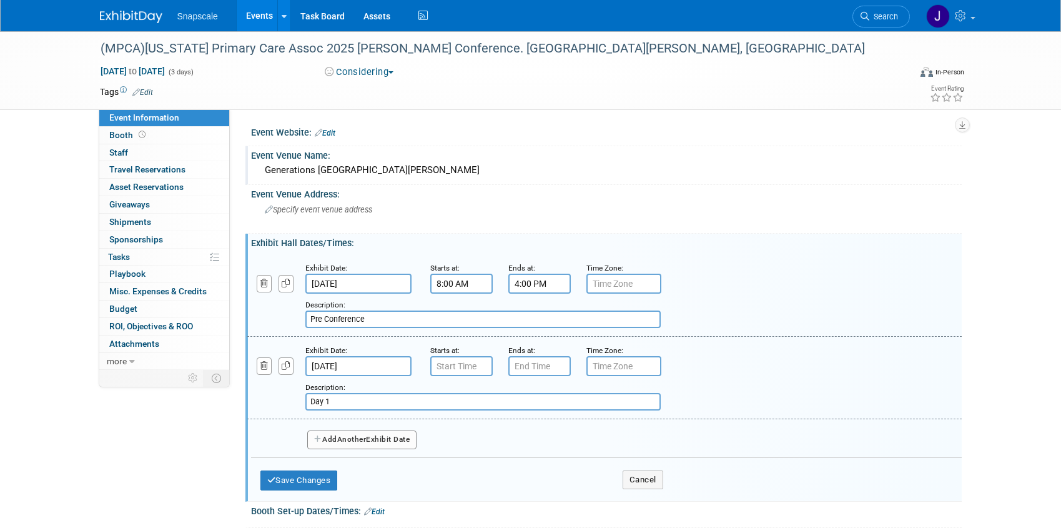
type input "Day 1"
click at [325, 438] on button "Add Another Exhibit Date" at bounding box center [362, 439] width 110 height 19
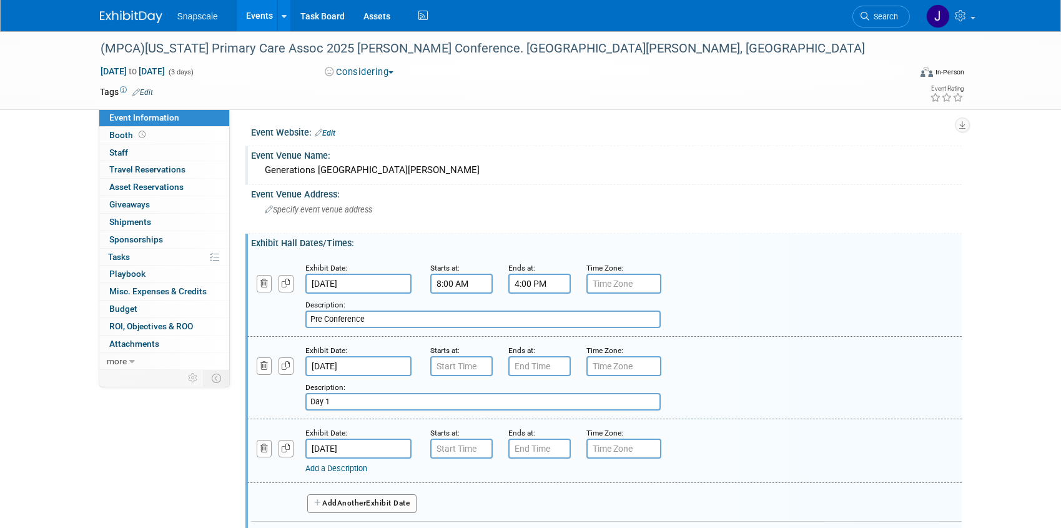
click at [326, 467] on link "Add a Description" at bounding box center [336, 468] width 62 height 9
type input "Day 2"
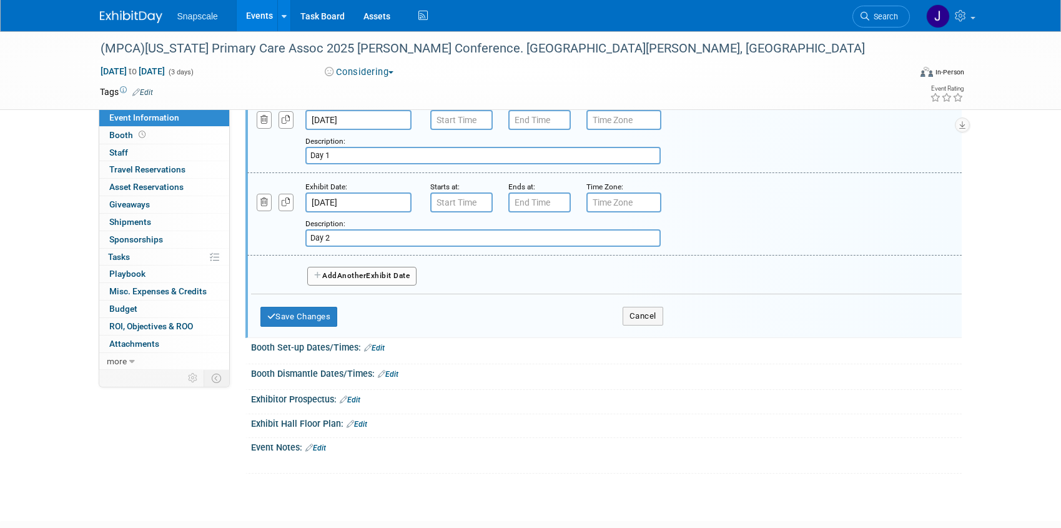
scroll to position [249, 0]
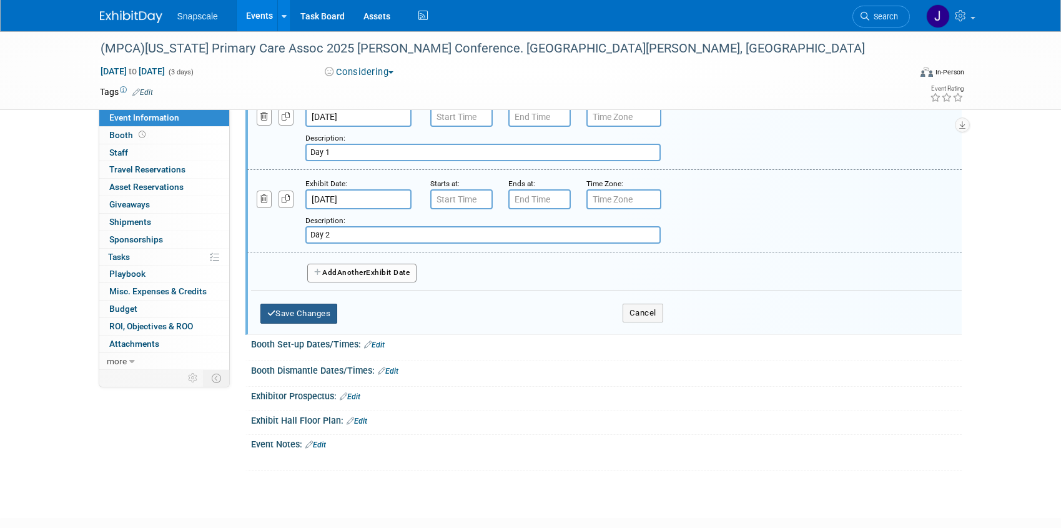
click at [313, 309] on button "Save Changes" at bounding box center [298, 314] width 77 height 20
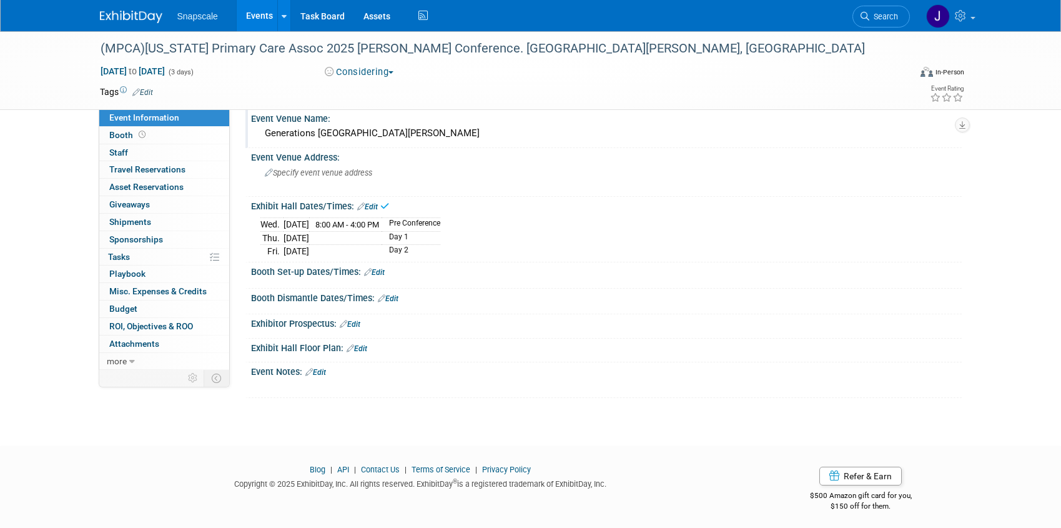
scroll to position [42, 0]
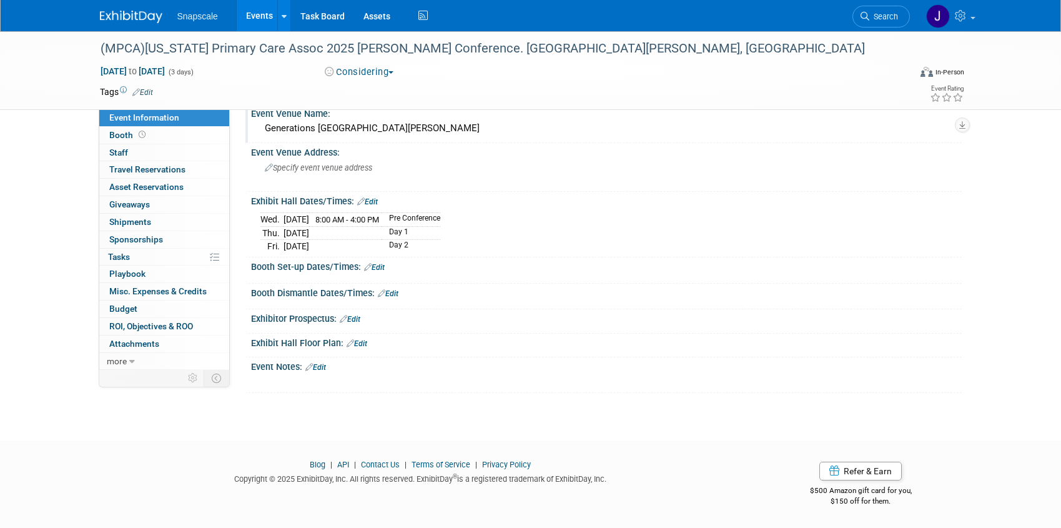
click at [358, 319] on link "Edit" at bounding box center [350, 319] width 21 height 9
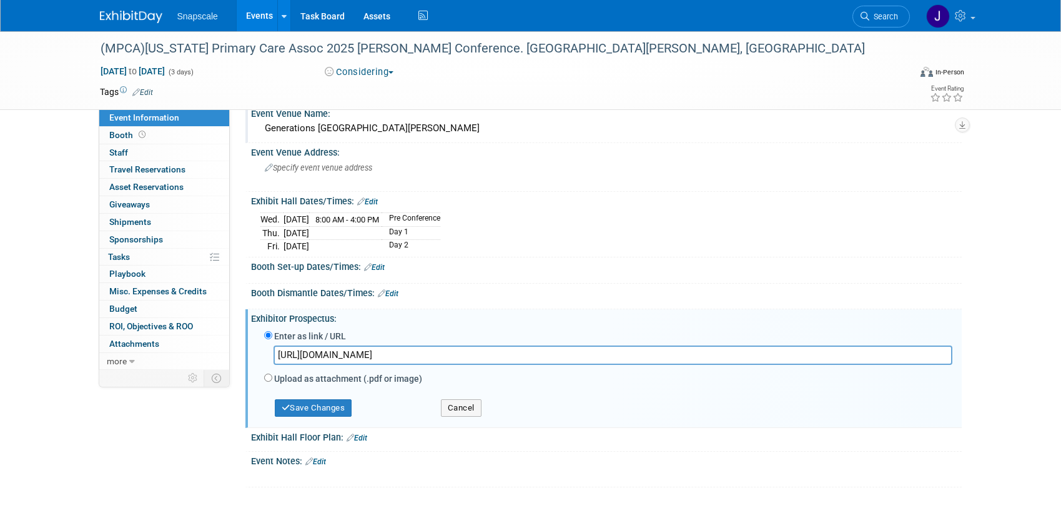
type input "https://mo-pca.org/wp-content/uploads/2025/07/2025-Exhibitor-Packet-Final.pdf"
click at [270, 376] on input "Upload as attachment (.pdf or image)" at bounding box center [268, 378] width 8 height 8
radio input "true"
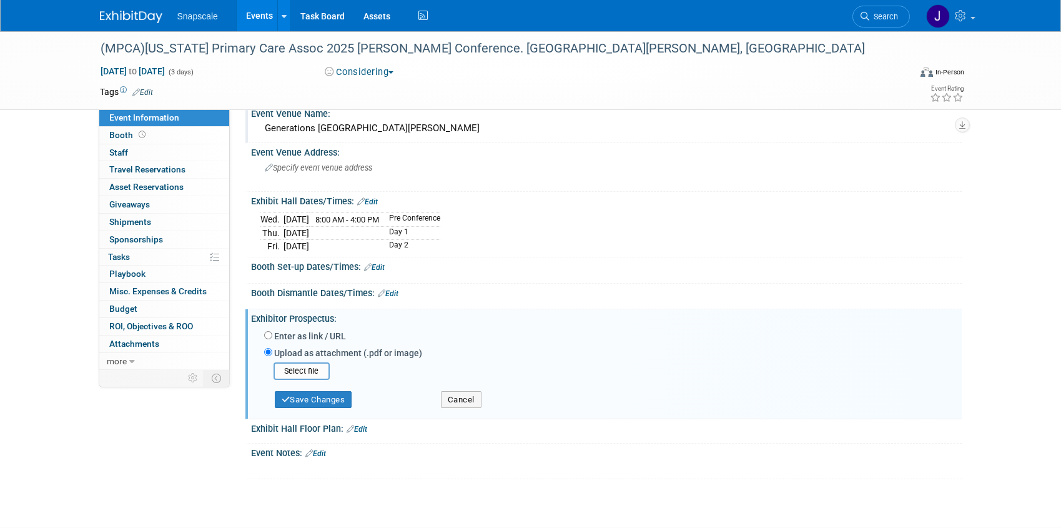
click at [267, 339] on div "Enter as link / URL" at bounding box center [608, 337] width 688 height 17
click at [268, 335] on input "Enter as link / URL" at bounding box center [268, 335] width 8 height 8
radio input "true"
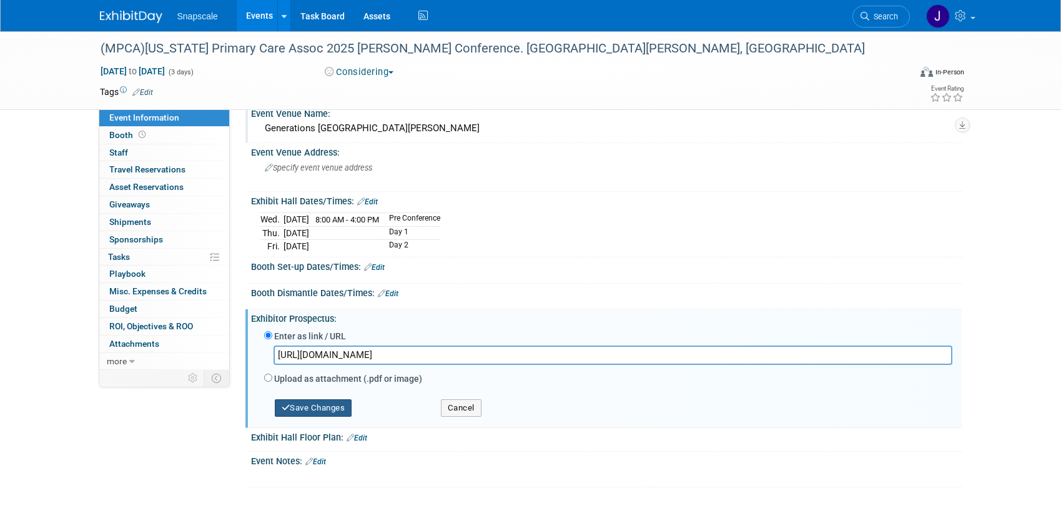
click at [303, 406] on button "Save Changes" at bounding box center [313, 407] width 77 height 17
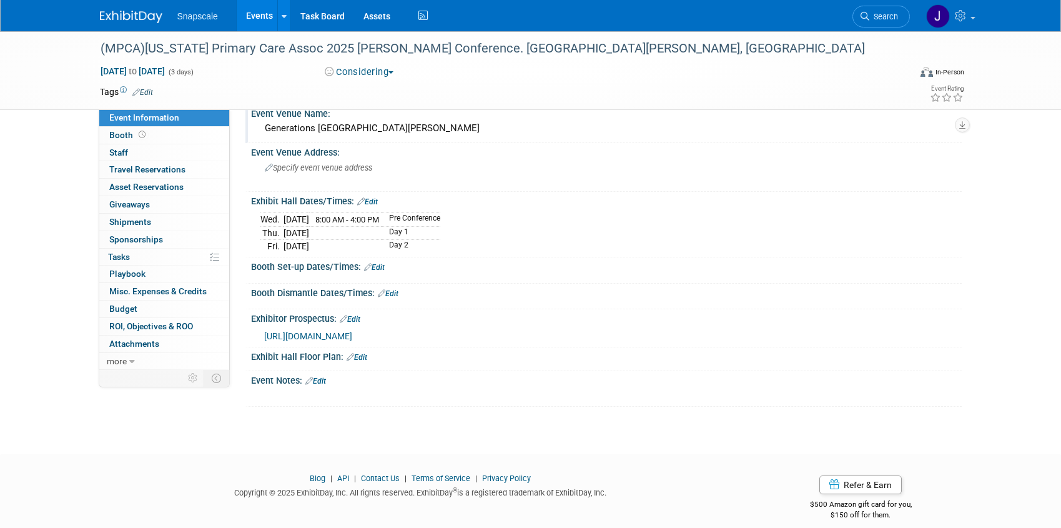
click at [141, 20] on img at bounding box center [131, 17] width 62 height 12
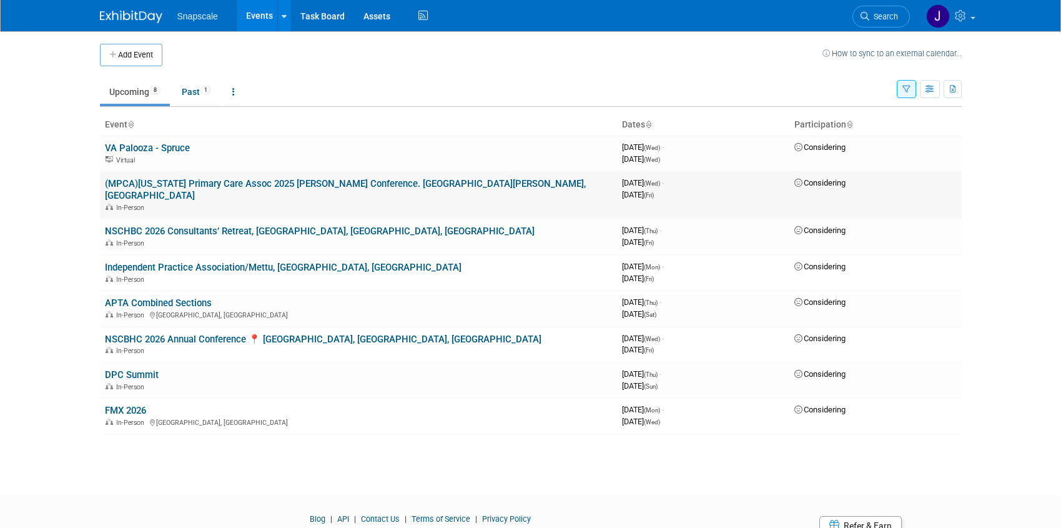
click at [227, 187] on link "(MPCA)[US_STATE] Primary Care Assoc 2025 [PERSON_NAME] Conference. [GEOGRAPHIC_…" at bounding box center [345, 189] width 481 height 23
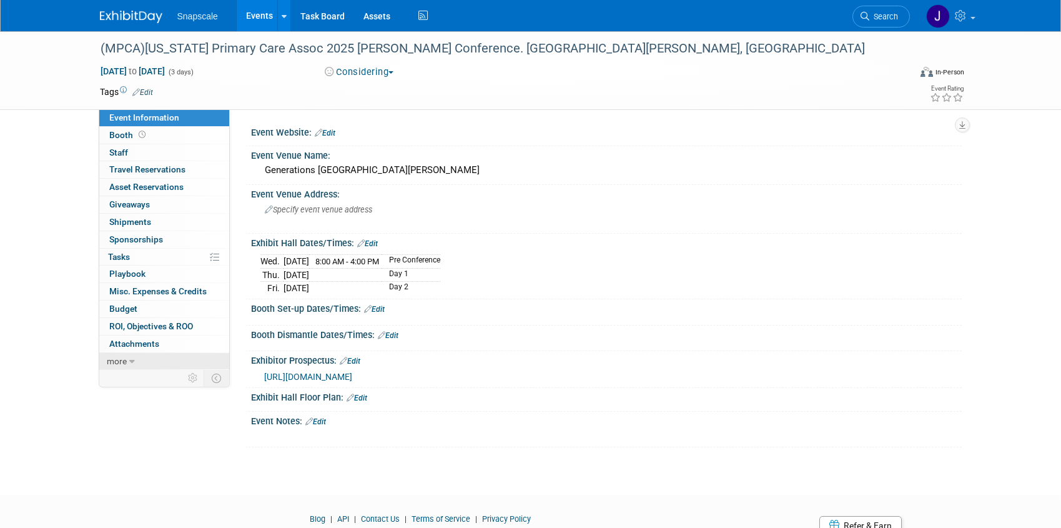
click at [118, 361] on span "more" at bounding box center [117, 361] width 20 height 10
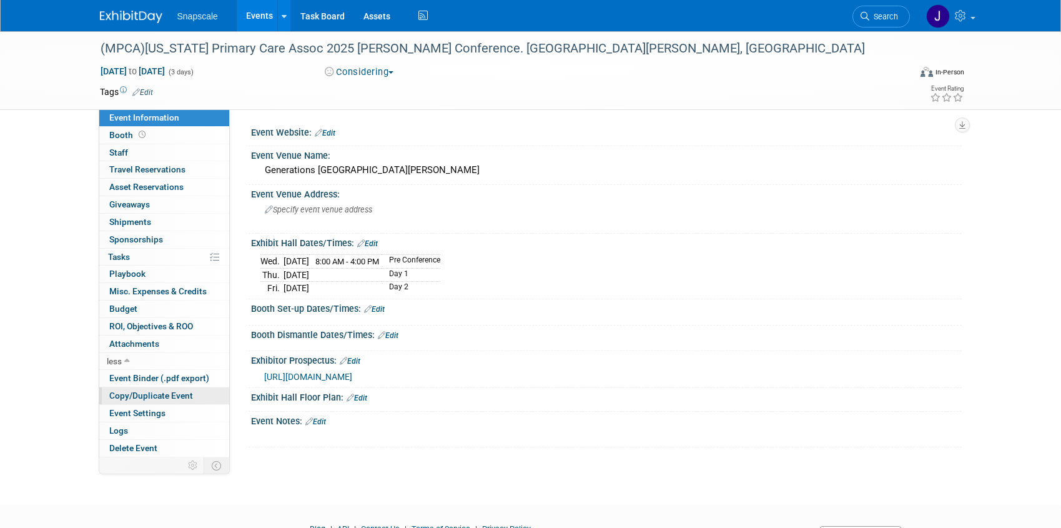
click at [130, 395] on span "Copy/Duplicate Event" at bounding box center [151, 395] width 84 height 10
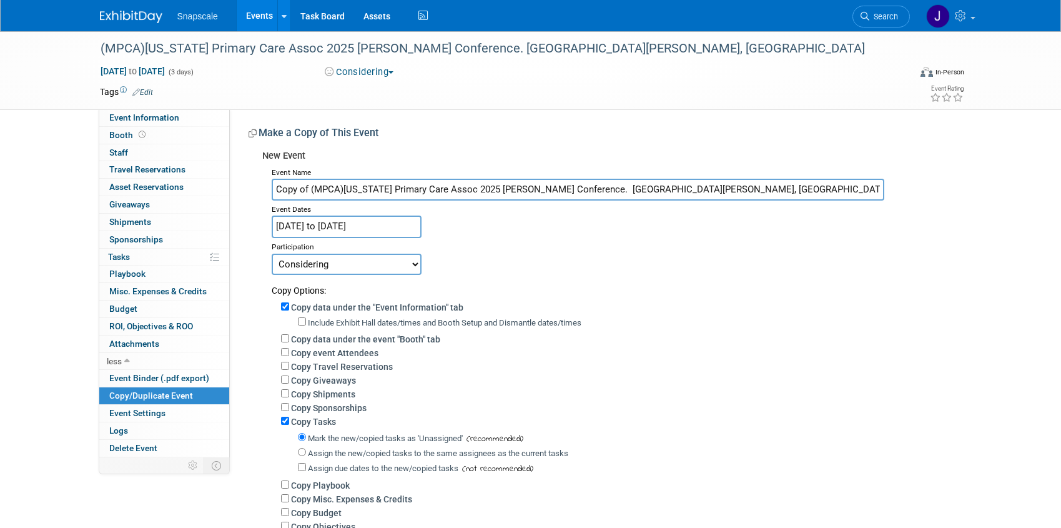
click at [404, 221] on input "[DATE] to [DATE]" at bounding box center [347, 227] width 150 height 22
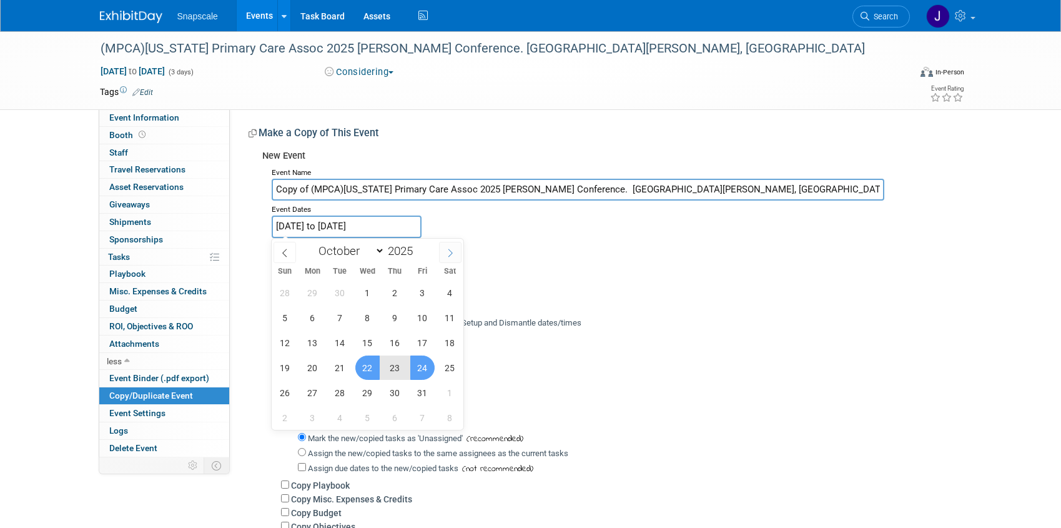
click at [453, 251] on icon at bounding box center [450, 253] width 9 height 9
select select "11"
click at [453, 251] on icon at bounding box center [450, 253] width 9 height 9
type input "2026"
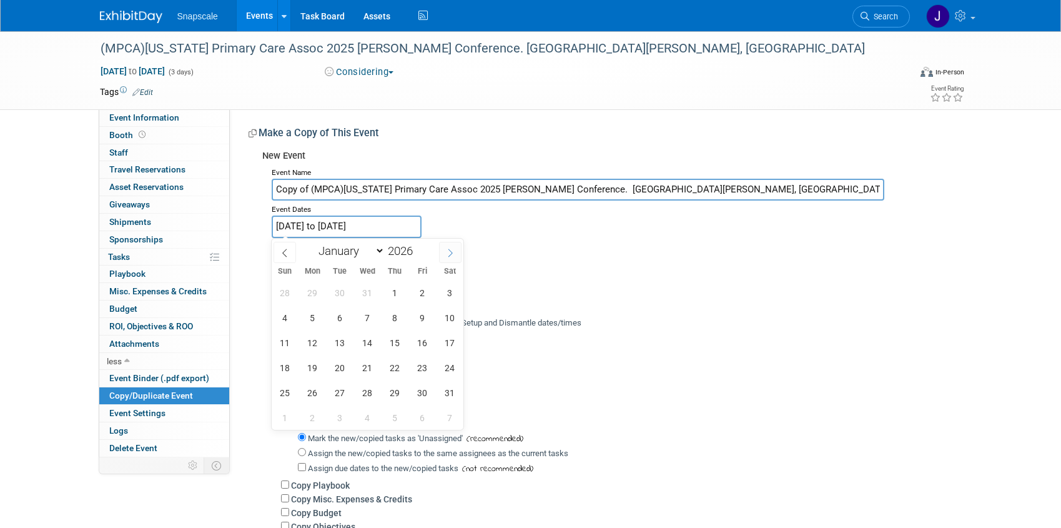
click at [453, 251] on icon at bounding box center [450, 253] width 9 height 9
click at [453, 252] on icon at bounding box center [450, 253] width 9 height 9
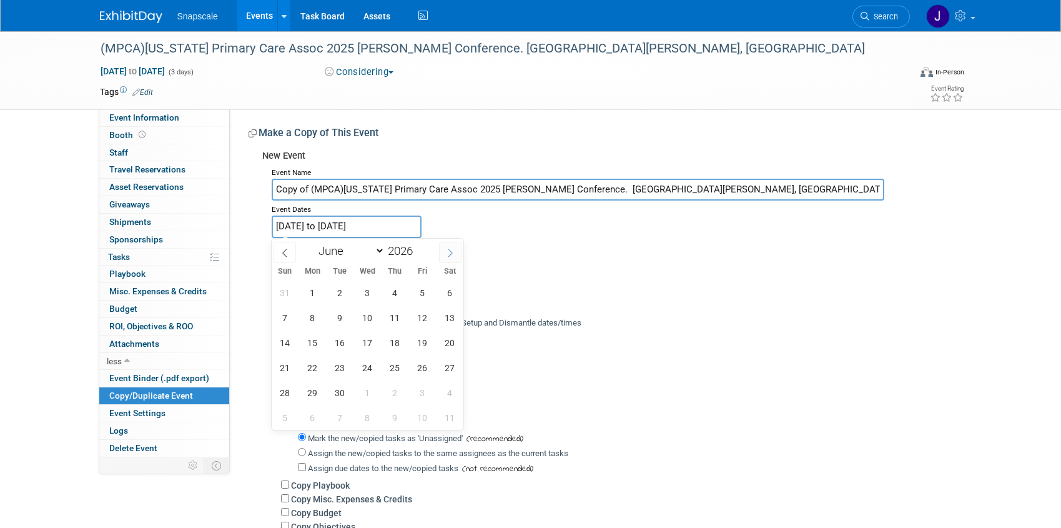
click at [453, 252] on icon at bounding box center [450, 253] width 9 height 9
select select "9"
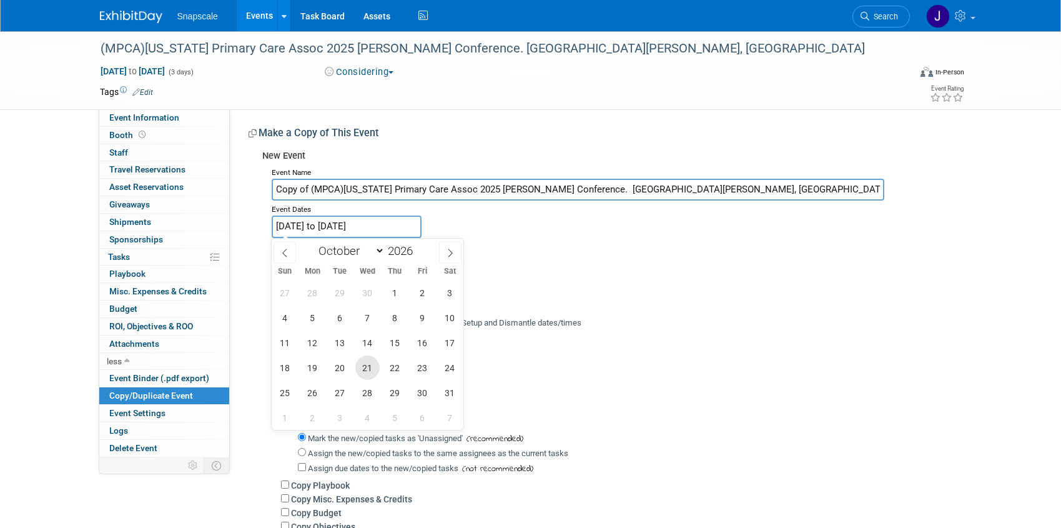
click at [362, 367] on span "21" at bounding box center [367, 367] width 24 height 24
click at [419, 369] on span "23" at bounding box center [422, 367] width 24 height 24
type input "Oct 21, 2026 to Oct 23, 2026"
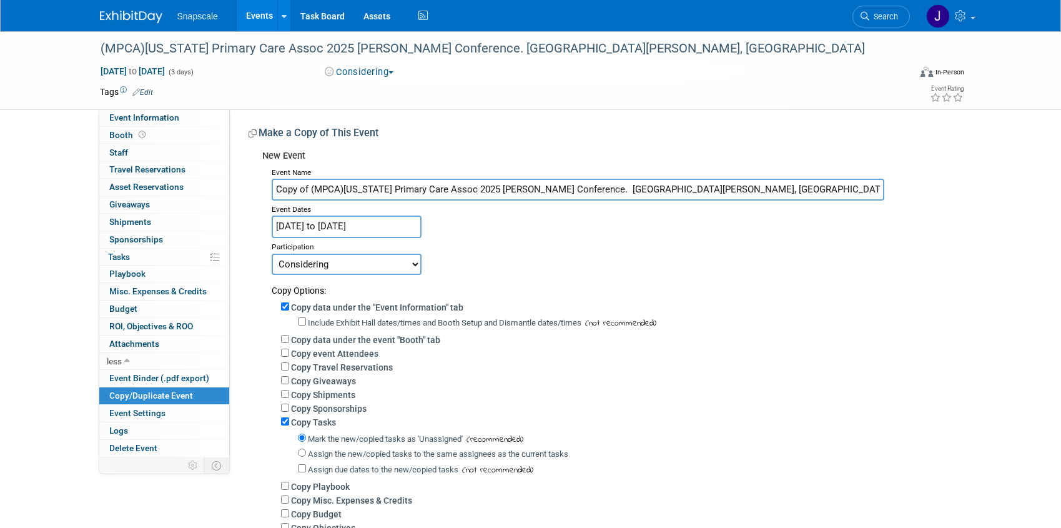
scroll to position [20, 0]
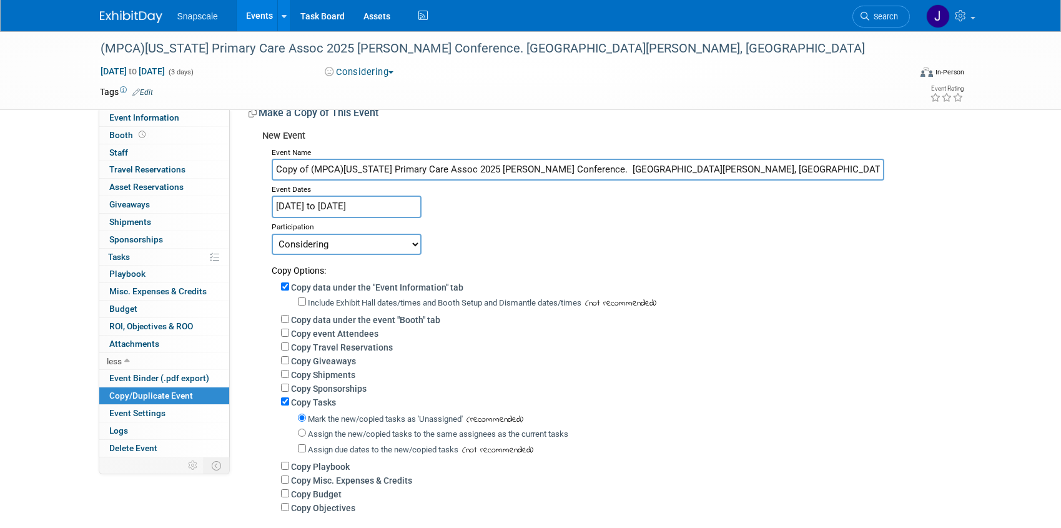
click at [309, 169] on input "Copy of (MPCA)Missouri Primary Care Assoc 2025 Ann Conference. St. Charles, MO" at bounding box center [578, 170] width 613 height 22
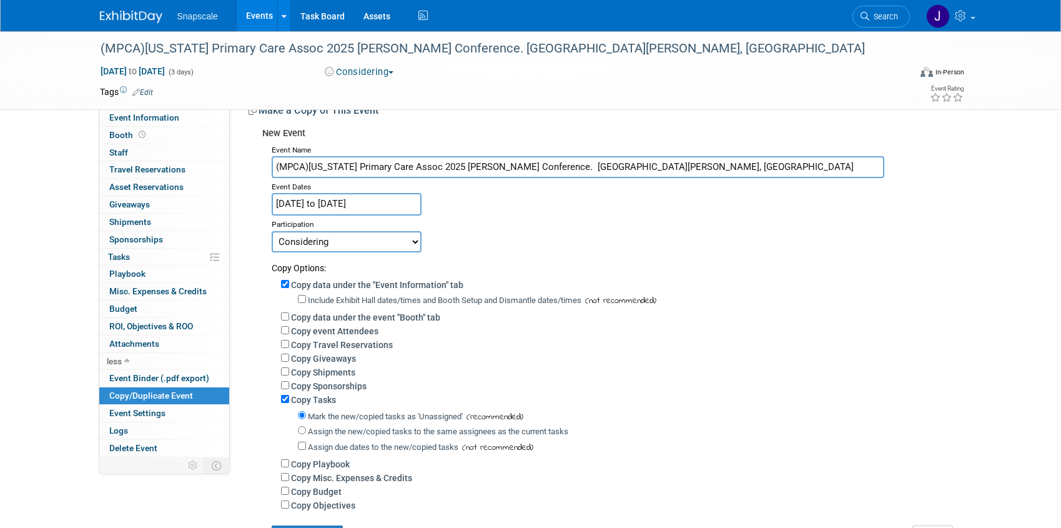
scroll to position [21, 0]
click at [455, 169] on input "(MPCA)Missouri Primary Care Assoc 2025 Ann Conference. St. Charles, MO" at bounding box center [578, 167] width 613 height 22
type input "(MPCA)Missouri Primary Care Assoc 2026 Ann Conference. St. Charles, MO"
click at [494, 206] on div "Event Name (MPCA)Missouri Primary Care Assoc 2026 Ann Conference. St. Charles, …" at bounding box center [607, 344] width 690 height 404
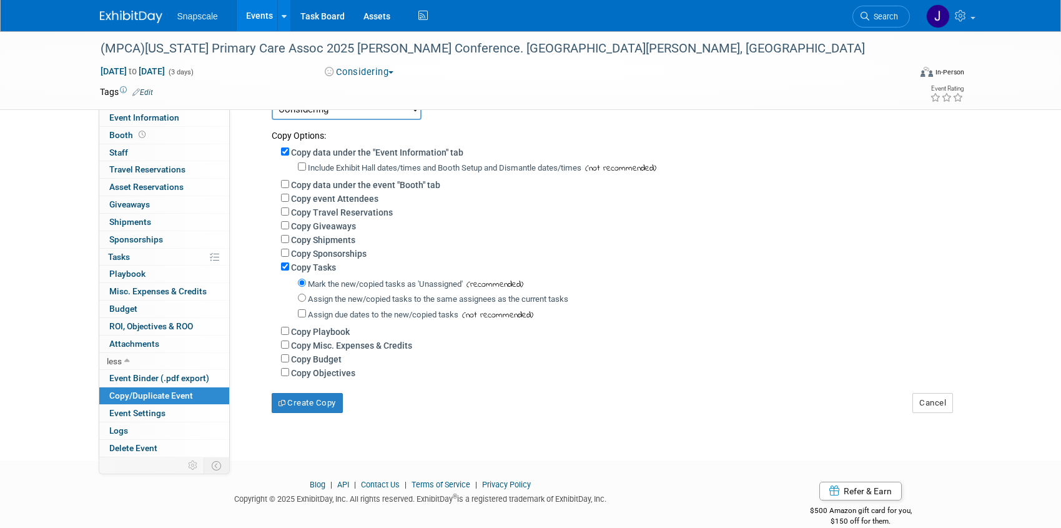
scroll to position [175, 0]
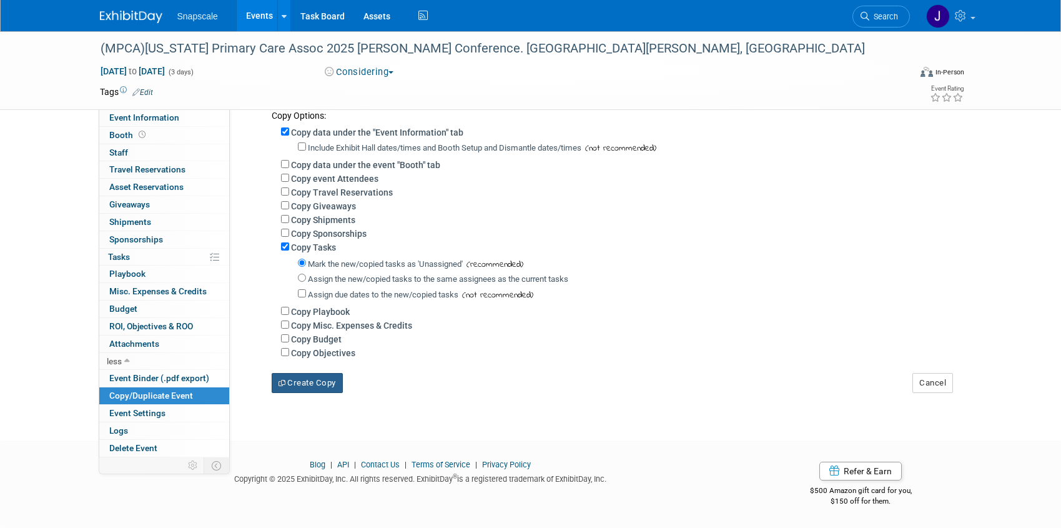
click at [309, 385] on button "Create Copy" at bounding box center [307, 383] width 71 height 20
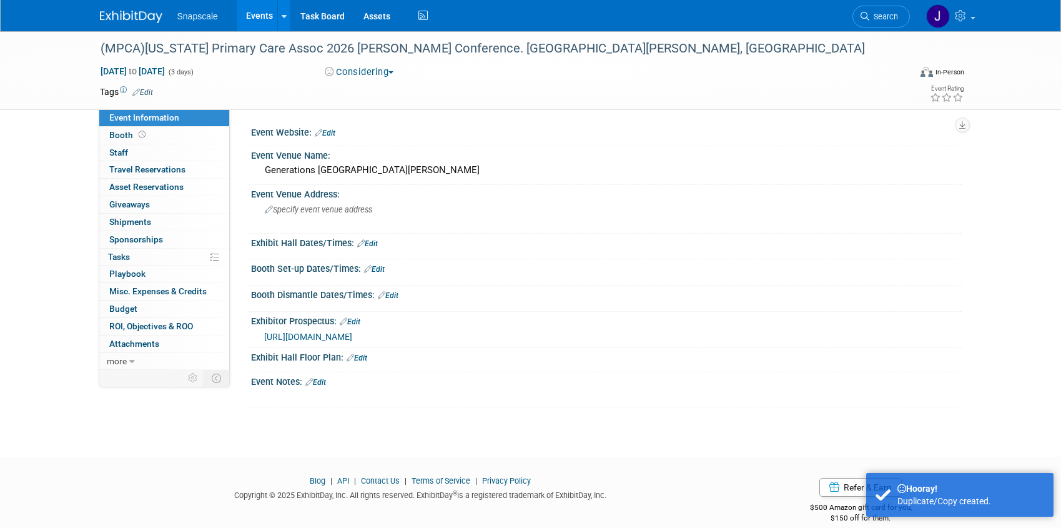
click at [145, 20] on img at bounding box center [131, 17] width 62 height 12
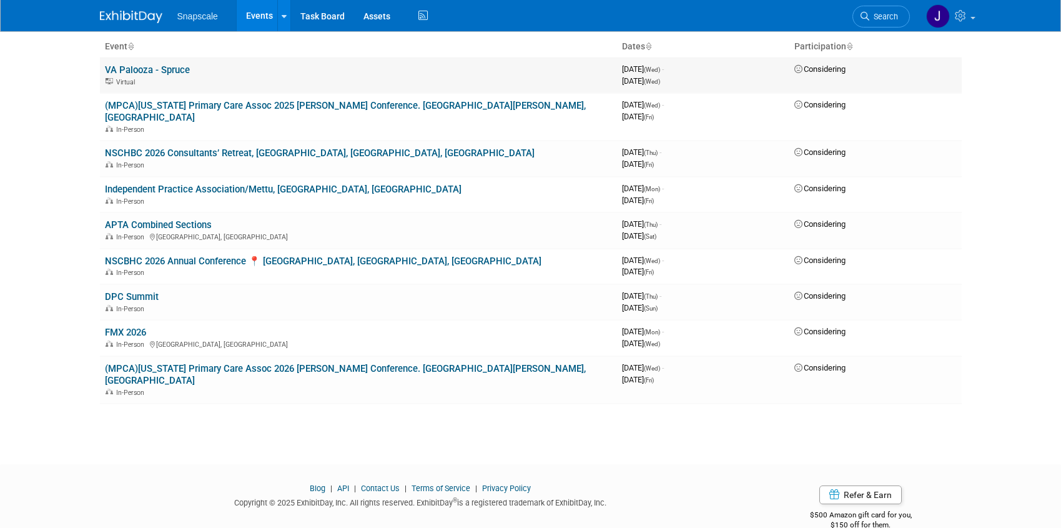
scroll to position [78, 0]
